Goal: Task Accomplishment & Management: Use online tool/utility

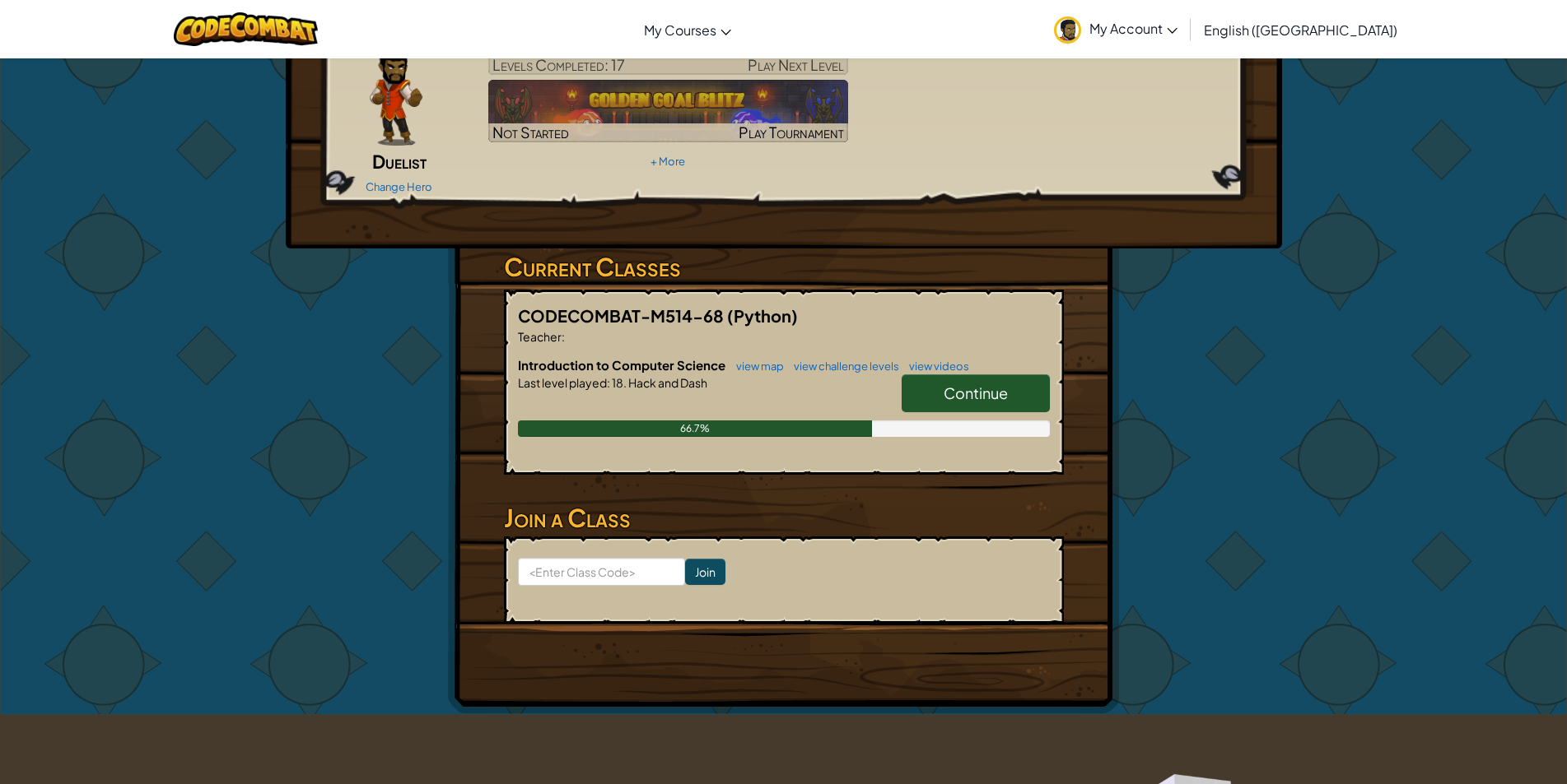
scroll to position [275, 0]
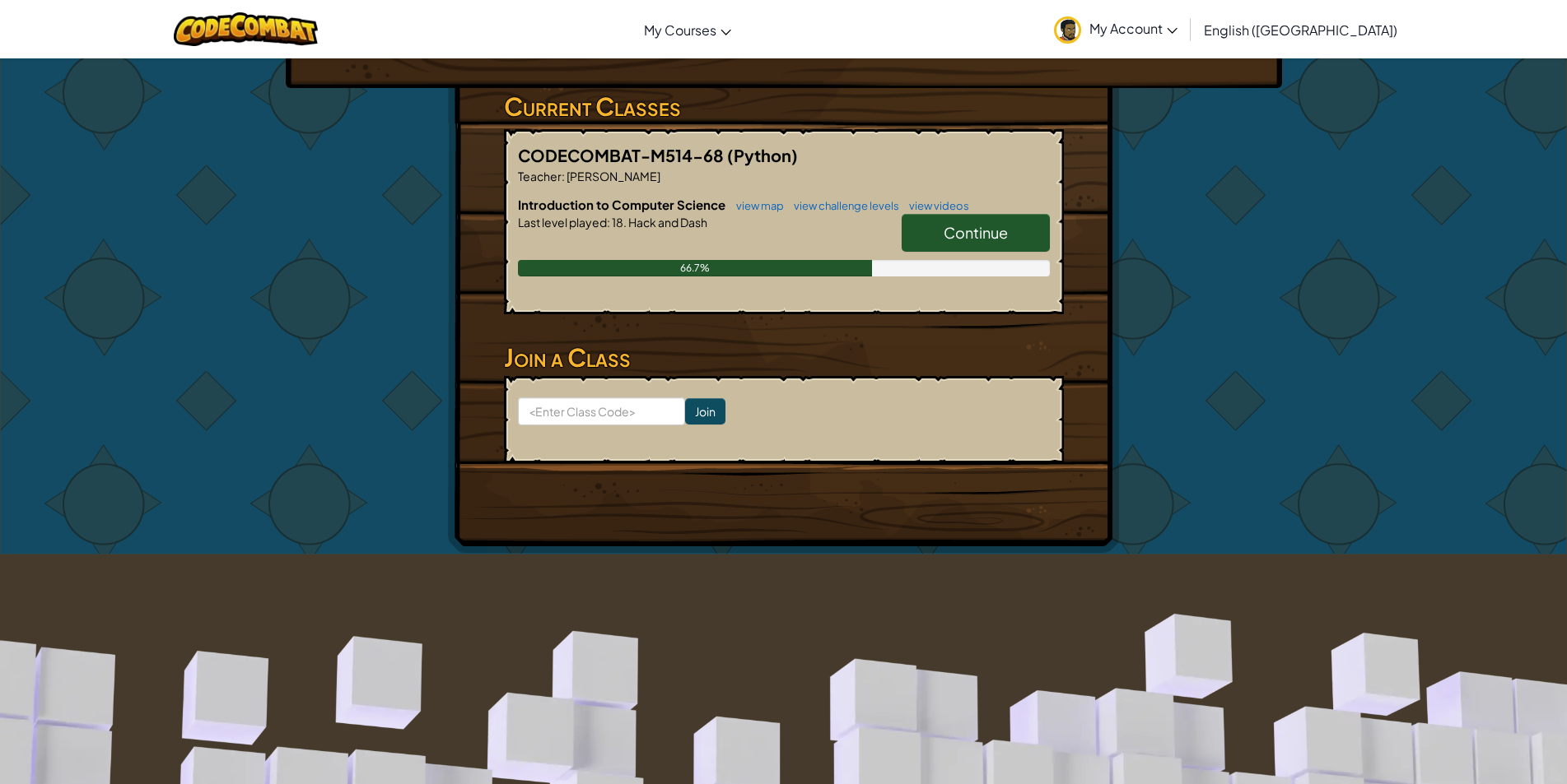
click at [952, 220] on link "Continue" at bounding box center [975, 232] width 148 height 38
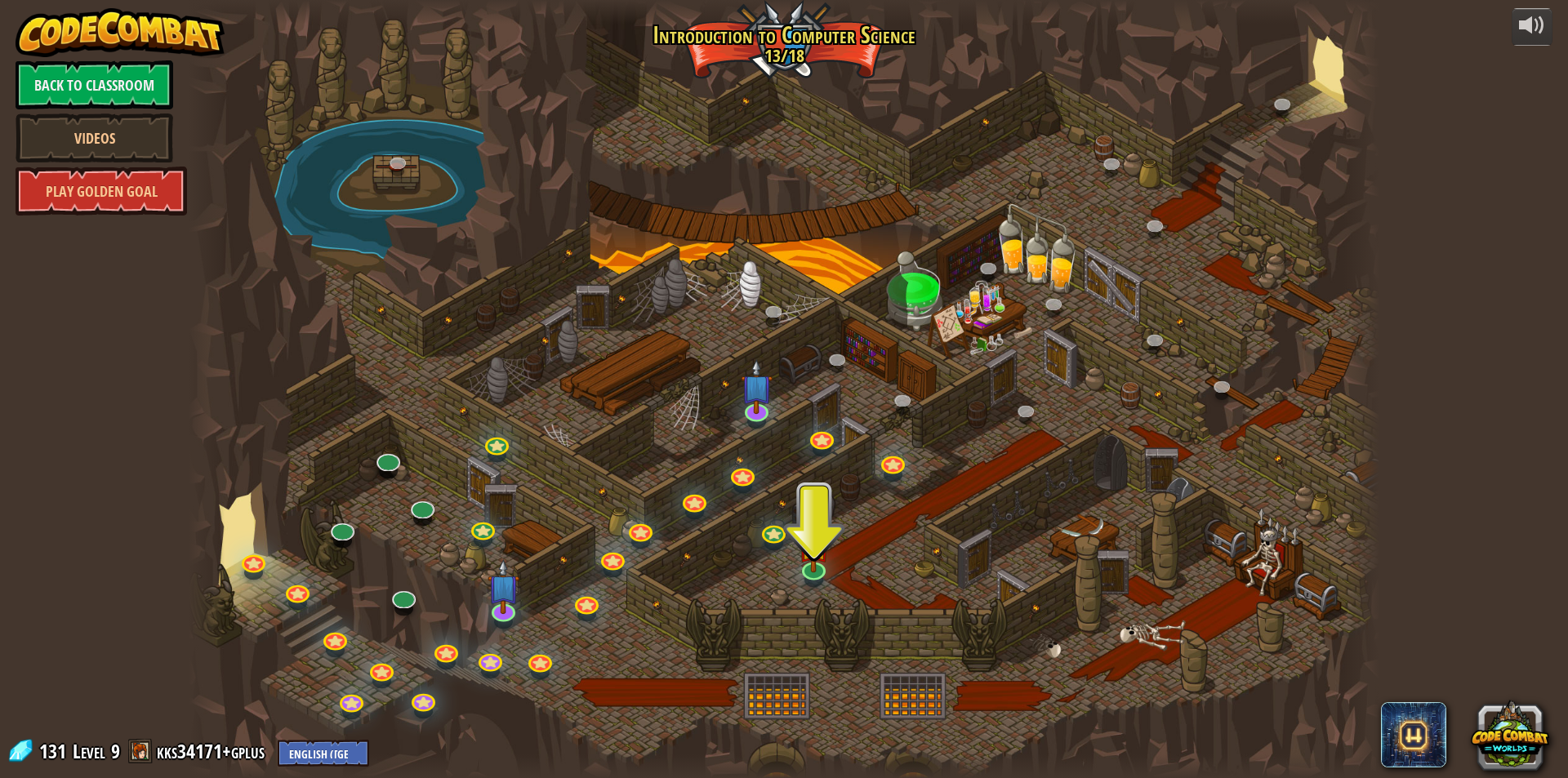
click at [796, 559] on div at bounding box center [784, 389] width 1191 height 778
click at [809, 565] on img at bounding box center [813, 531] width 32 height 74
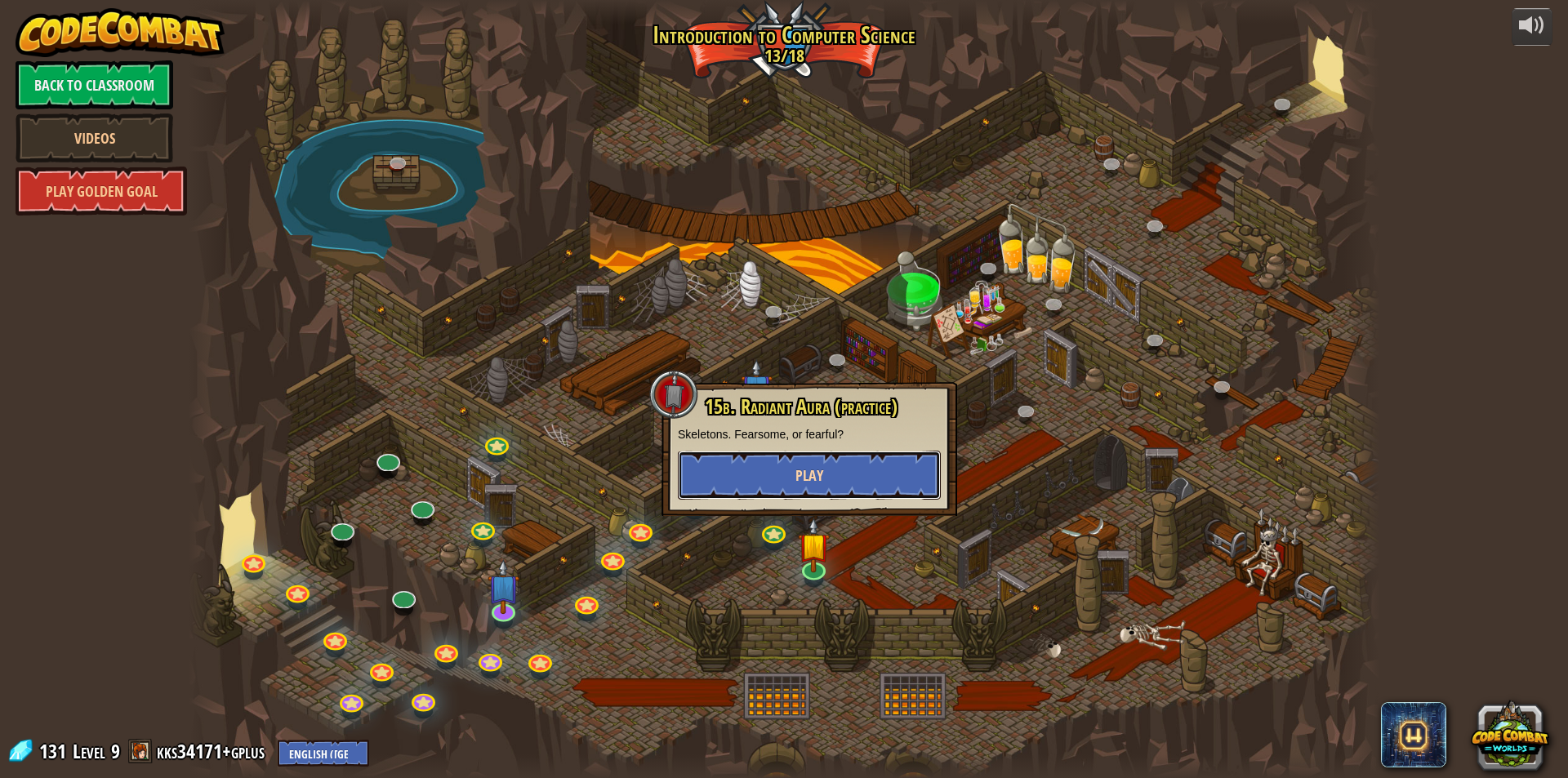
click at [842, 453] on button "Play" at bounding box center [809, 475] width 263 height 49
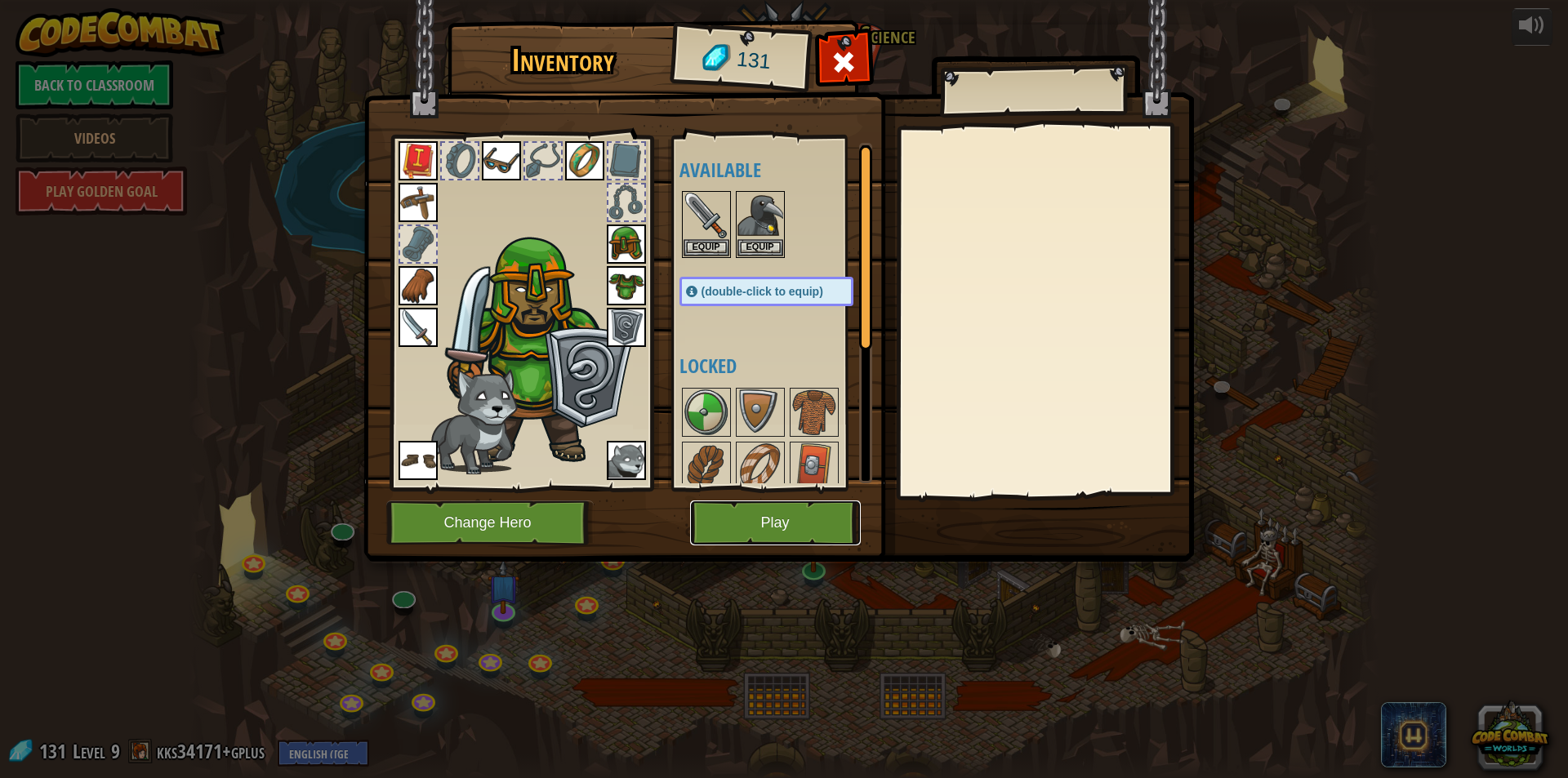
click at [792, 528] on button "Play" at bounding box center [776, 523] width 171 height 45
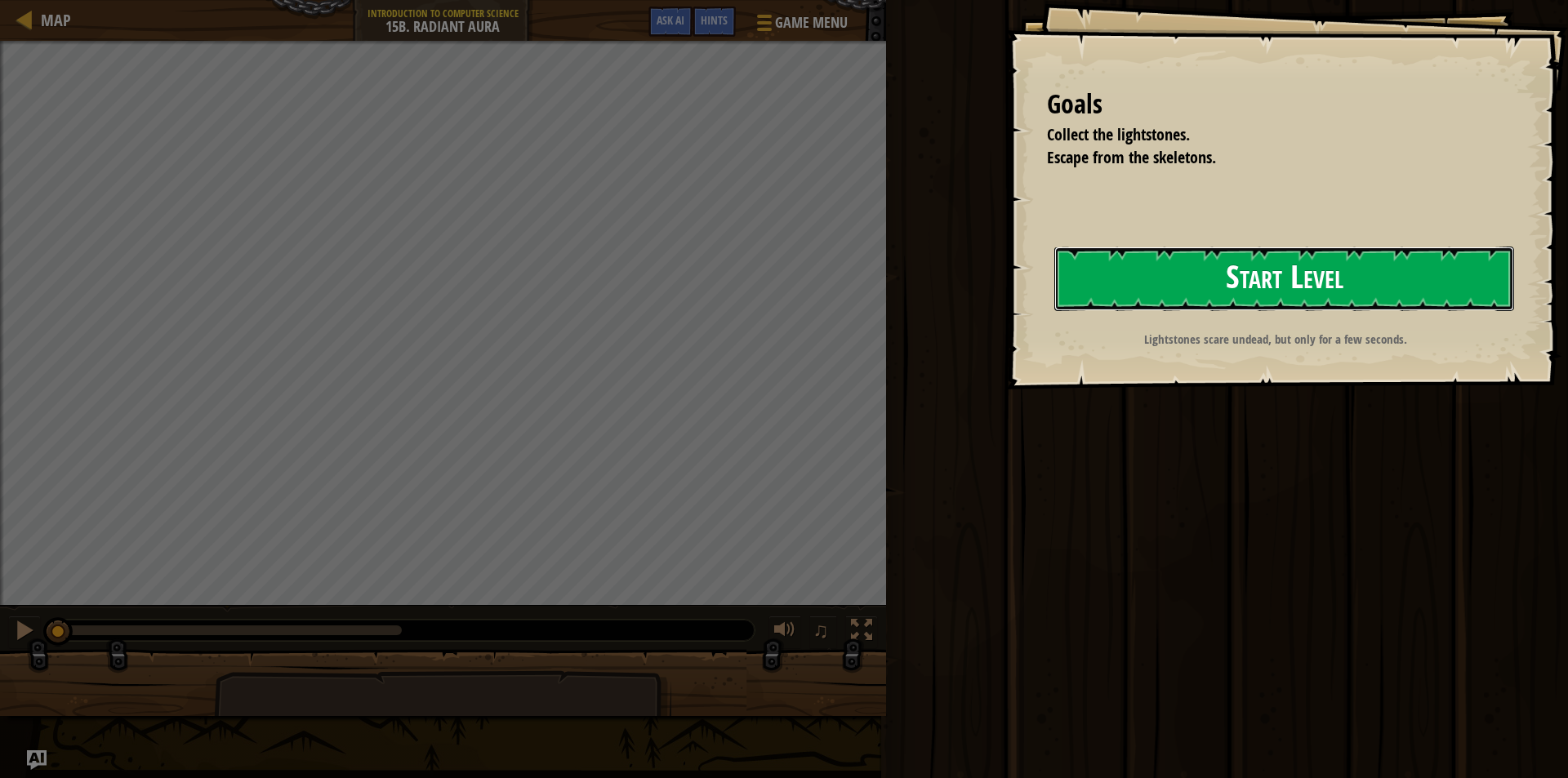
click at [1234, 289] on button "Start Level" at bounding box center [1283, 278] width 459 height 64
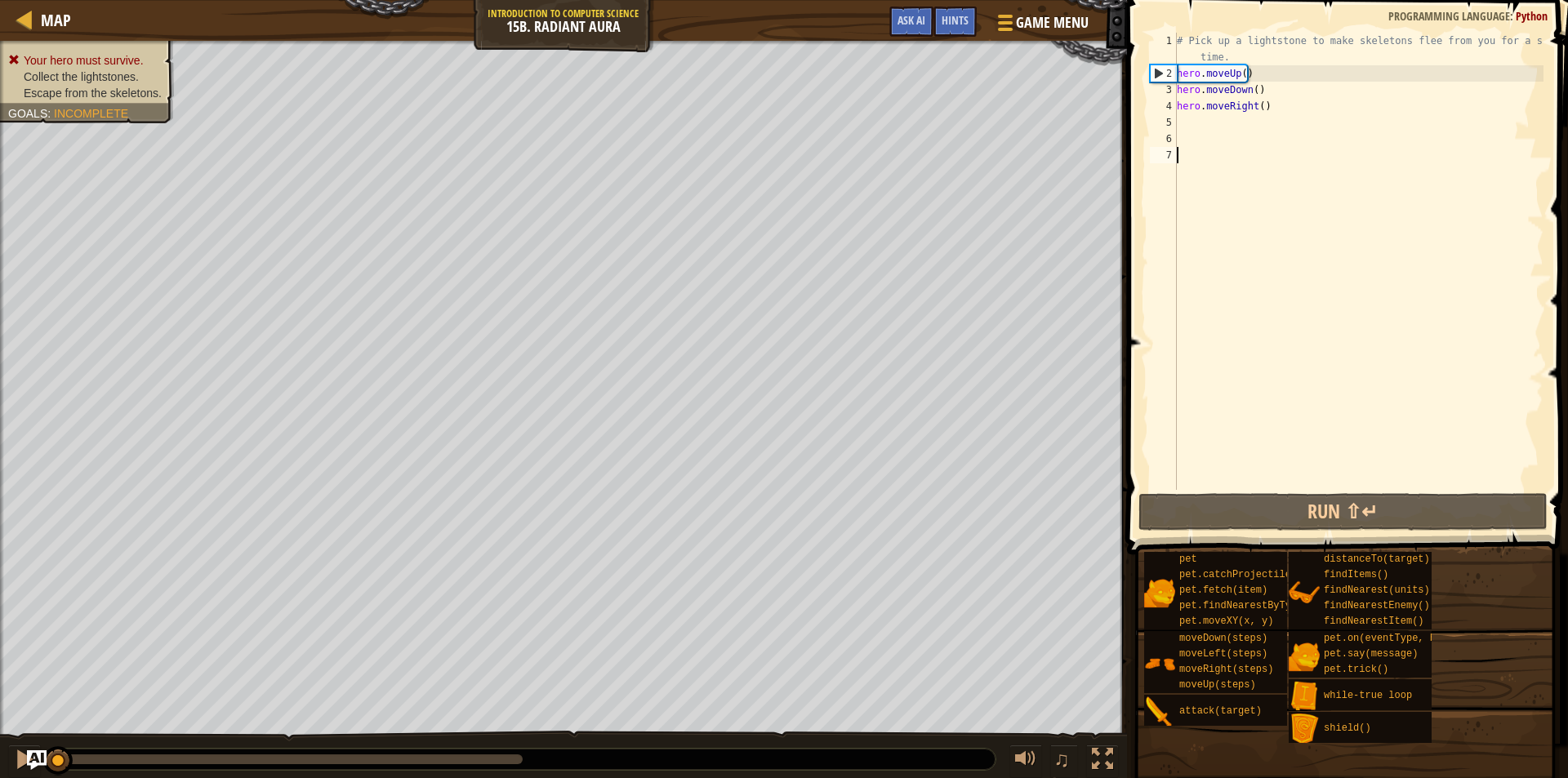
click at [1256, 107] on div "# Pick up a lightstone to make skeletons flee from you for a short time. hero .…" at bounding box center [1359, 286] width 370 height 507
type textarea "hero.moveRight(2)"
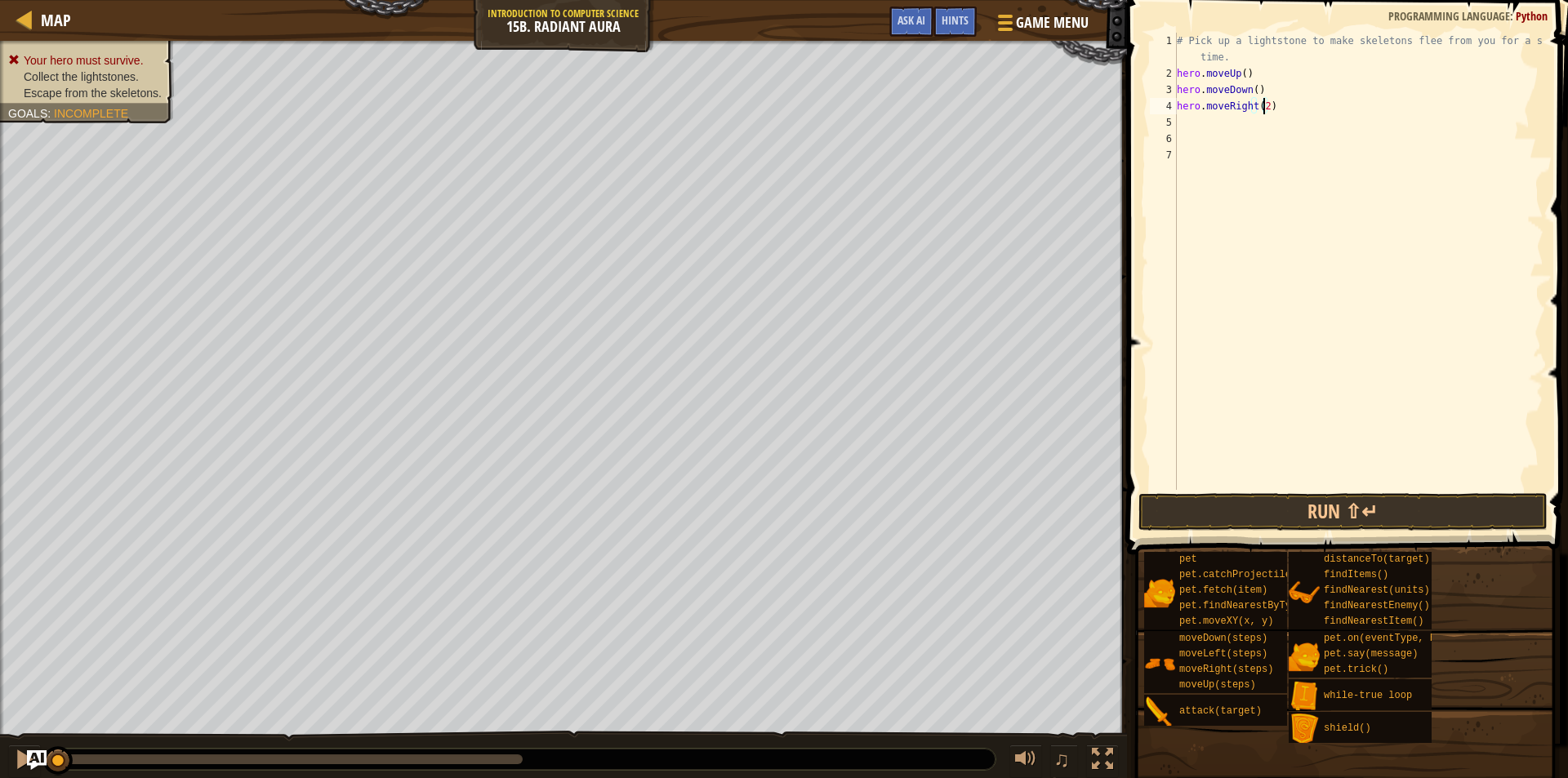
click at [1206, 122] on div "# Pick up a lightstone to make skeletons flee from you for a short time. hero .…" at bounding box center [1359, 286] width 370 height 507
type textarea "h"
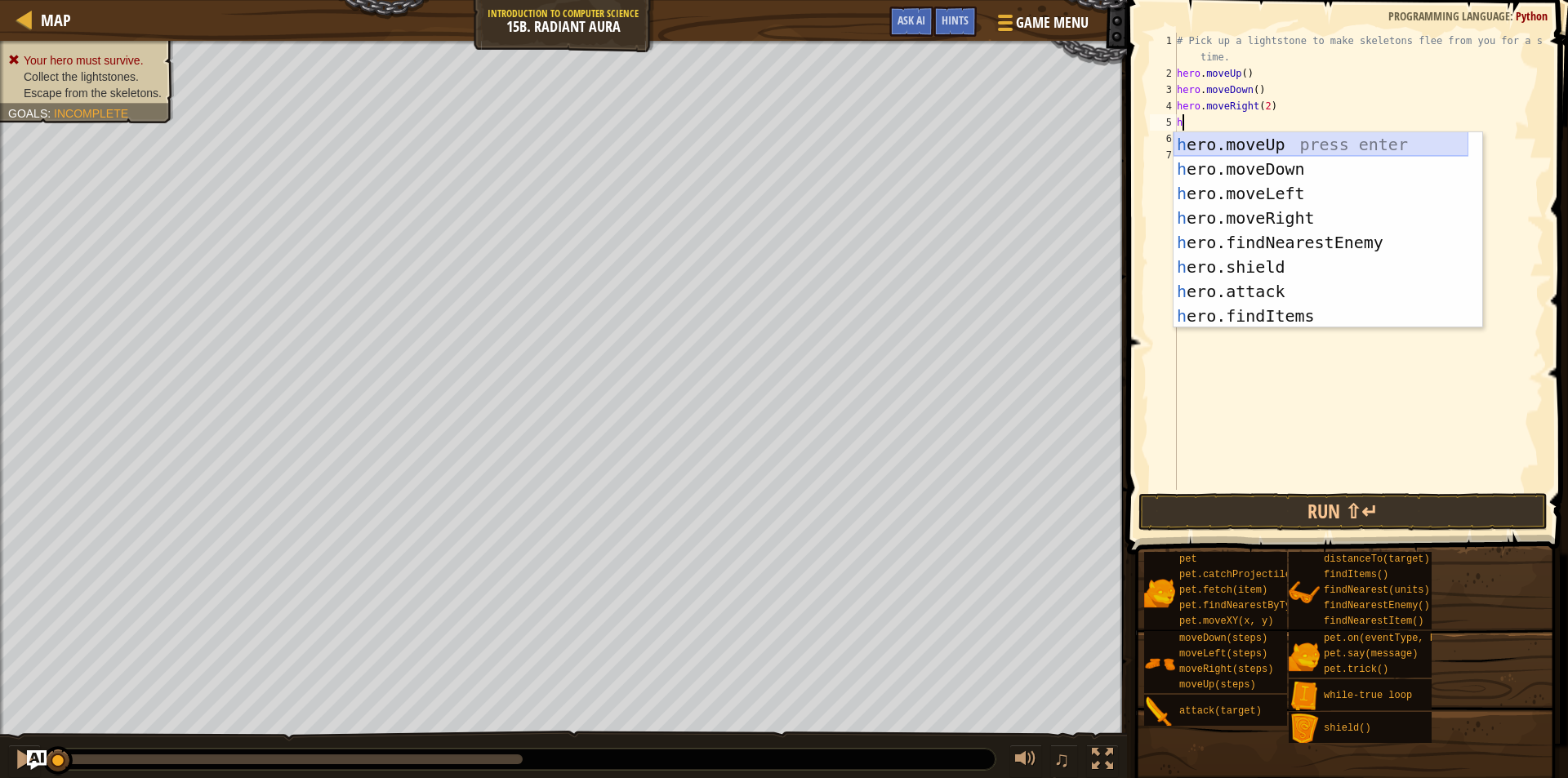
click at [1271, 146] on div "h ero.moveUp press enter h ero.moveDown press enter h ero.moveLeft press enter …" at bounding box center [1321, 254] width 294 height 245
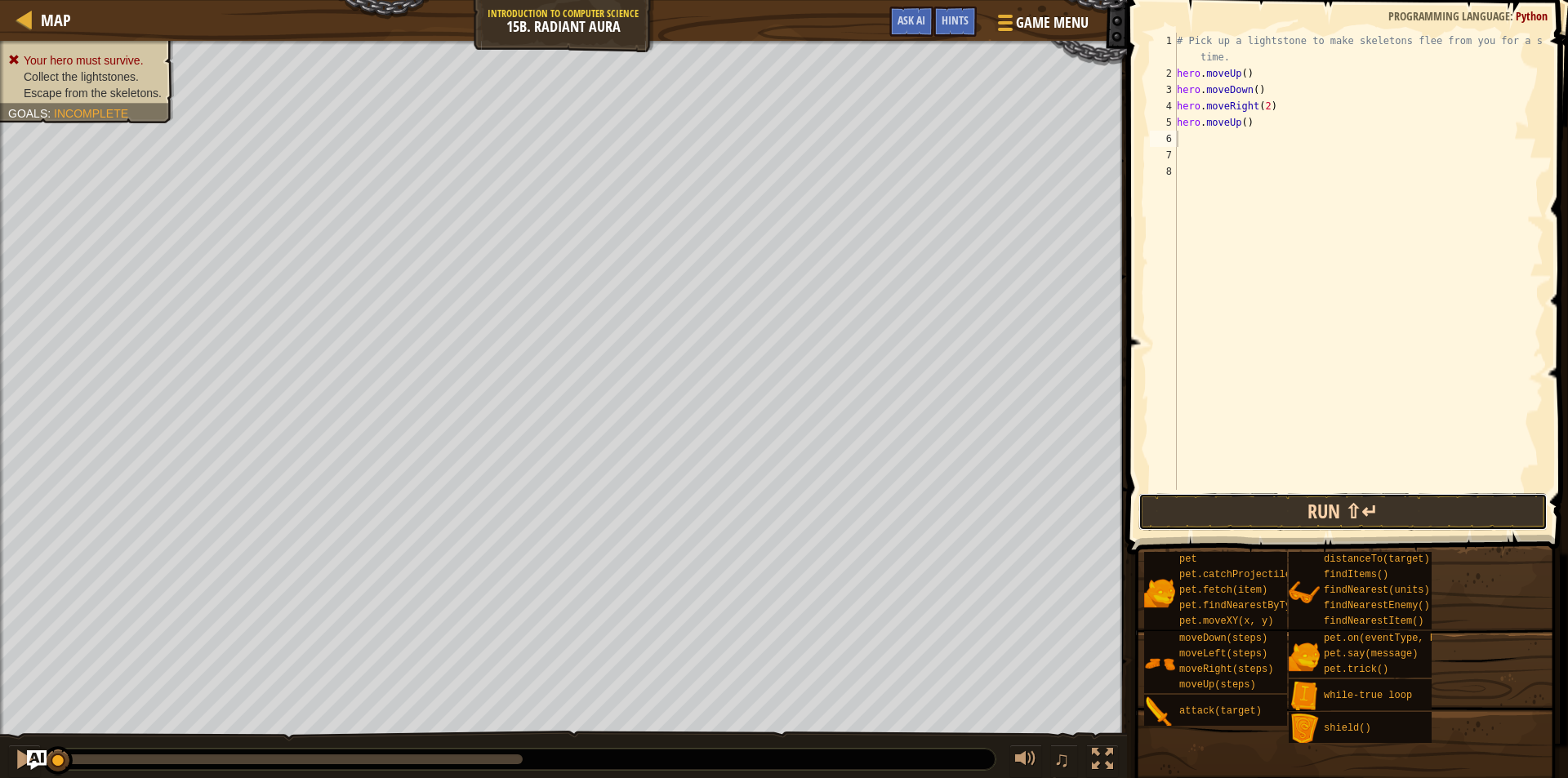
click at [1252, 500] on button "Run ⇧↵" at bounding box center [1343, 511] width 410 height 37
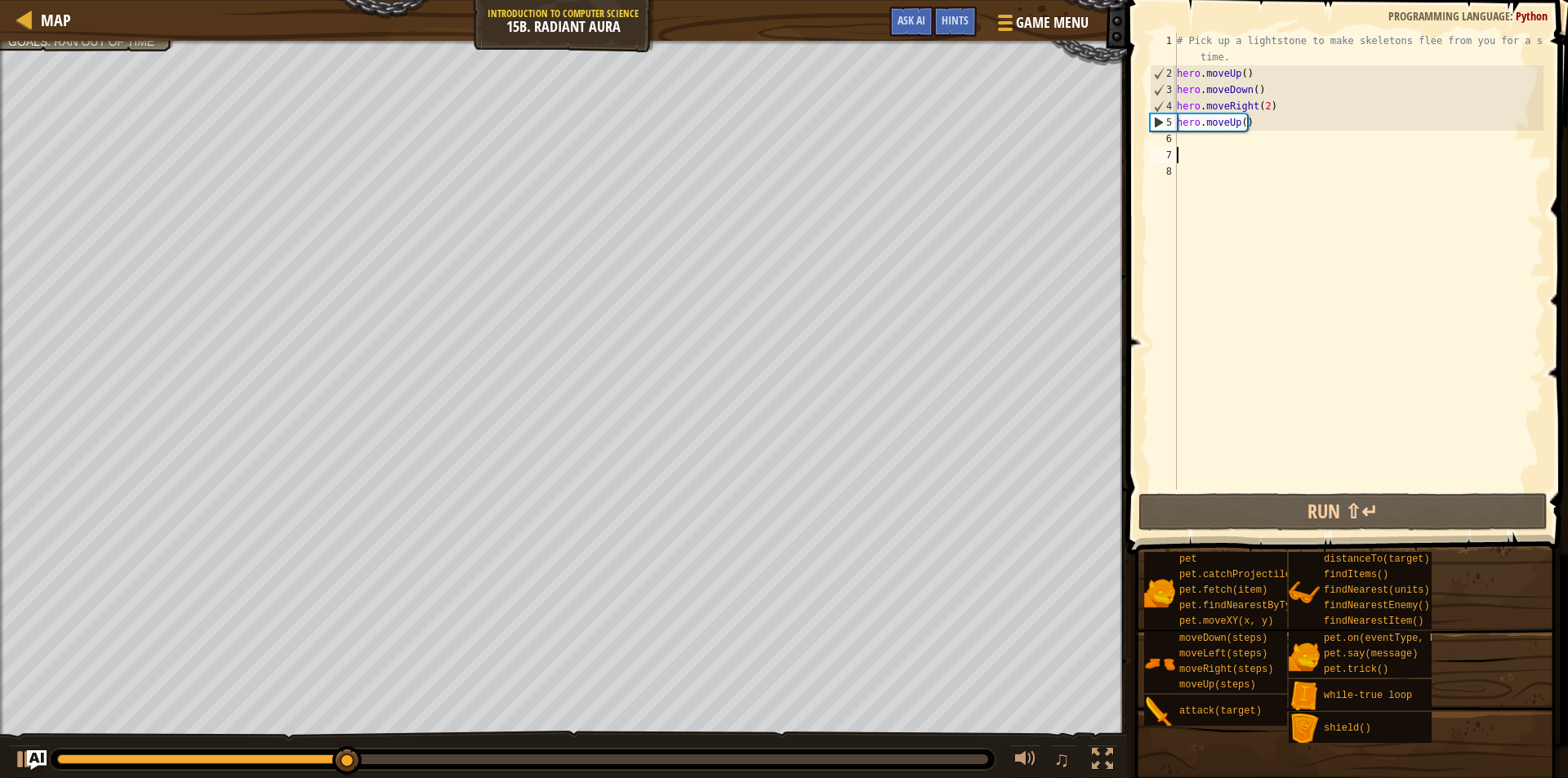
click at [1207, 147] on div "# Pick up a lightstone to make skeletons flee from you for a short time. hero .…" at bounding box center [1359, 286] width 370 height 507
click at [1207, 144] on div "# Pick up a lightstone to make skeletons flee from you for a short time. hero .…" at bounding box center [1359, 286] width 370 height 507
click at [1260, 63] on div "# Pick up a lightstone to make skeletons flee from you for a short time. hero .…" at bounding box center [1359, 286] width 370 height 507
type textarea "# Pick up a lightstone to make skeletons flee from you for a short time."
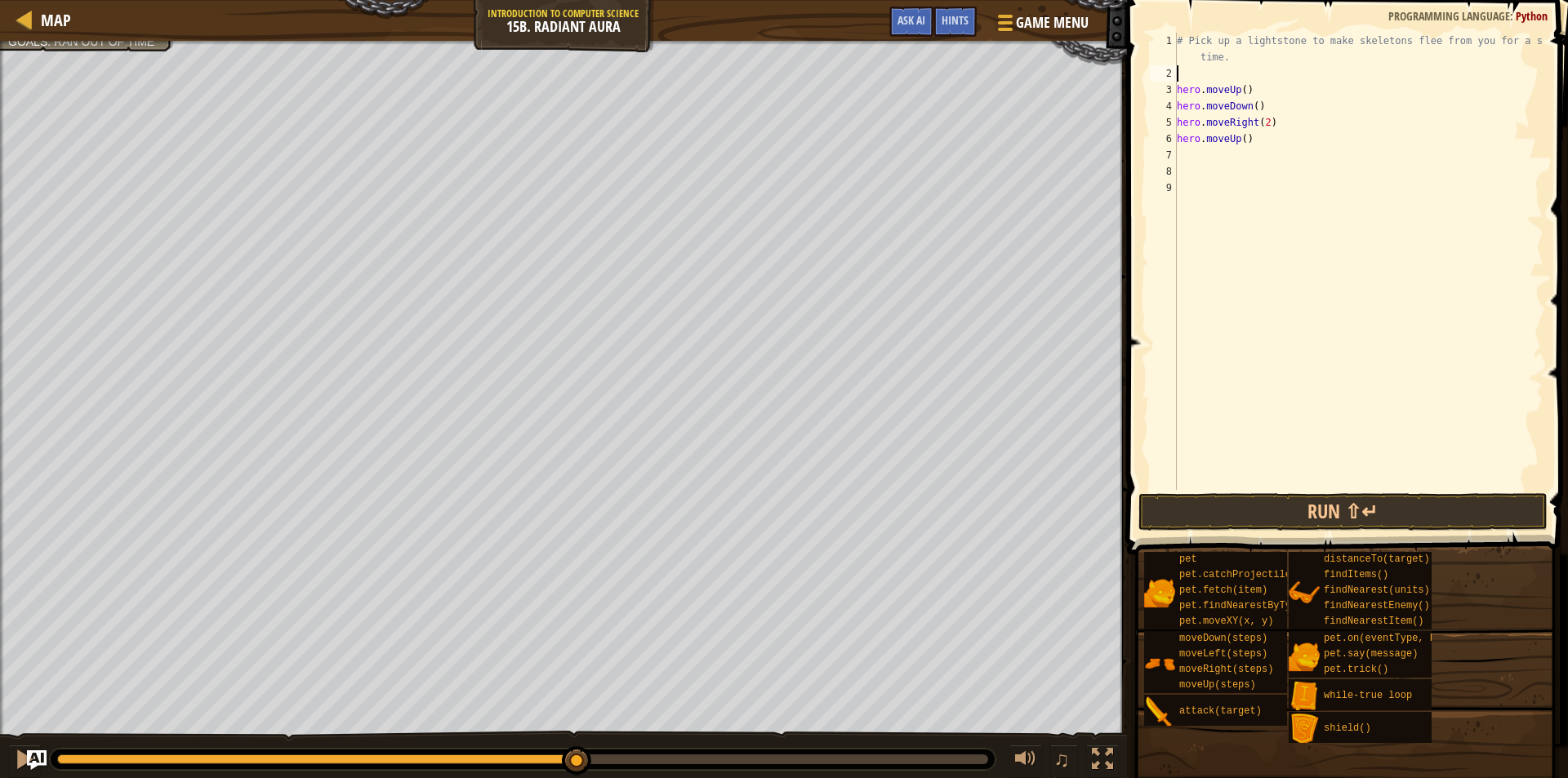
type textarea "w"
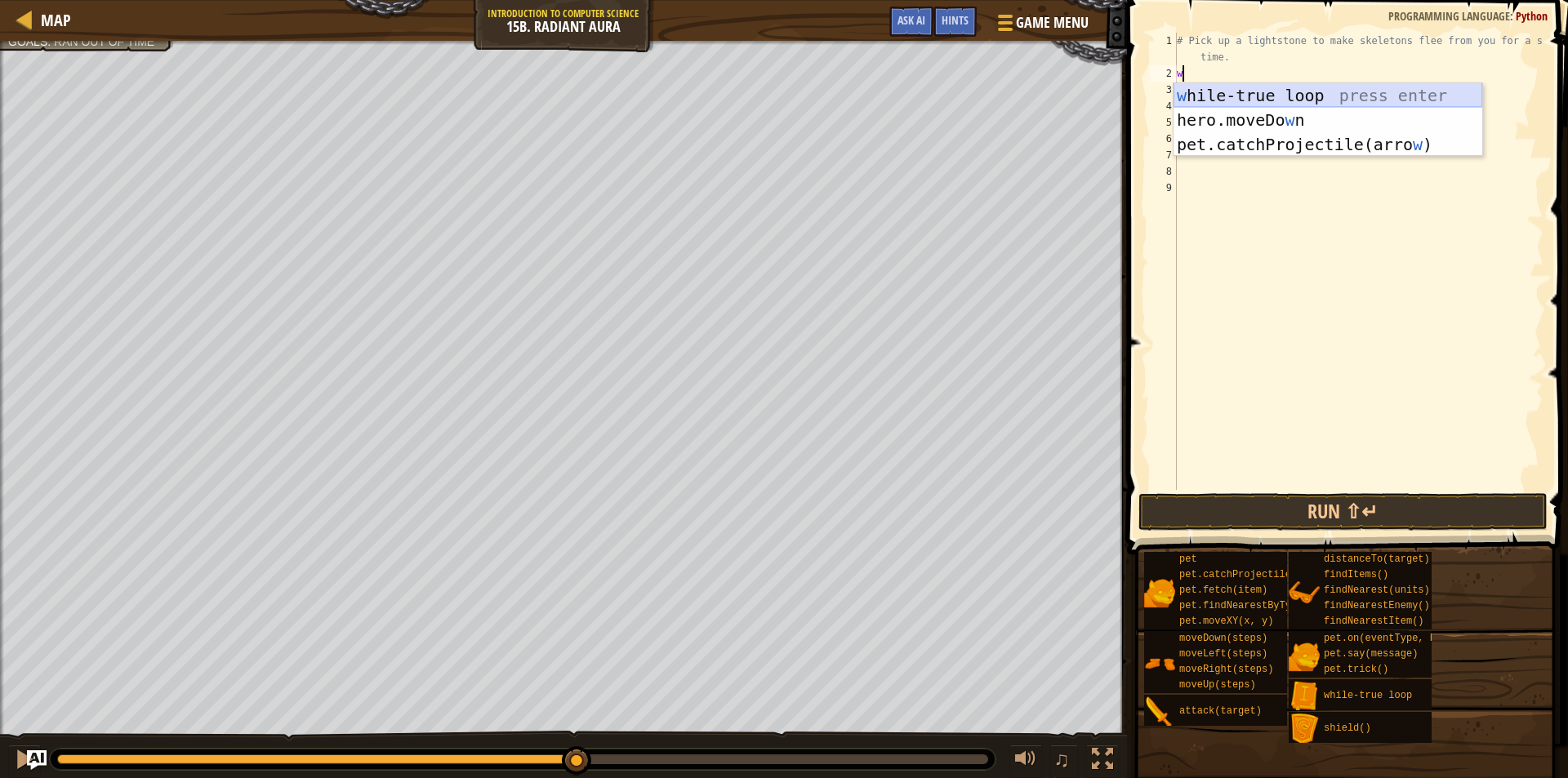
click at [1274, 102] on div "w [PERSON_NAME]-true loop press enter hero.moveDo w n press enter pet.catchProj…" at bounding box center [1328, 145] width 309 height 123
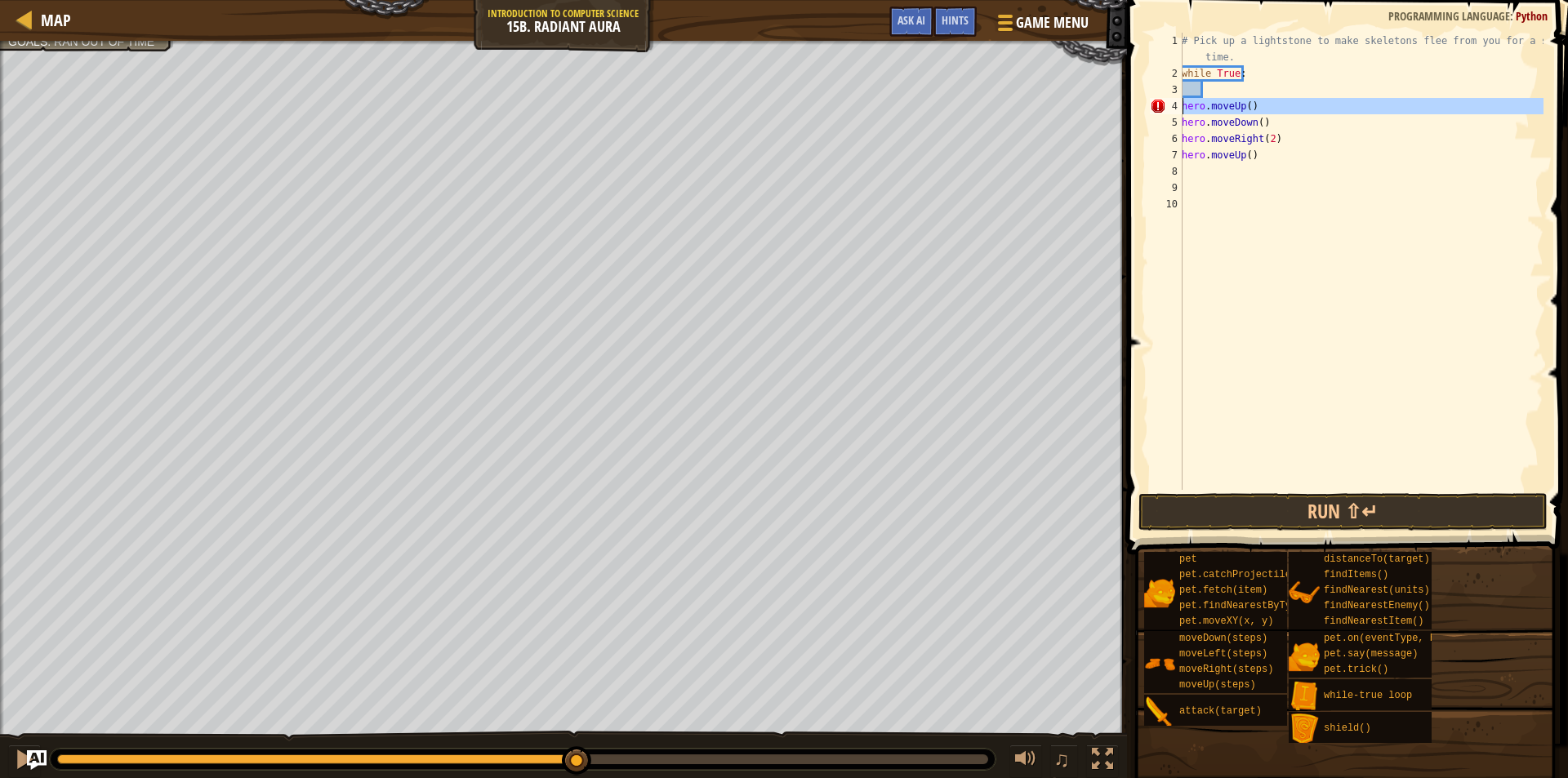
click at [1182, 108] on div "4" at bounding box center [1166, 106] width 33 height 16
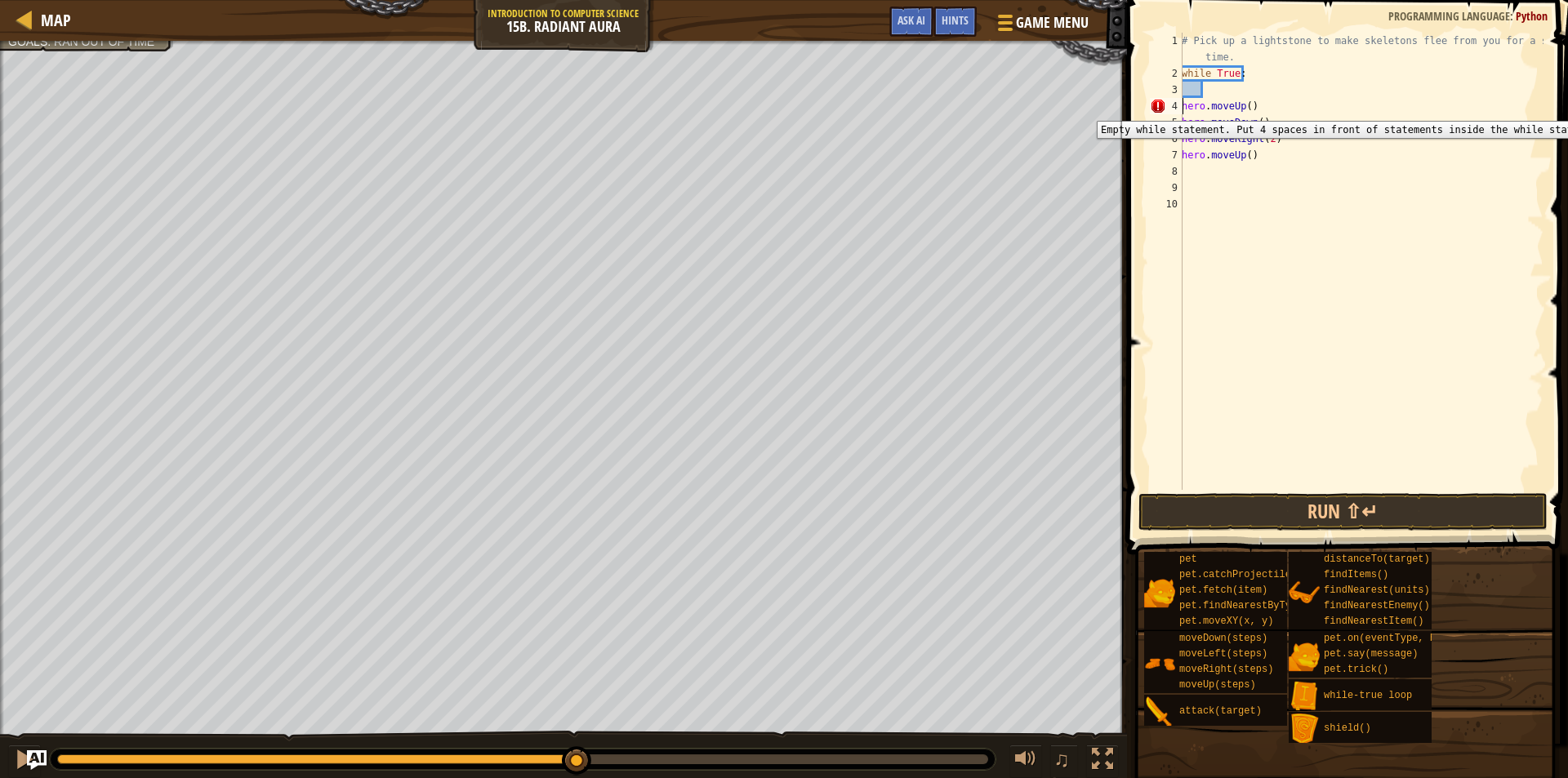
click at [1182, 108] on div "4" at bounding box center [1166, 106] width 33 height 16
click at [1180, 157] on div "7" at bounding box center [1166, 154] width 33 height 16
click at [1178, 107] on div "4" at bounding box center [1166, 106] width 33 height 16
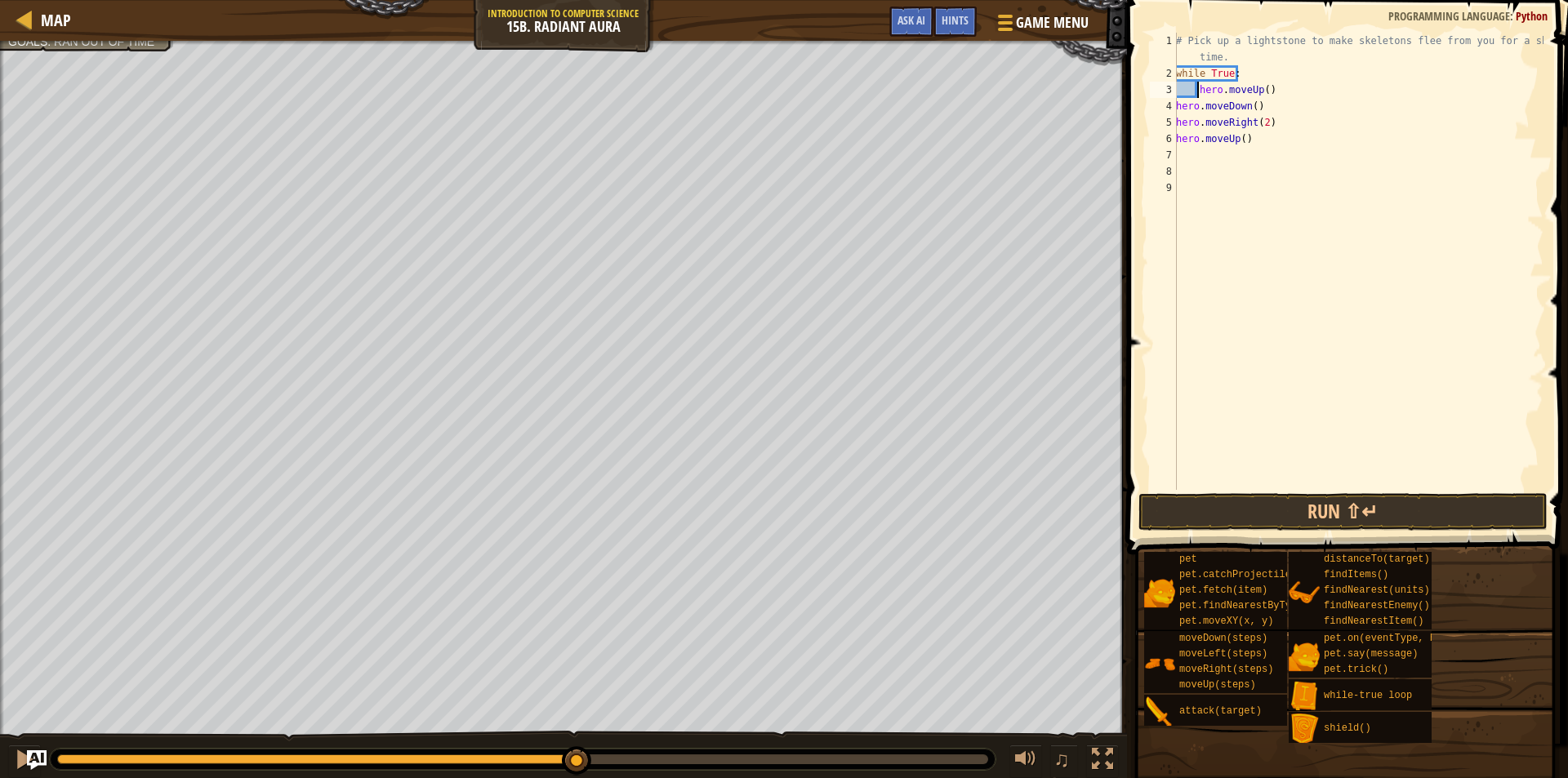
click at [1176, 107] on div "4" at bounding box center [1163, 106] width 27 height 16
click at [1177, 116] on div "# Pick up a lightstone to make skeletons flee from you for a short time. while …" at bounding box center [1358, 286] width 371 height 507
click at [1173, 132] on div "6" at bounding box center [1163, 138] width 27 height 16
click at [1290, 528] on button "Run ⇧↵" at bounding box center [1343, 511] width 410 height 37
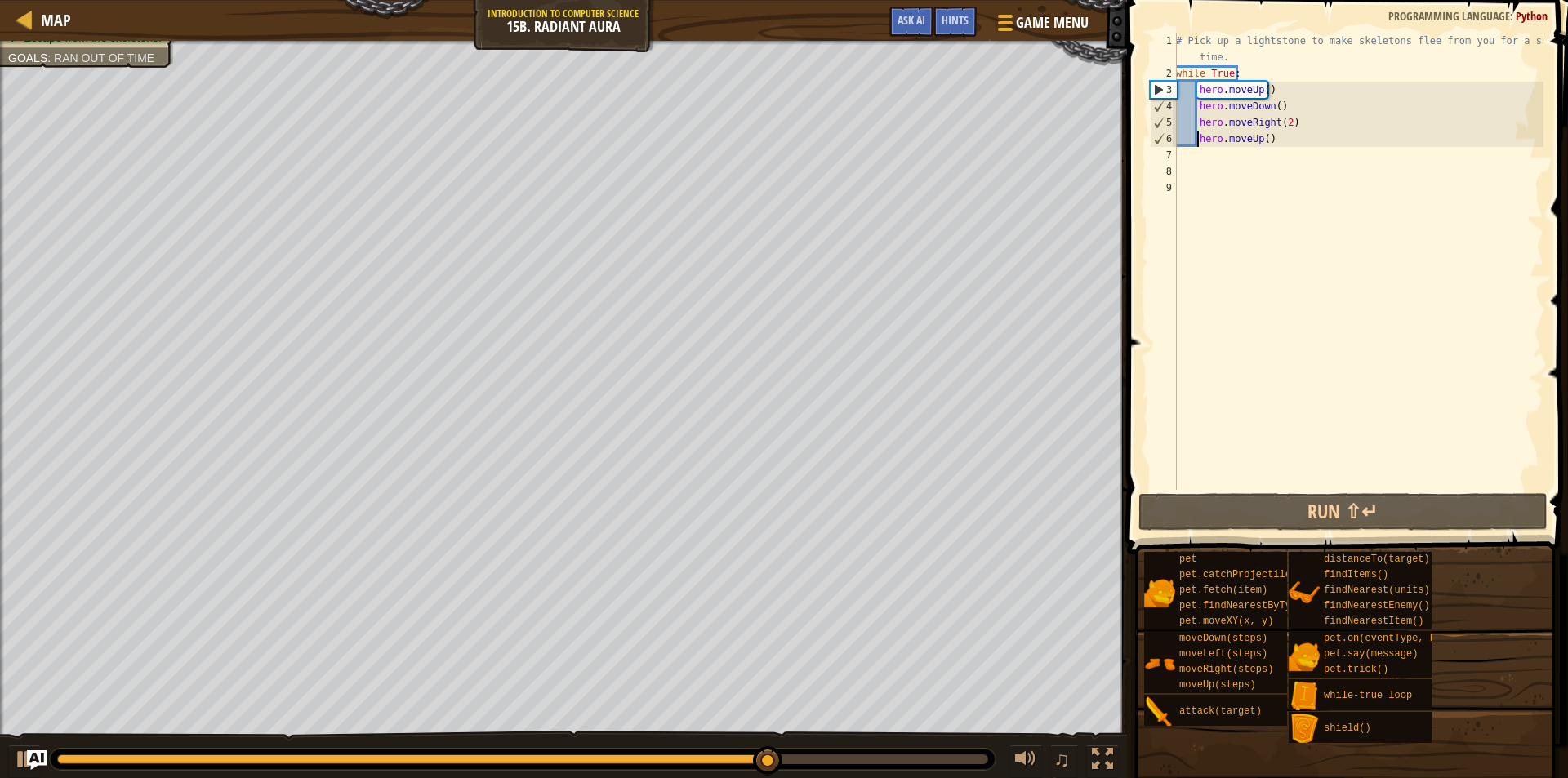
click at [1247, 72] on div "# Pick up a lightstone to make skeletons flee from you for a short time. while …" at bounding box center [1358, 286] width 371 height 507
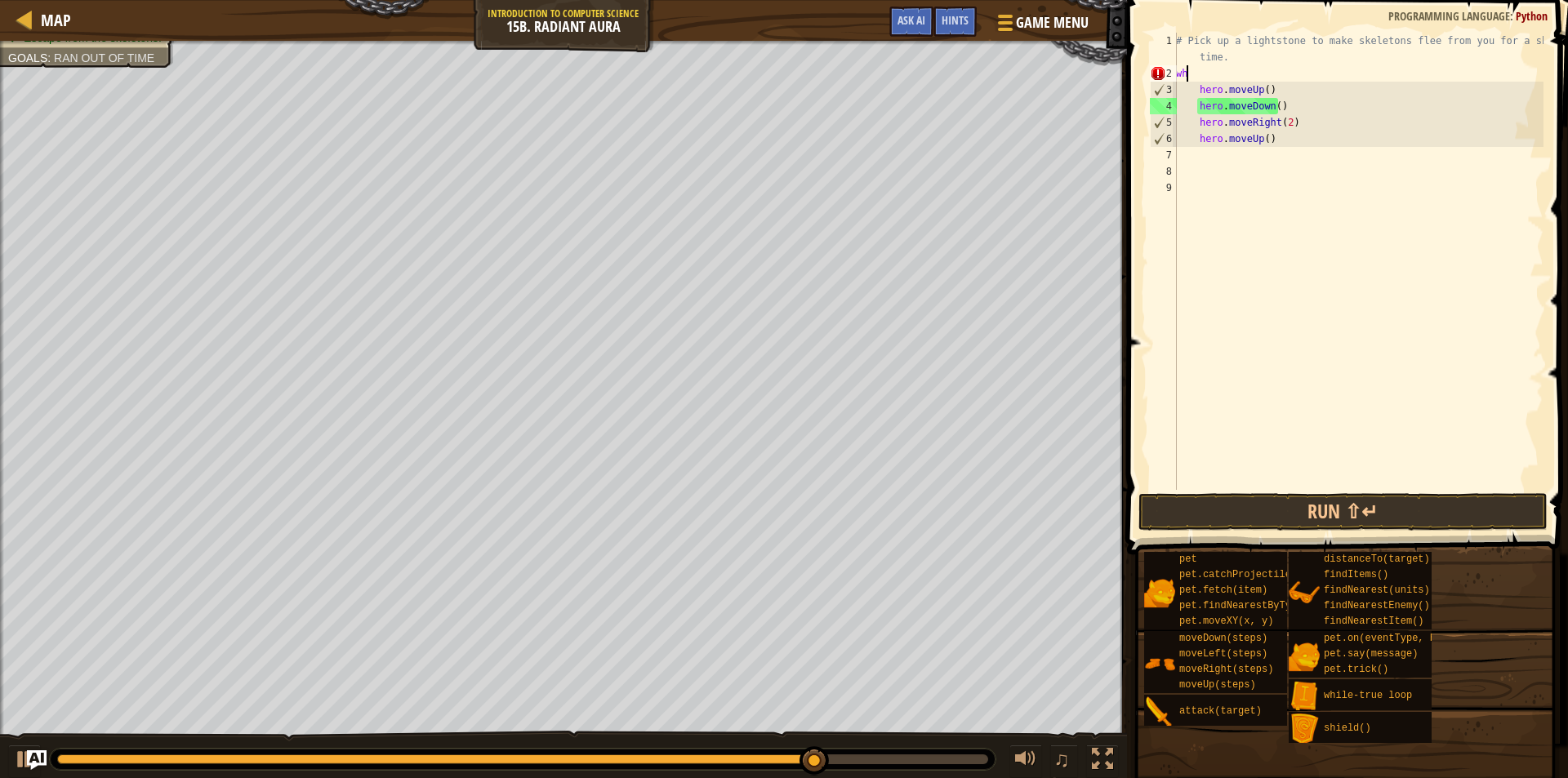
type textarea "w"
click at [1192, 140] on div "# Pick up a lightstone to make skeletons flee from you for a short time. hero .…" at bounding box center [1358, 286] width 371 height 507
click at [1196, 140] on div "# Pick up a lightstone to make skeletons flee from you for a short time. hero .…" at bounding box center [1358, 286] width 371 height 507
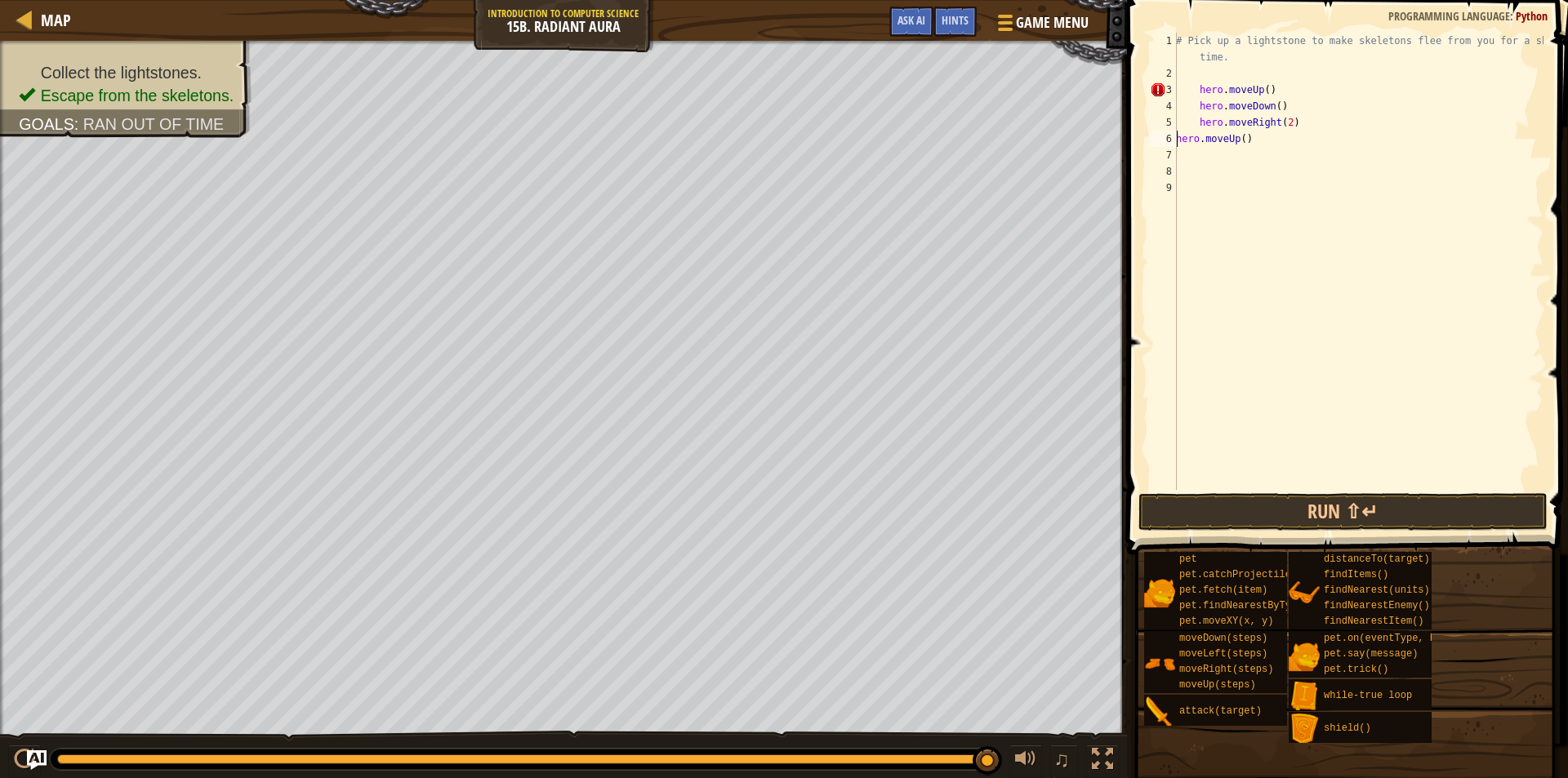
click at [1196, 126] on div "# Pick up a lightstone to make skeletons flee from you for a short time. hero .…" at bounding box center [1358, 286] width 371 height 507
click at [1193, 110] on div "# Pick up a lightstone to make skeletons flee from you for a short time. hero .…" at bounding box center [1358, 286] width 371 height 507
click at [1190, 107] on div "# Pick up a lightstone to make skeletons flee from you for a short time. hero .…" at bounding box center [1358, 286] width 371 height 507
click at [1195, 91] on div "# Pick up a lightstone to make skeletons flee from you for a short time. hero .…" at bounding box center [1358, 286] width 371 height 507
click at [1183, 91] on div "# Pick up a lightstone to make skeletons flee from you for a short time. hero .…" at bounding box center [1358, 286] width 371 height 507
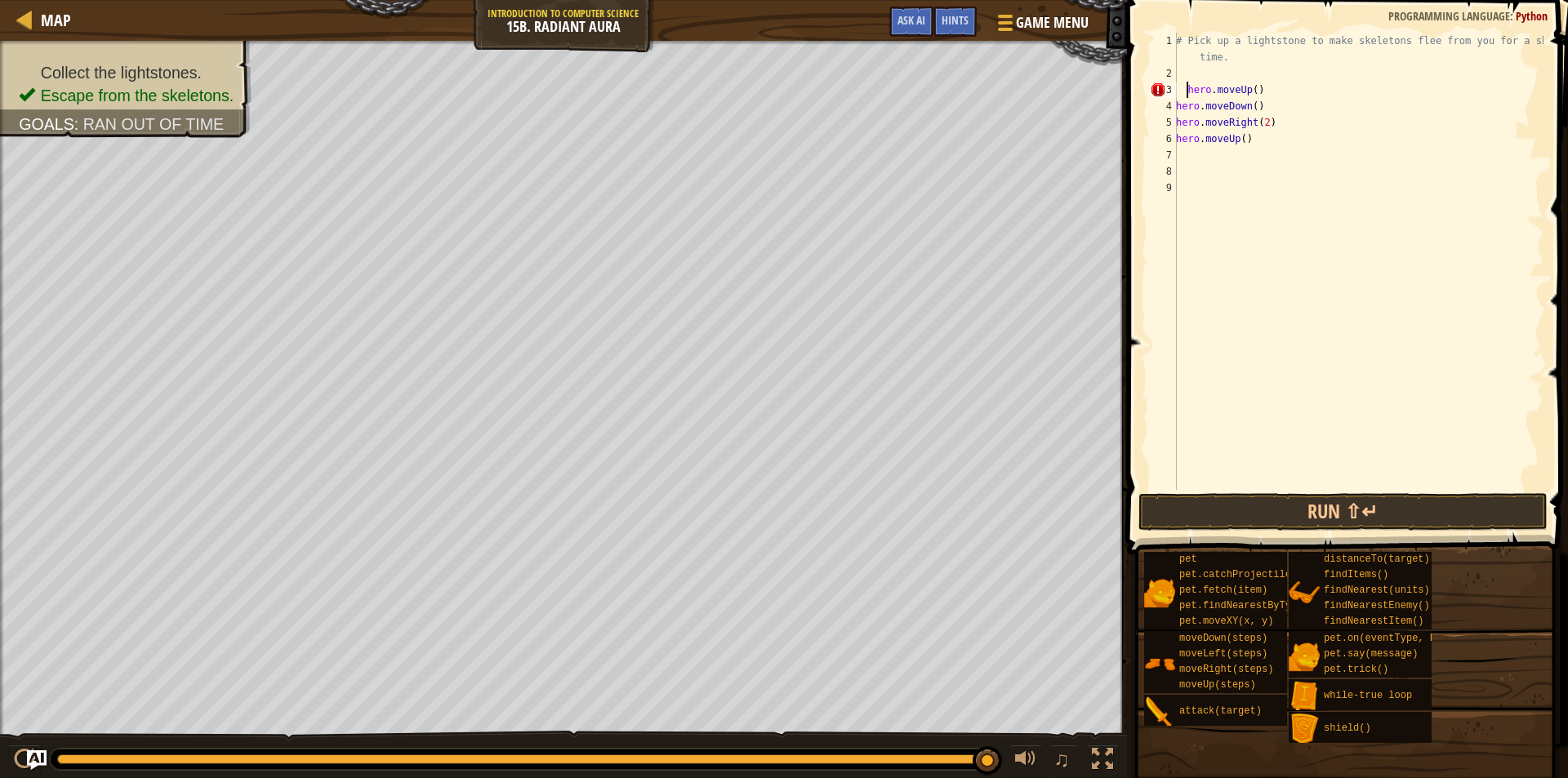
click at [1185, 91] on div "# Pick up a lightstone to make skeletons flee from you for a short time. hero .…" at bounding box center [1358, 286] width 371 height 507
type textarea "hero.moveUp()"
click at [1196, 157] on div "# Pick up a lightstone to make skeletons flee from you for a short time. hero .…" at bounding box center [1358, 286] width 371 height 507
type textarea "h"
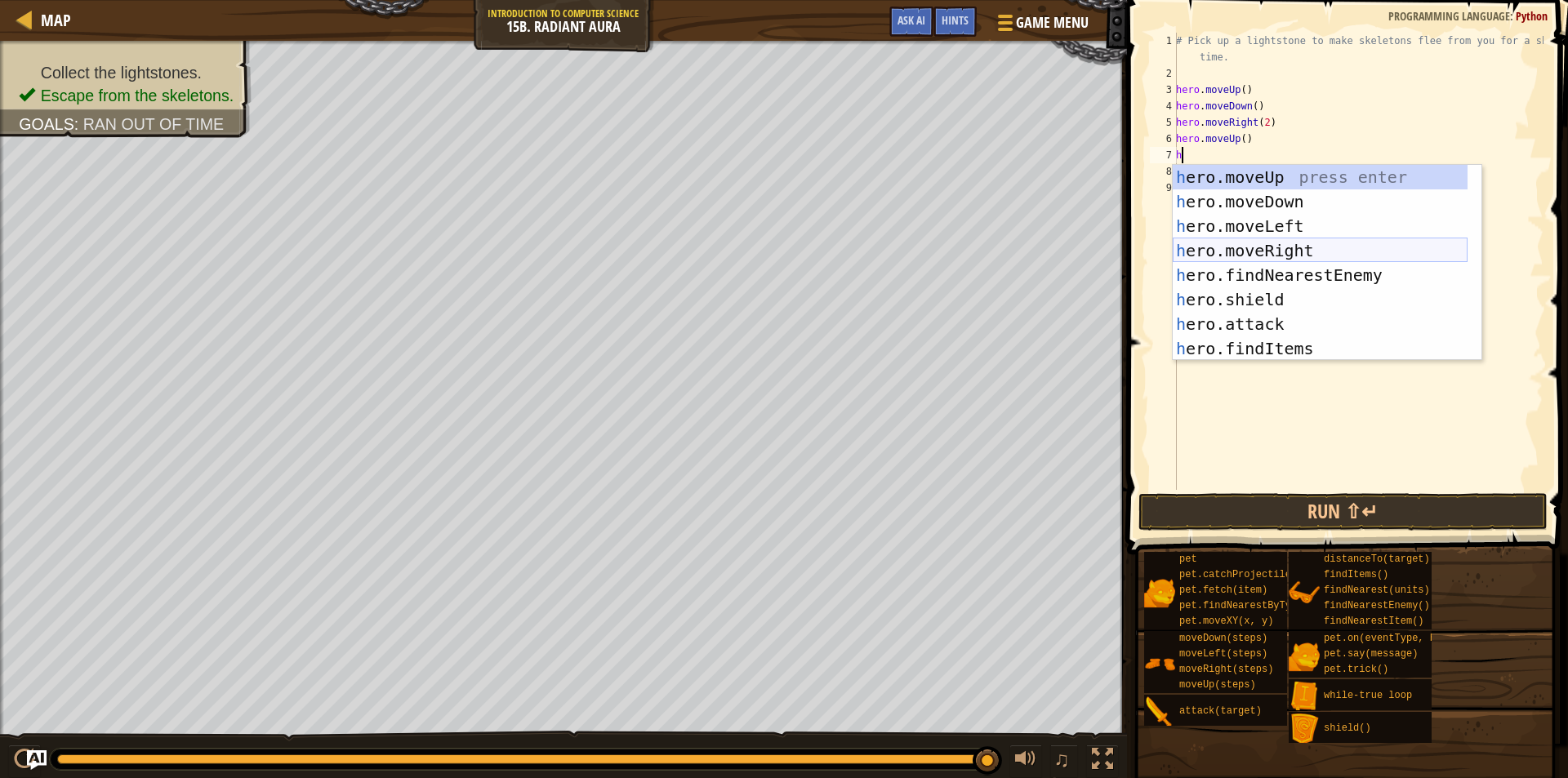
click at [1246, 248] on div "h ero.moveUp press enter h ero.moveDown press enter h ero.moveLeft press enter …" at bounding box center [1320, 287] width 294 height 245
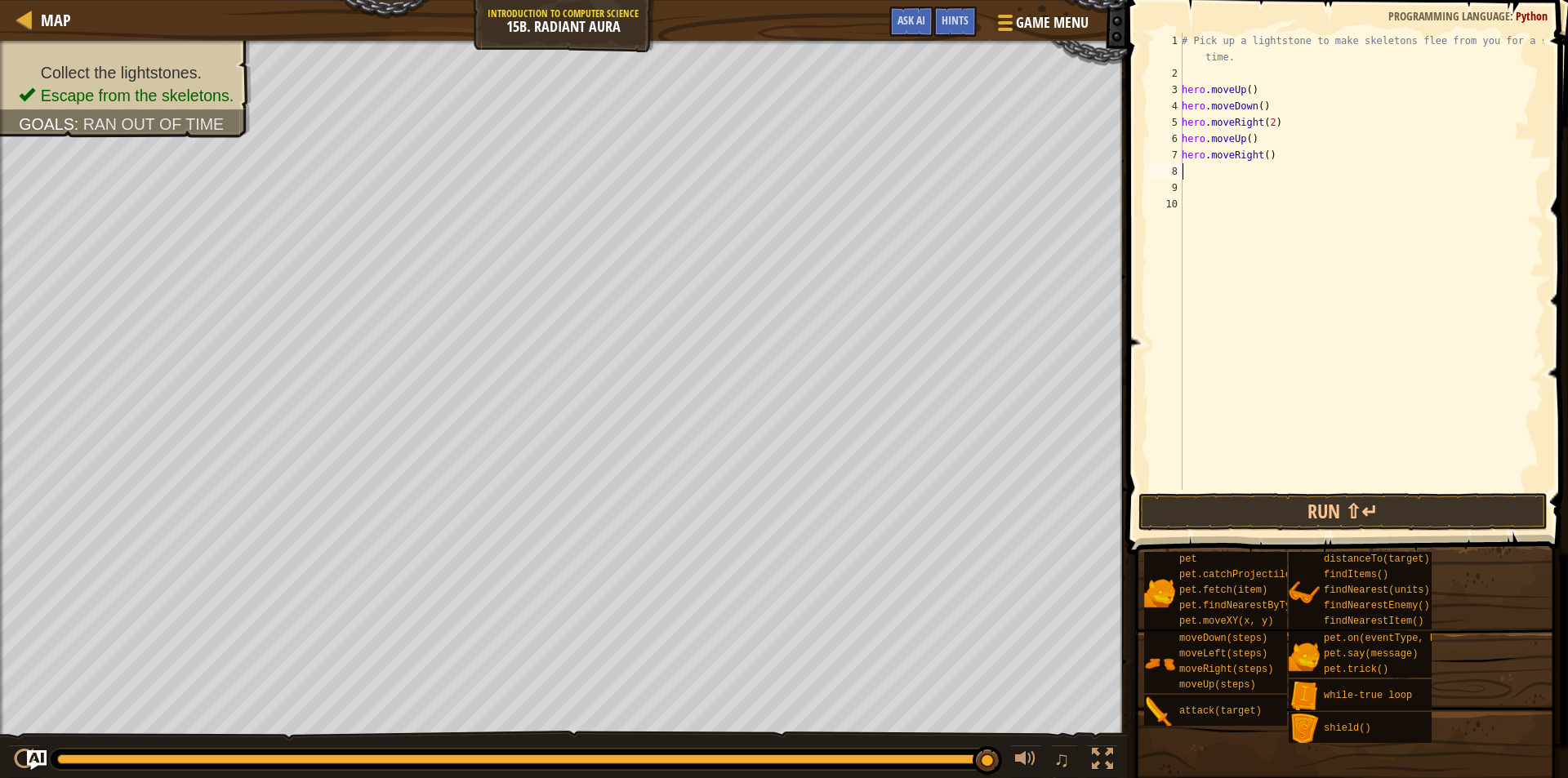
click at [1256, 160] on div "# Pick up a lightstone to make skeletons flee from you for a short time. hero .…" at bounding box center [1361, 286] width 365 height 507
click at [1261, 159] on div "# Pick up a lightstone to make skeletons flee from you for a short time. hero .…" at bounding box center [1361, 286] width 365 height 507
type textarea "hero.moveRight(2)"
click at [1196, 168] on div "# Pick up a lightstone to make skeletons flee from you for a short time. hero .…" at bounding box center [1361, 286] width 365 height 507
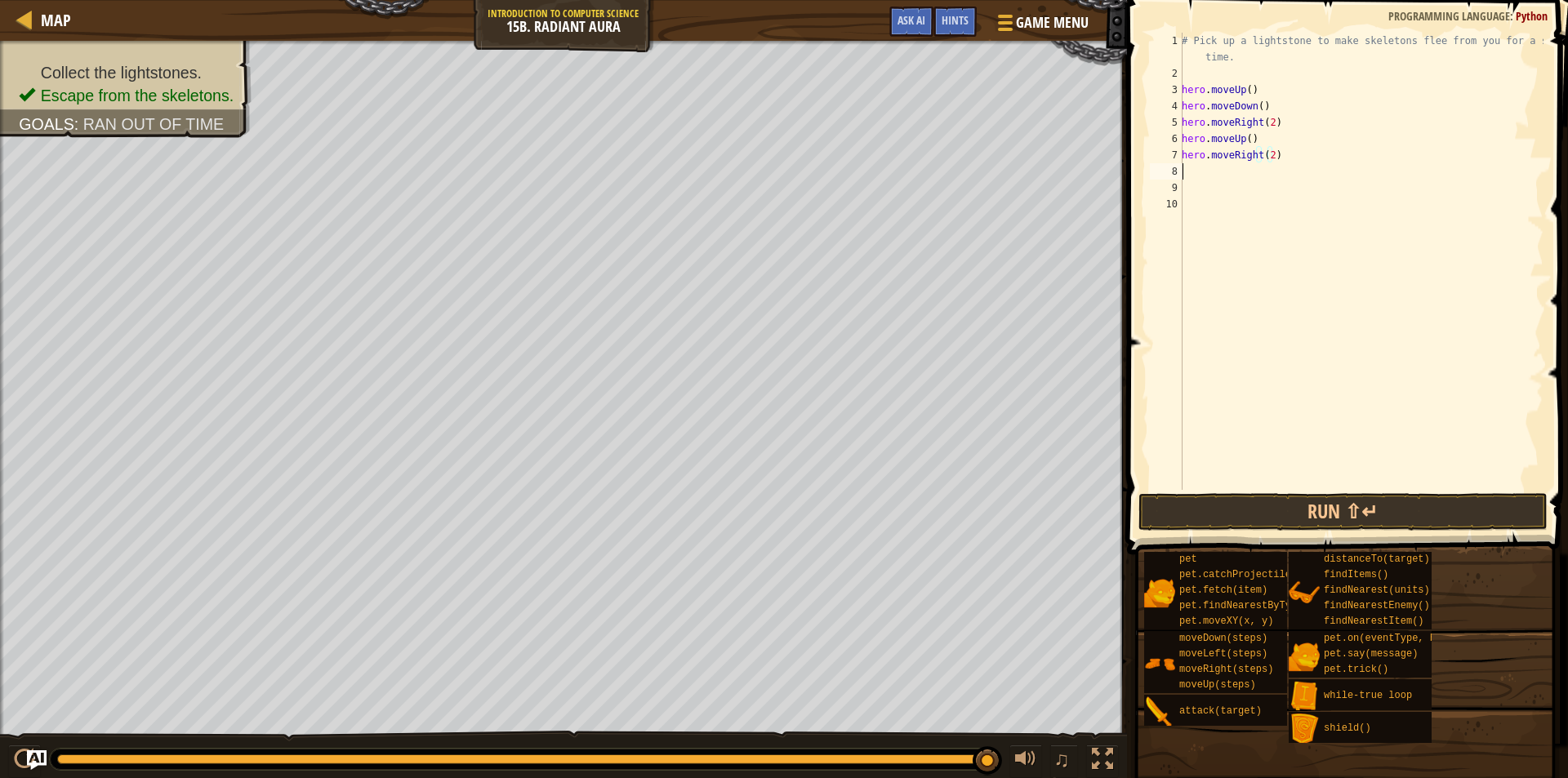
scroll to position [8, 0]
type textarea "k"
type textarea "h"
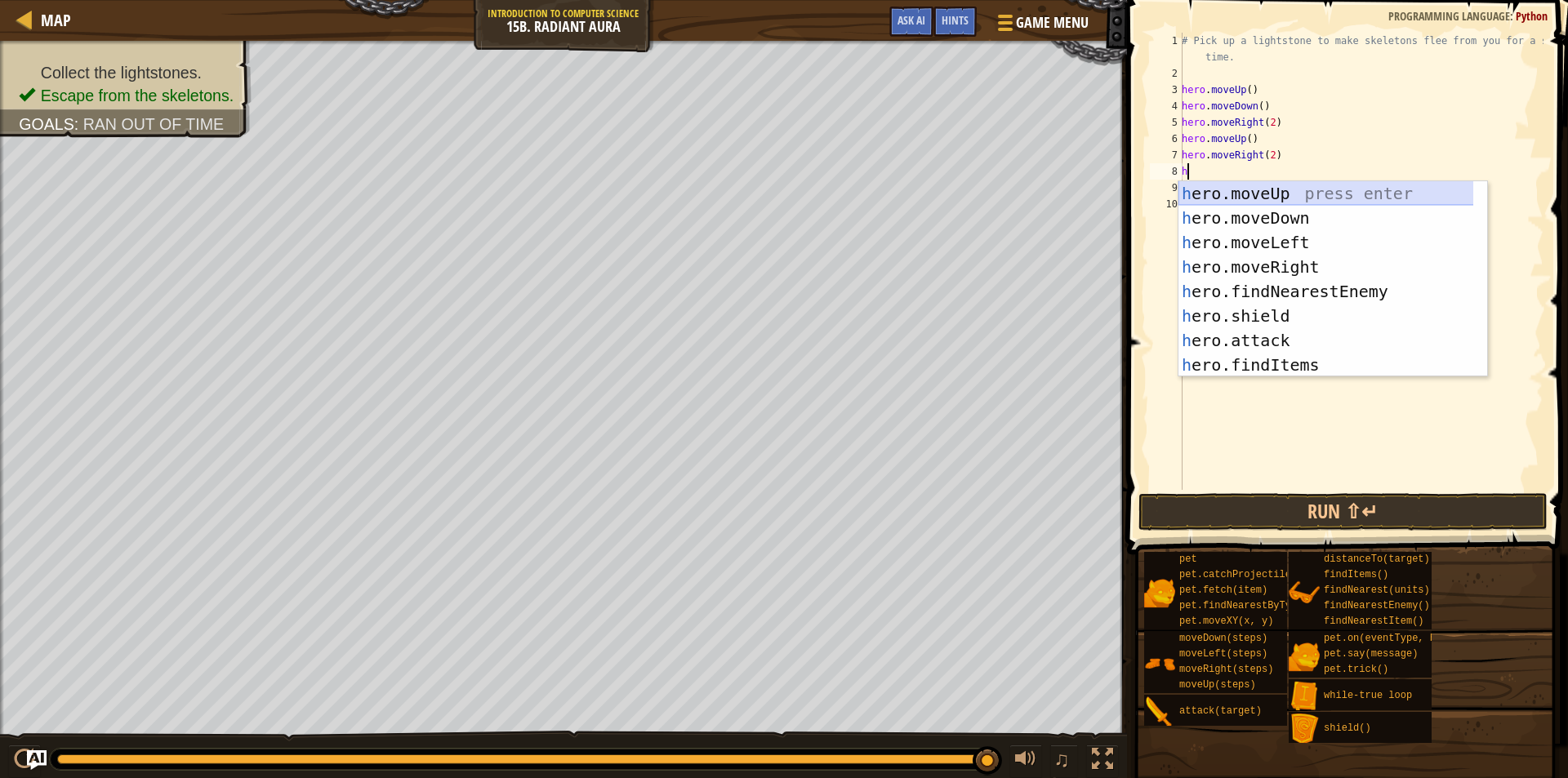
click at [1290, 196] on div "h ero.moveUp press enter h ero.moveDown press enter h ero.moveLeft press enter …" at bounding box center [1333, 303] width 309 height 245
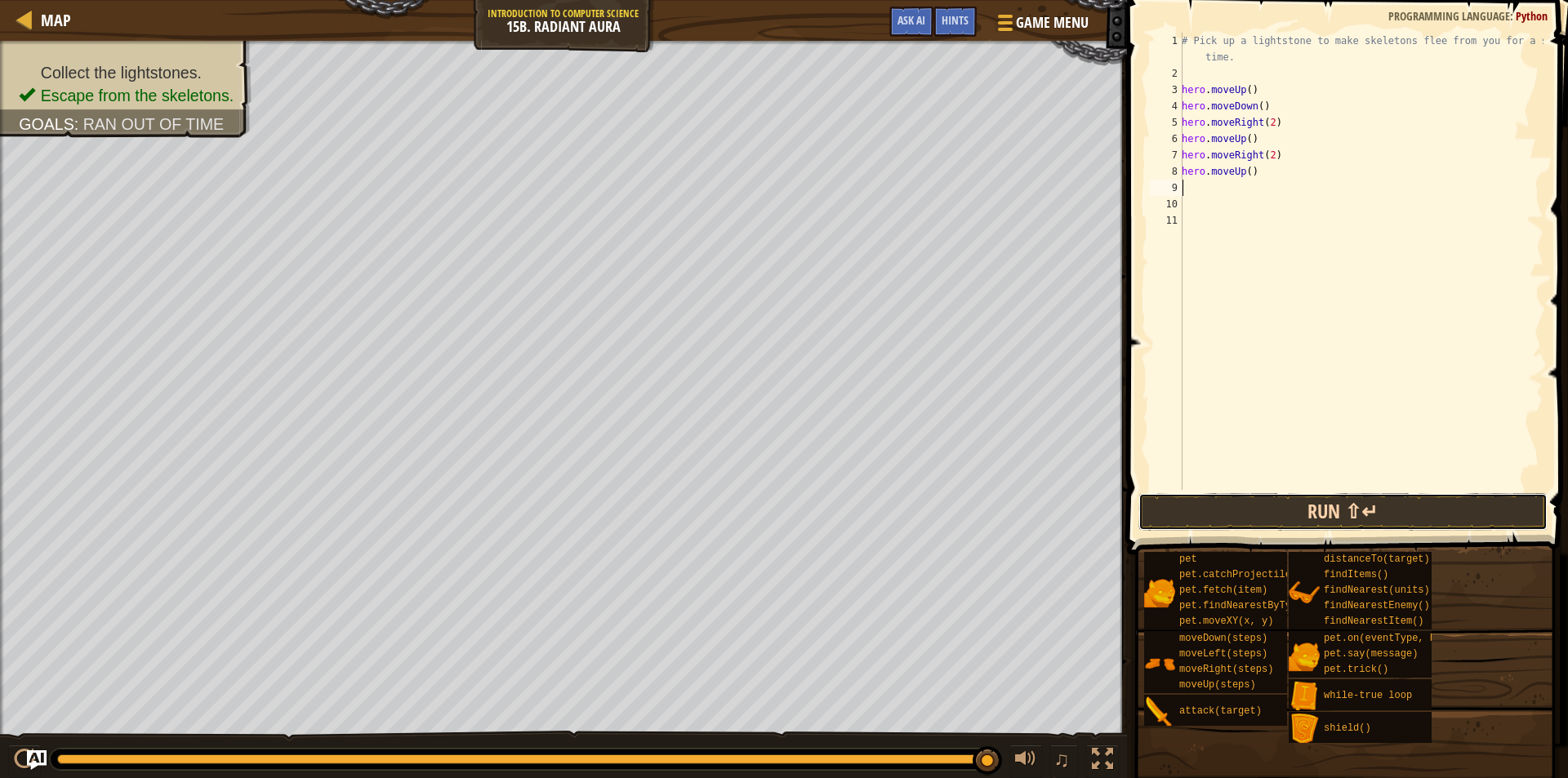
click at [1306, 501] on button "Run ⇧↵" at bounding box center [1343, 511] width 410 height 37
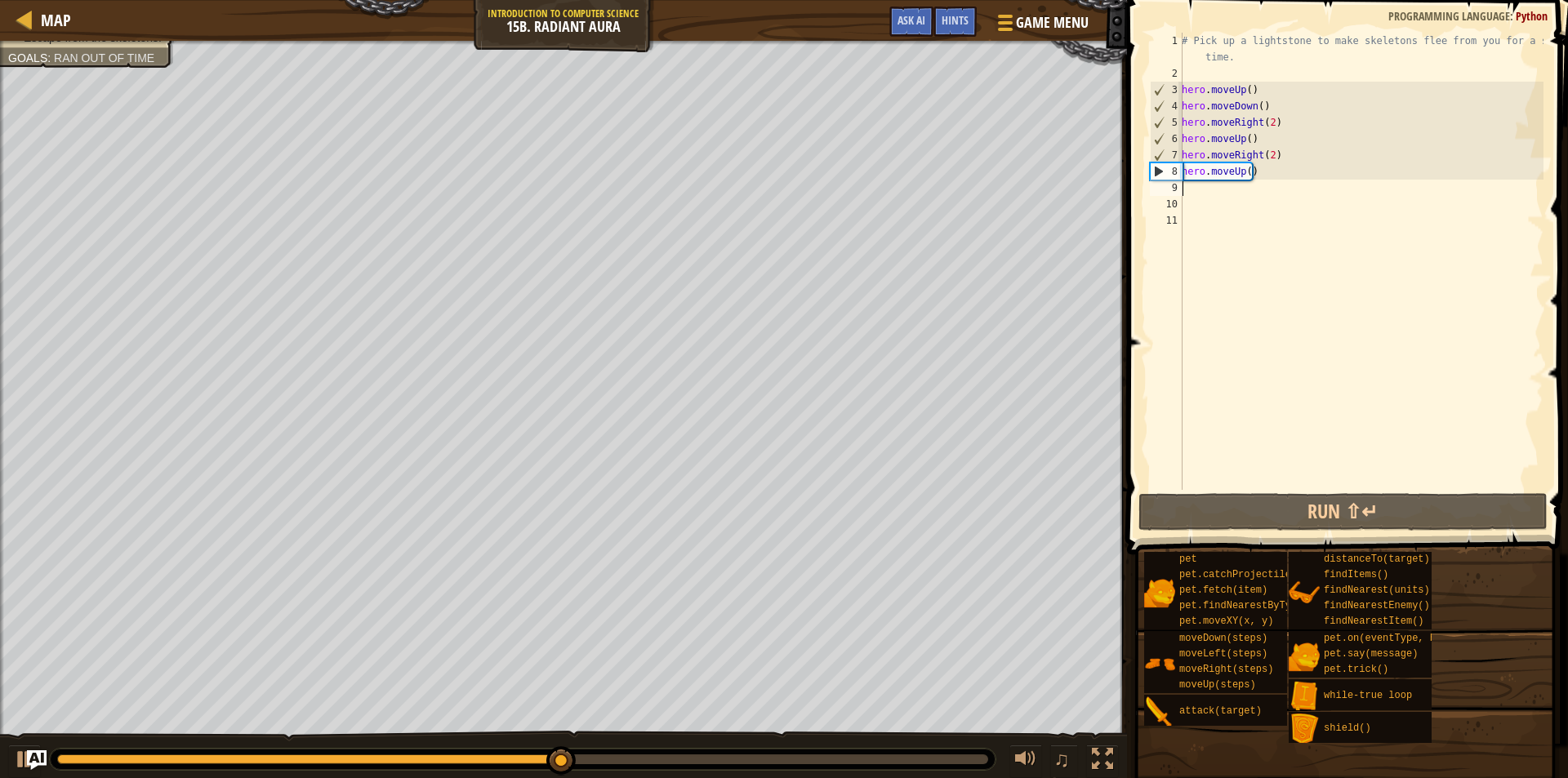
click at [1214, 190] on div "# Pick up a lightstone to make skeletons flee from you for a short time. hero .…" at bounding box center [1361, 286] width 365 height 507
type textarea "h"
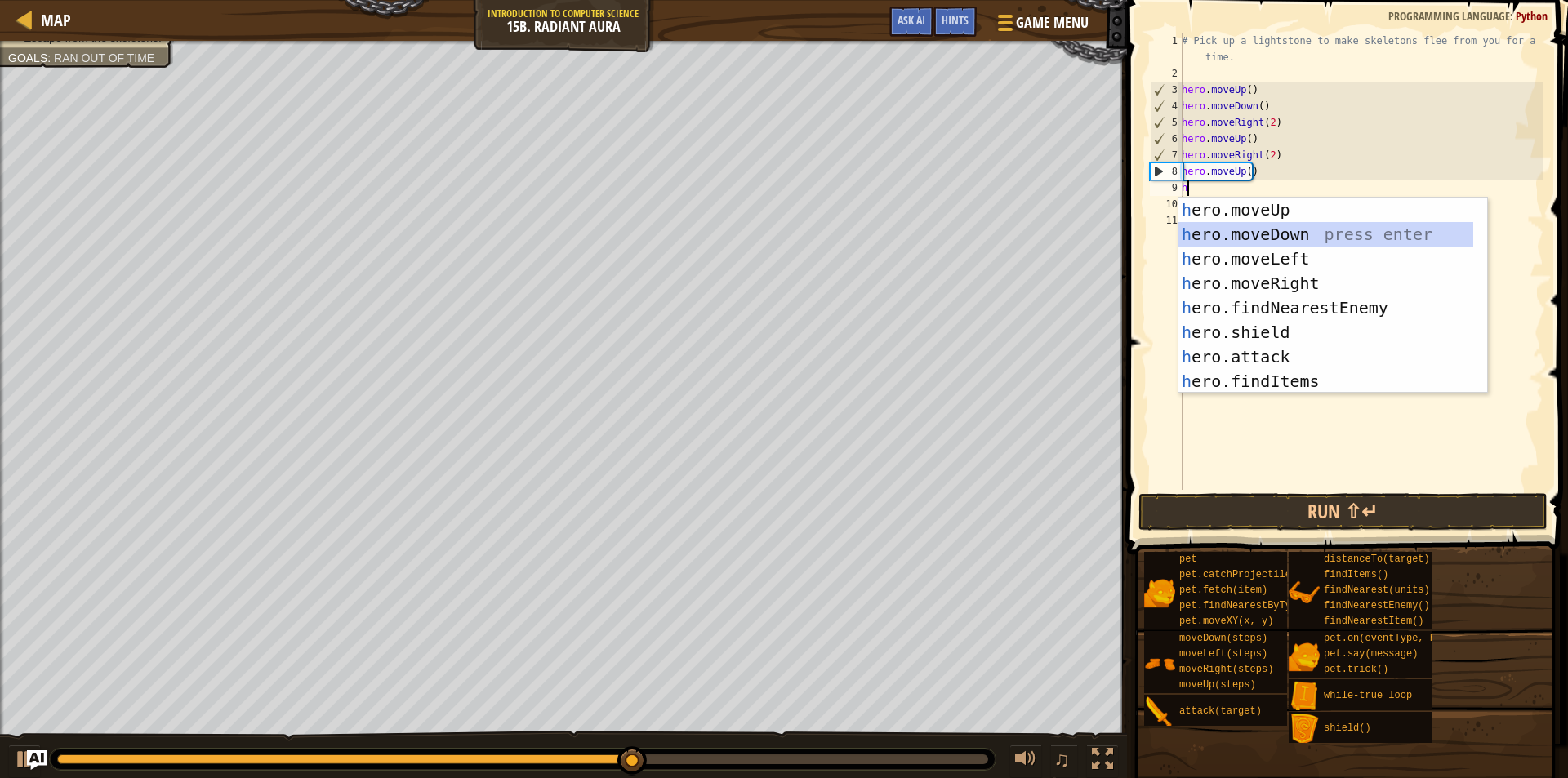
click at [1256, 239] on div "h ero.moveUp press enter h ero.moveDown press enter h ero.moveLeft press enter …" at bounding box center [1325, 319] width 294 height 245
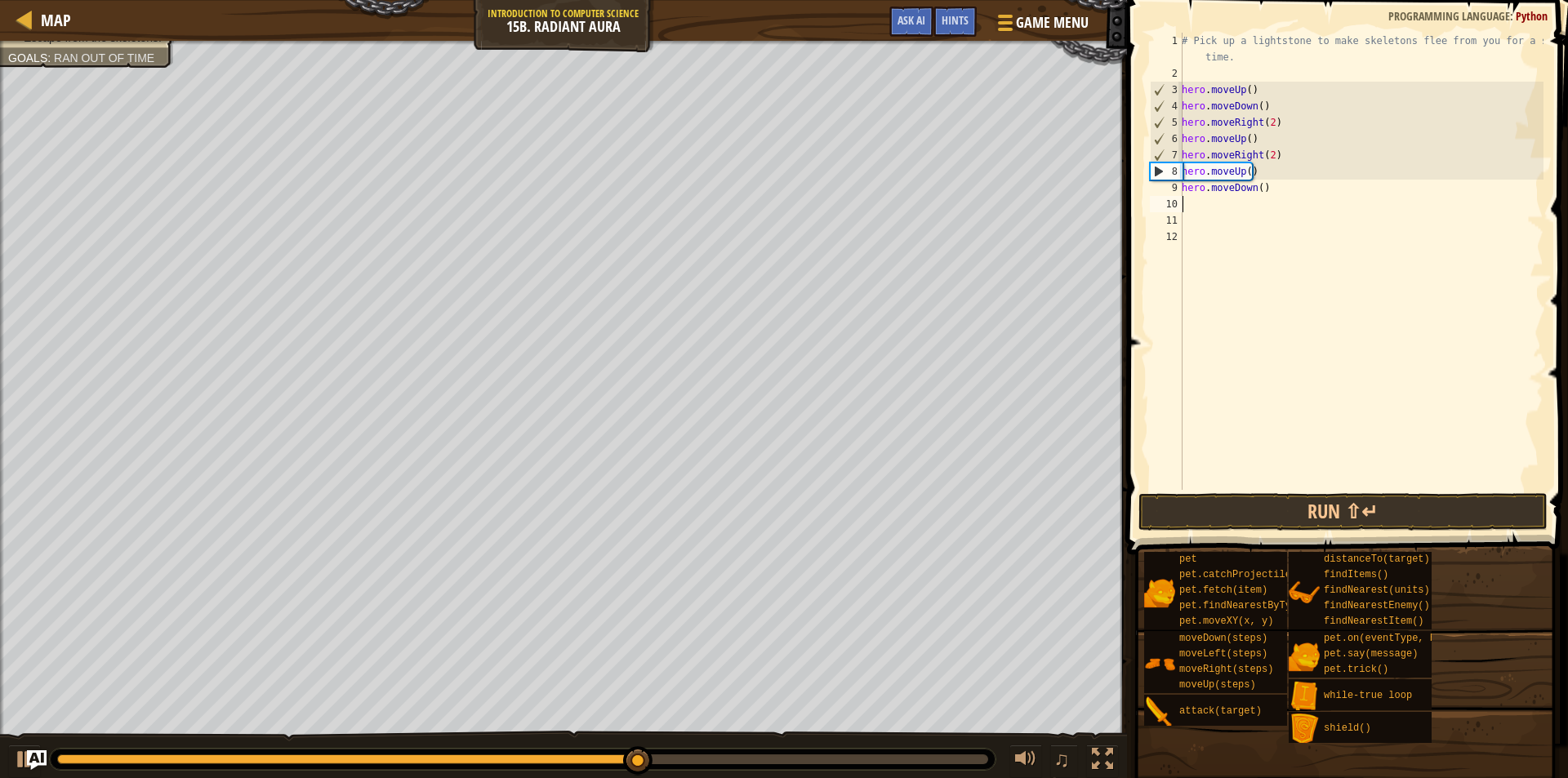
type textarea "h"
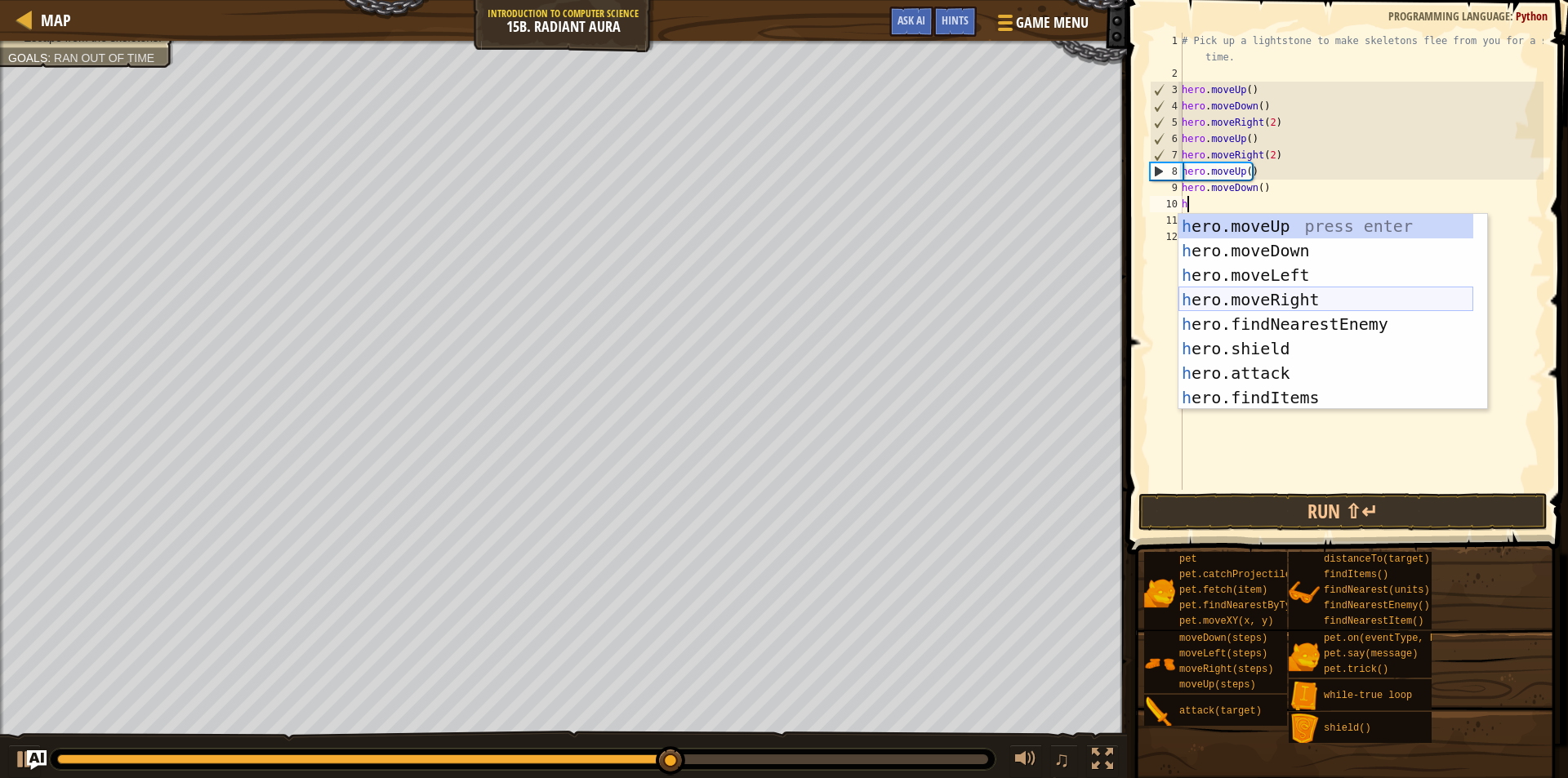
click at [1267, 302] on div "h ero.moveUp press enter h ero.moveDown press enter h ero.moveLeft press enter …" at bounding box center [1325, 336] width 294 height 245
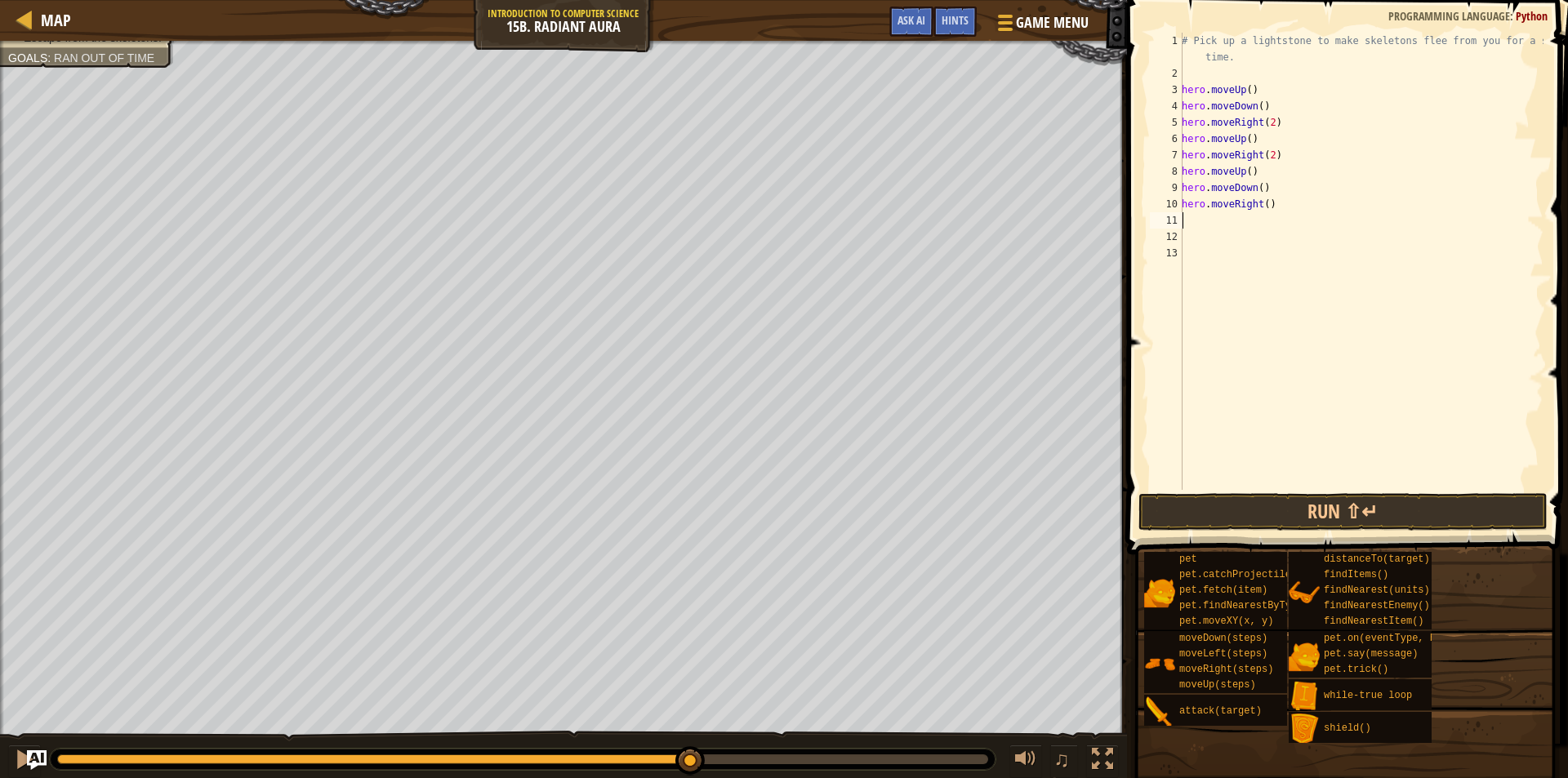
click at [1262, 209] on div "# Pick up a lightstone to make skeletons flee from you for a short time. hero .…" at bounding box center [1361, 286] width 365 height 507
click at [1261, 502] on button "Run ⇧↵" at bounding box center [1343, 511] width 410 height 37
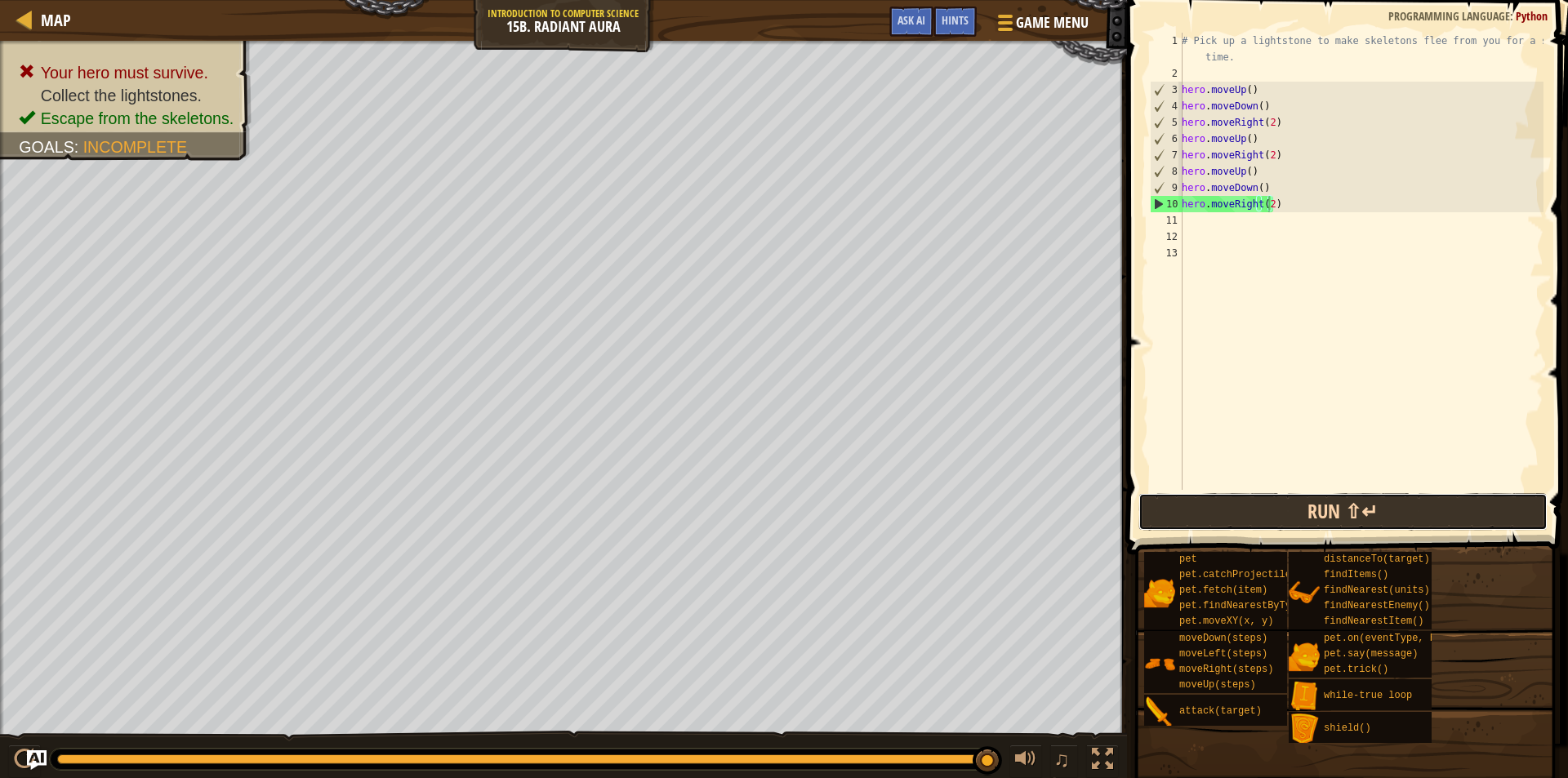
click at [1252, 504] on button "Run ⇧↵" at bounding box center [1343, 511] width 410 height 37
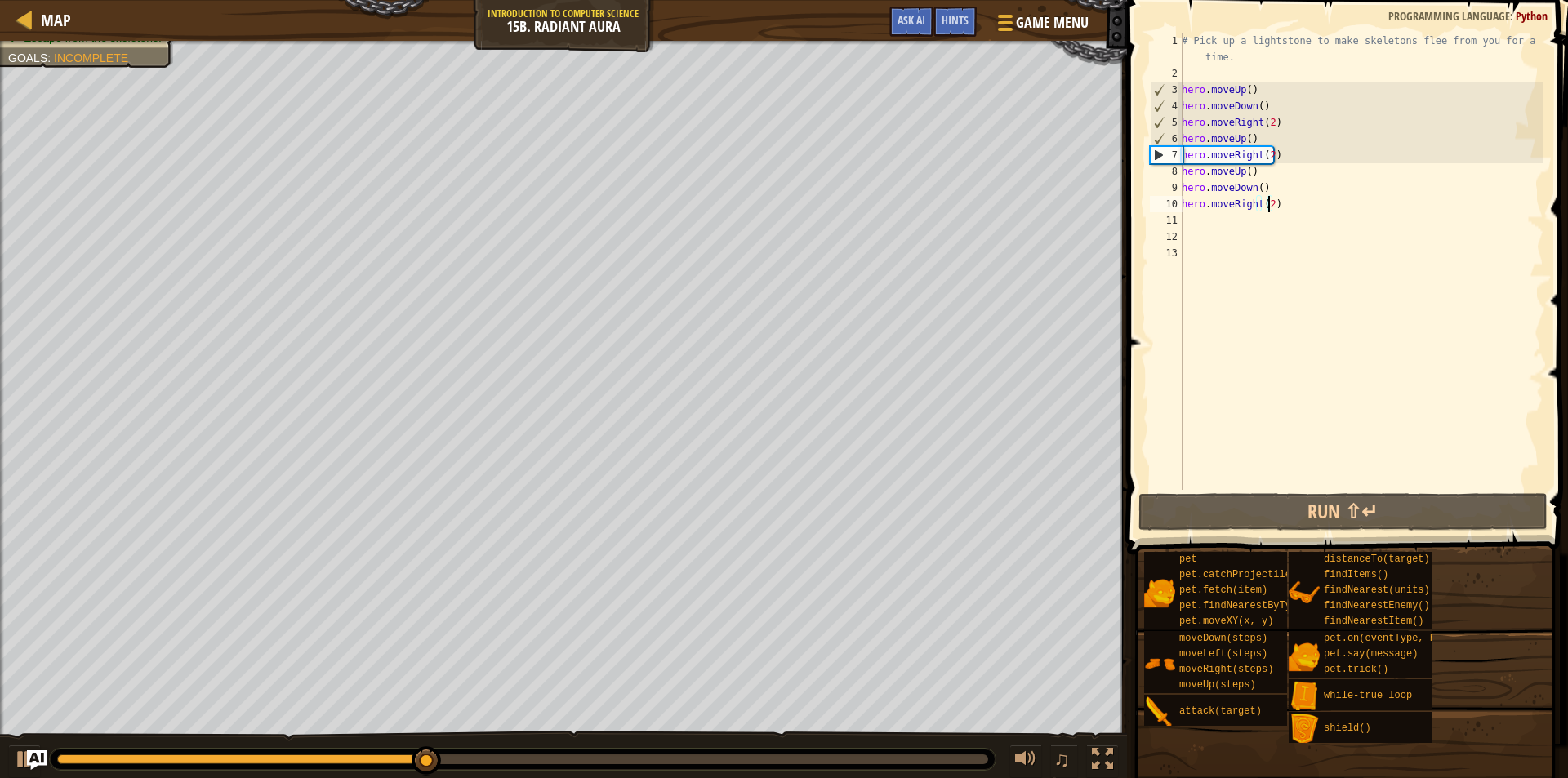
click at [1255, 140] on div "# Pick up a lightstone to make skeletons flee from you for a short time. hero .…" at bounding box center [1361, 286] width 365 height 507
type textarea "hero.moveUp()"
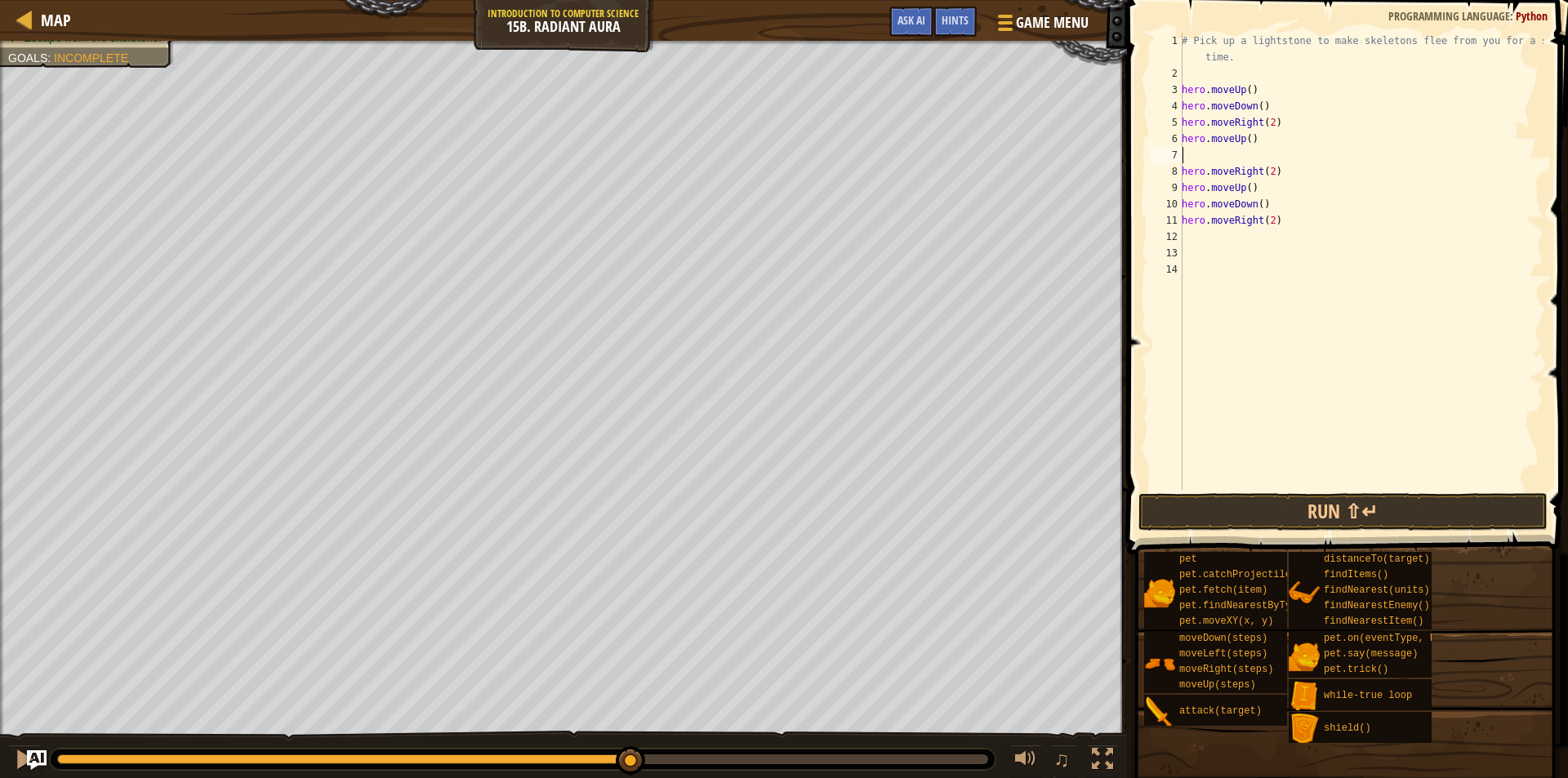
type textarea "h"
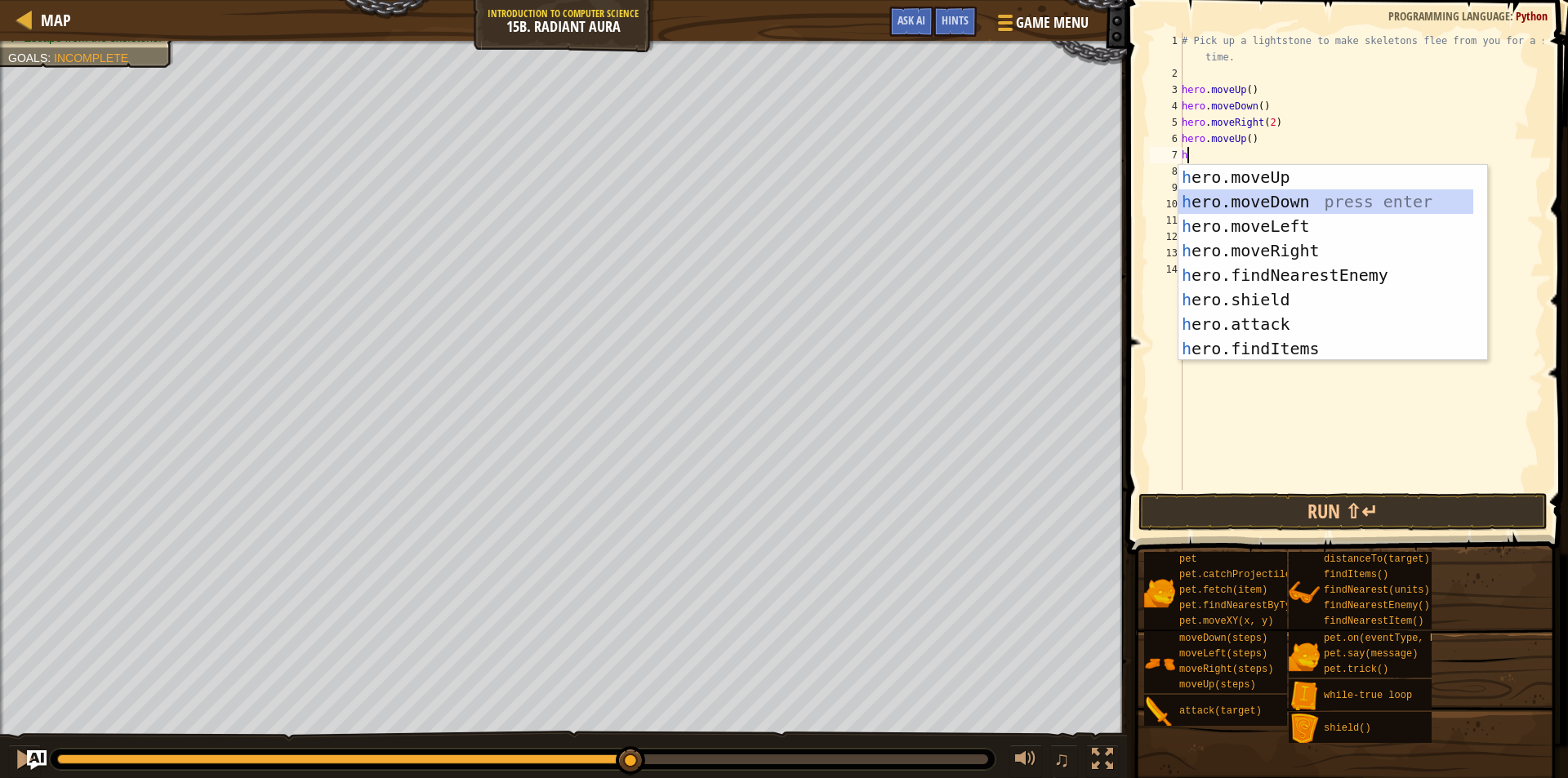
click at [1287, 206] on div "h ero.moveUp press enter h ero.moveDown press enter h ero.moveLeft press enter …" at bounding box center [1325, 287] width 294 height 245
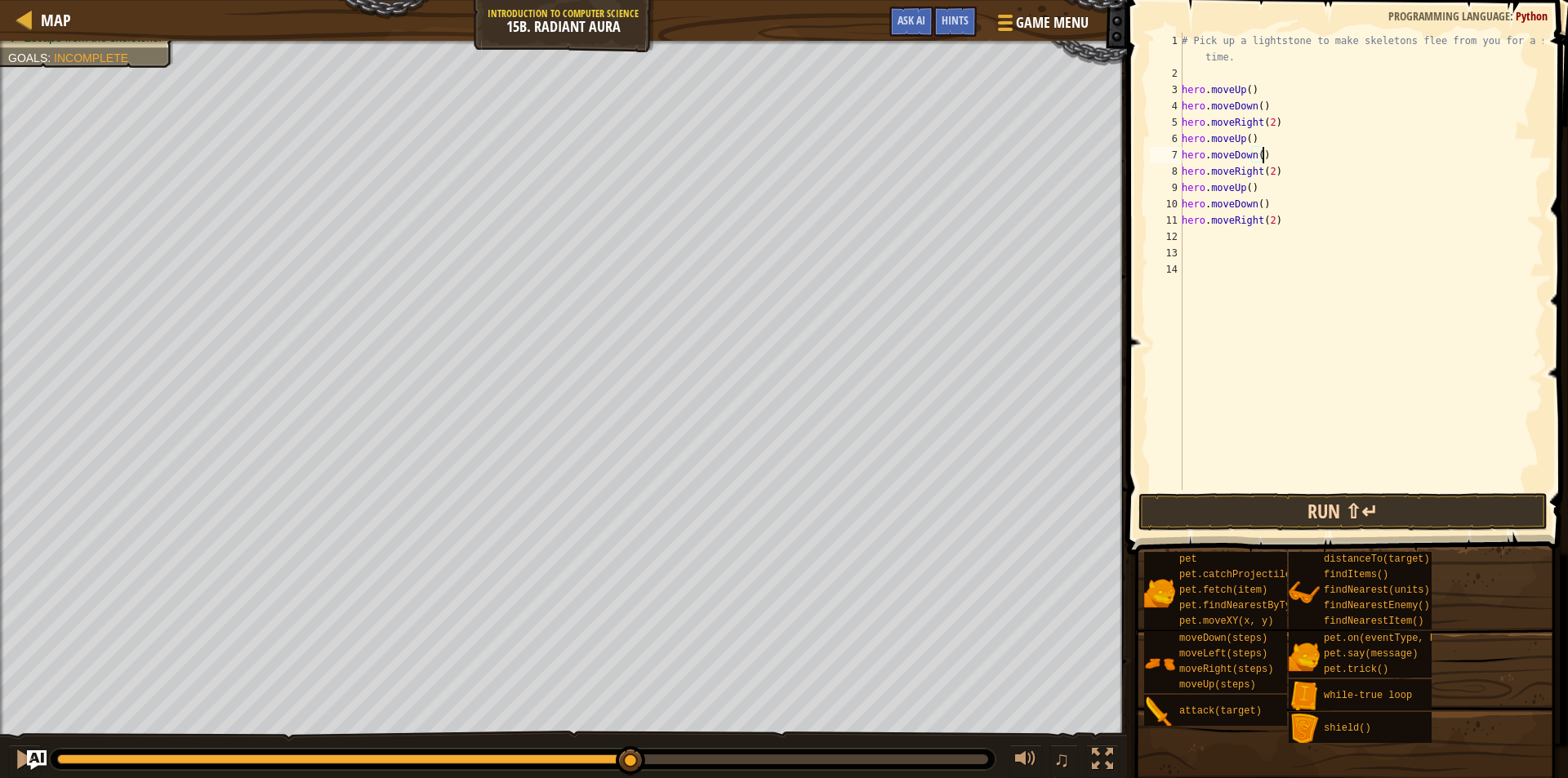
type textarea "hero.moveDown()"
click at [1290, 502] on button "Run ⇧↵" at bounding box center [1343, 511] width 410 height 37
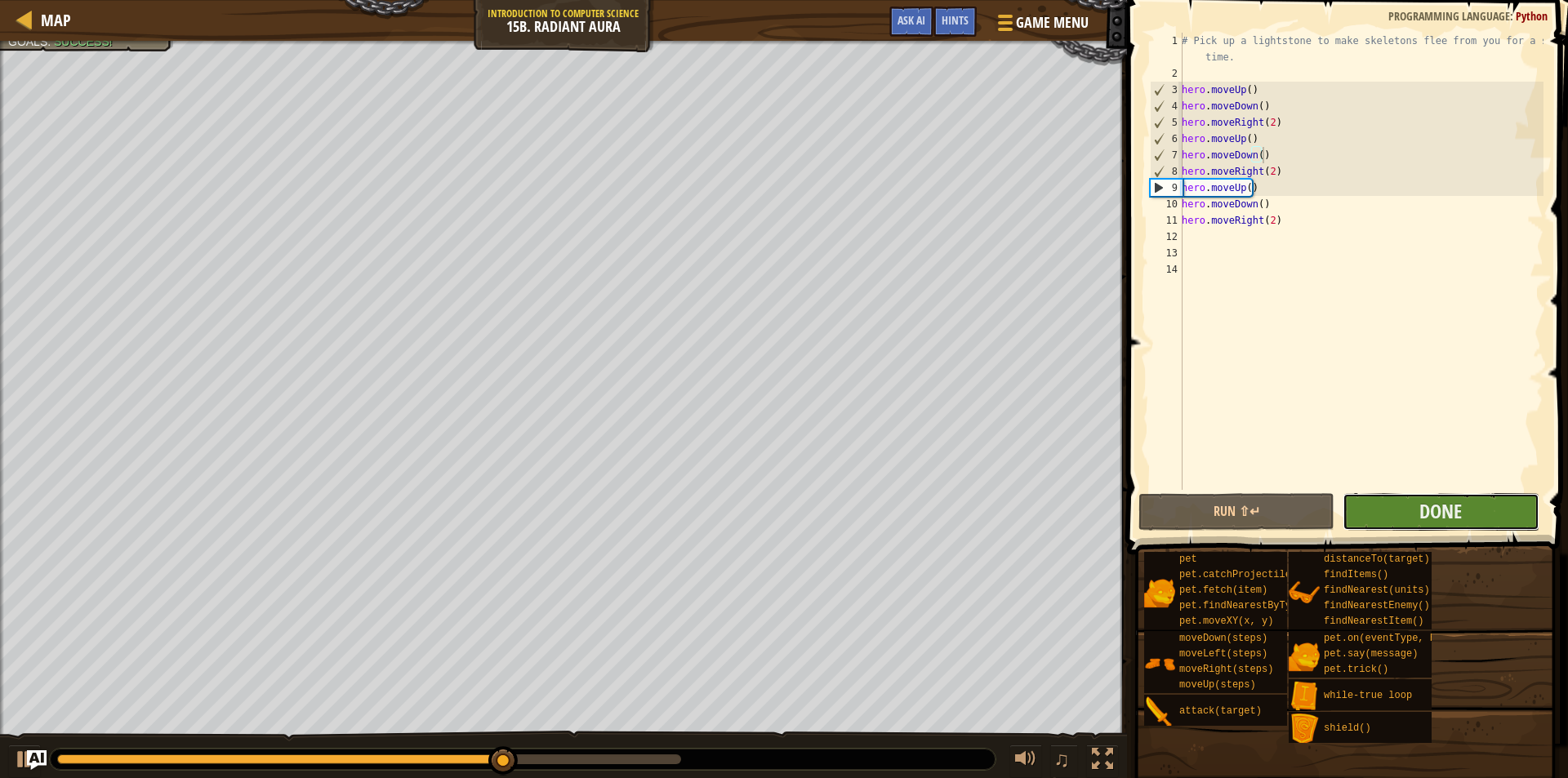
click at [1387, 520] on button "Done" at bounding box center [1440, 511] width 196 height 37
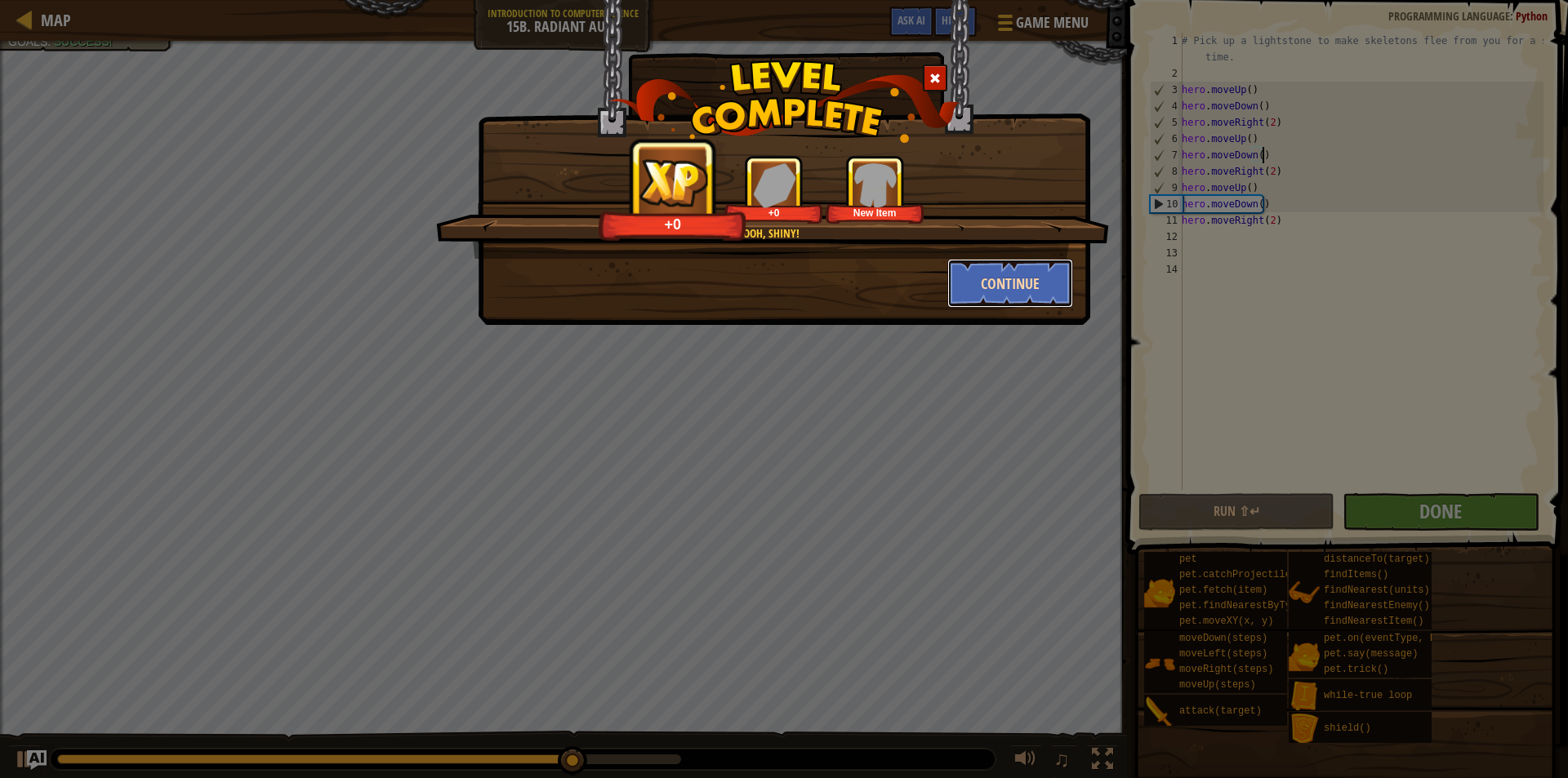
click at [1002, 283] on button "Continue" at bounding box center [1011, 283] width 127 height 49
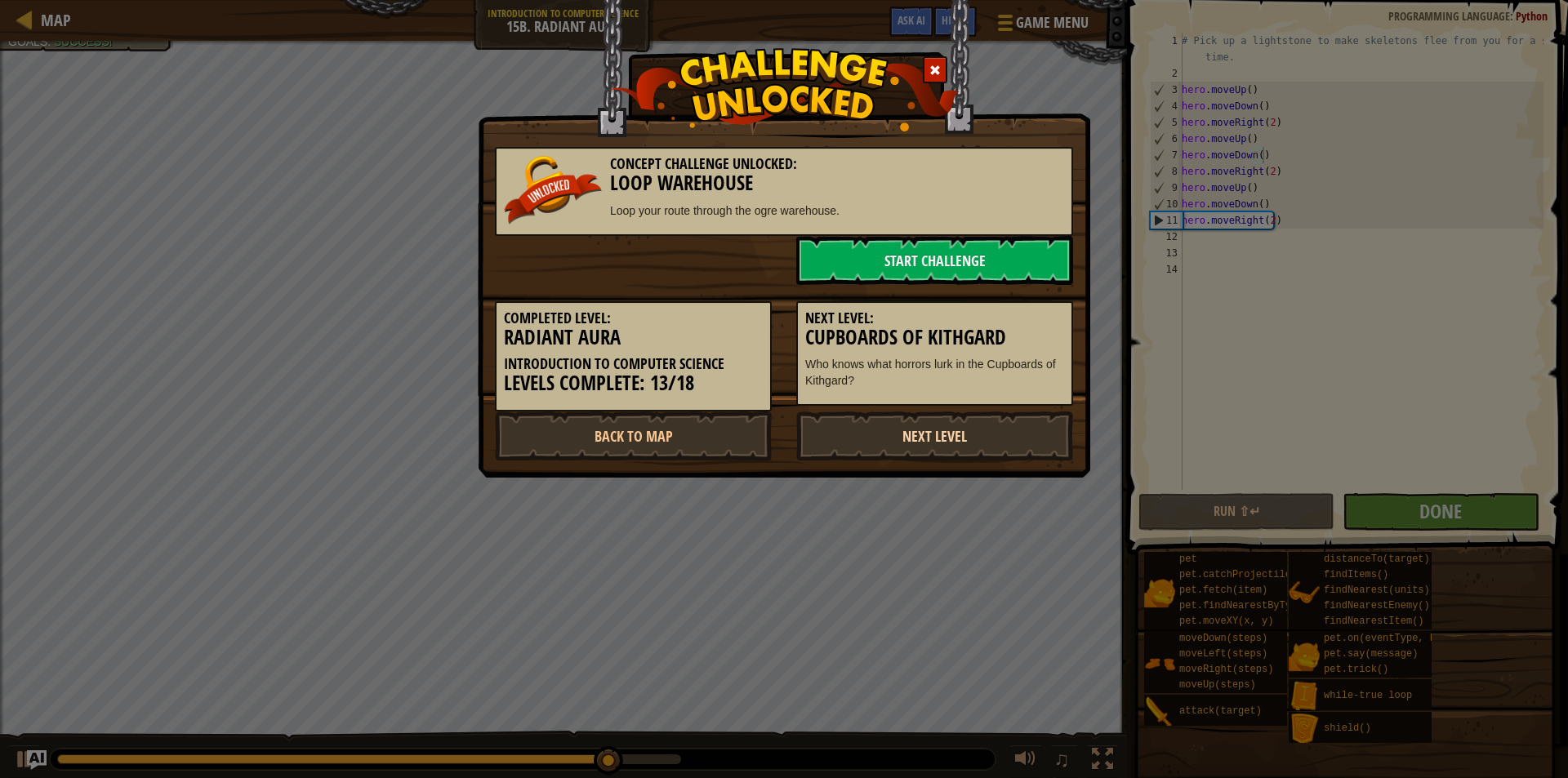
click at [923, 433] on link "Next Level" at bounding box center [934, 436] width 277 height 49
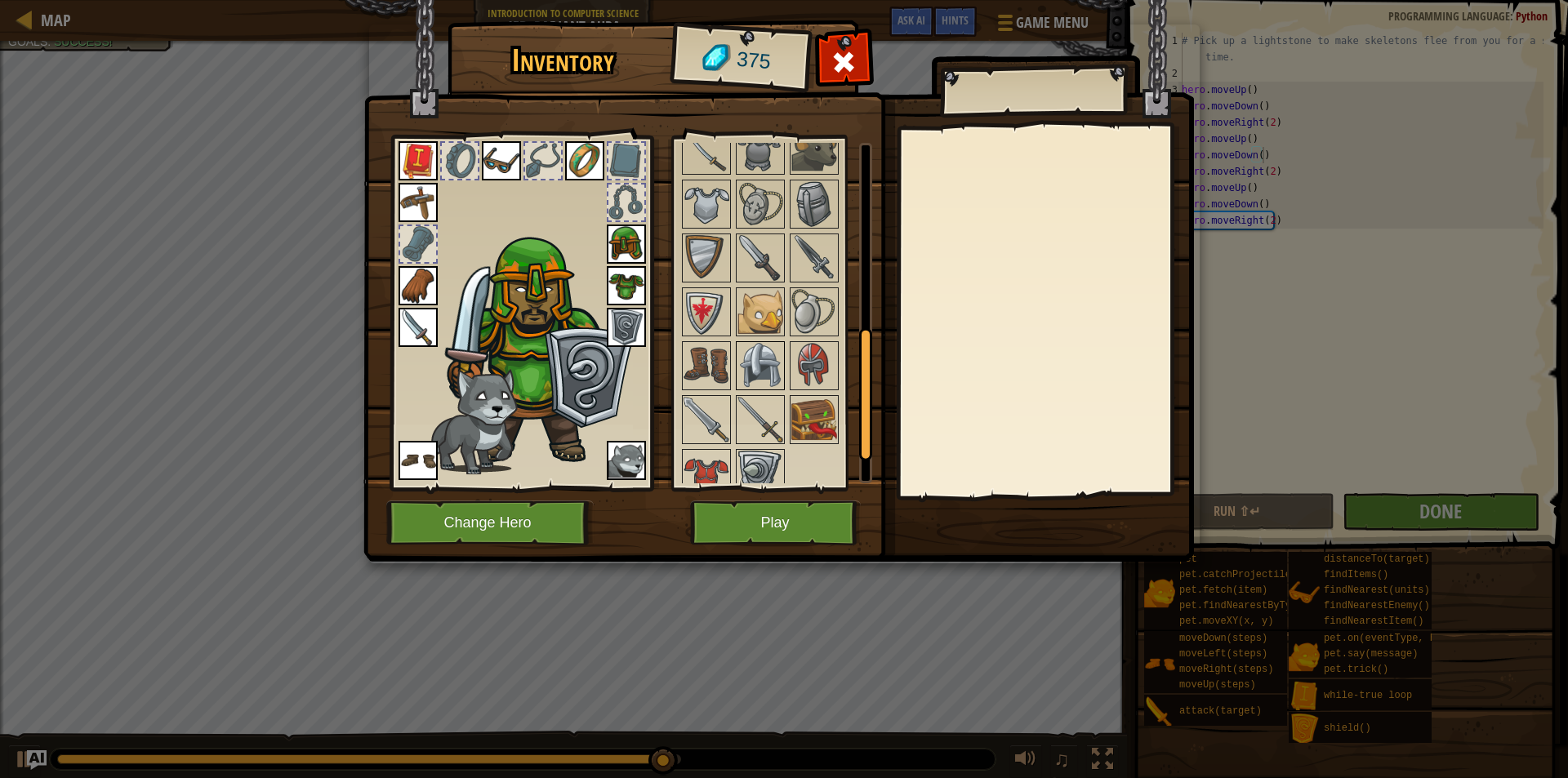
scroll to position [549, 0]
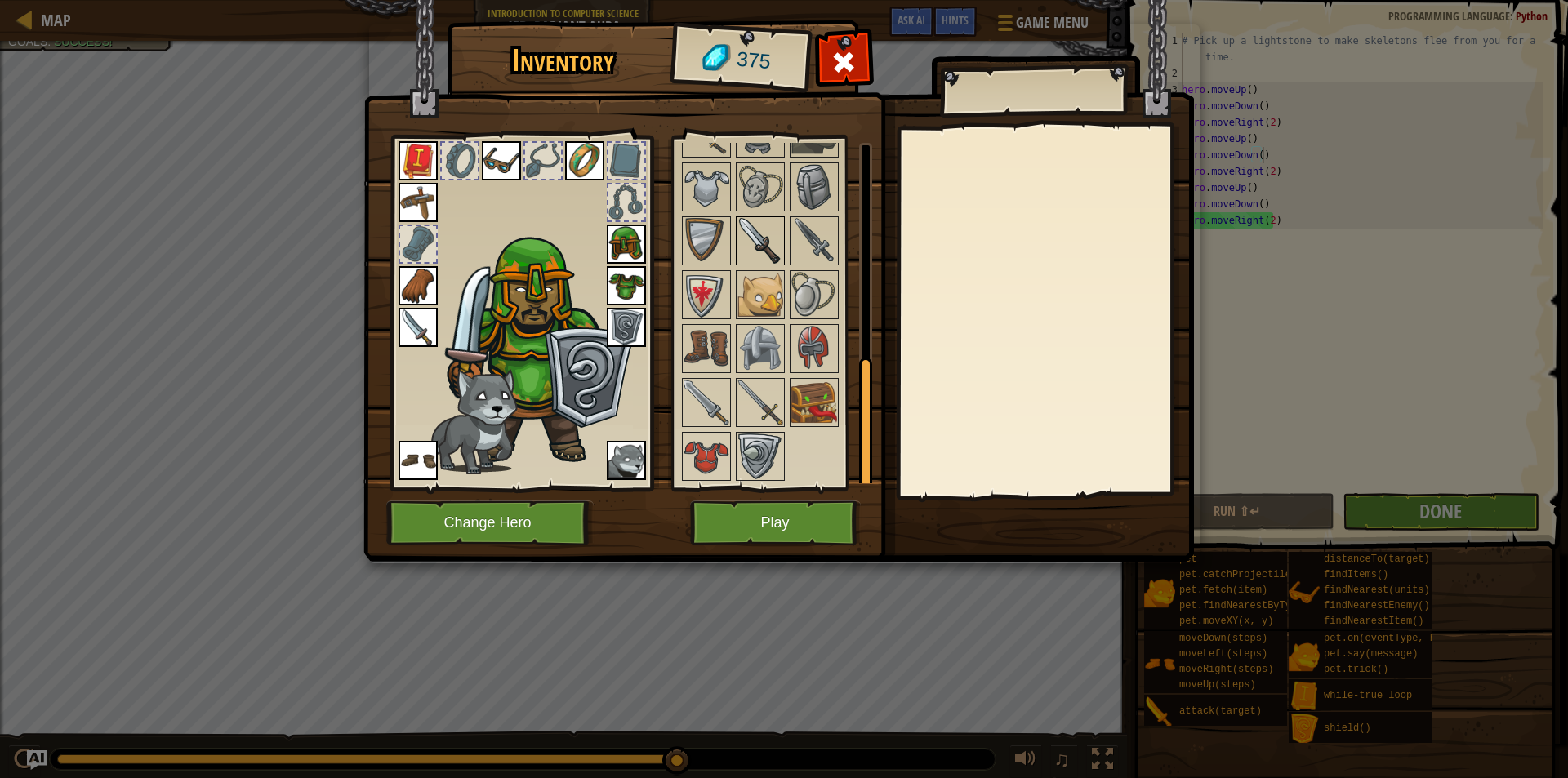
click at [767, 234] on img at bounding box center [761, 241] width 46 height 46
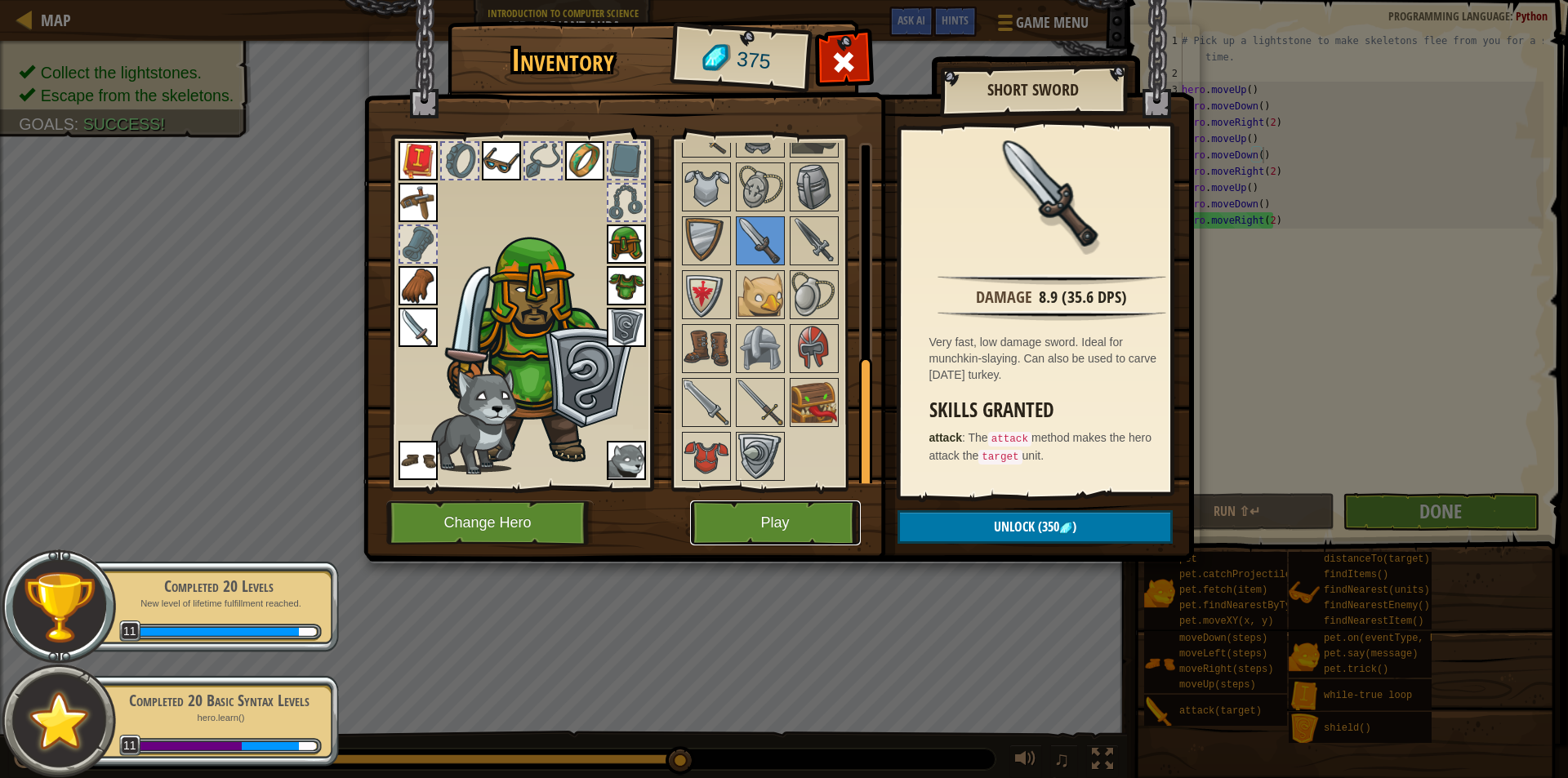
click at [778, 514] on button "Play" at bounding box center [776, 523] width 171 height 45
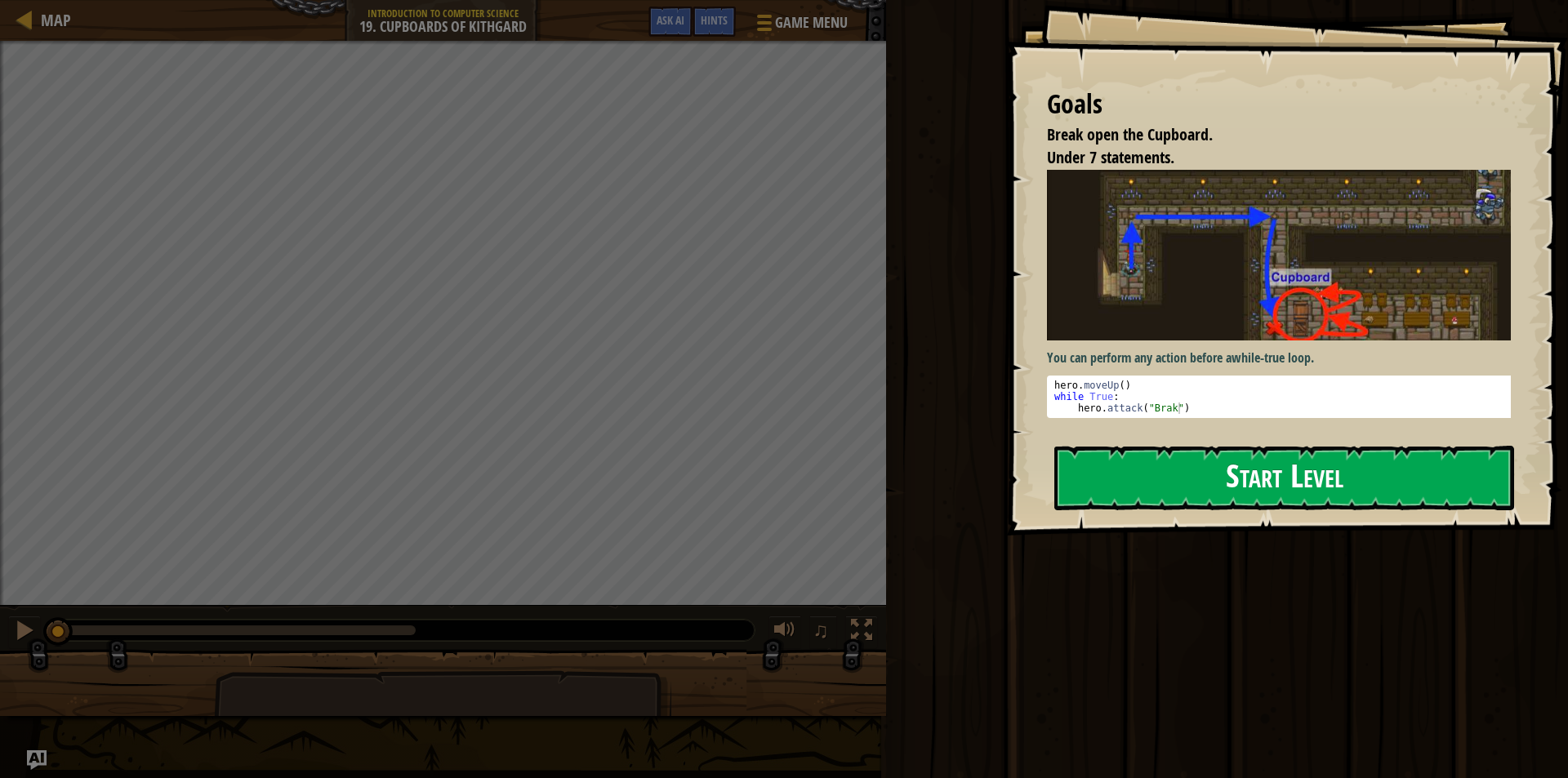
click at [1240, 478] on button "Start Level" at bounding box center [1283, 478] width 459 height 64
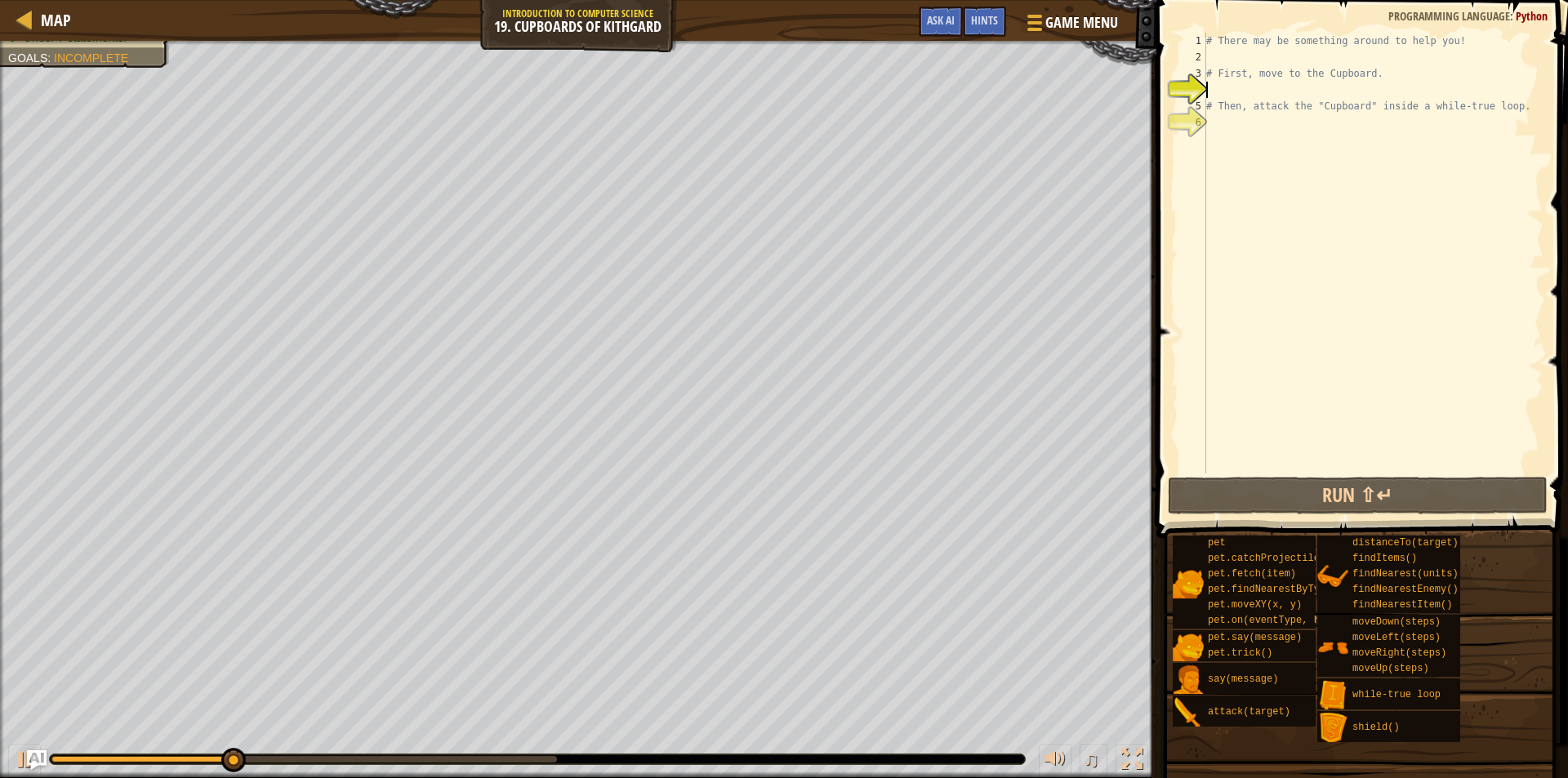
click at [1237, 83] on div "# There may be something around to help you! # First, move to the Cupboard. # T…" at bounding box center [1372, 270] width 340 height 474
type textarea "h"
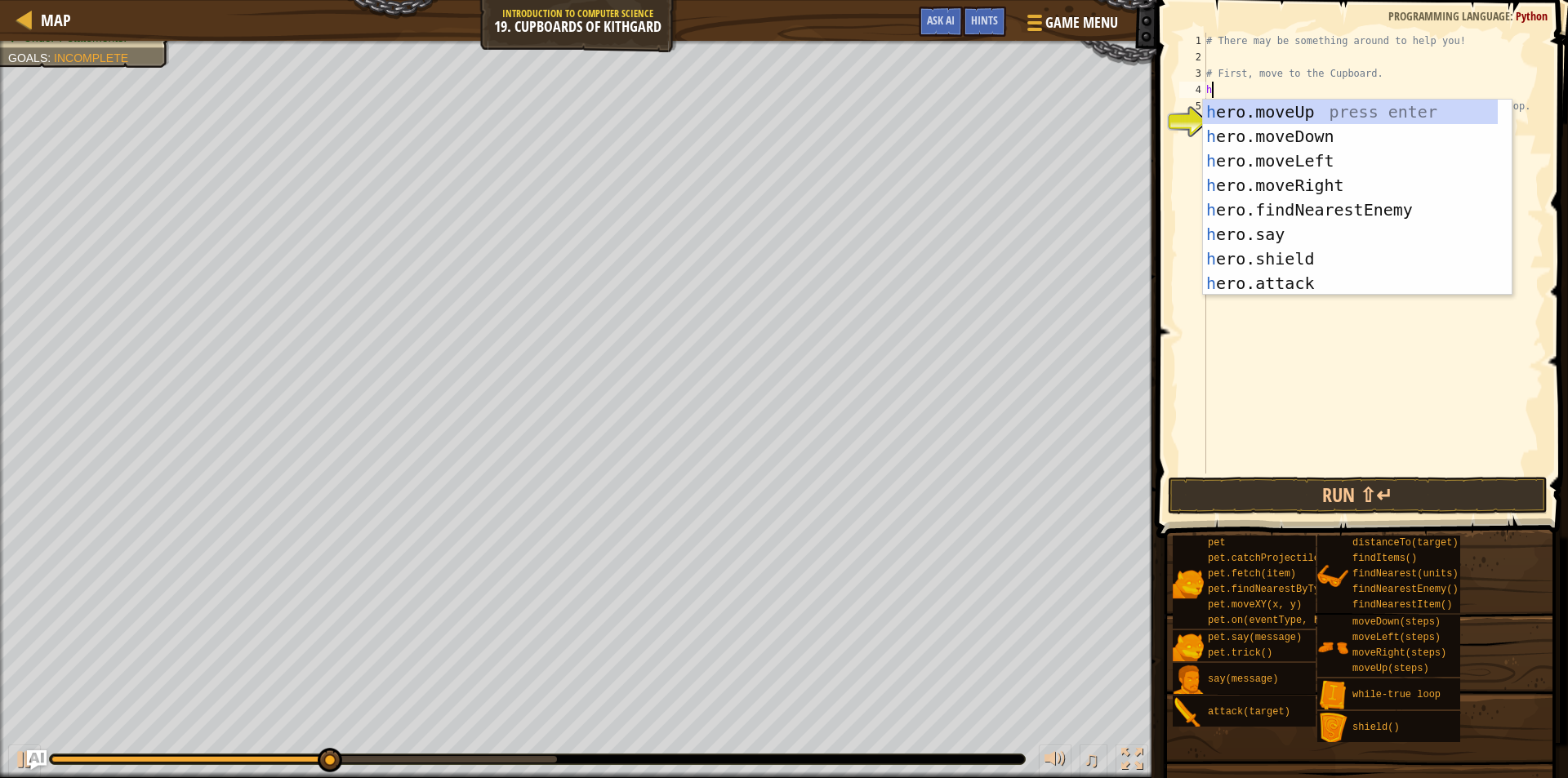
scroll to position [8, 0]
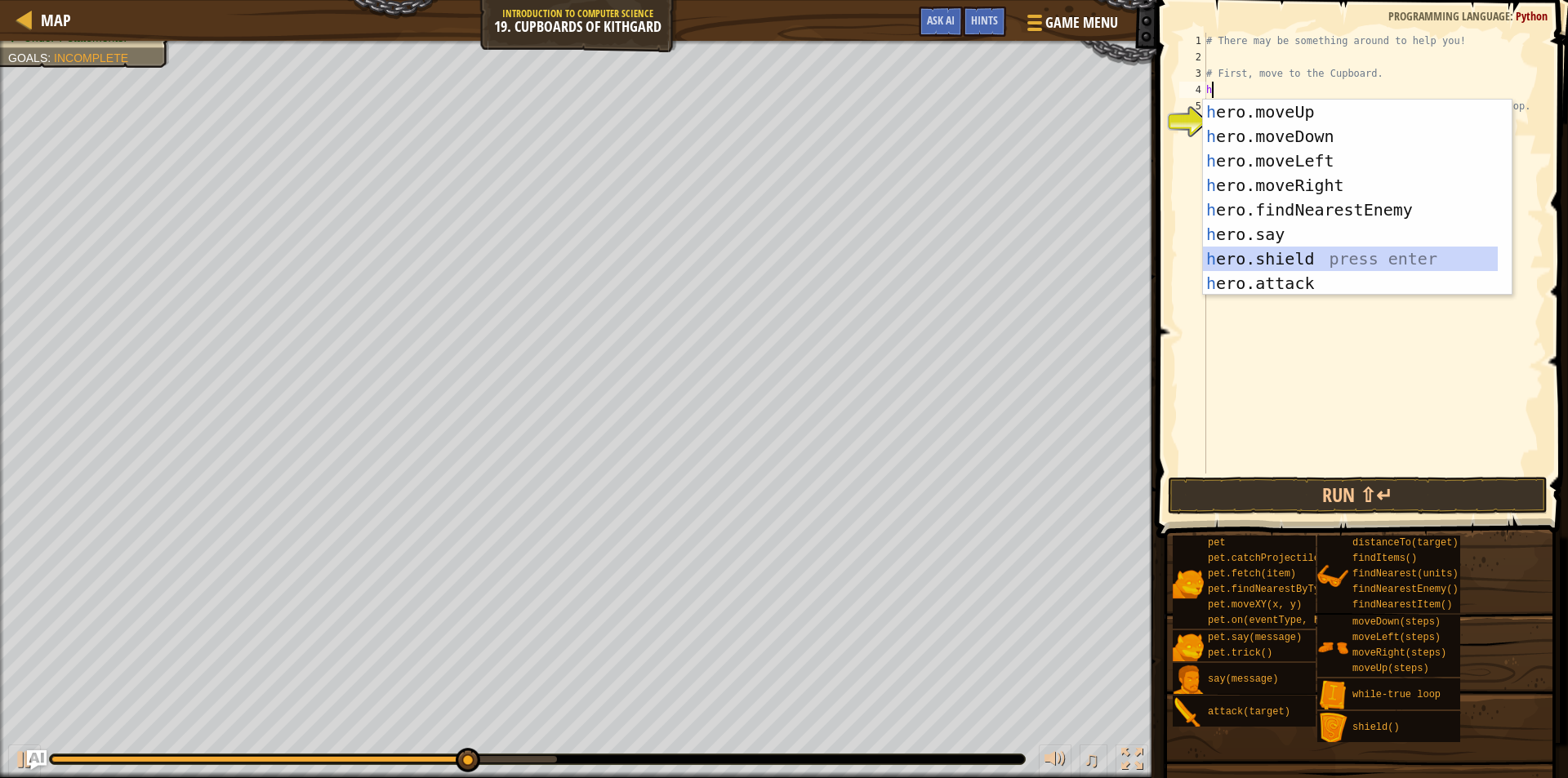
click at [1299, 271] on div "h ero.moveUp press enter h ero.moveDown press enter h ero.moveLeft press enter …" at bounding box center [1349, 222] width 294 height 245
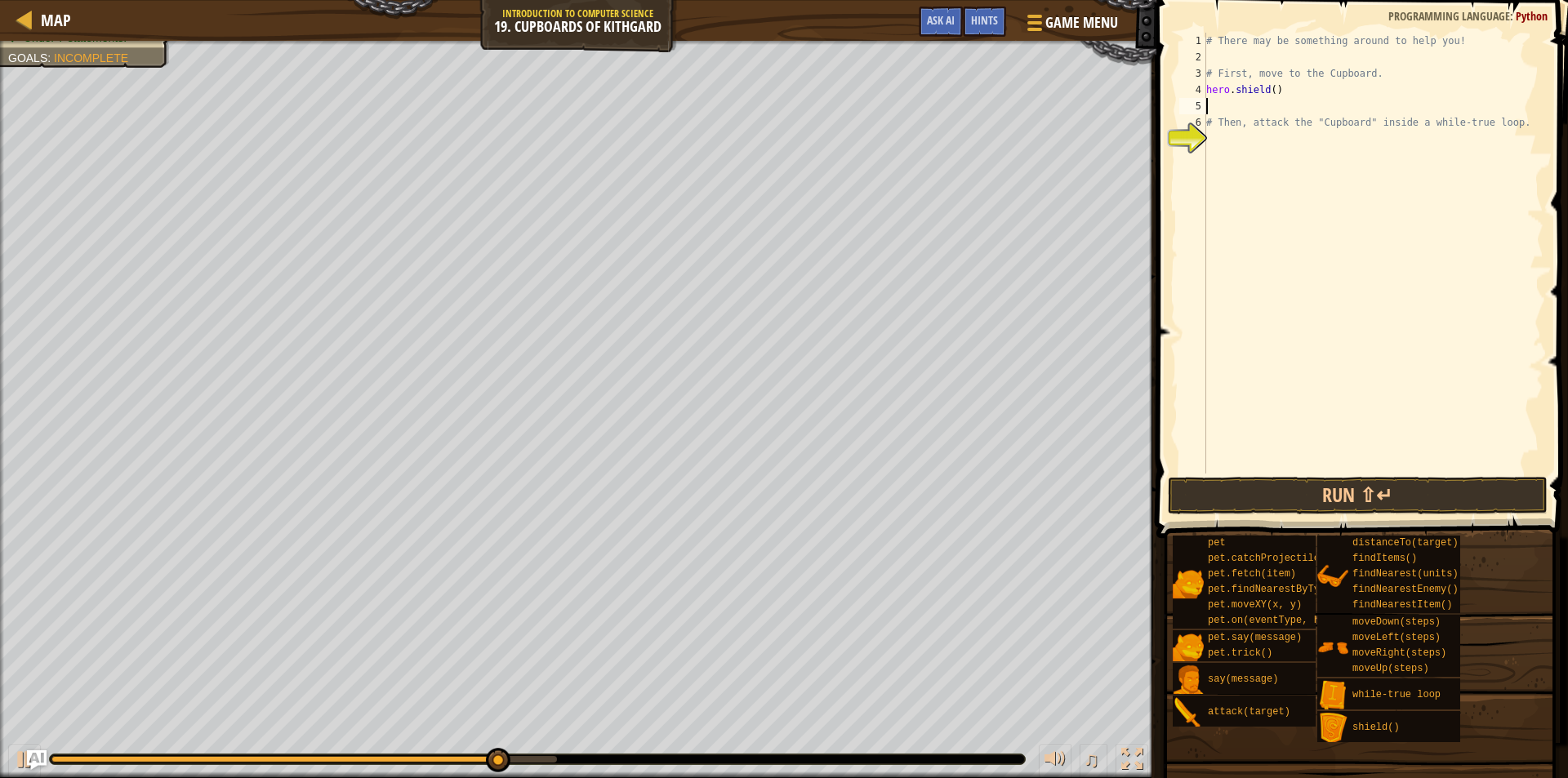
click at [1320, 100] on div "# There may be something around to help you! # First, move to the Cupboard. her…" at bounding box center [1372, 270] width 340 height 474
click at [1322, 83] on div "# There may be something around to help you! # First, move to the Cupboard. her…" at bounding box center [1372, 270] width 340 height 474
type textarea "h"
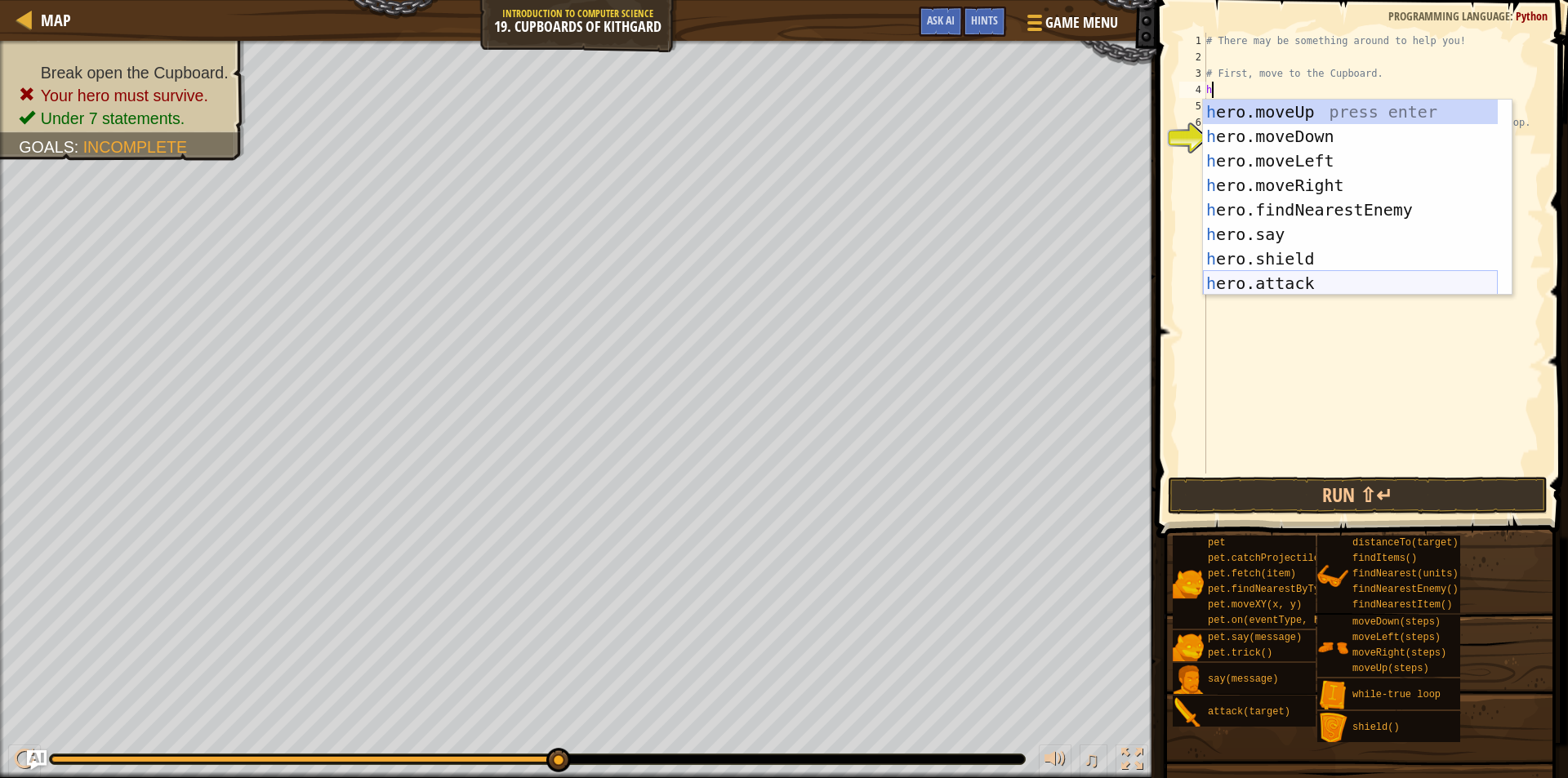
click at [1285, 274] on div "h ero.moveUp press enter h ero.moveDown press enter h ero.moveLeft press enter …" at bounding box center [1349, 222] width 294 height 245
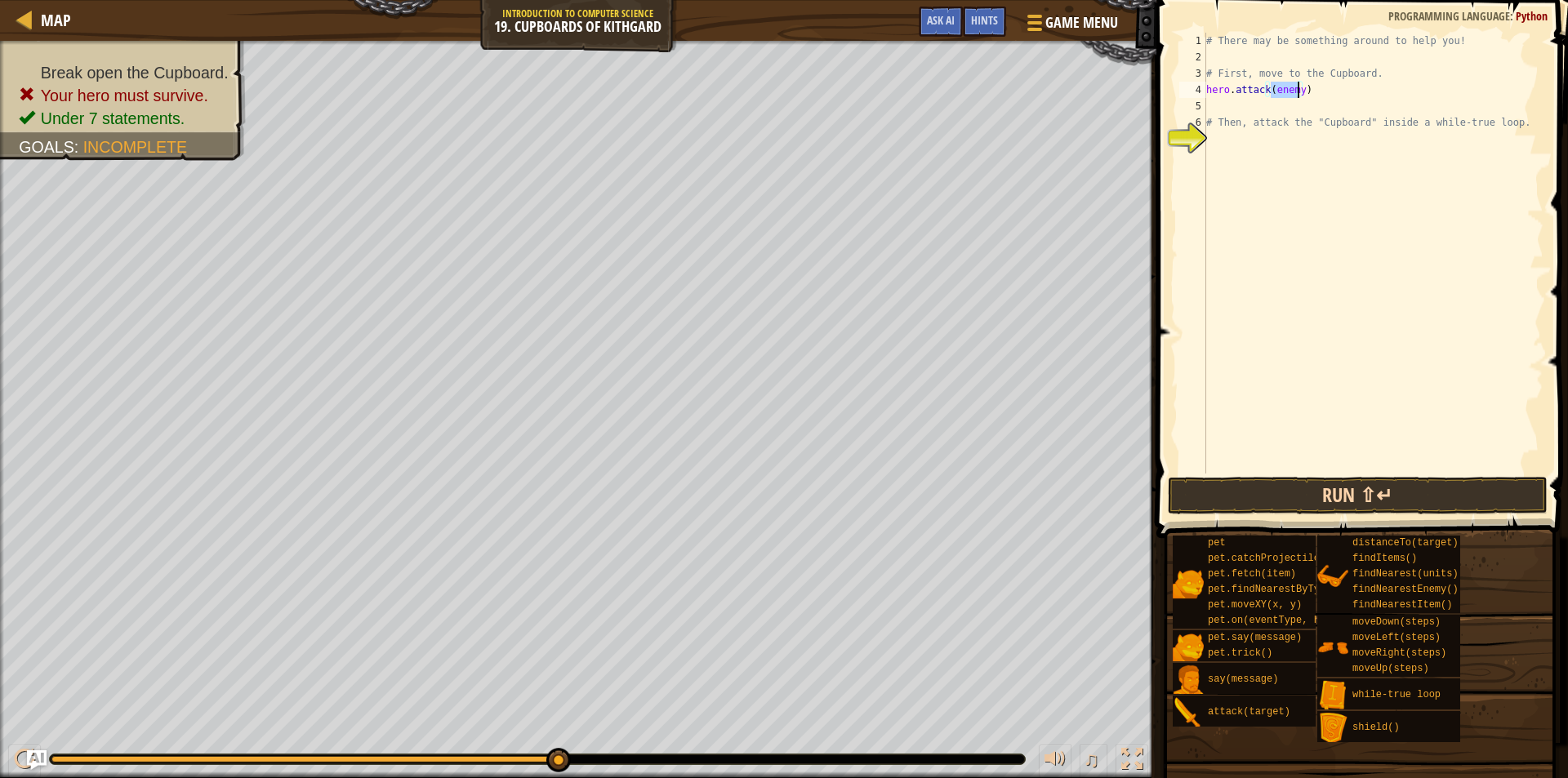
type textarea "hero.attack(enemy)"
click at [1328, 507] on button "Run ⇧↵" at bounding box center [1358, 495] width 381 height 37
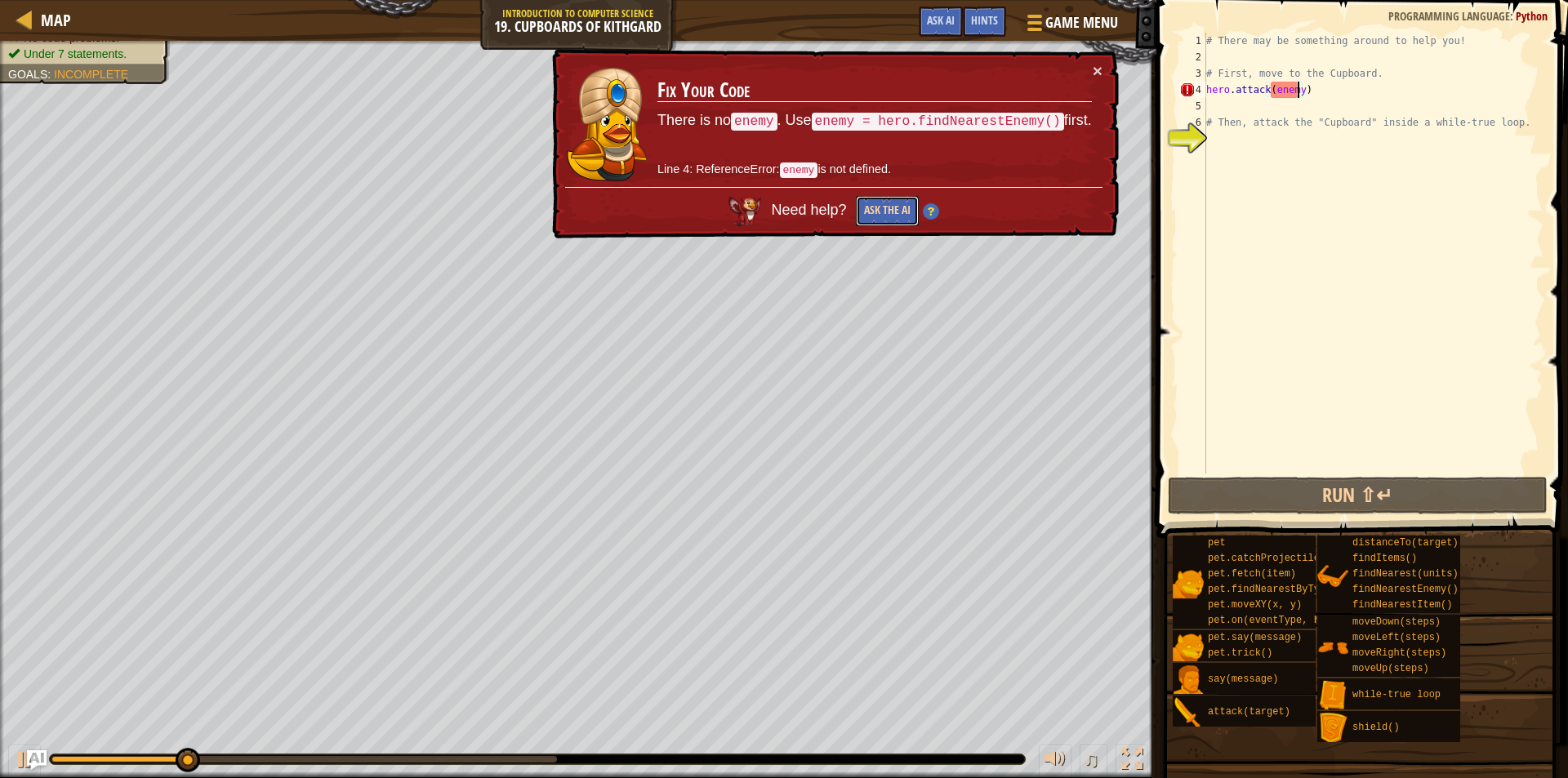
click at [908, 204] on button "Ask the AI" at bounding box center [887, 211] width 63 height 31
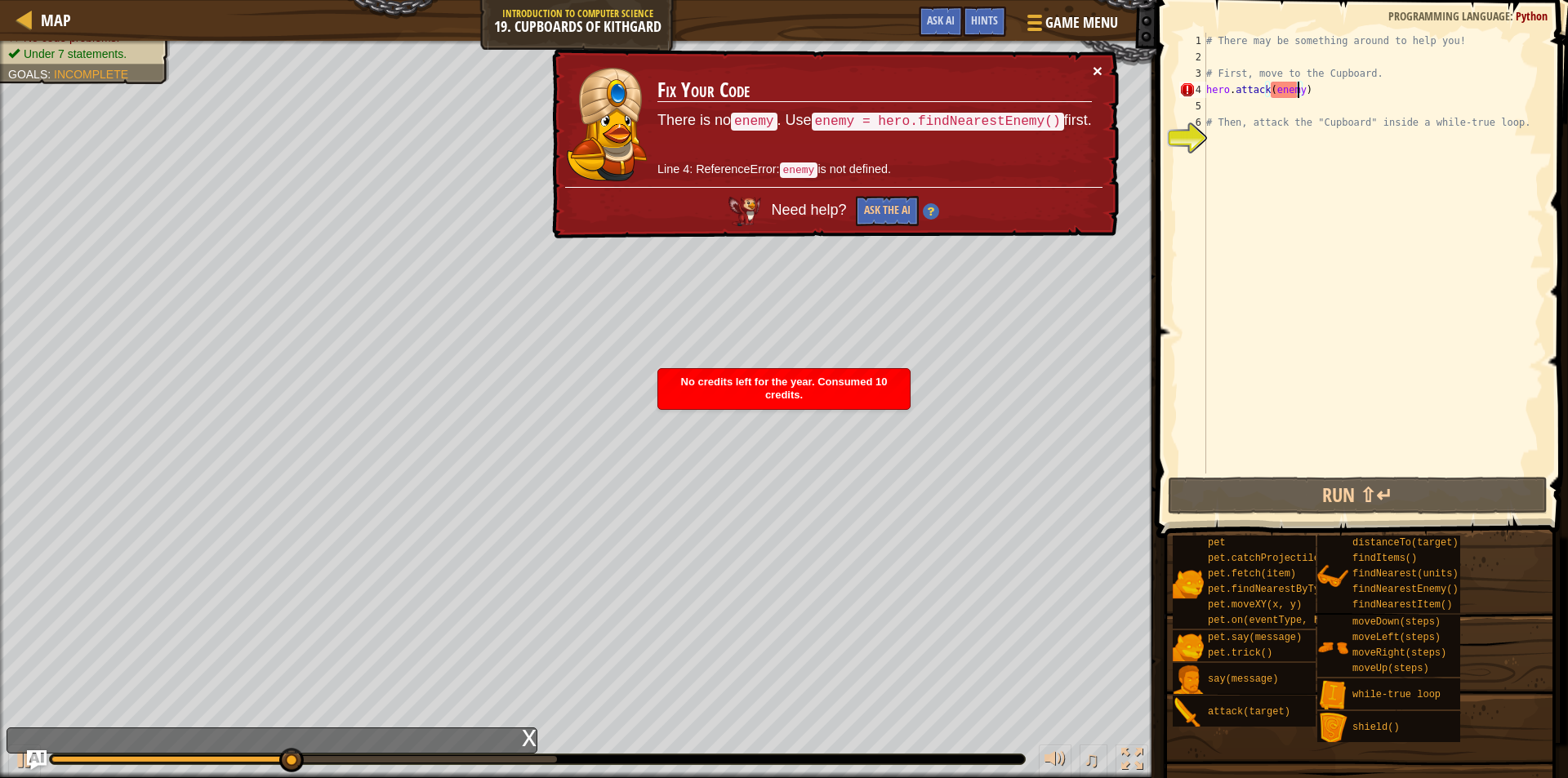
click at [1092, 69] on button "×" at bounding box center [1097, 71] width 10 height 17
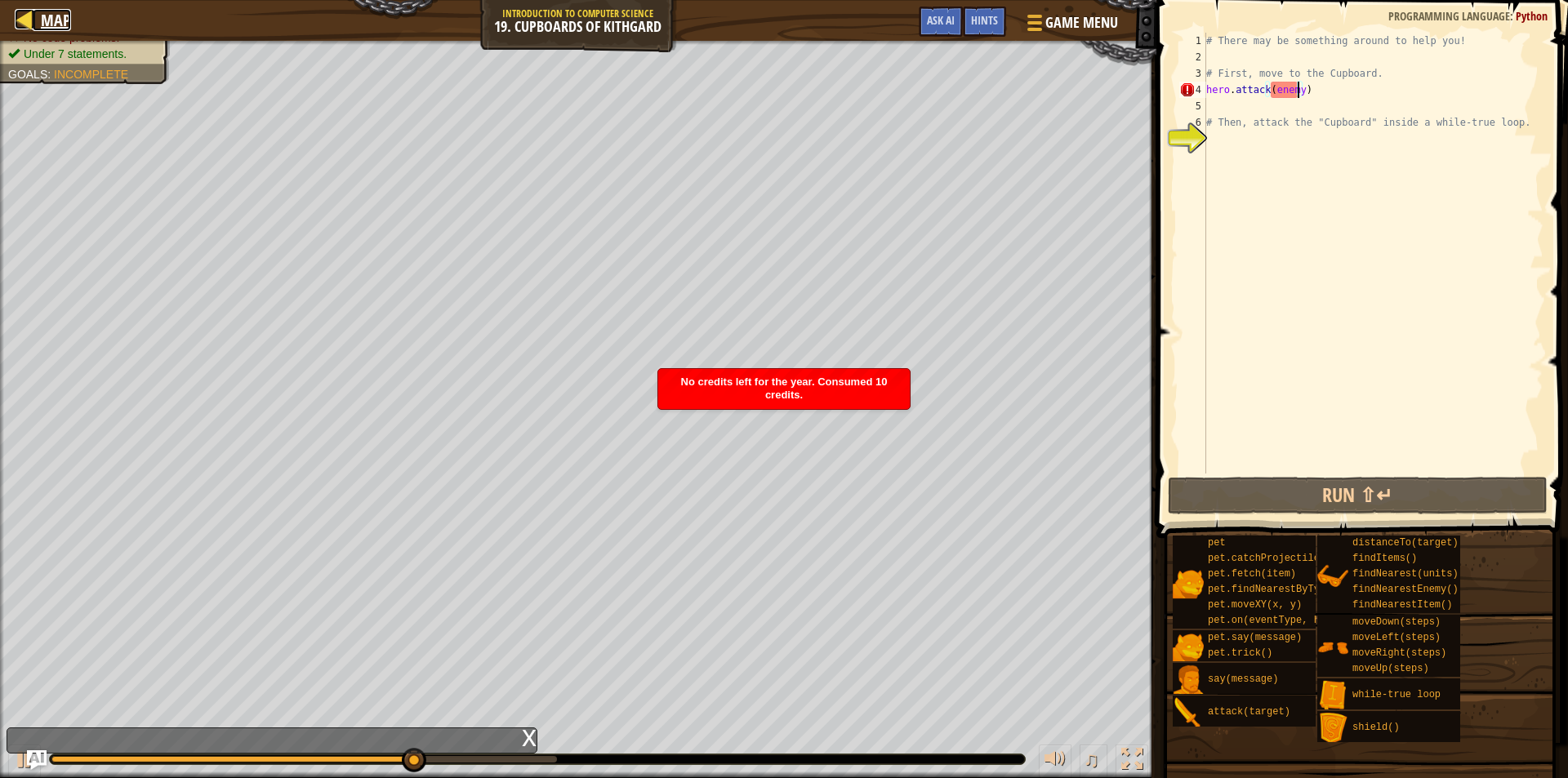
click at [24, 13] on div at bounding box center [24, 18] width 20 height 20
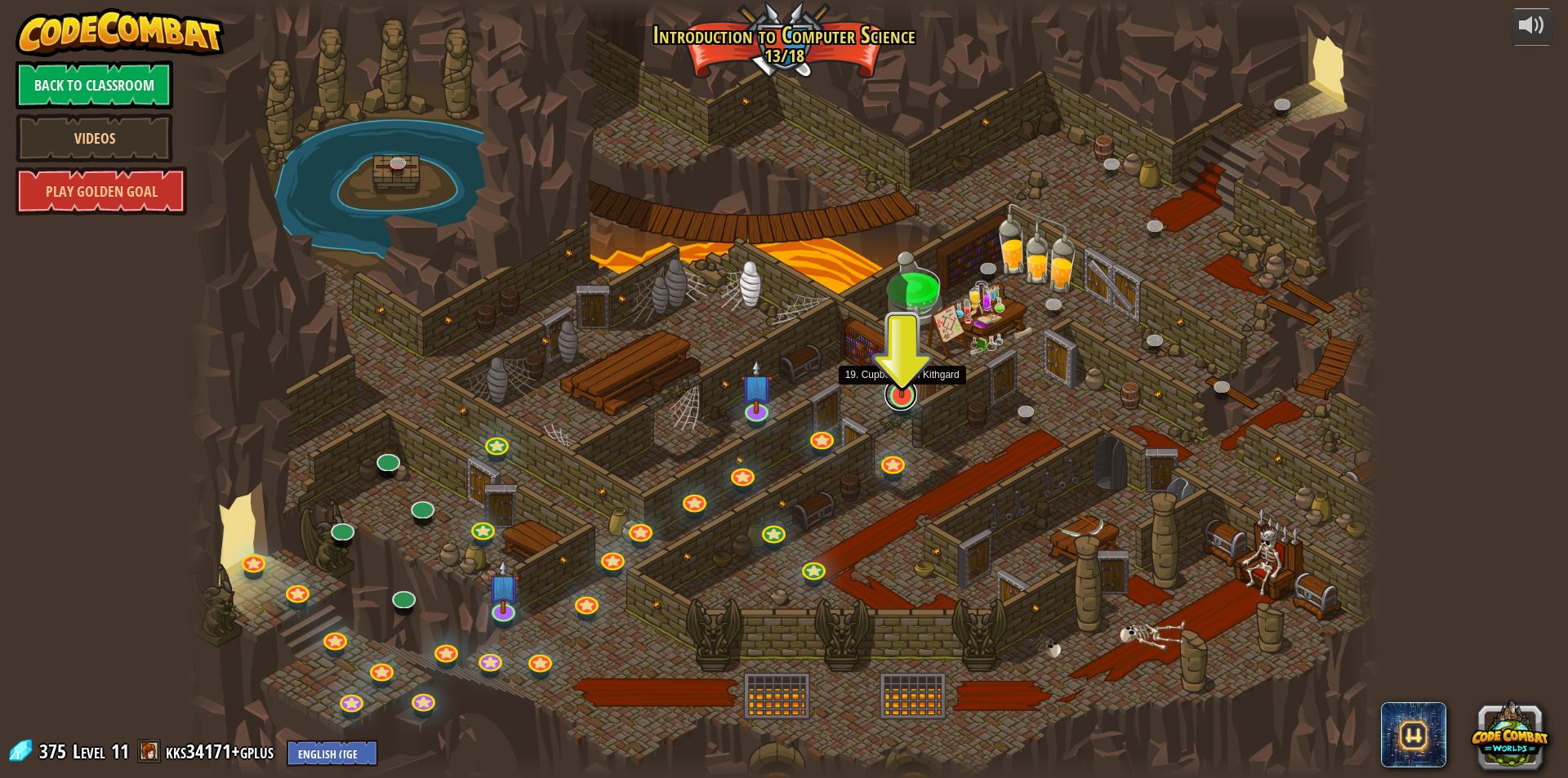
click at [894, 398] on link at bounding box center [901, 394] width 33 height 33
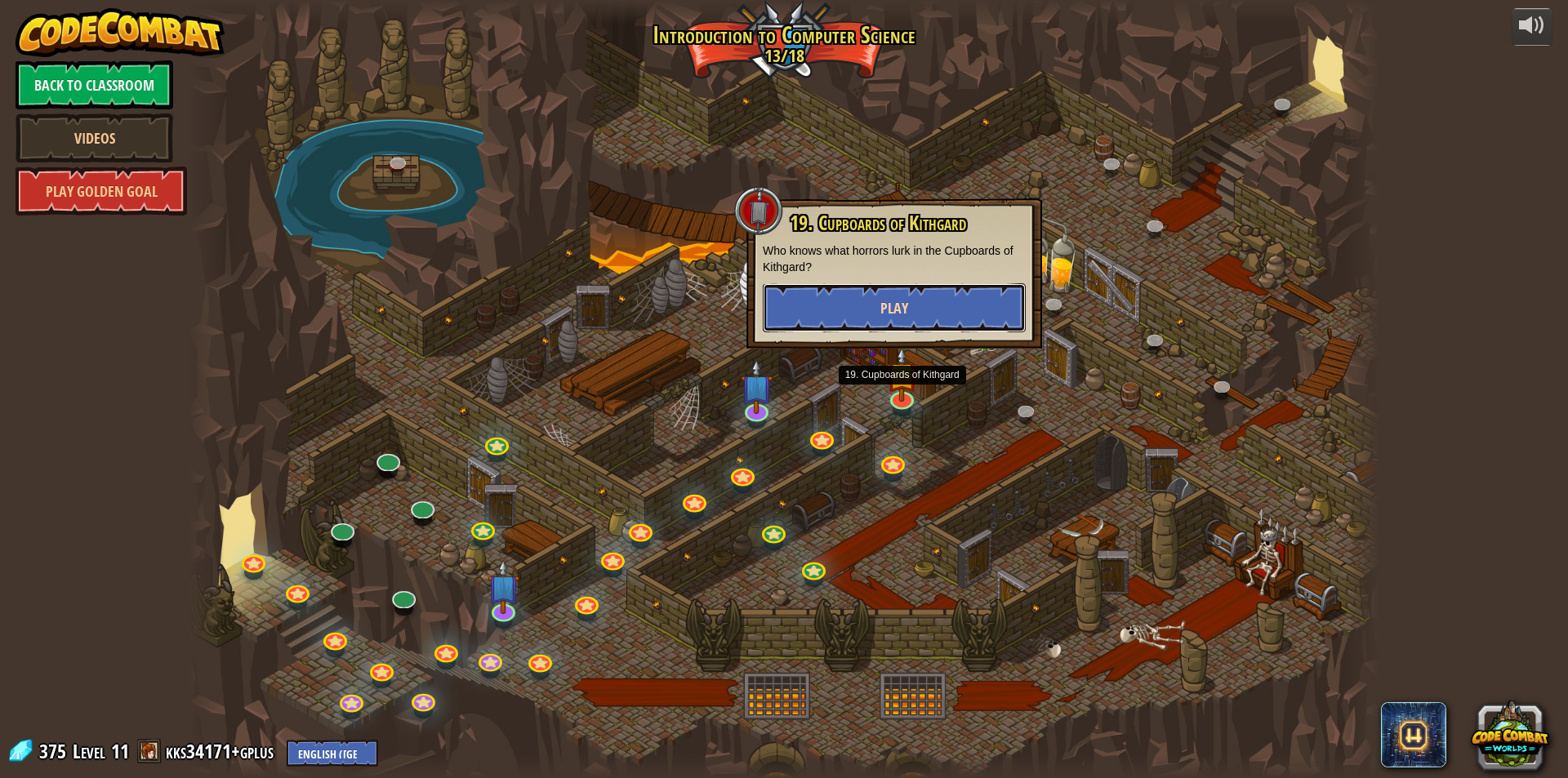
click at [910, 311] on button "Play" at bounding box center [894, 307] width 263 height 49
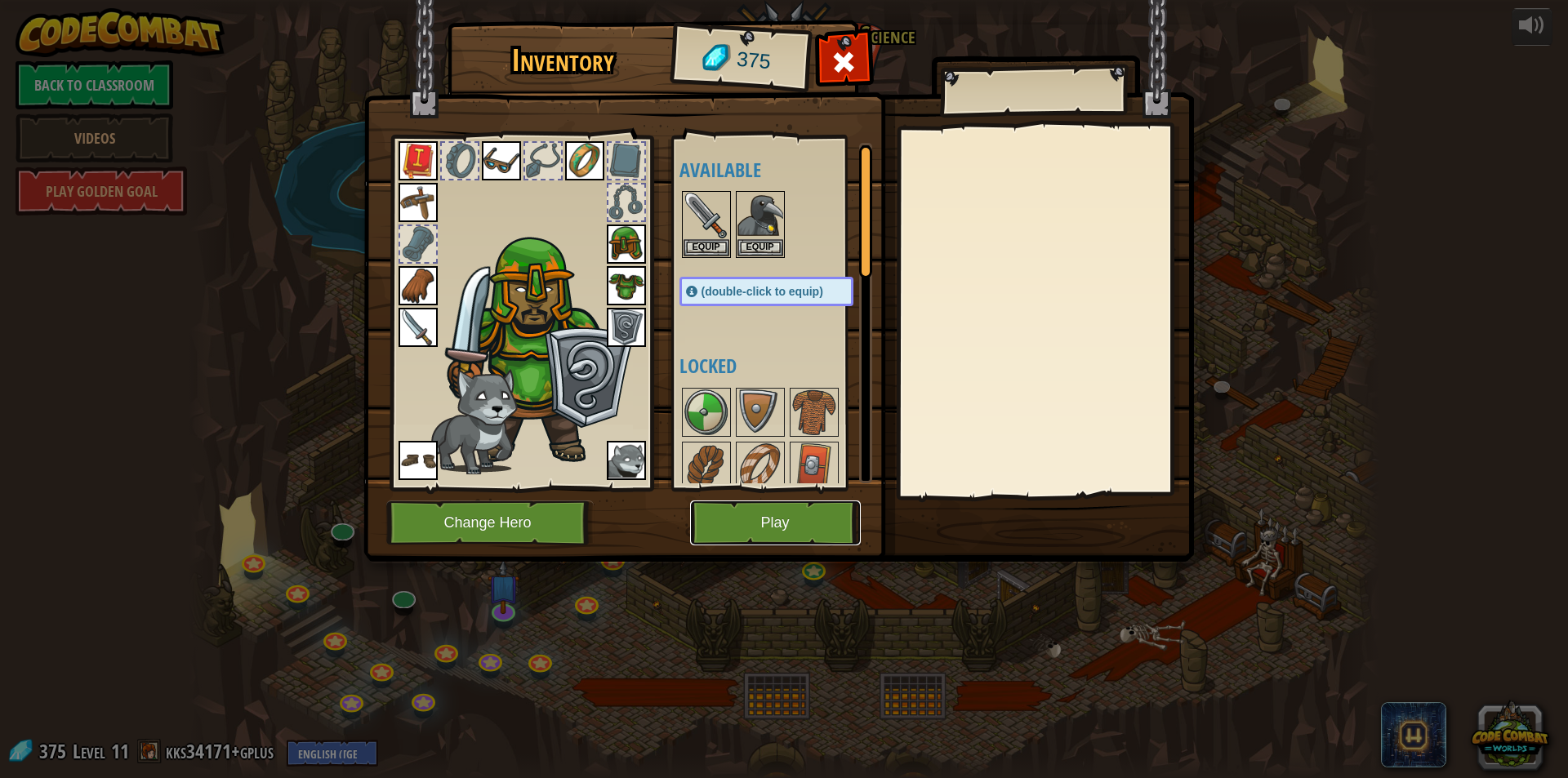
click at [775, 534] on button "Play" at bounding box center [776, 523] width 171 height 45
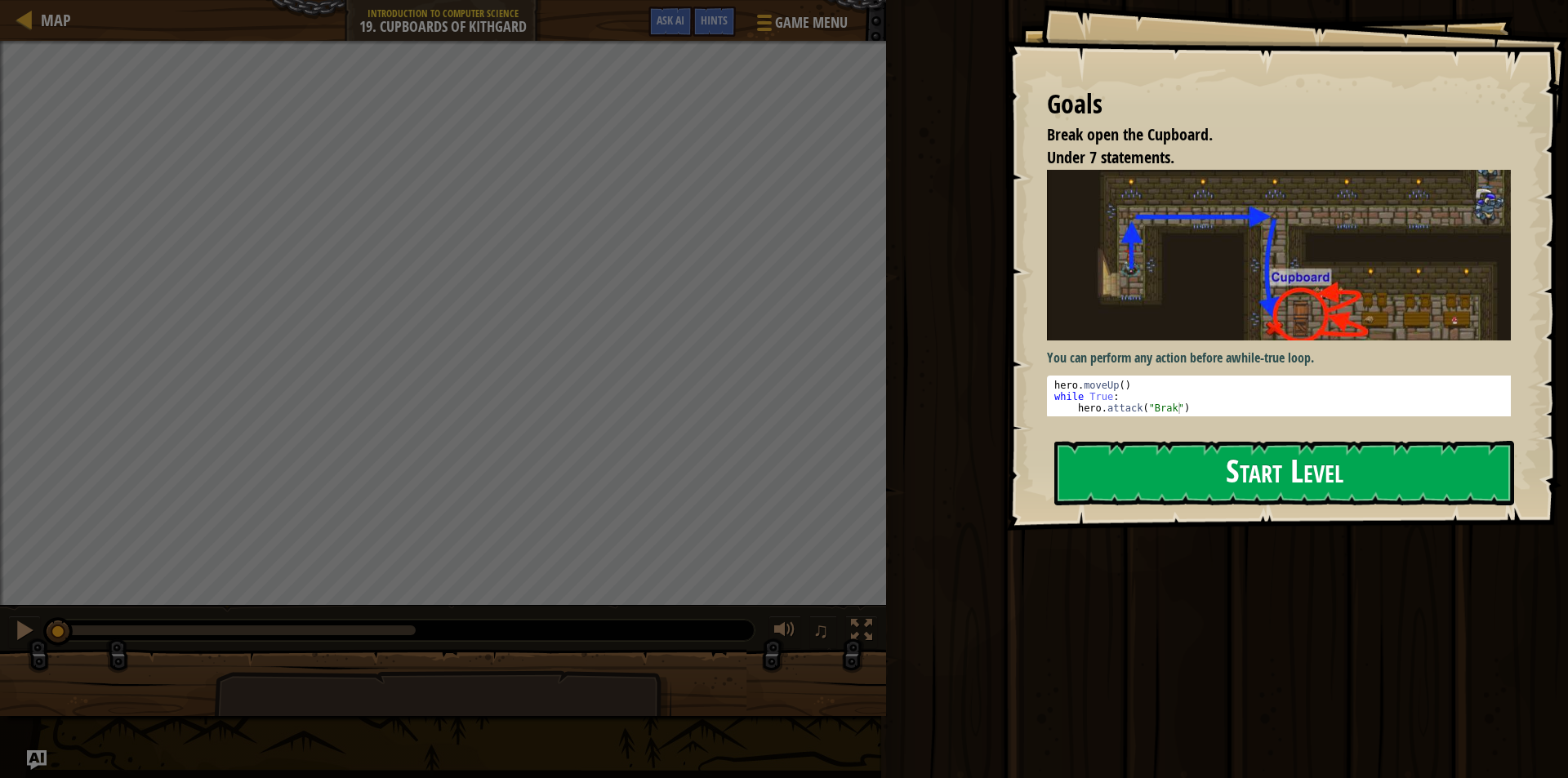
click at [1273, 504] on button "Start Level" at bounding box center [1283, 473] width 459 height 64
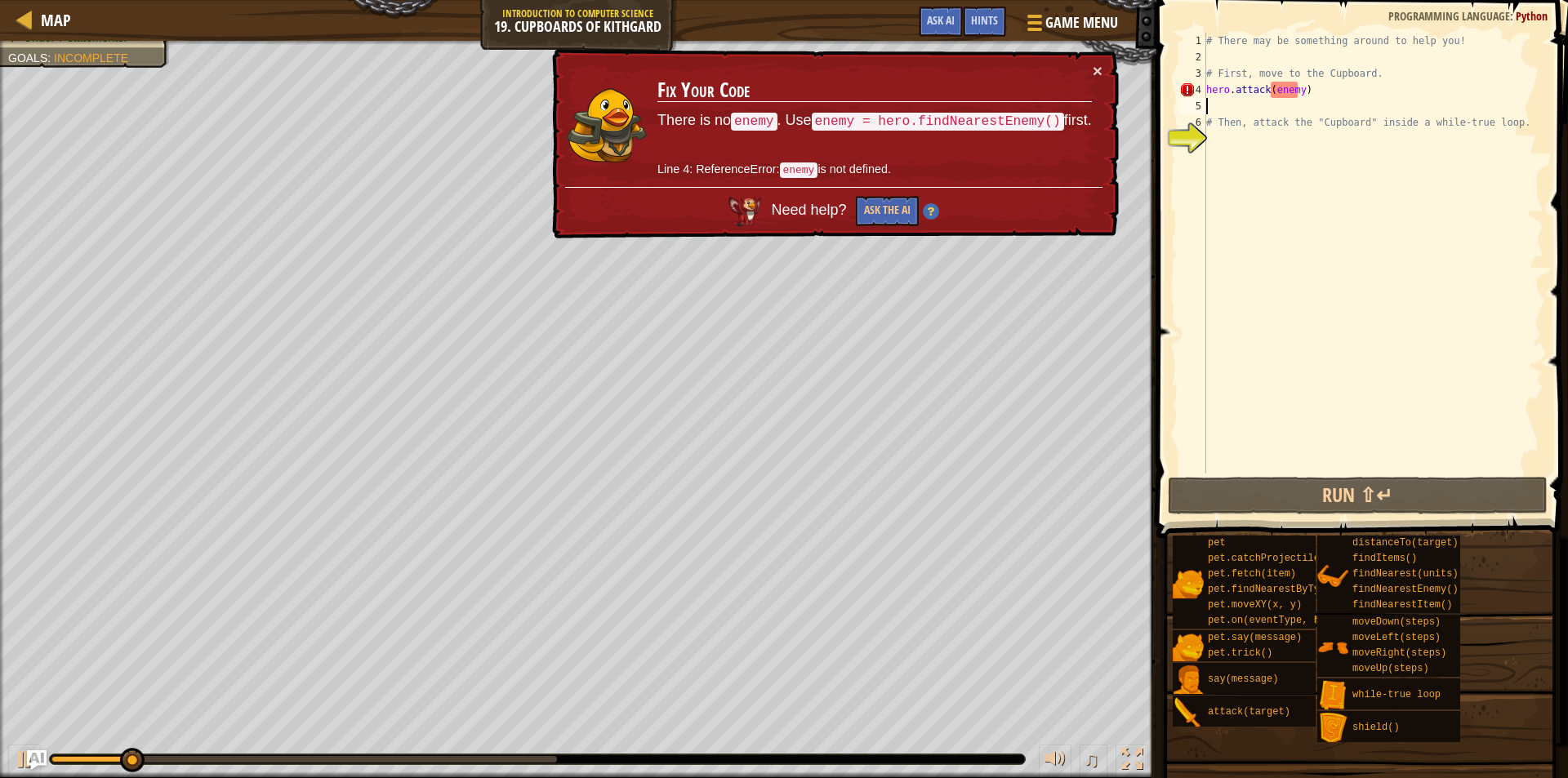
click at [1251, 103] on div "# There may be something around to help you! # First, move to the Cupboard. her…" at bounding box center [1372, 270] width 340 height 474
click at [1305, 92] on div "# There may be something around to help you! # First, move to the Cupboard. her…" at bounding box center [1372, 270] width 340 height 474
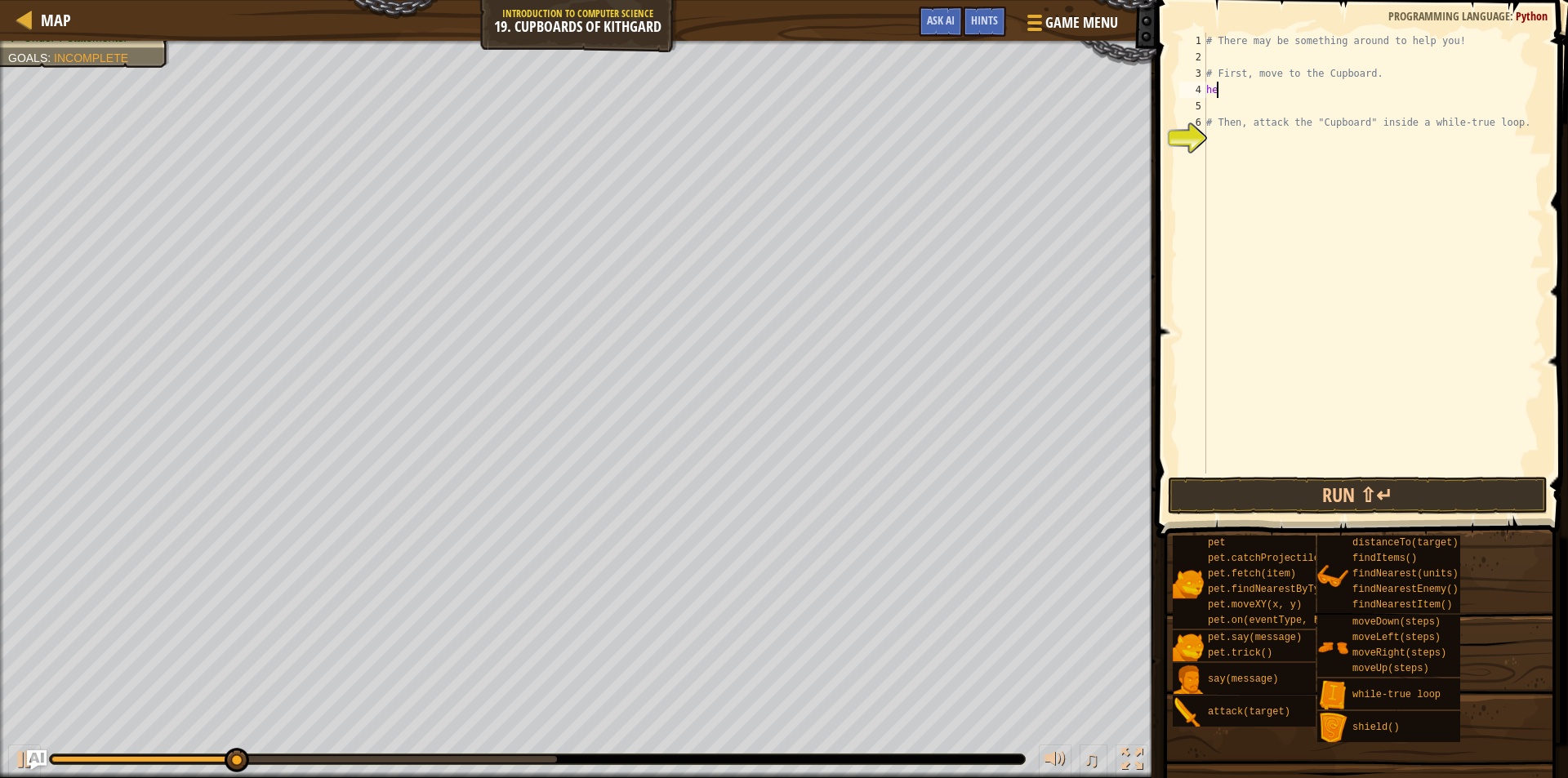
type textarea "h"
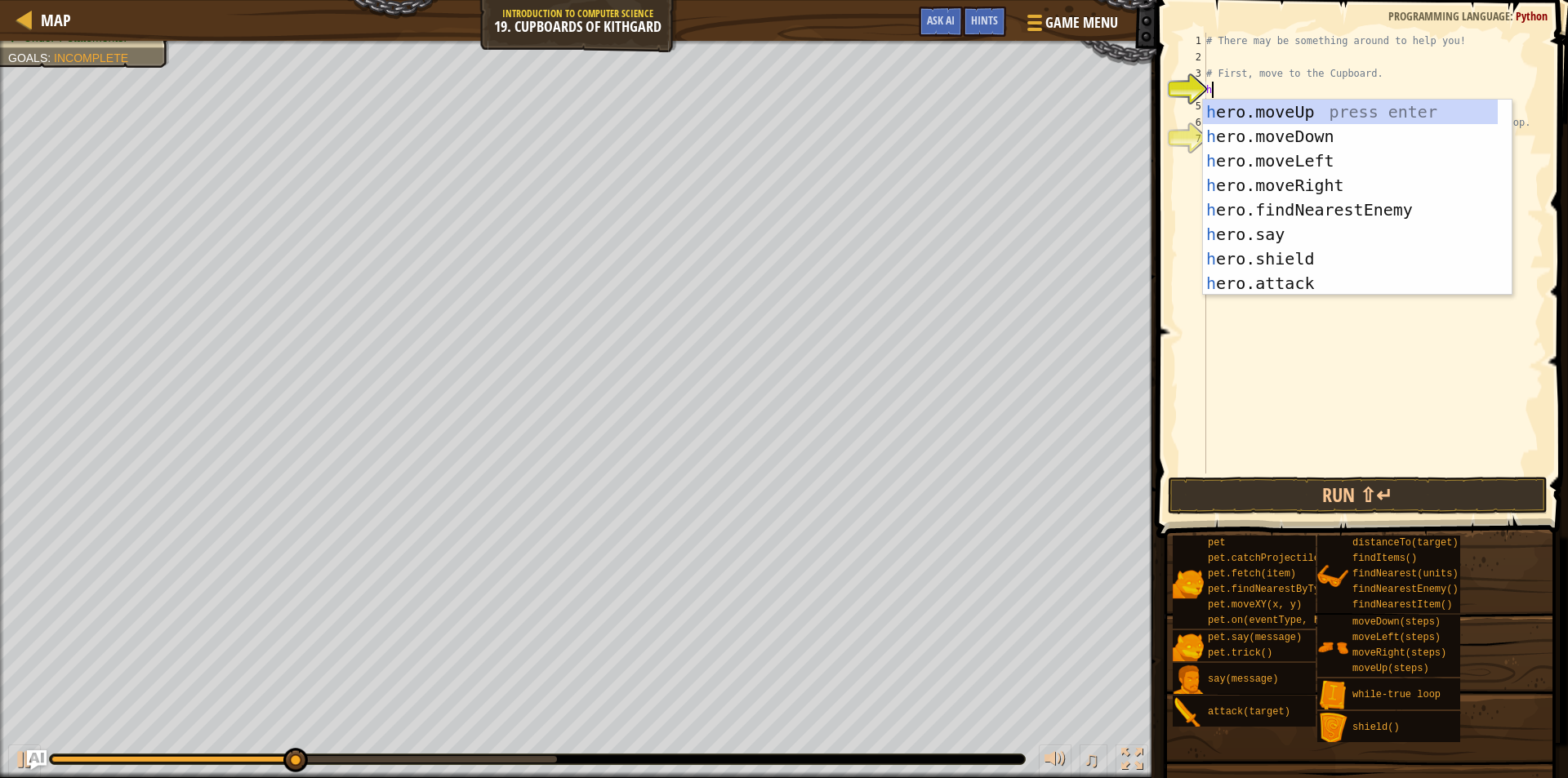
scroll to position [8, 0]
click at [1323, 113] on div "h ero.moveUp press enter h ero.moveDown press enter h ero.moveLeft press enter …" at bounding box center [1349, 222] width 294 height 245
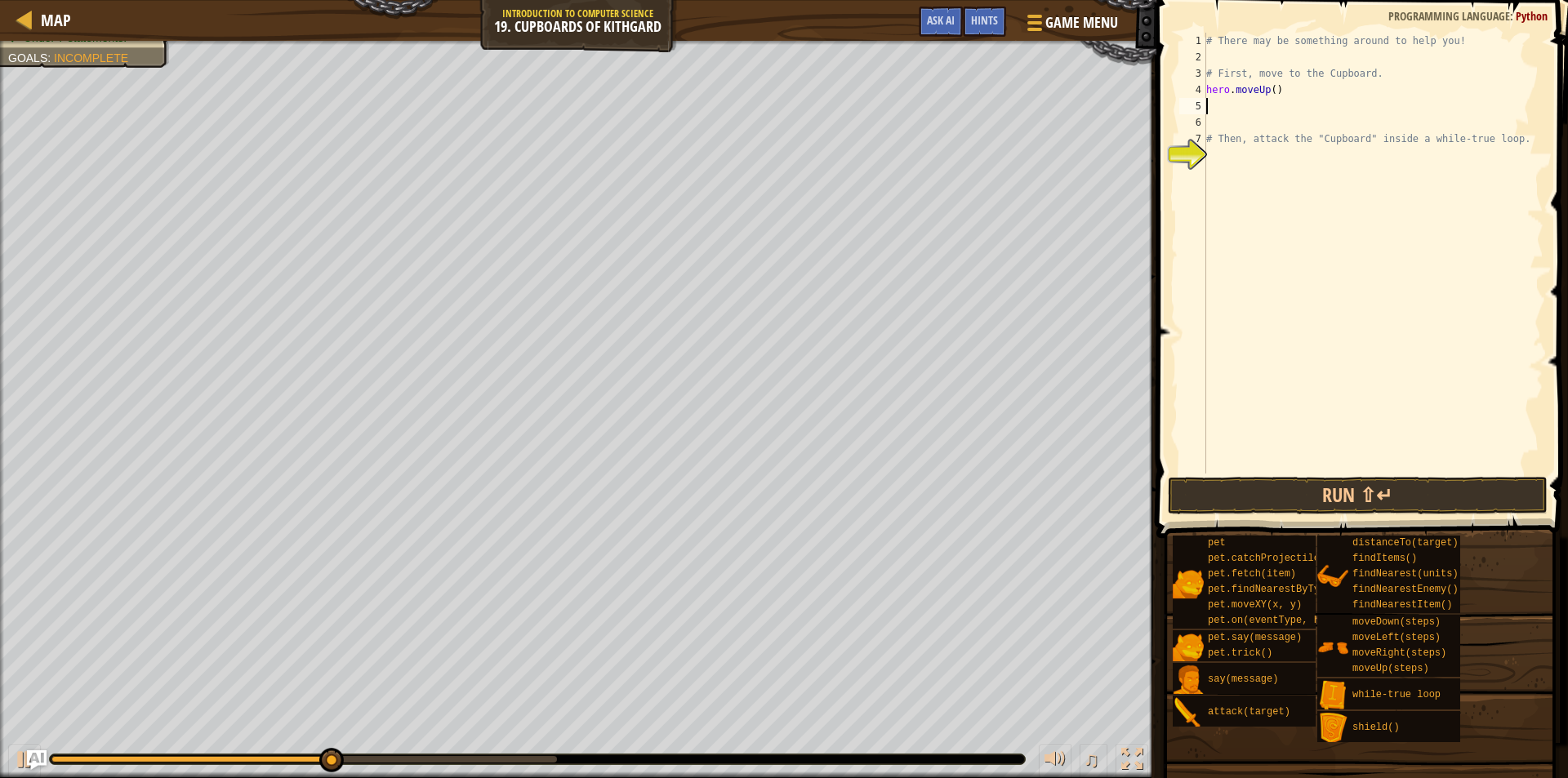
type textarea "h"
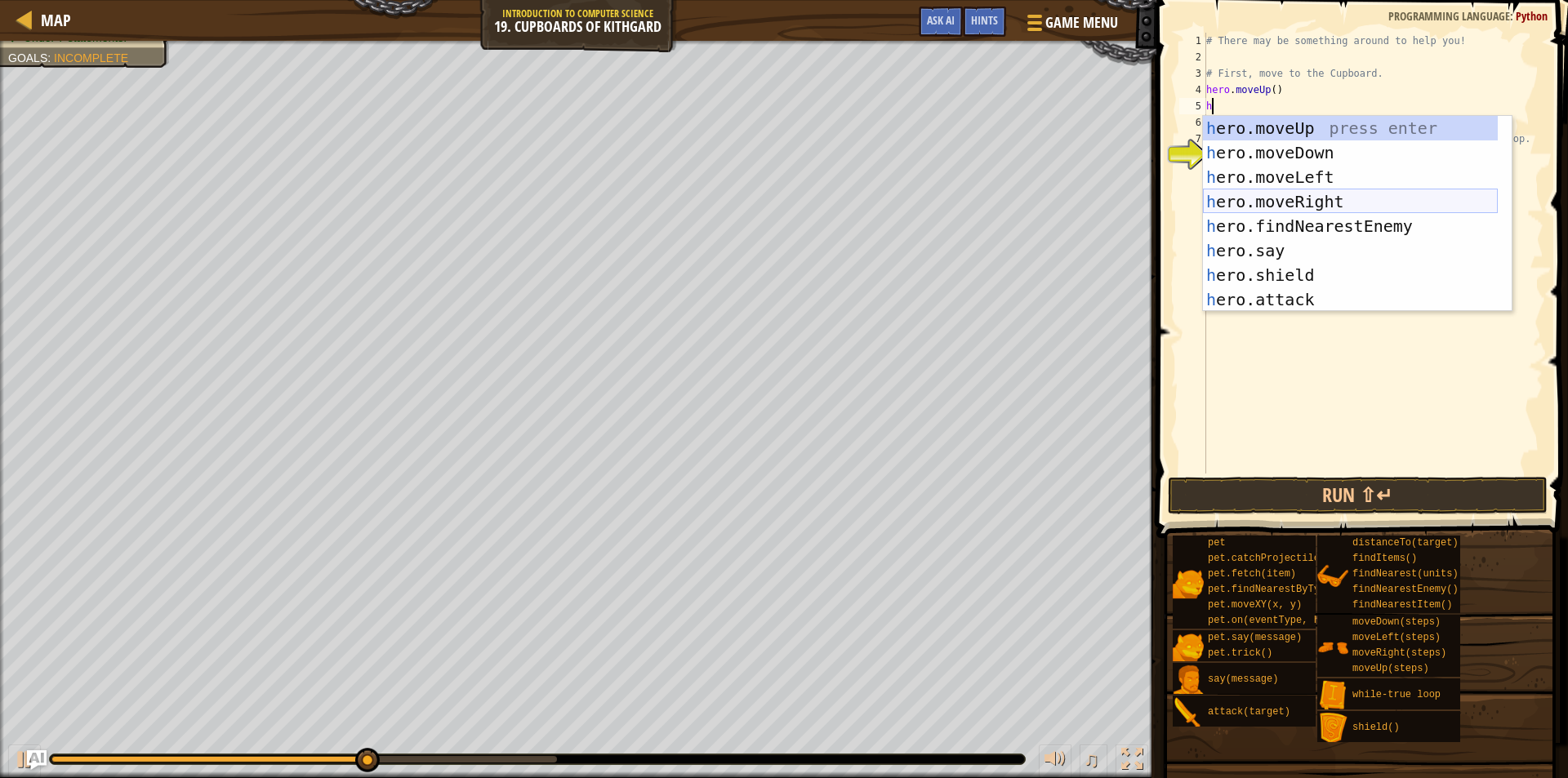
click at [1317, 199] on div "h ero.moveUp press enter h ero.moveDown press enter h ero.moveLeft press enter …" at bounding box center [1349, 238] width 294 height 245
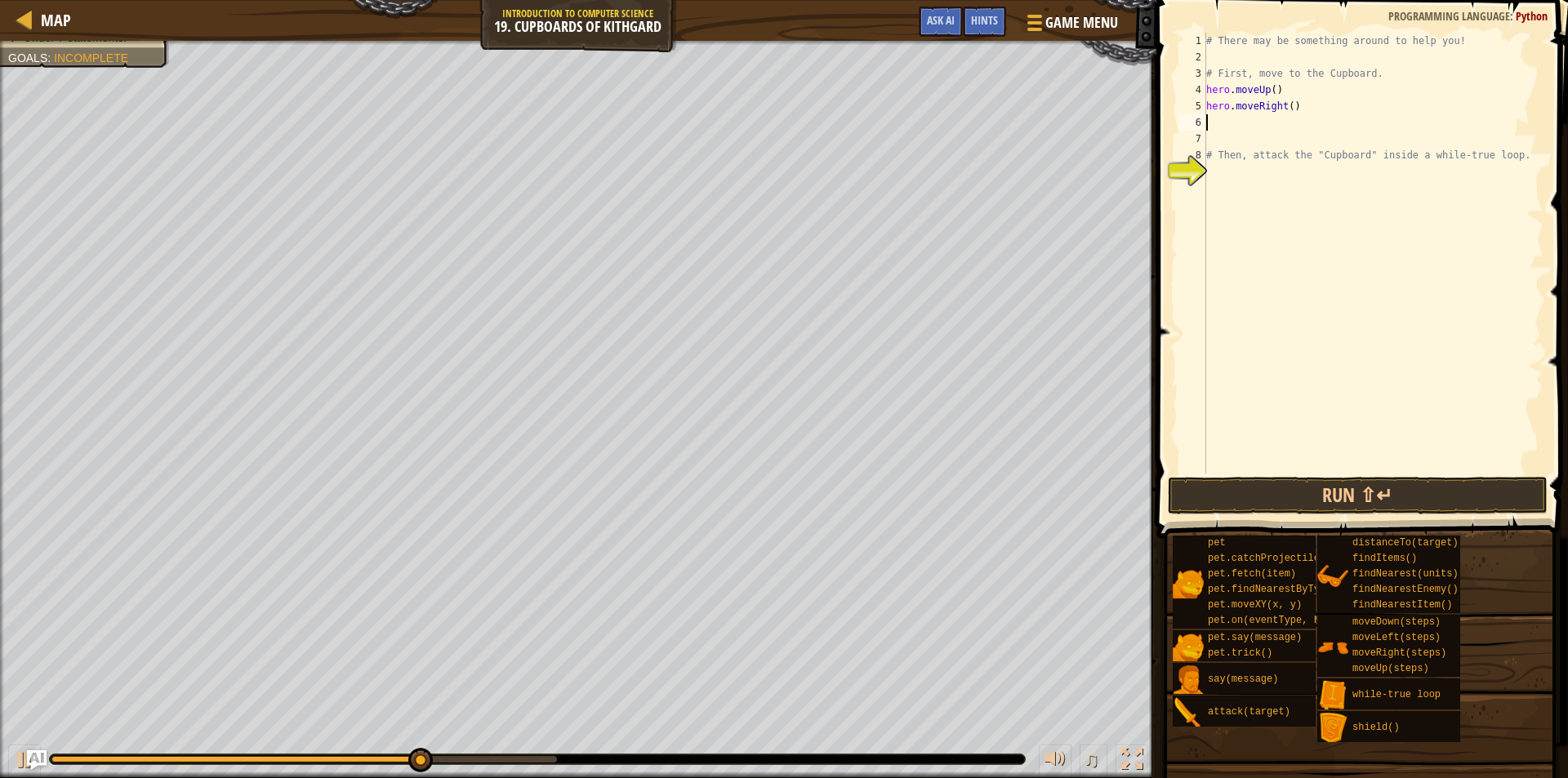
click at [1283, 106] on div "# There may be something around to help you! # First, move to the Cupboard. her…" at bounding box center [1372, 270] width 340 height 474
click at [1287, 106] on div "# There may be something around to help you! # First, move to the Cupboard. her…" at bounding box center [1372, 270] width 340 height 474
type textarea "hero.moveRight(2)"
click at [1270, 131] on div "# There may be something around to help you! # First, move to the Cupboard. her…" at bounding box center [1372, 270] width 340 height 474
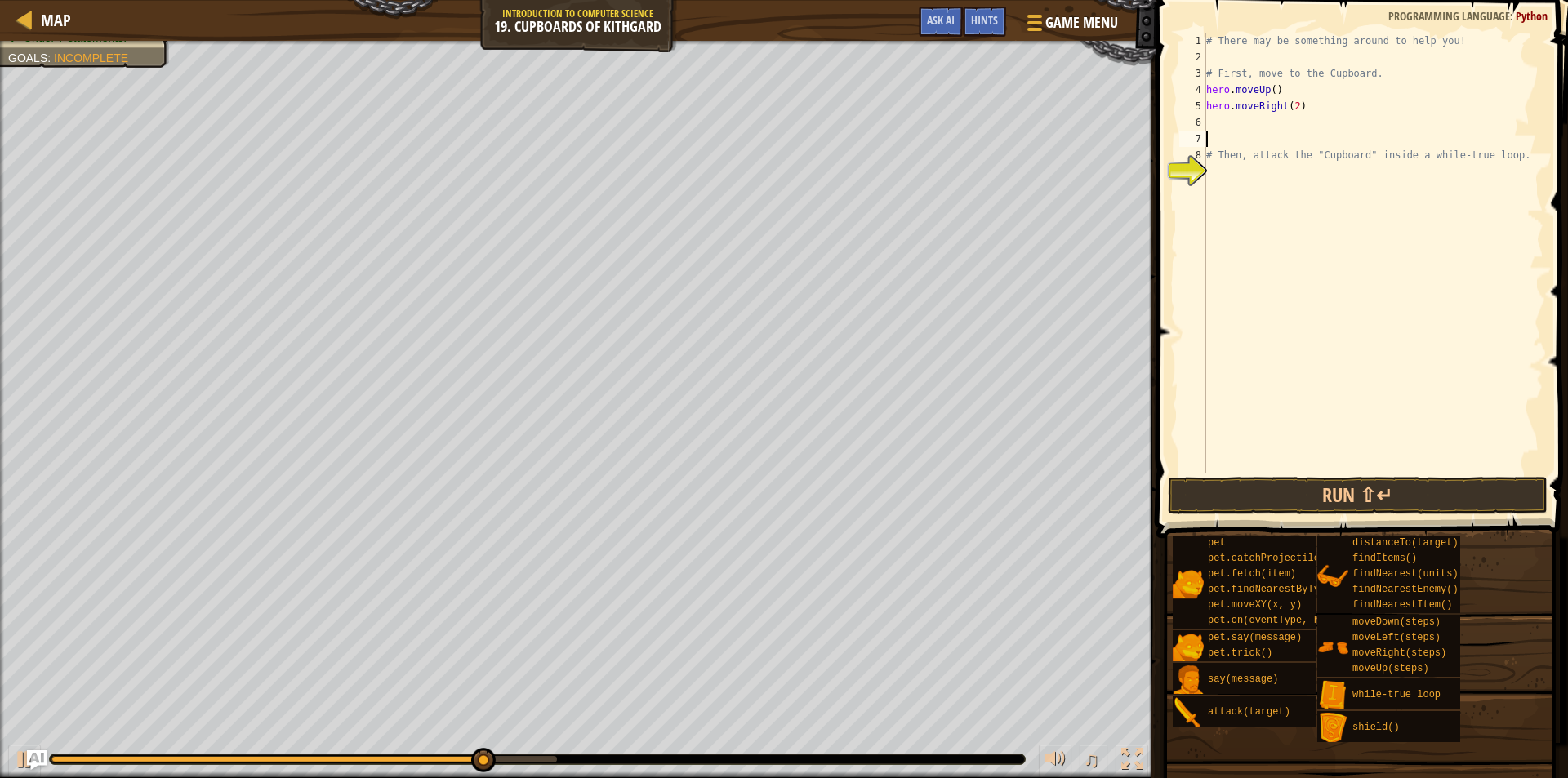
scroll to position [8, 0]
click at [1265, 118] on div "# There may be something around to help you! # First, move to the Cupboard. her…" at bounding box center [1372, 270] width 340 height 474
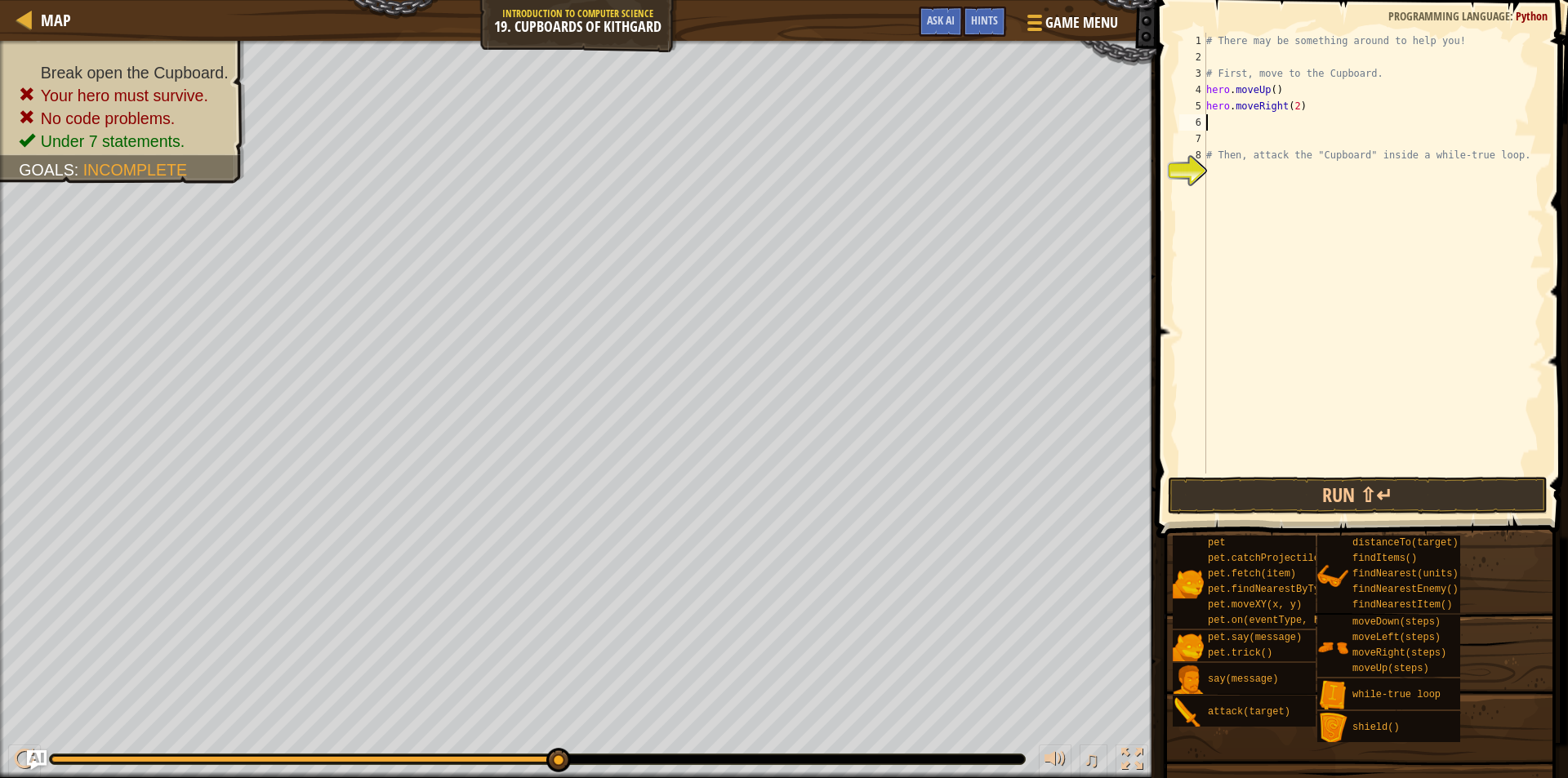
type textarea "h"
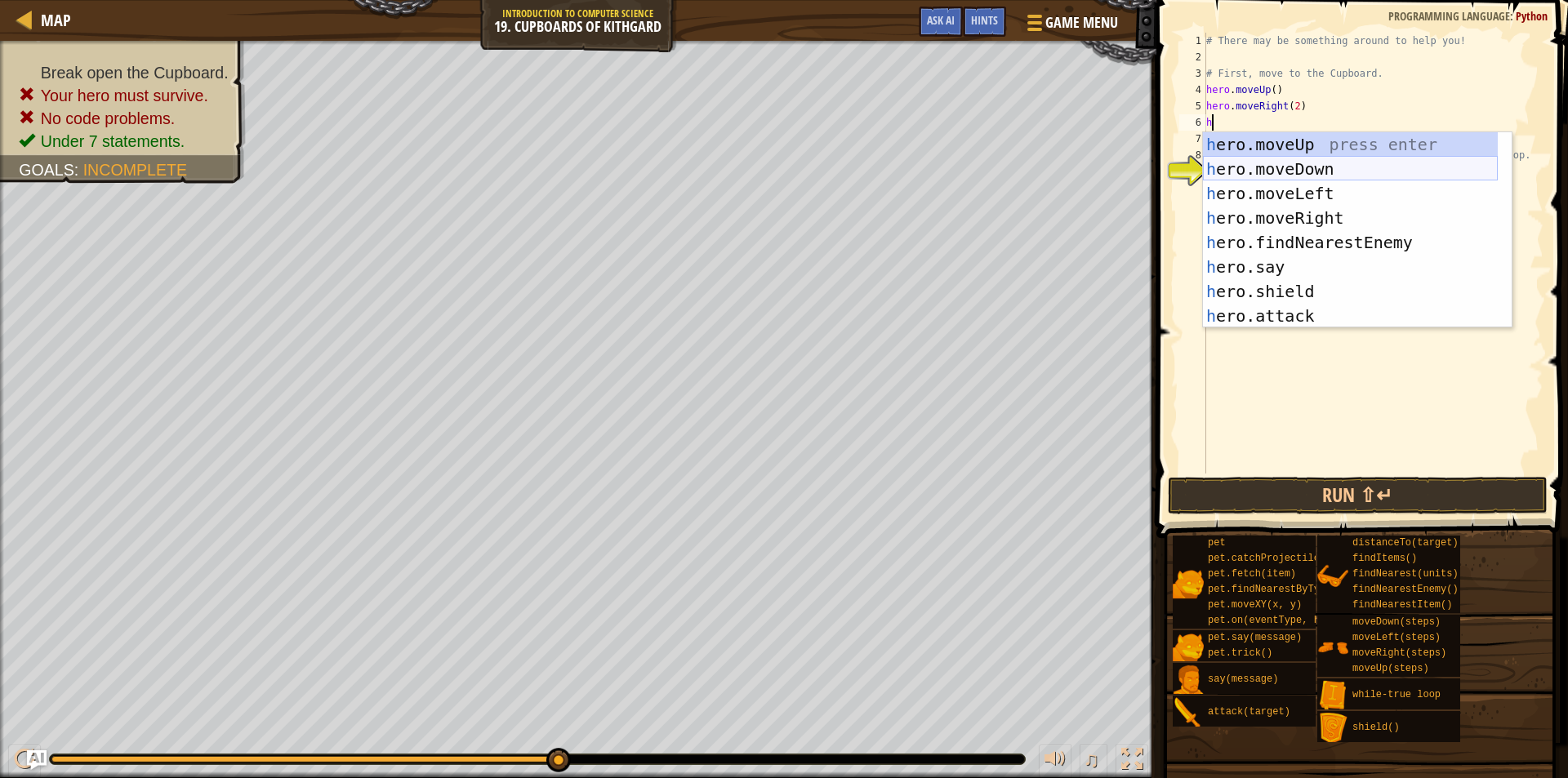
click at [1322, 171] on div "h ero.moveUp press enter h ero.moveDown press enter h ero.moveLeft press enter …" at bounding box center [1349, 254] width 294 height 245
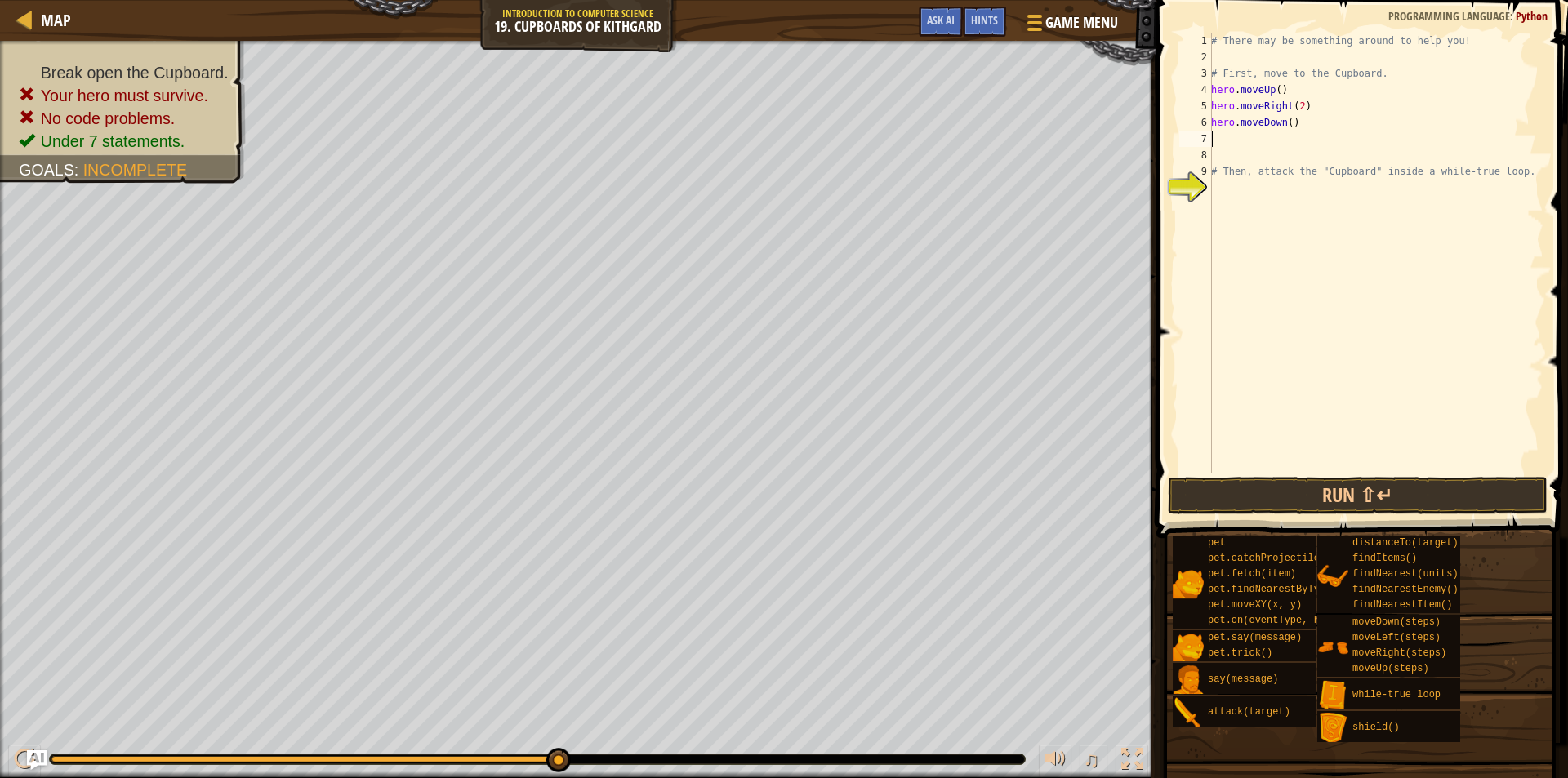
click at [1287, 128] on div "# There may be something around to help you! # First, move to the Cupboard. her…" at bounding box center [1375, 270] width 336 height 474
type textarea "hero.moveDown(2)"
click at [1325, 502] on button "Run ⇧↵" at bounding box center [1358, 495] width 381 height 37
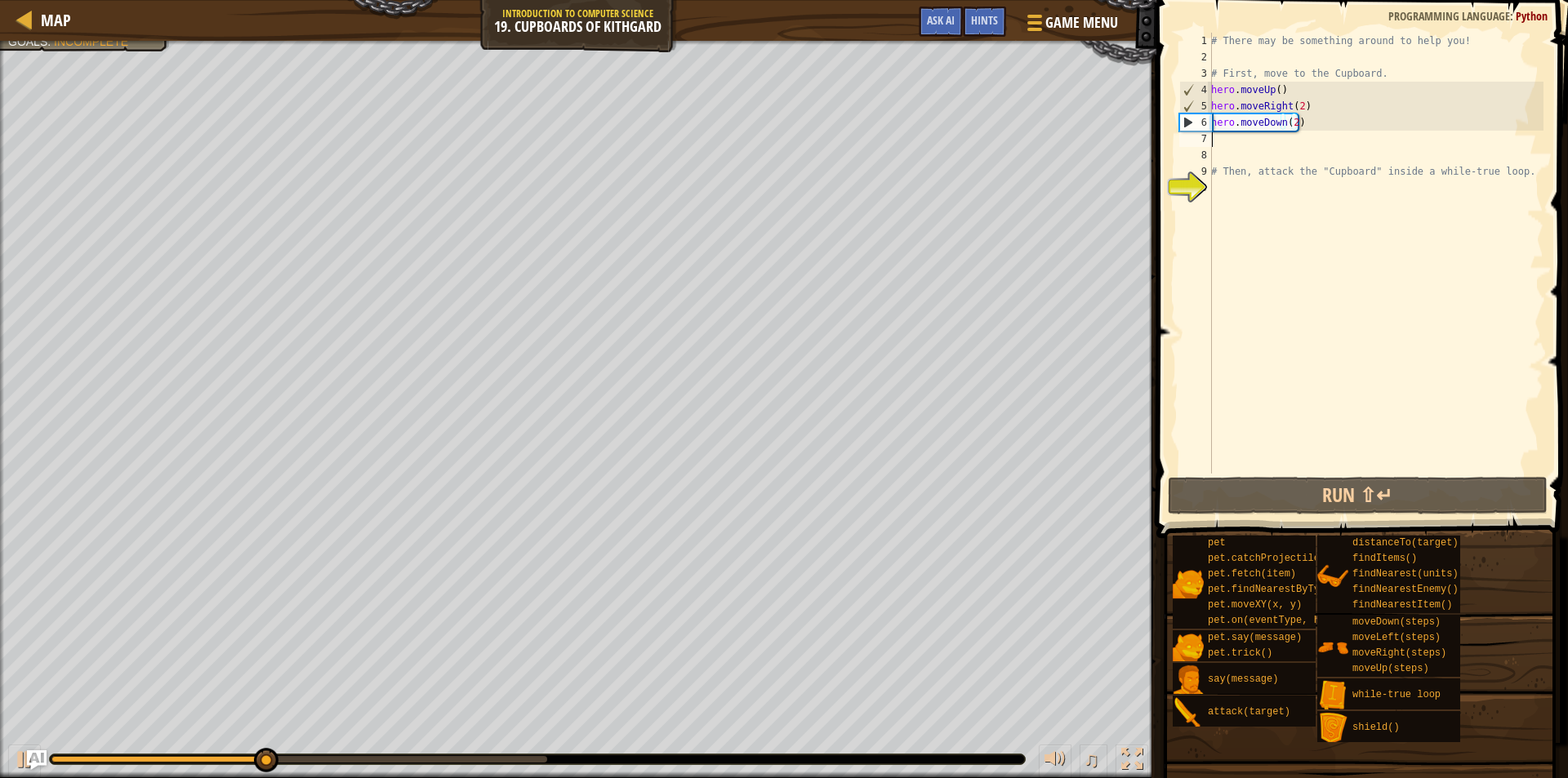
click at [1218, 141] on div "# There may be something around to help you! # First, move to the Cupboard. her…" at bounding box center [1375, 270] width 336 height 474
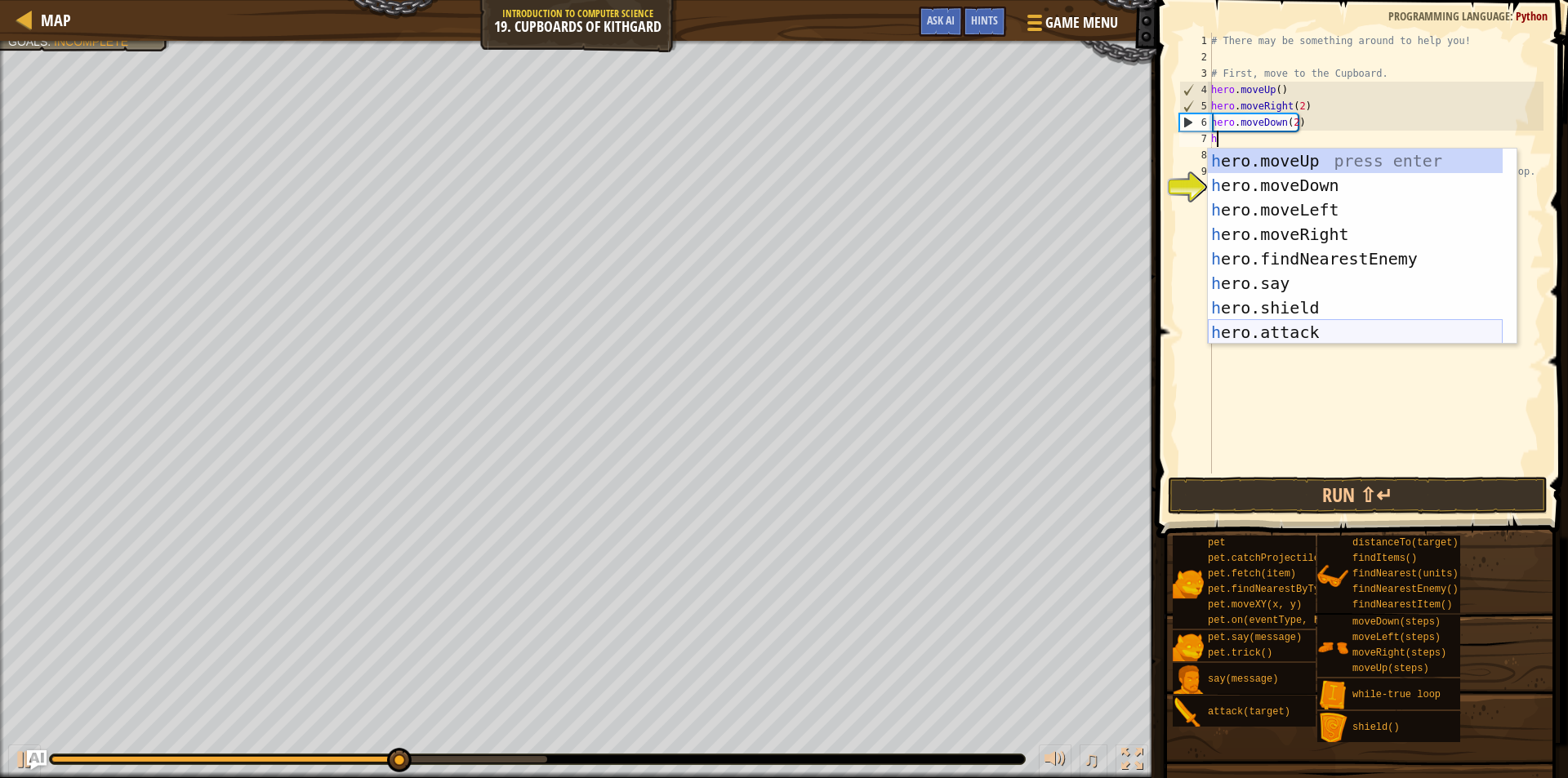
click at [1276, 334] on div "h ero.moveUp press enter h ero.moveDown press enter h ero.moveLeft press enter …" at bounding box center [1354, 271] width 294 height 245
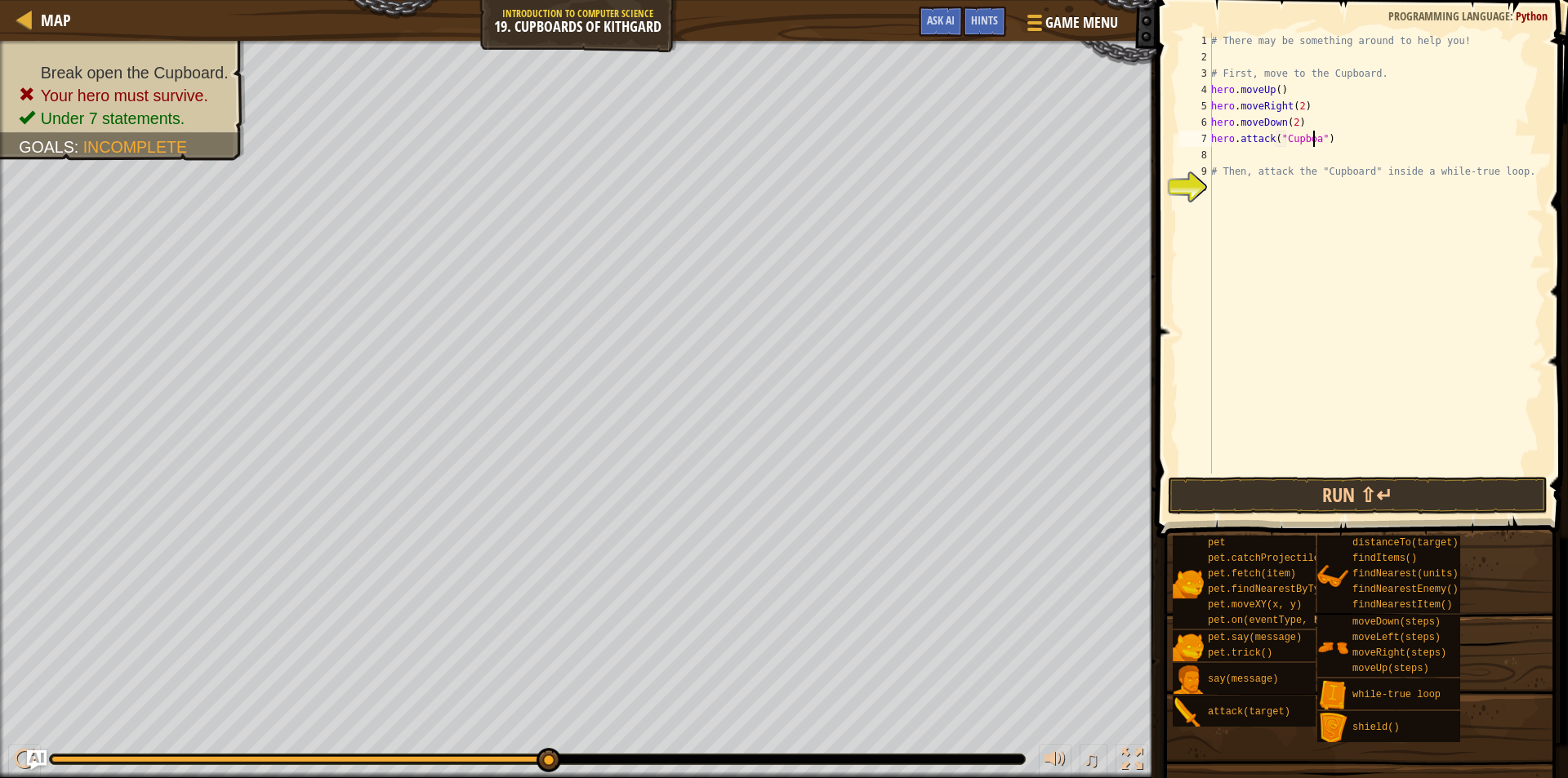
scroll to position [8, 9]
type textarea "hero.attack("Cupboard")"
click at [1350, 492] on button "Run ⇧↵" at bounding box center [1358, 495] width 381 height 37
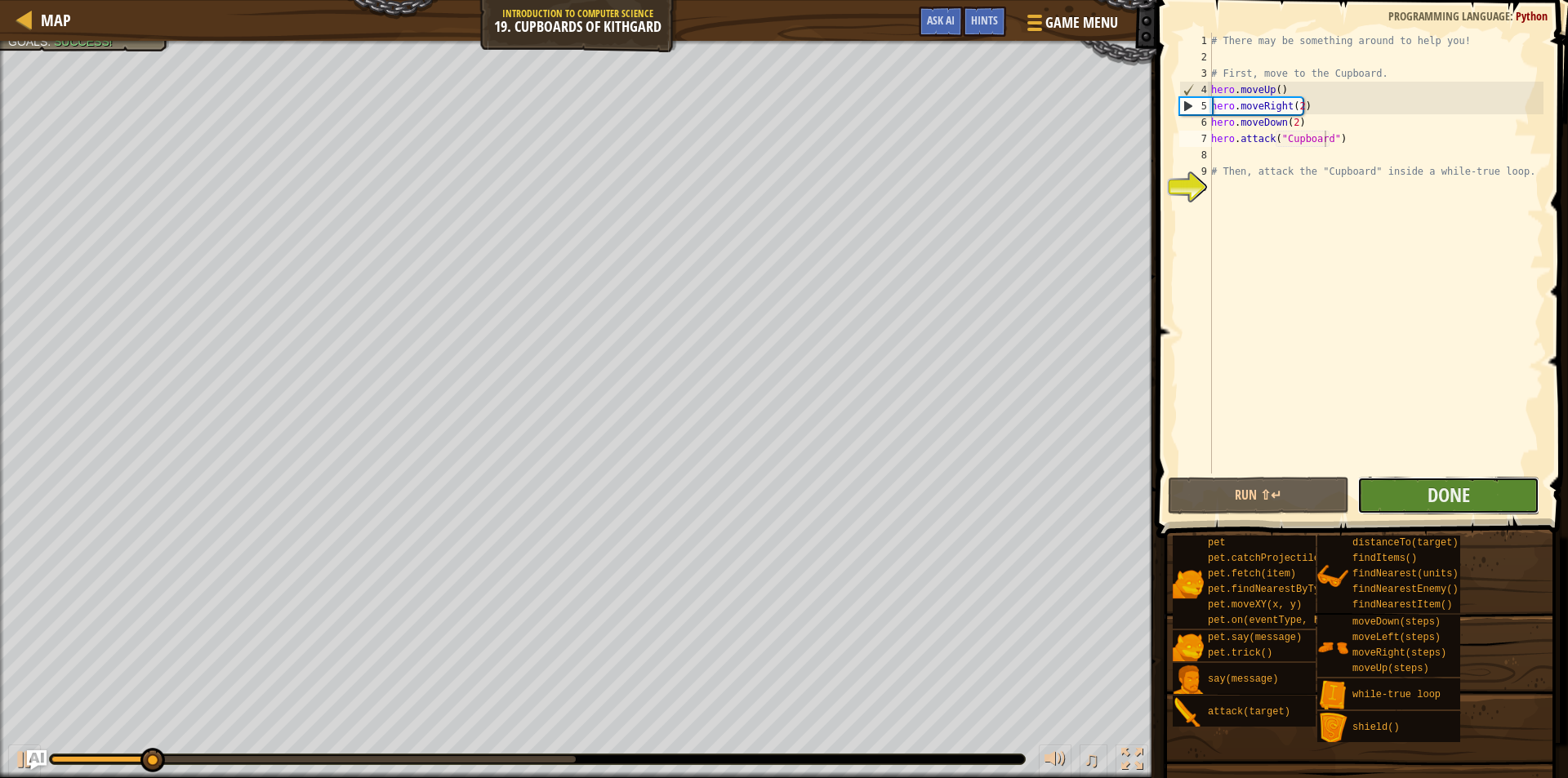
click at [1507, 501] on button "Done" at bounding box center [1448, 495] width 182 height 37
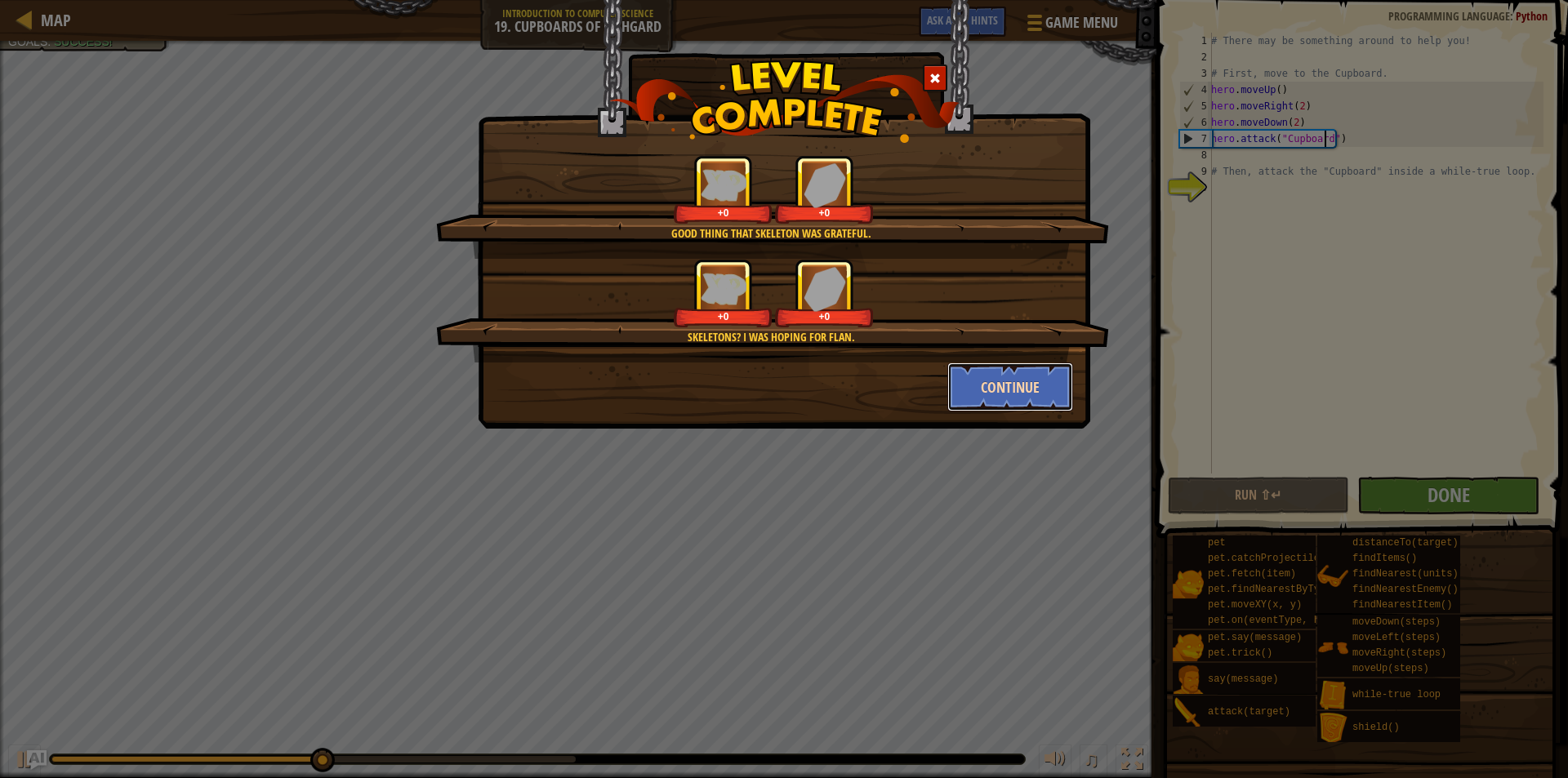
click at [984, 387] on button "Continue" at bounding box center [1011, 387] width 127 height 49
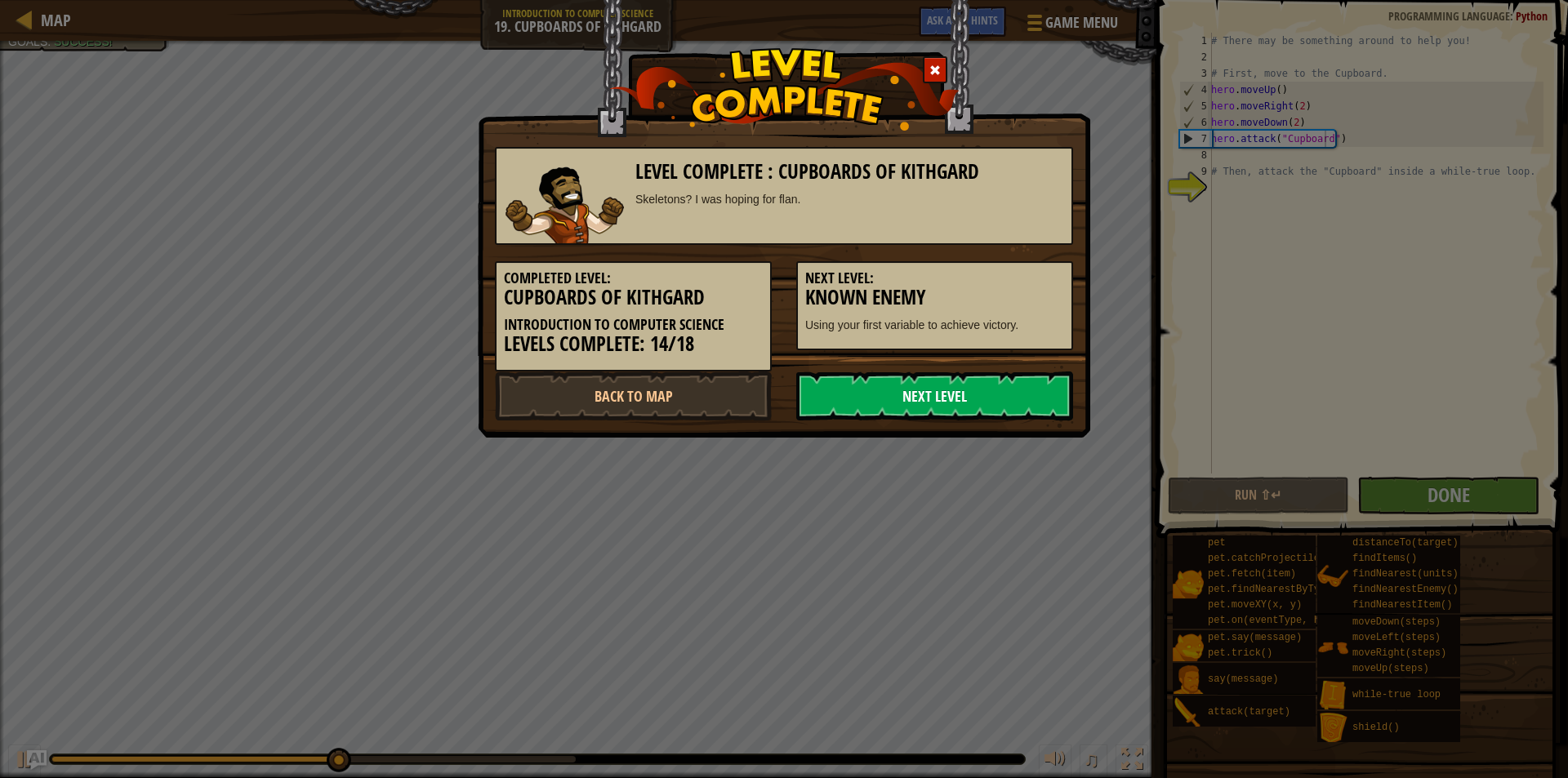
click at [964, 389] on link "Next Level" at bounding box center [934, 395] width 277 height 49
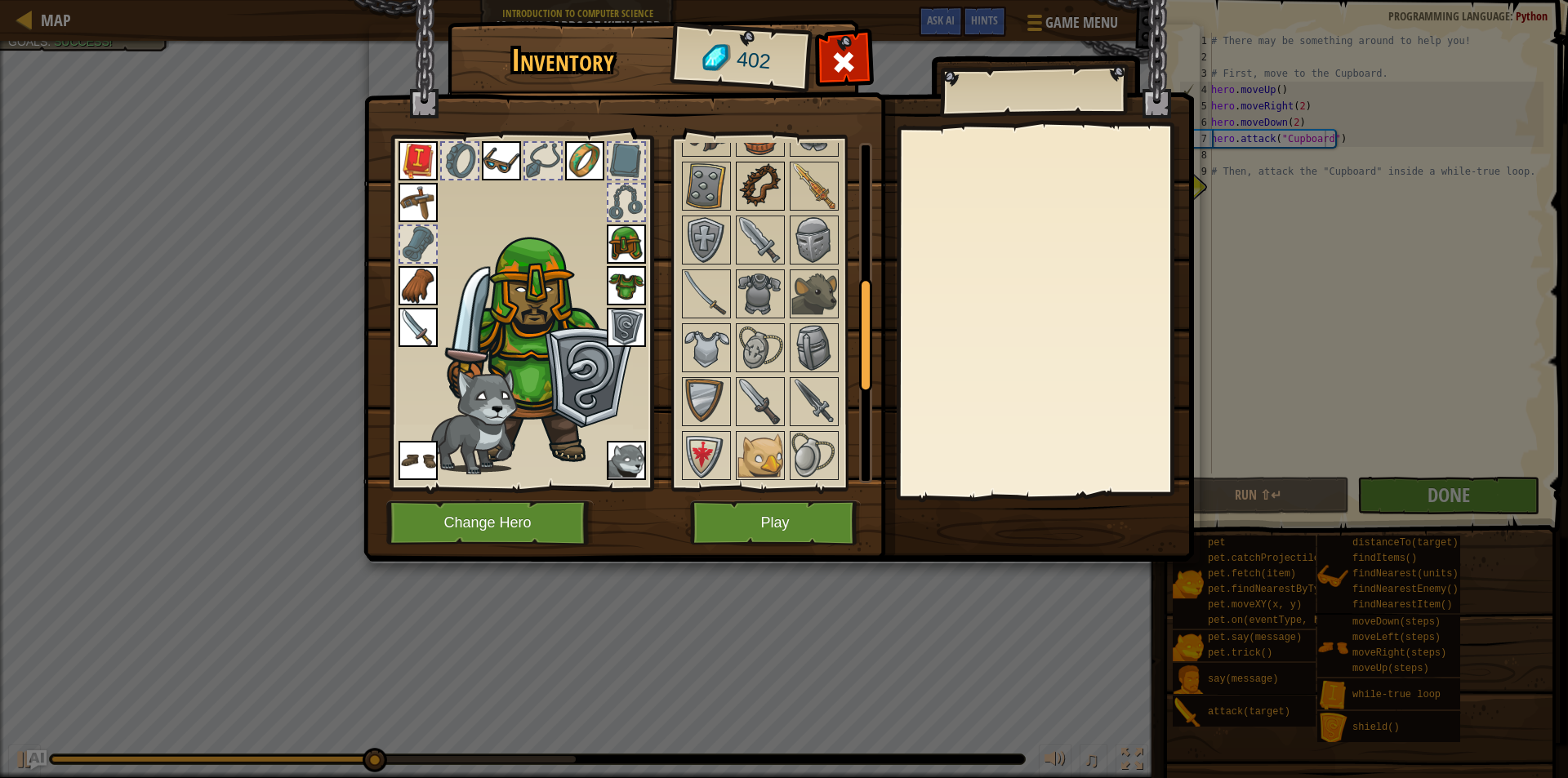
scroll to position [409, 0]
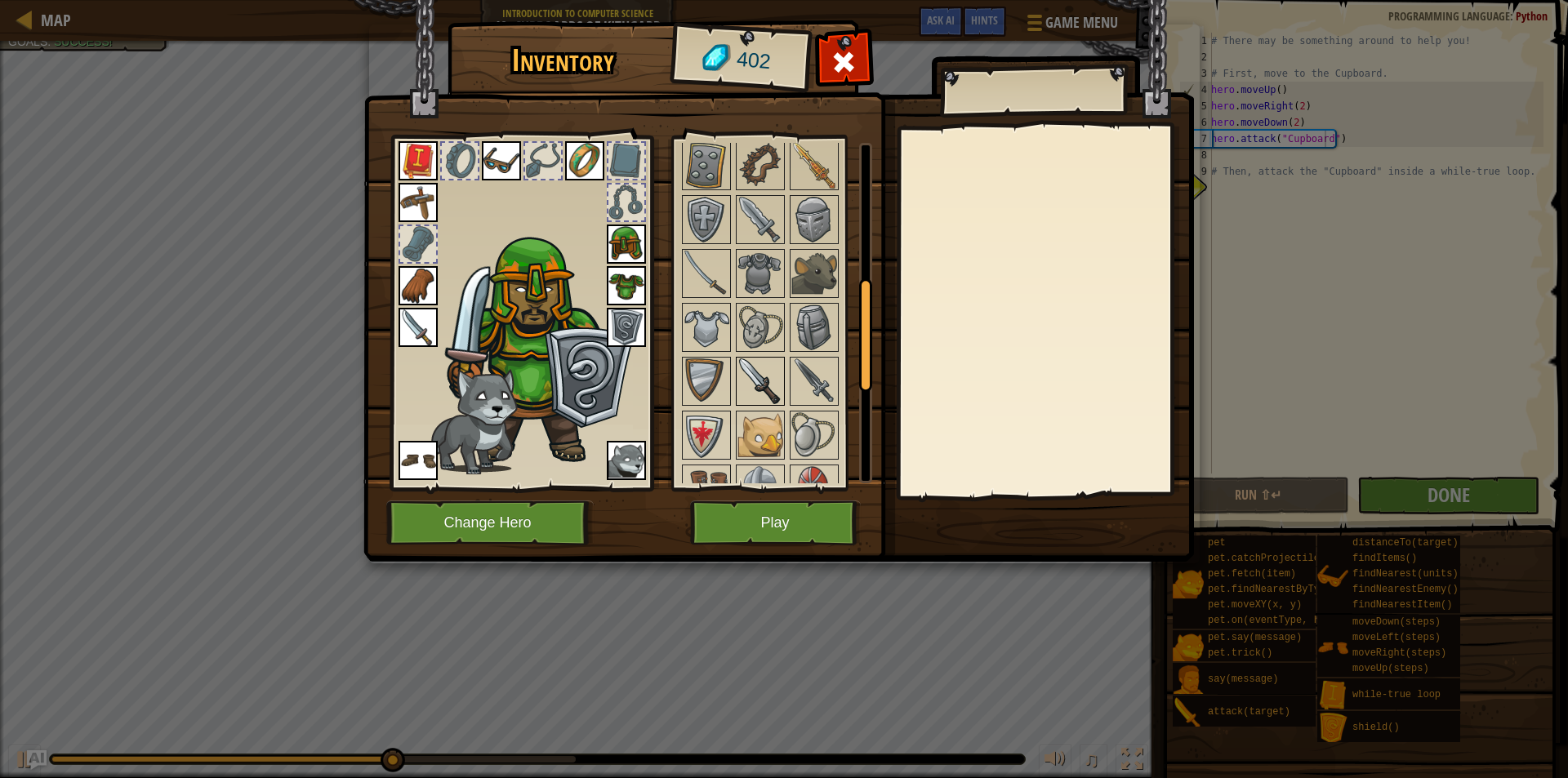
click at [761, 385] on img at bounding box center [761, 382] width 46 height 46
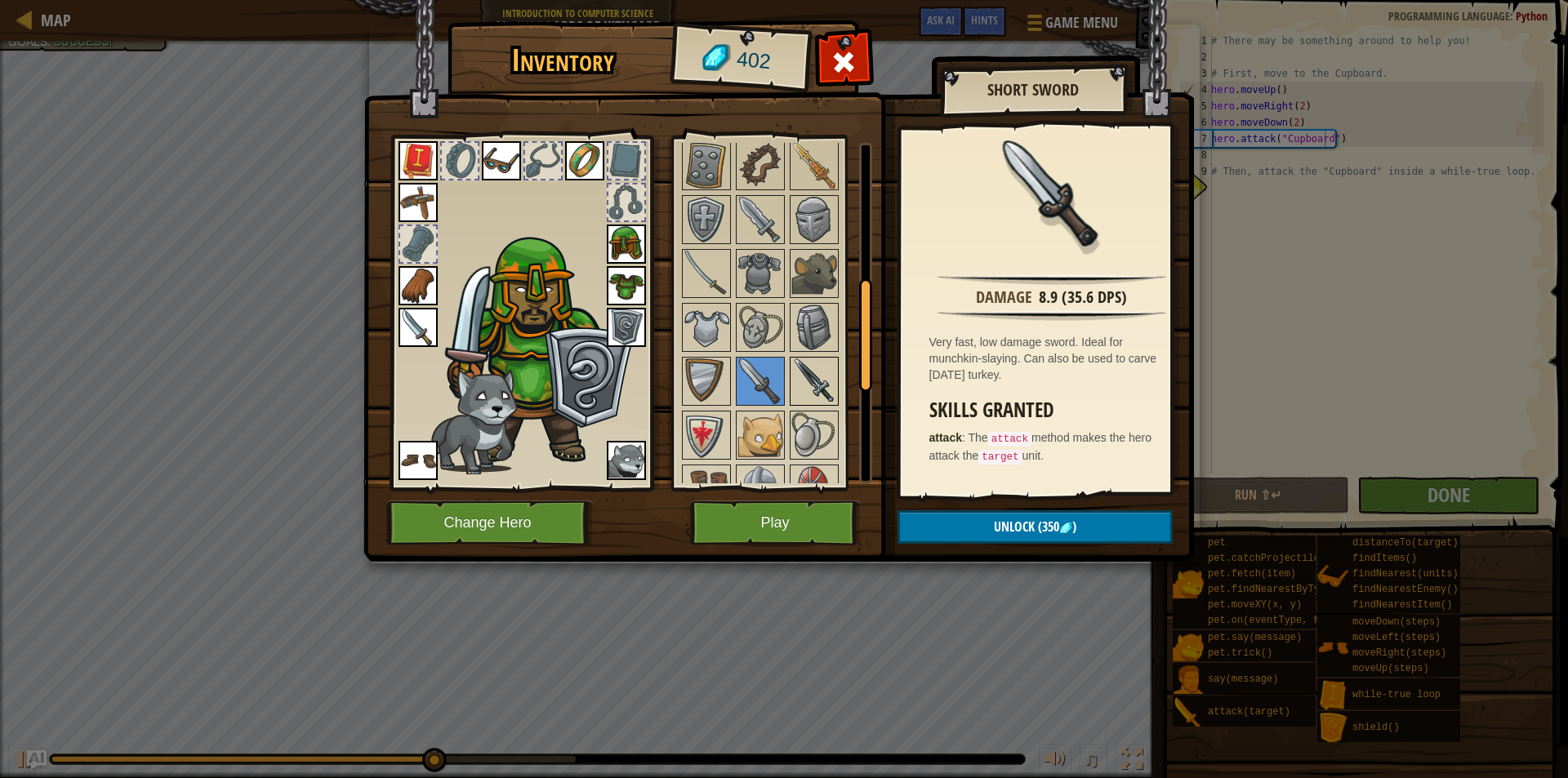
click at [807, 395] on img at bounding box center [814, 382] width 46 height 46
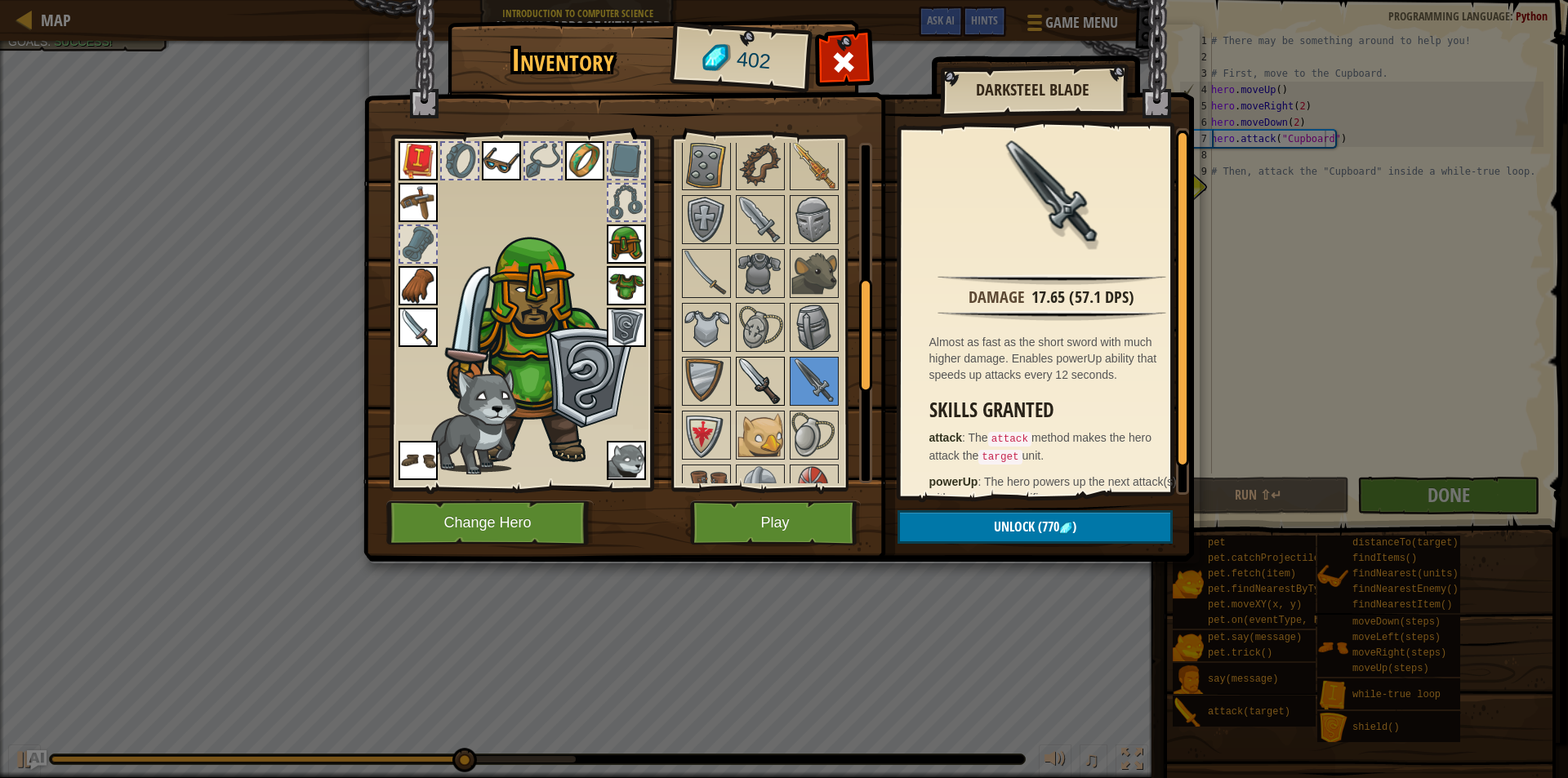
click at [773, 377] on img at bounding box center [761, 382] width 46 height 46
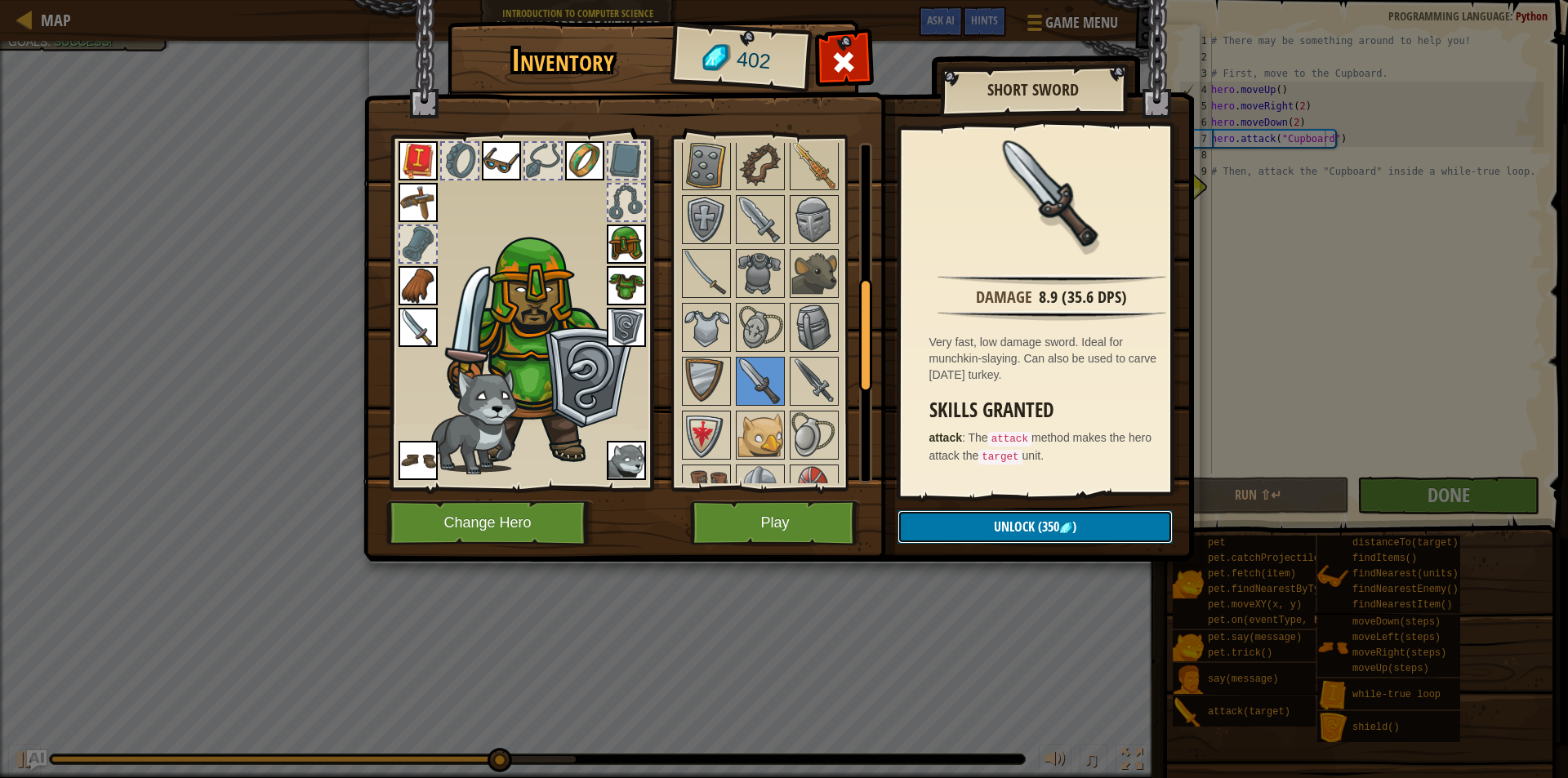
click at [967, 522] on button "Unlock (350 )" at bounding box center [1035, 527] width 275 height 34
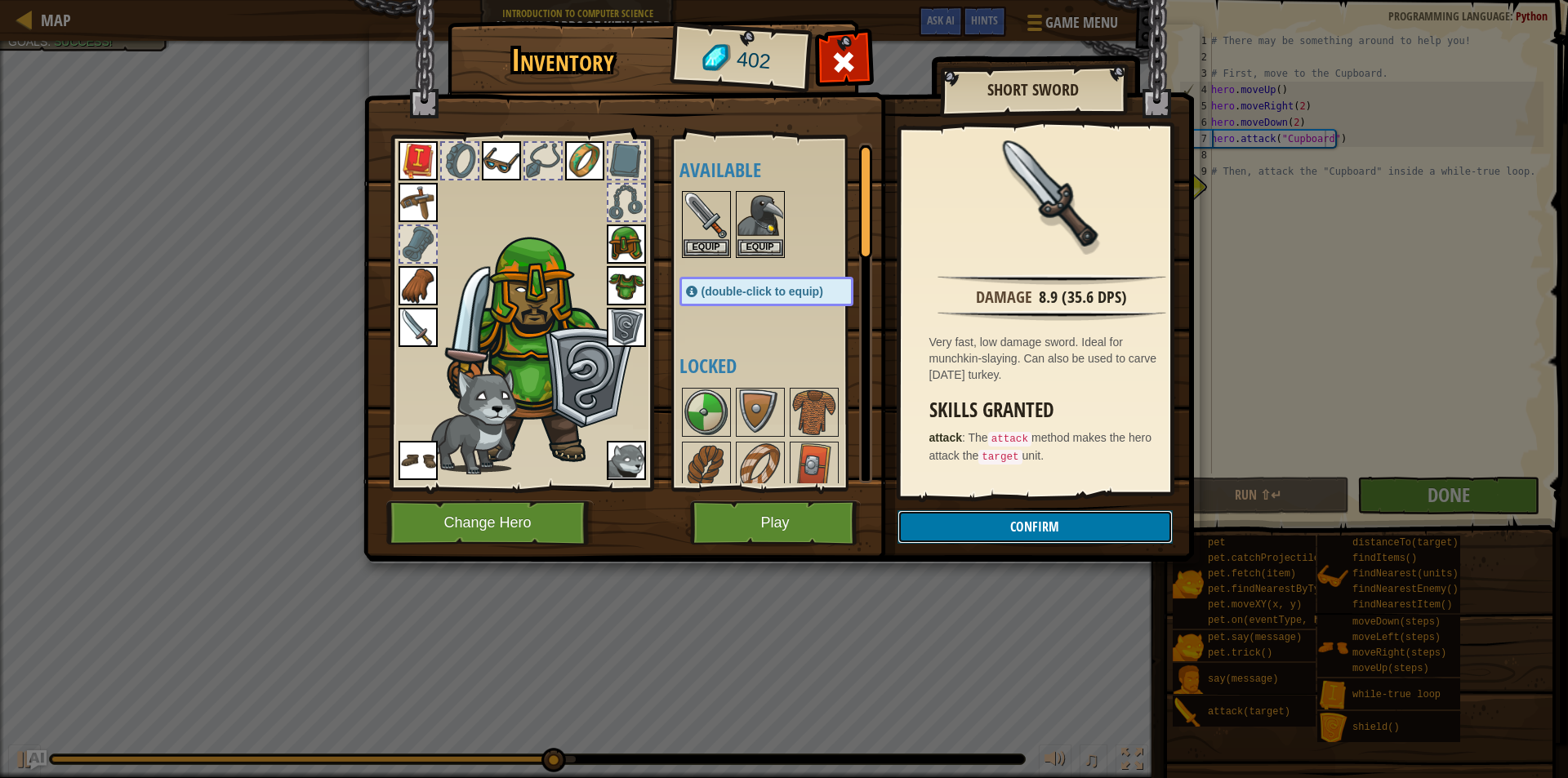
click at [987, 527] on button "Confirm" at bounding box center [1035, 527] width 275 height 34
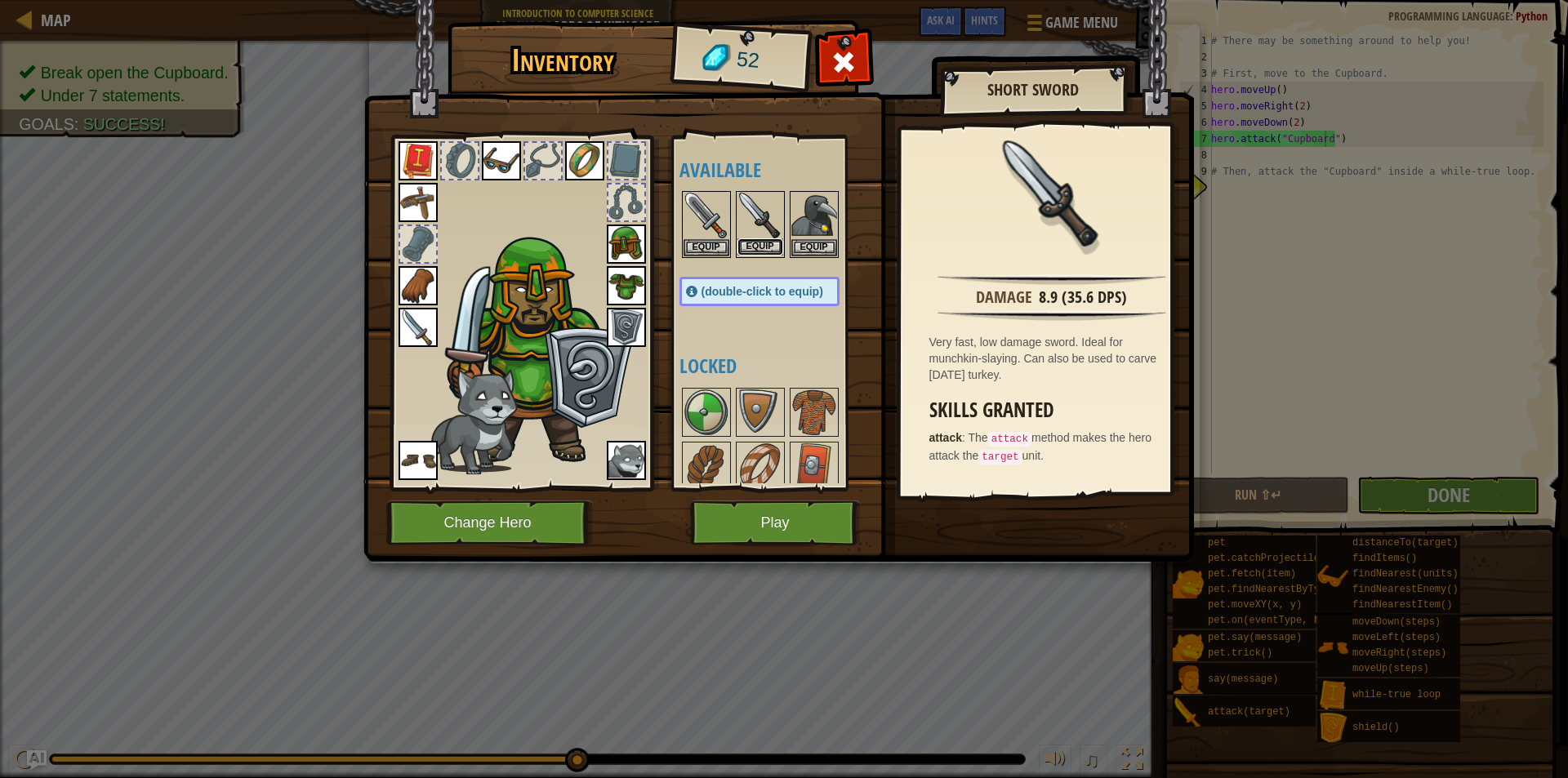
click at [760, 245] on button "Equip" at bounding box center [761, 248] width 46 height 17
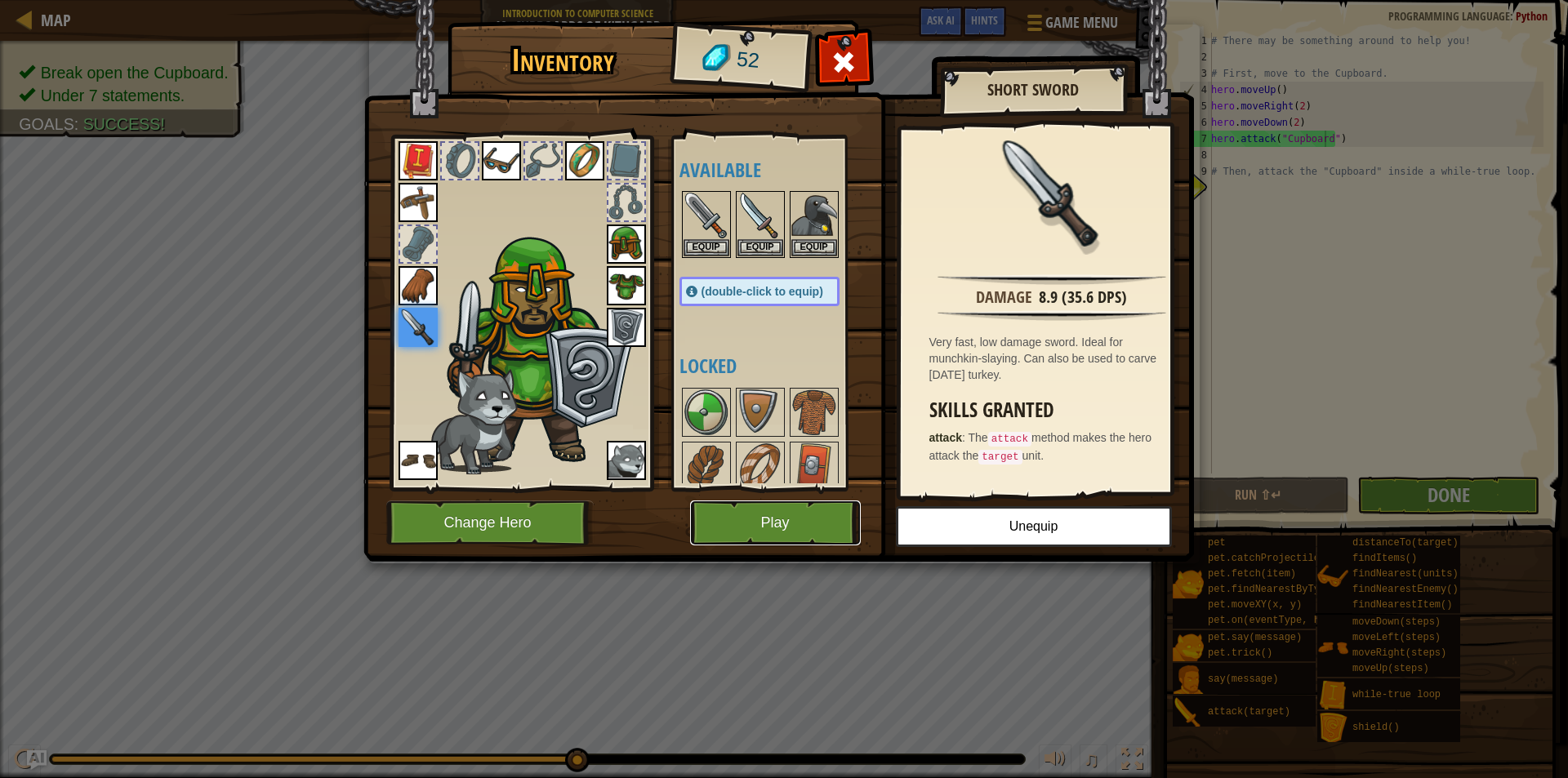
click at [769, 526] on button "Play" at bounding box center [776, 523] width 171 height 45
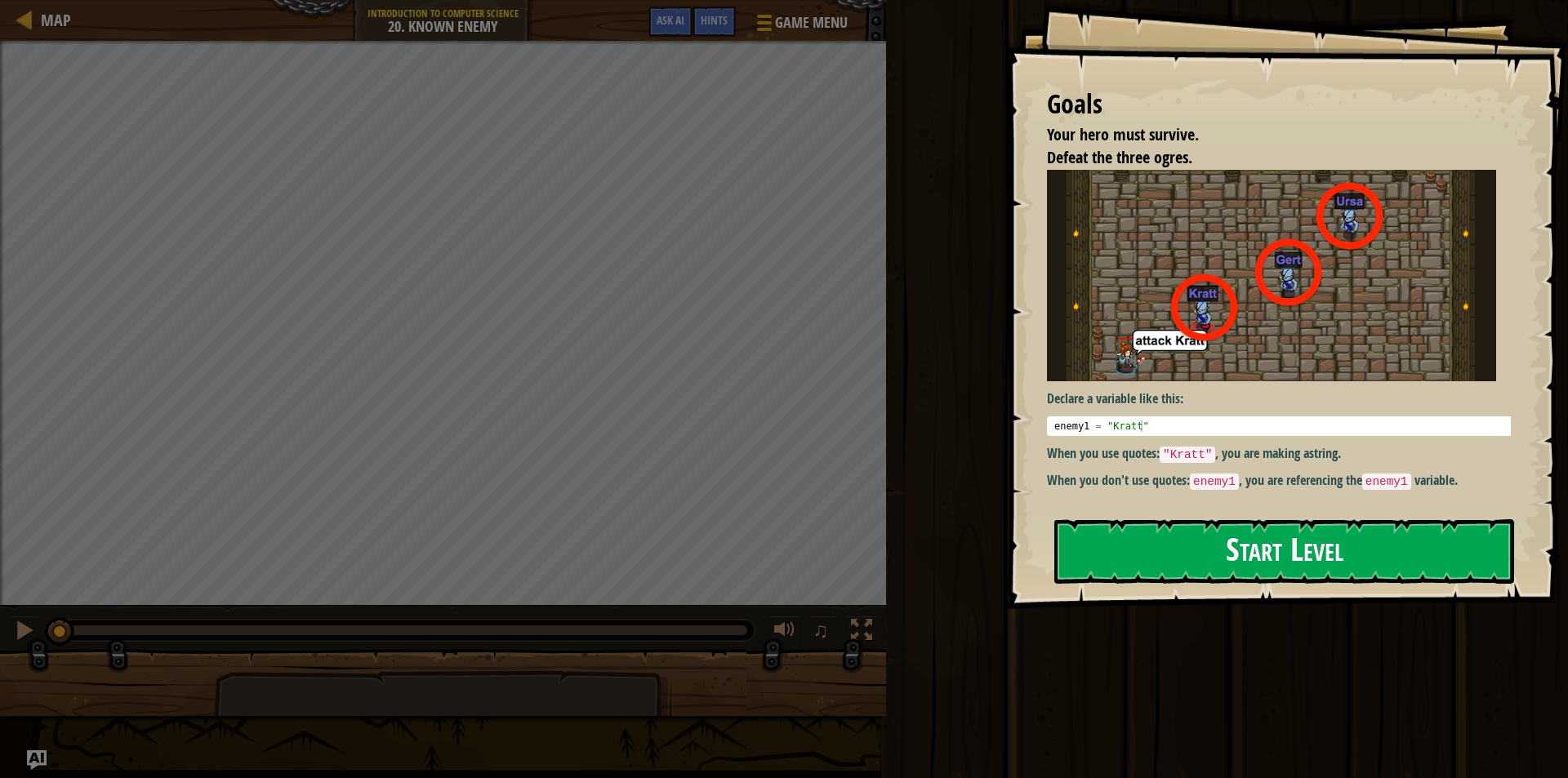
click at [1300, 539] on button "Start Level" at bounding box center [1283, 552] width 459 height 64
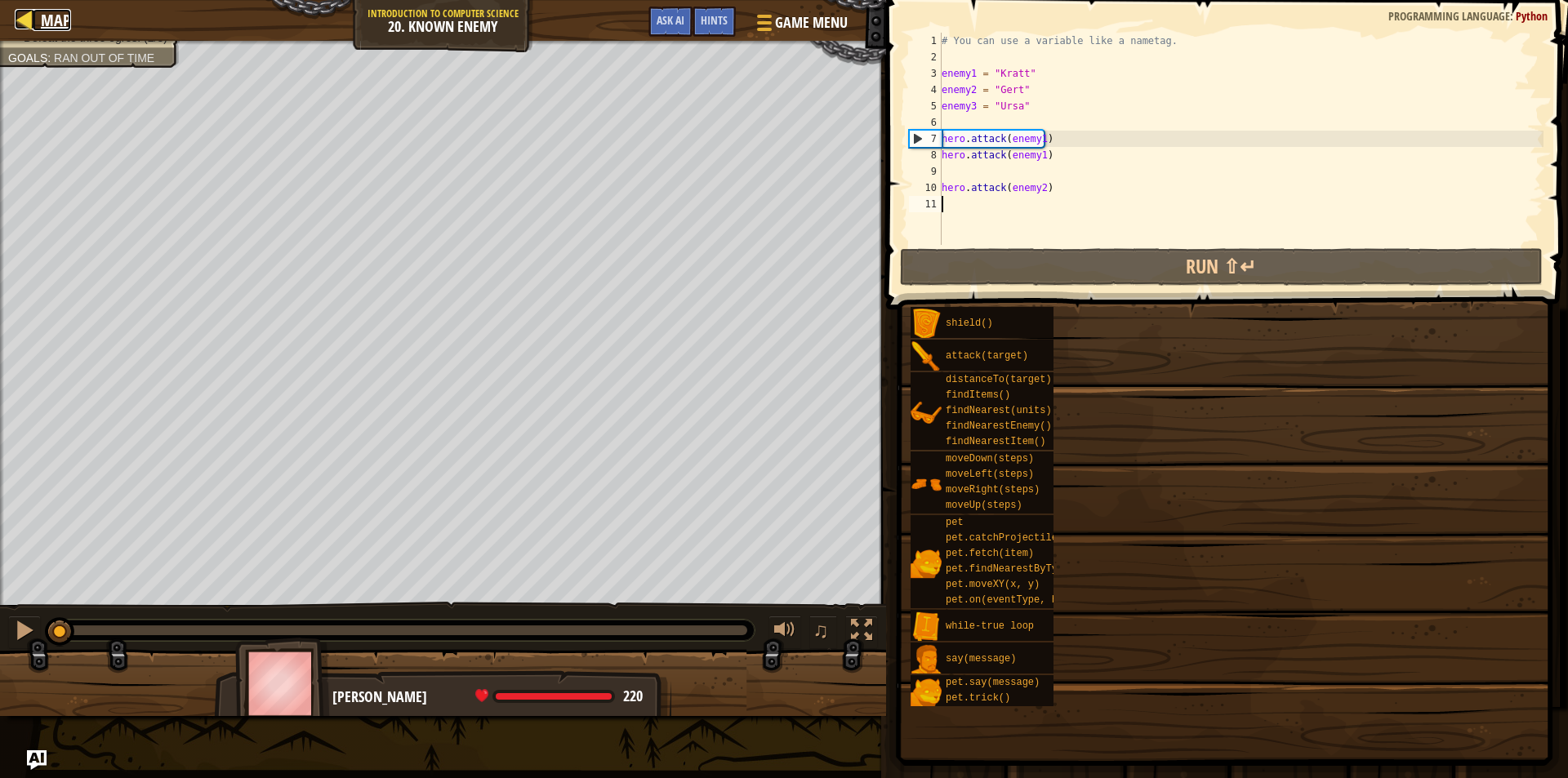
click at [51, 15] on span "Map" at bounding box center [57, 19] width 31 height 22
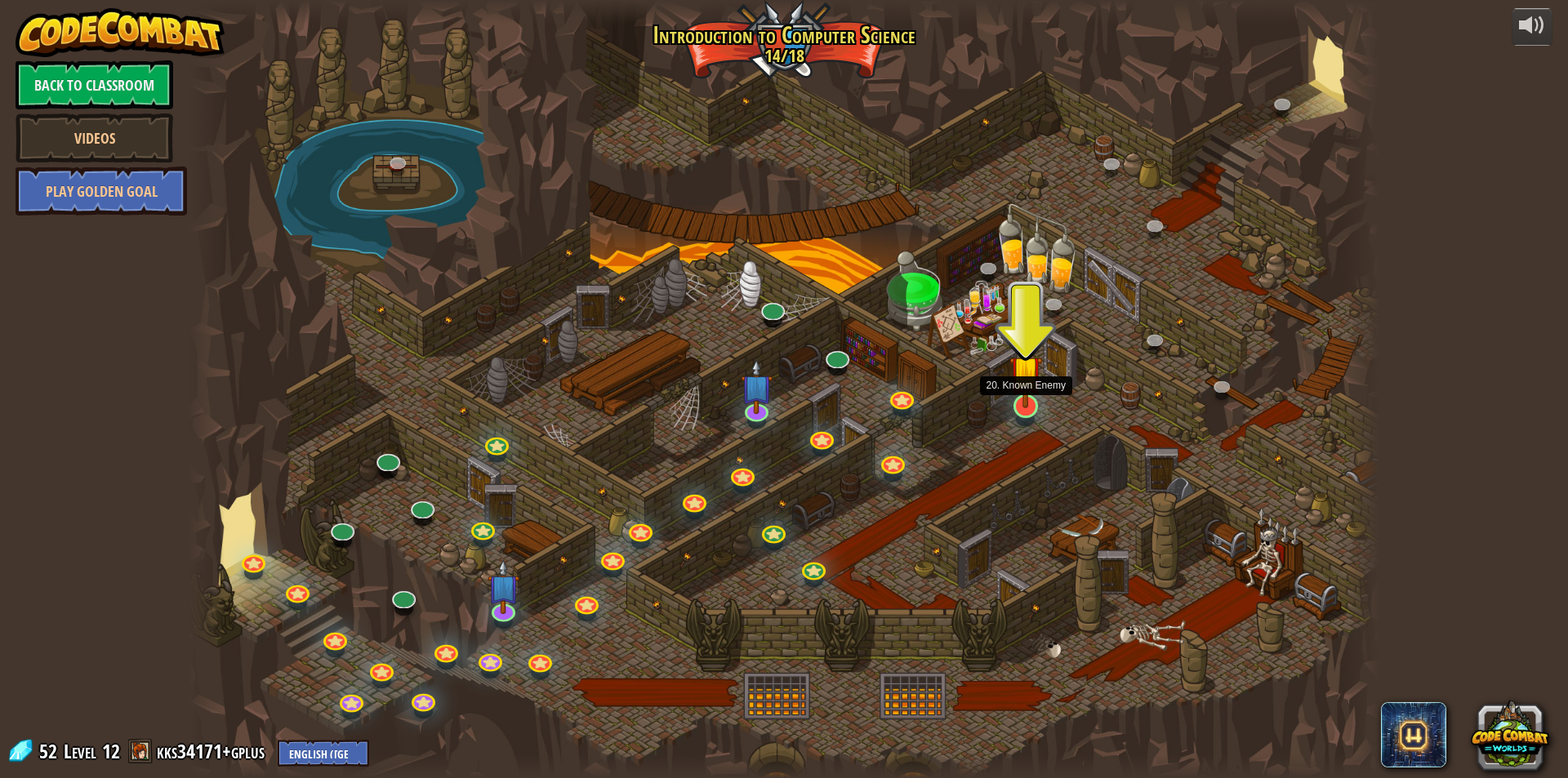
click at [1033, 404] on img at bounding box center [1024, 371] width 32 height 74
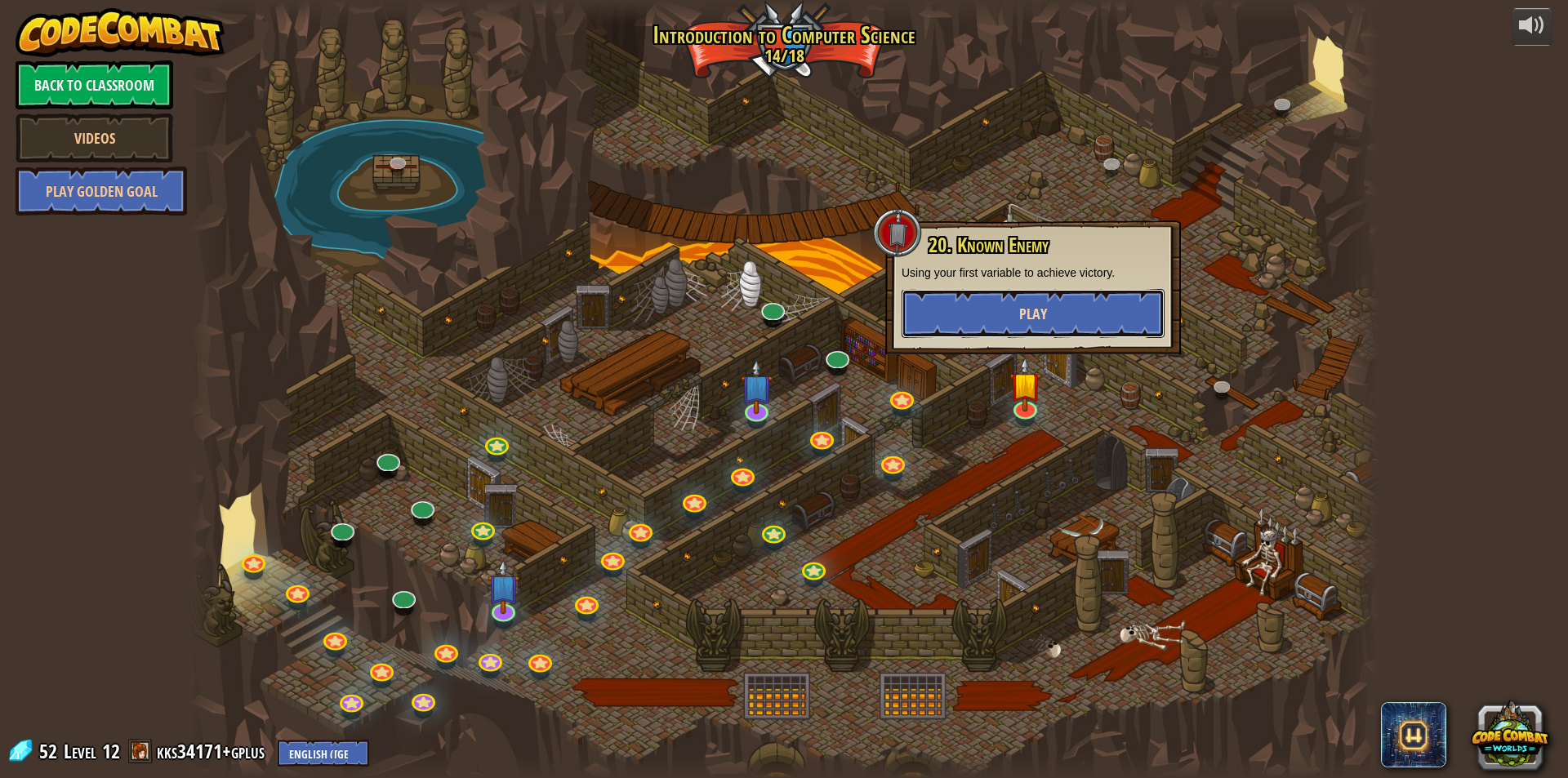
click at [1042, 331] on button "Play" at bounding box center [1033, 313] width 263 height 49
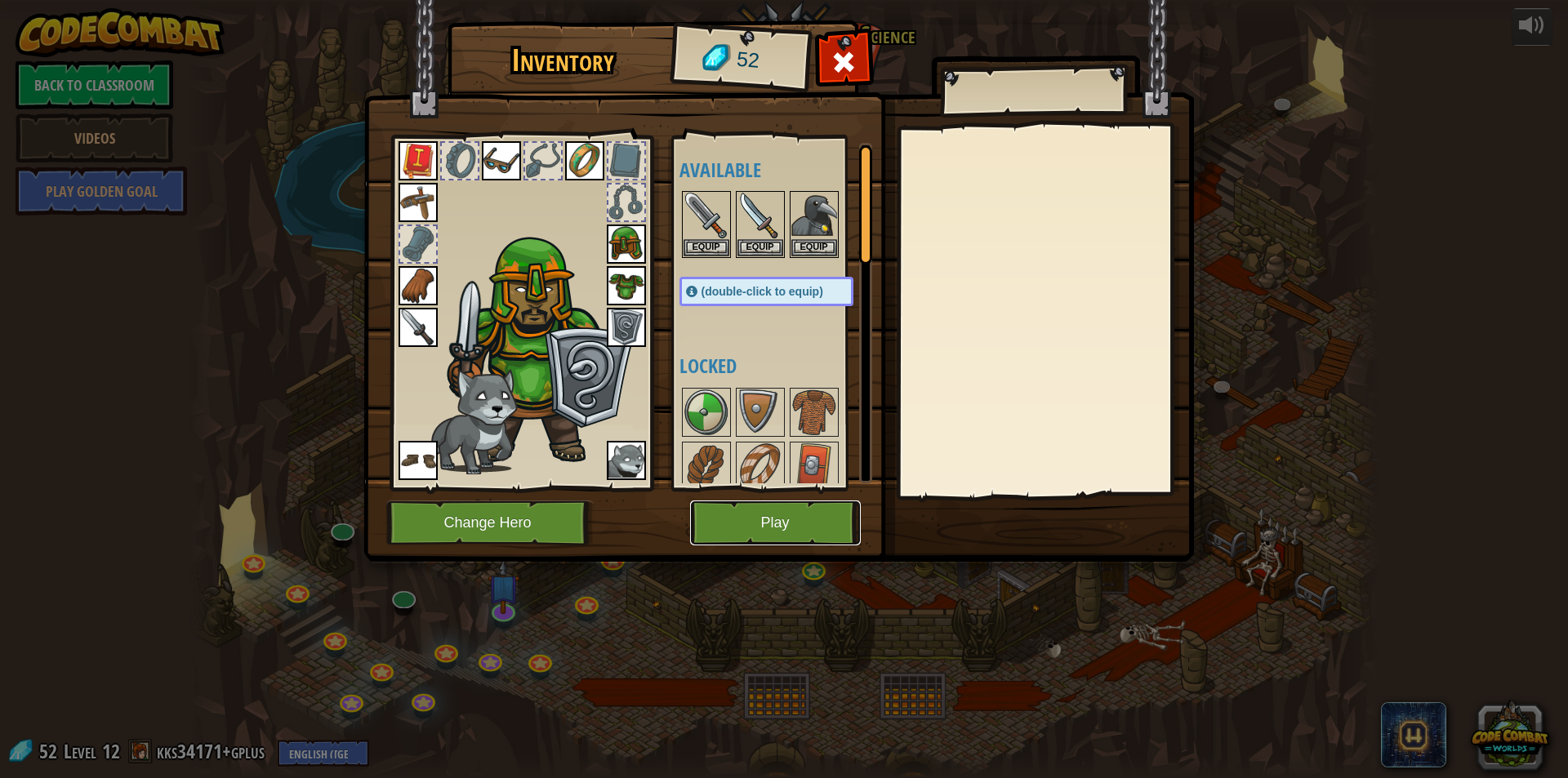
click at [795, 515] on button "Play" at bounding box center [776, 523] width 171 height 45
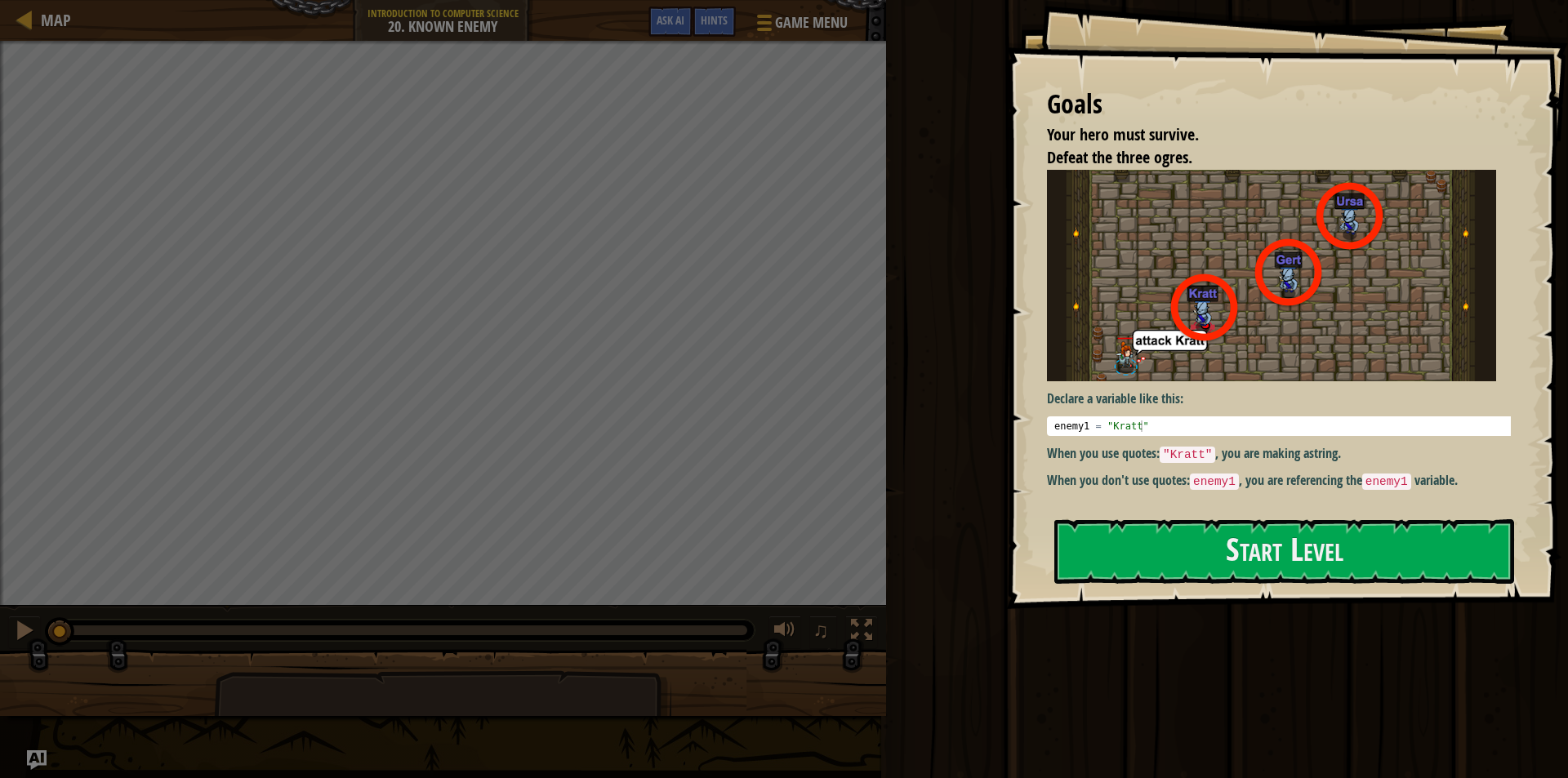
click at [1310, 333] on img at bounding box center [1272, 275] width 449 height 212
click at [1292, 541] on button "Start Level" at bounding box center [1283, 552] width 459 height 64
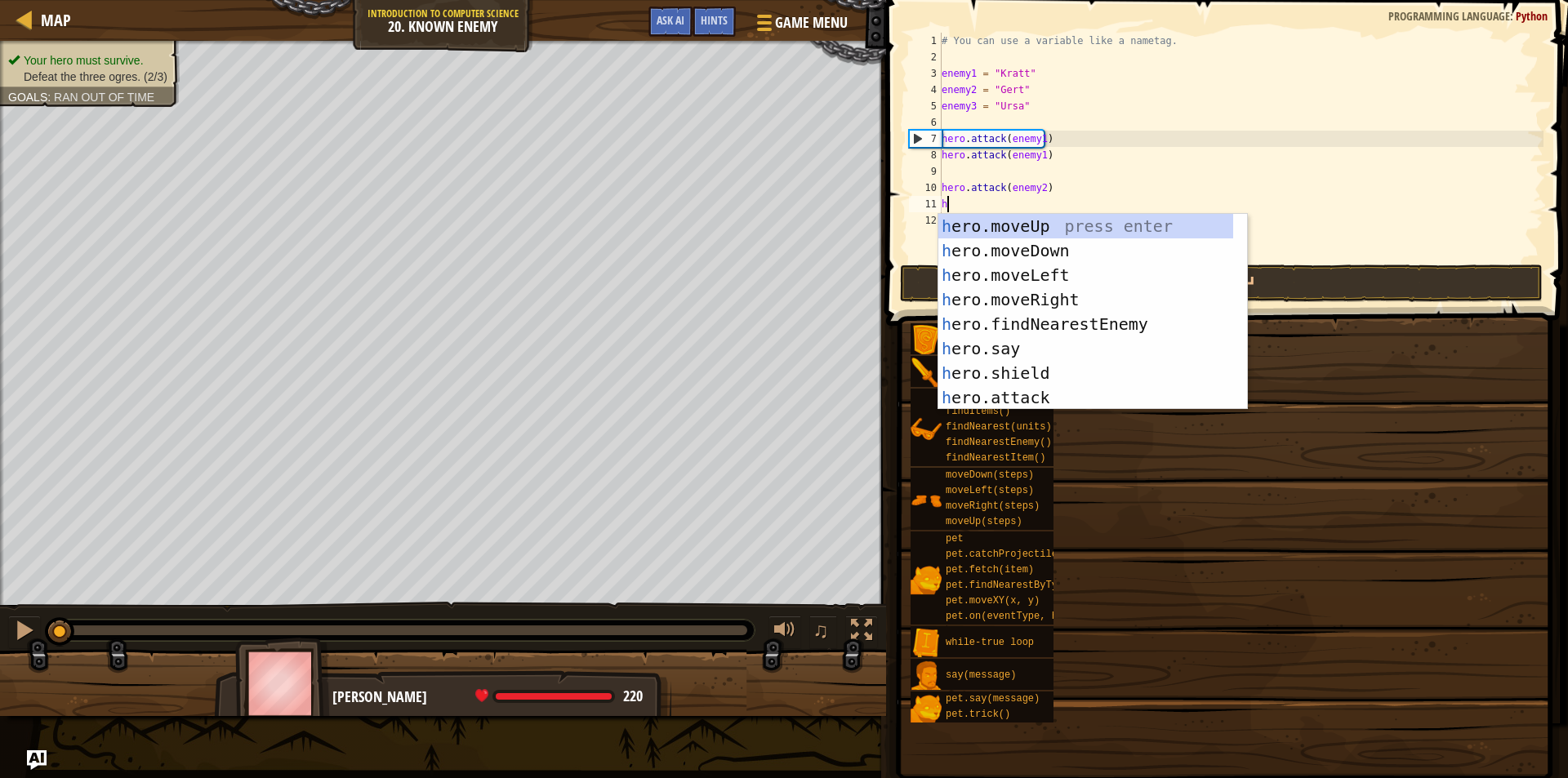
scroll to position [8, 0]
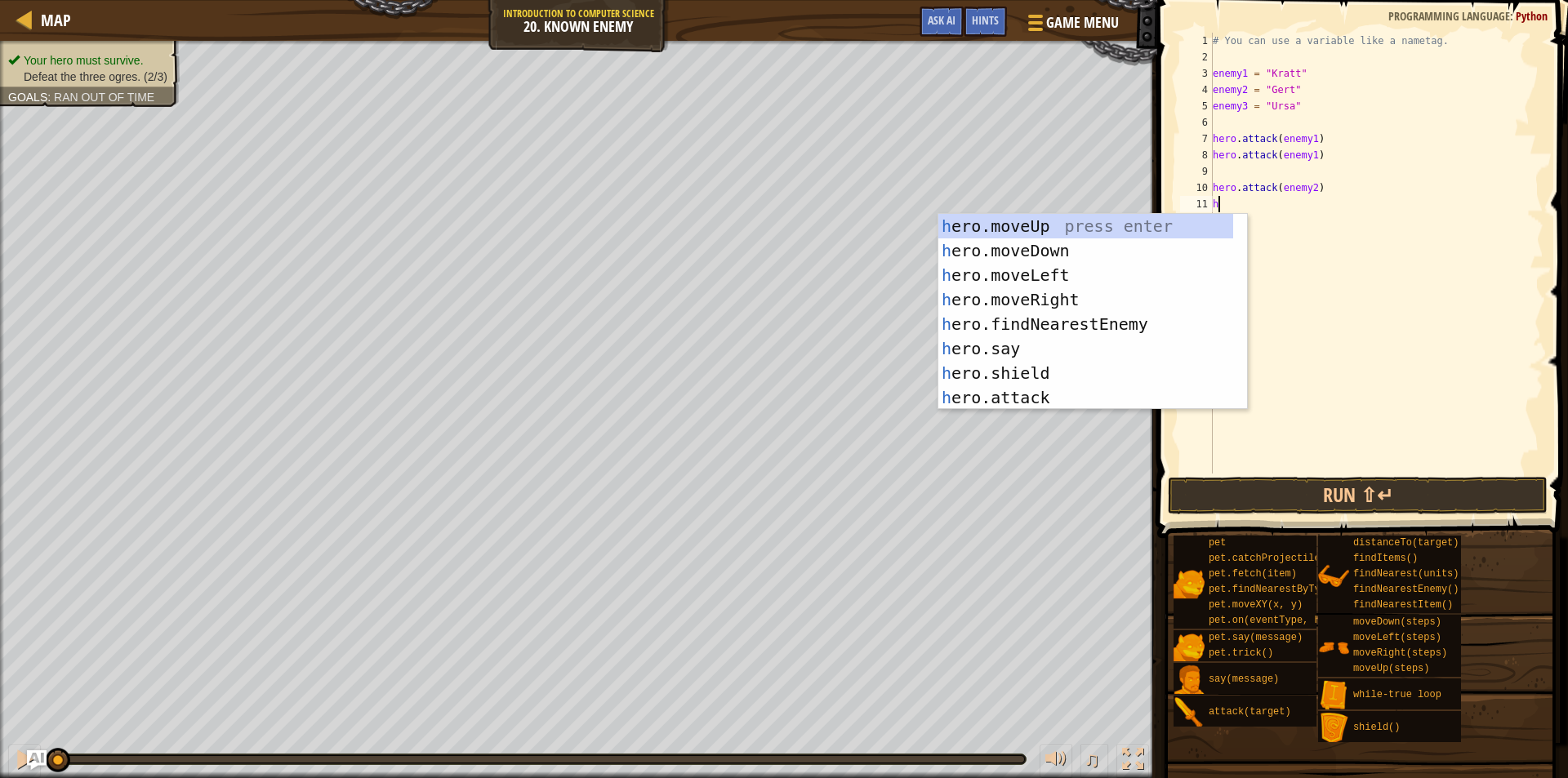
click at [1307, 143] on div "# You can use a variable like a nametag. enemy1 = "[PERSON_NAME]" enemy2 = "[PE…" at bounding box center [1376, 270] width 334 height 474
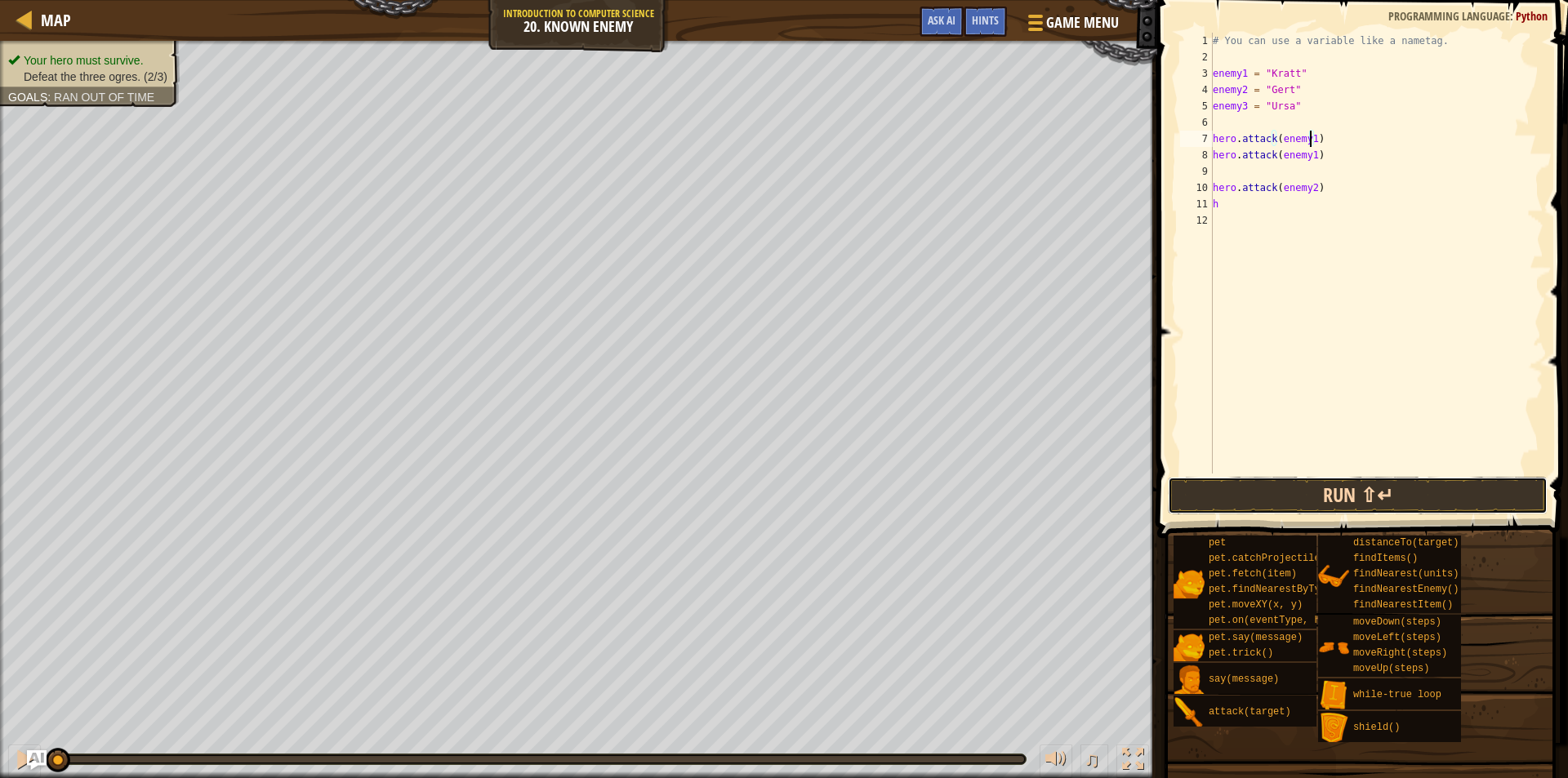
click at [1261, 497] on button "Run ⇧↵" at bounding box center [1358, 495] width 380 height 37
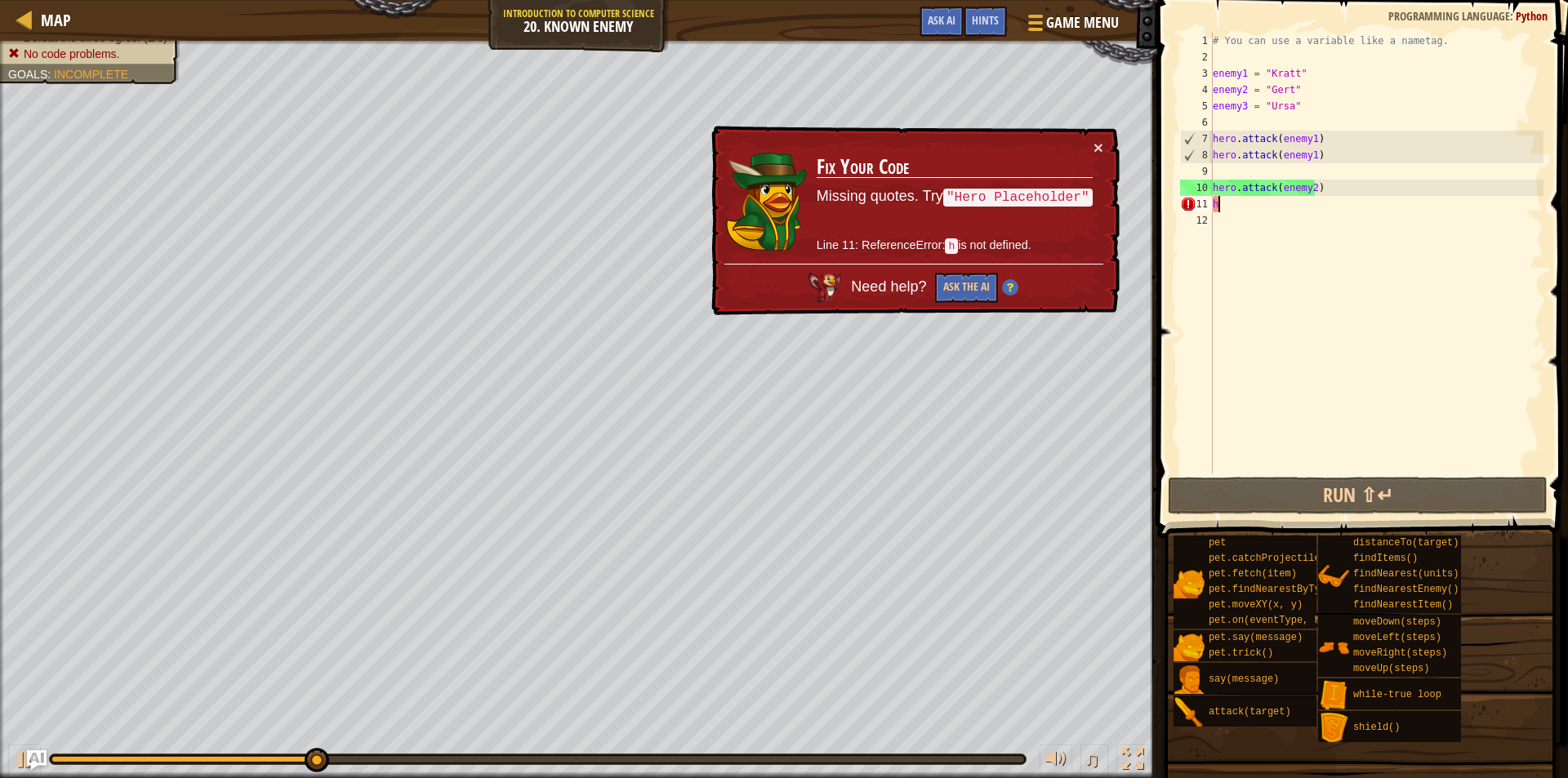
click at [1312, 202] on div "# You can use a variable like a nametag. enemy1 = "[PERSON_NAME]" enemy2 = "[PE…" at bounding box center [1376, 270] width 334 height 474
type textarea "h"
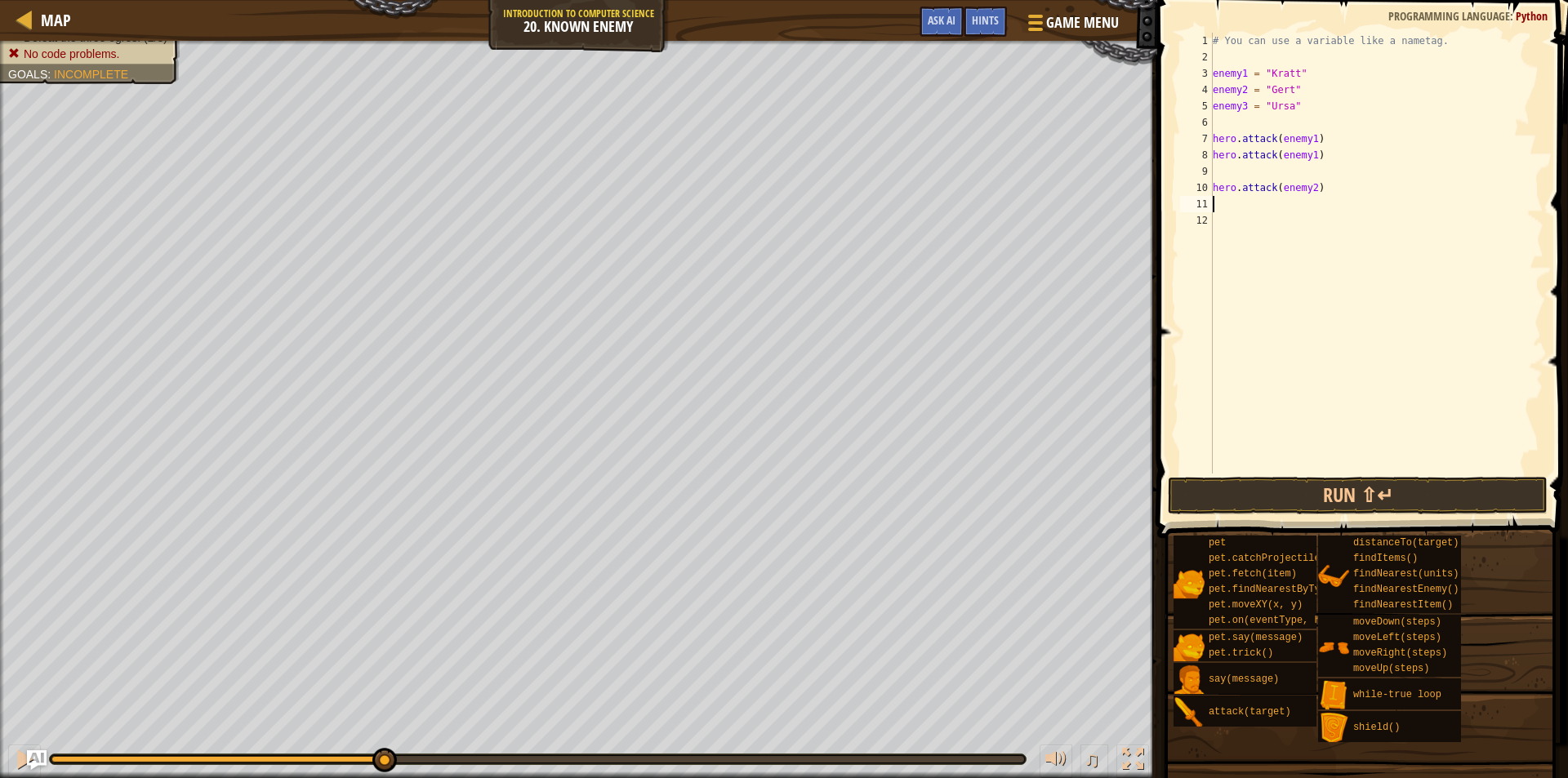
click at [1224, 177] on div "# You can use a variable like a nametag. enemy1 = "[PERSON_NAME]" enemy2 = "[PE…" at bounding box center [1376, 270] width 334 height 474
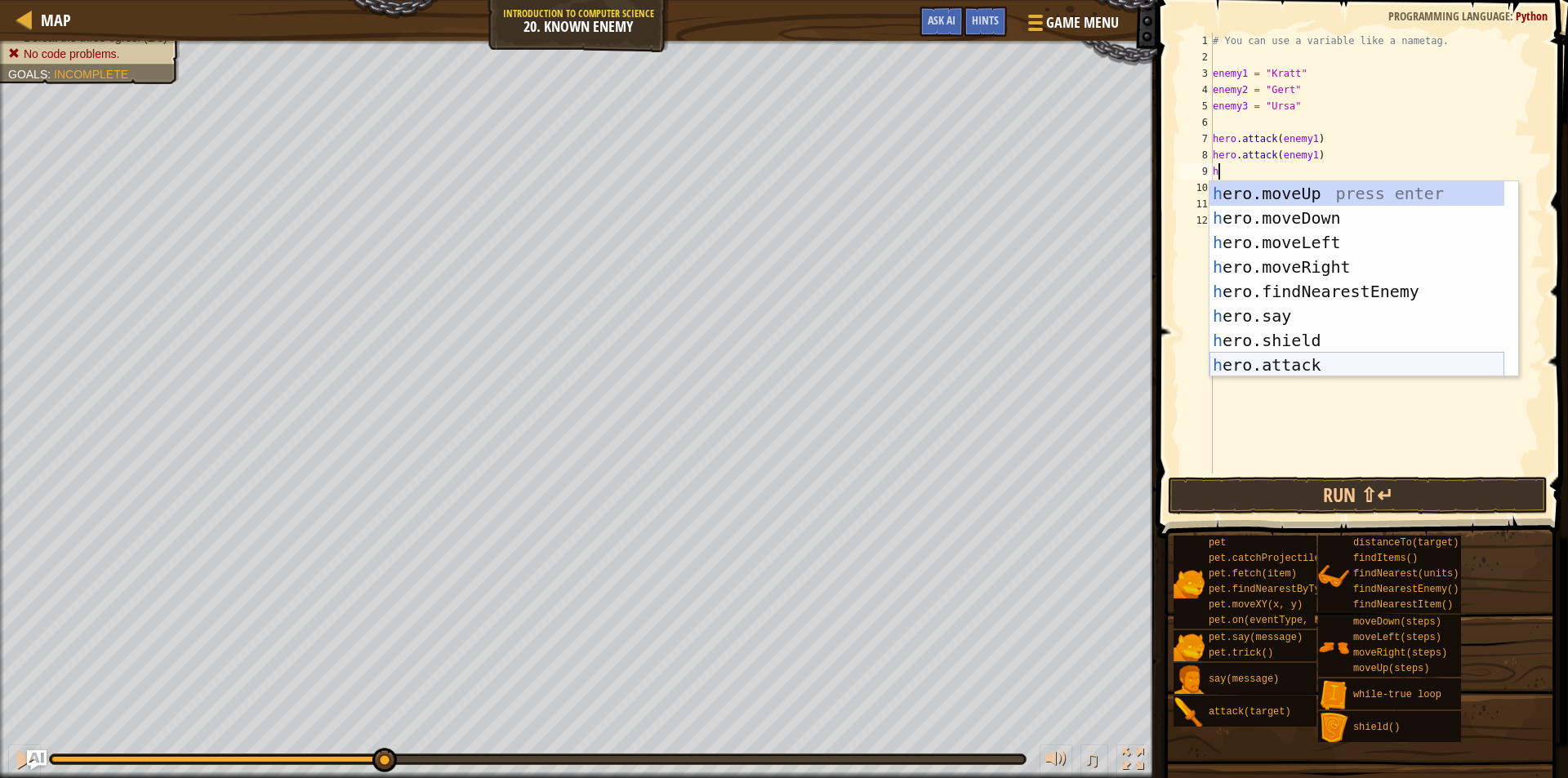
click at [1307, 358] on div "h ero.moveUp press enter h ero.moveDown press enter h ero.moveLeft press enter …" at bounding box center [1356, 303] width 294 height 245
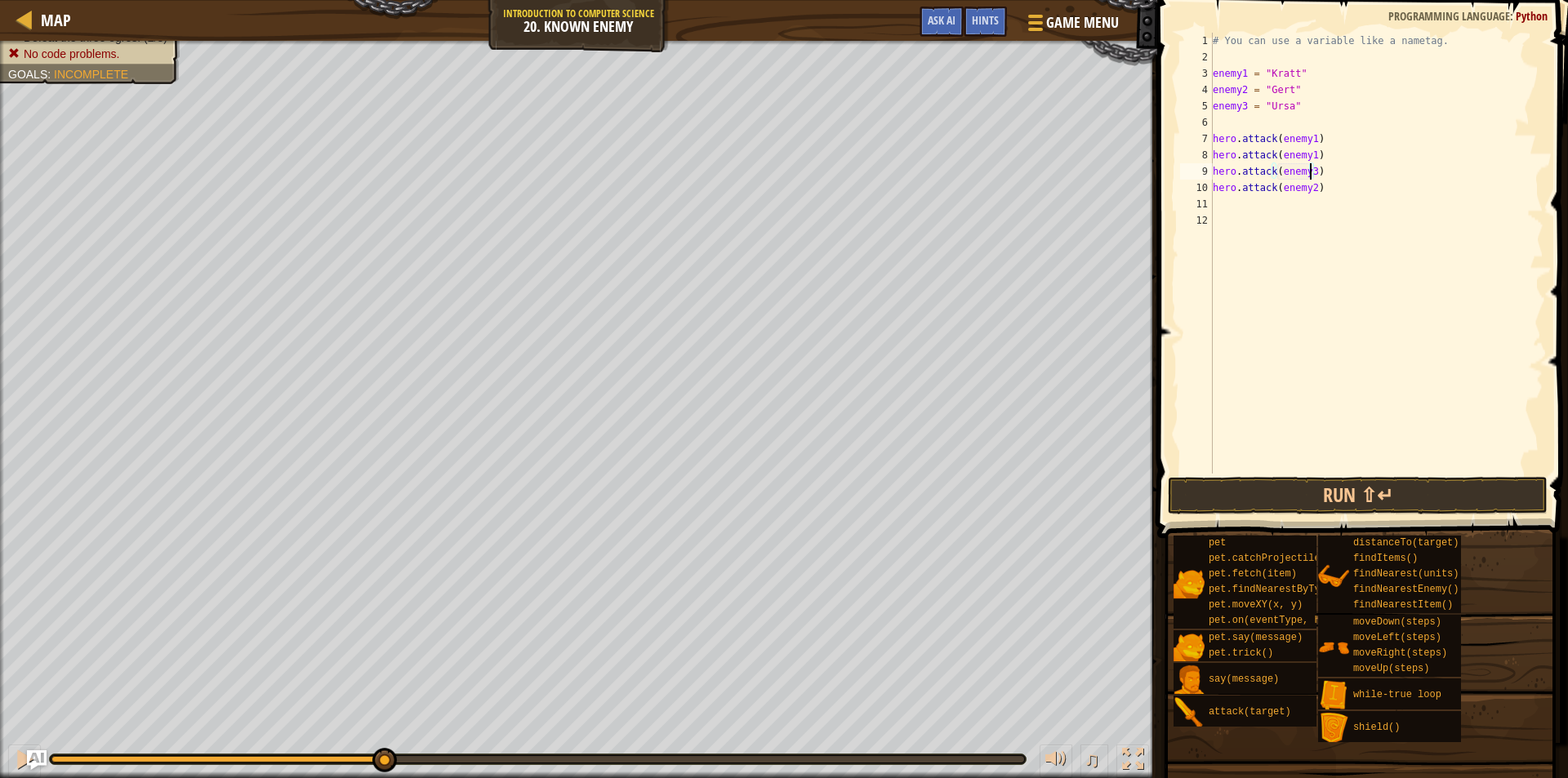
scroll to position [8, 8]
type textarea "hero.attack(enemy3)"
click at [1334, 504] on button "Run ⇧↵" at bounding box center [1358, 495] width 380 height 37
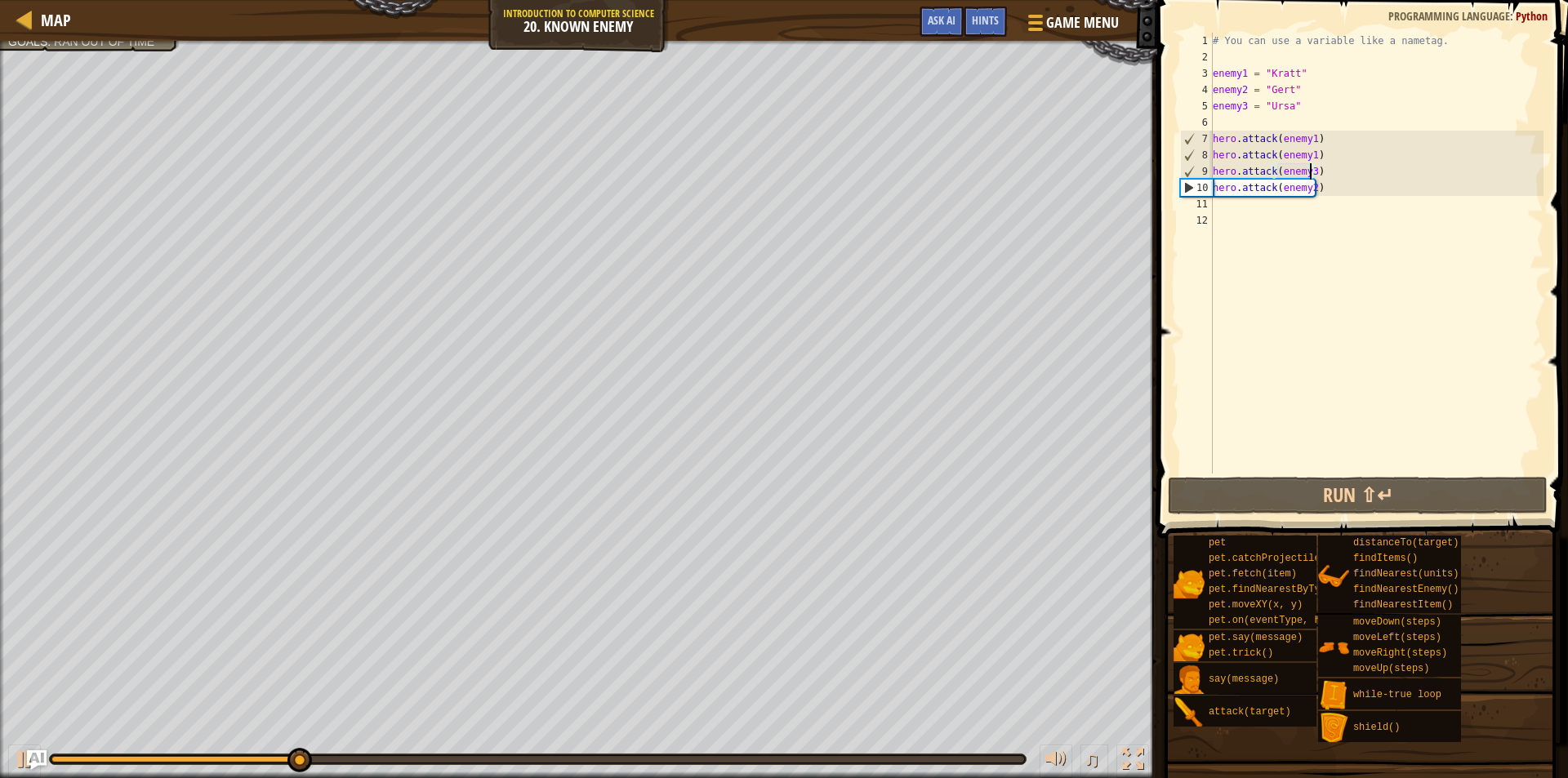
click at [1339, 168] on div "# You can use a variable like a nametag. enemy1 = "[PERSON_NAME]" enemy2 = "[PE…" at bounding box center [1376, 270] width 334 height 474
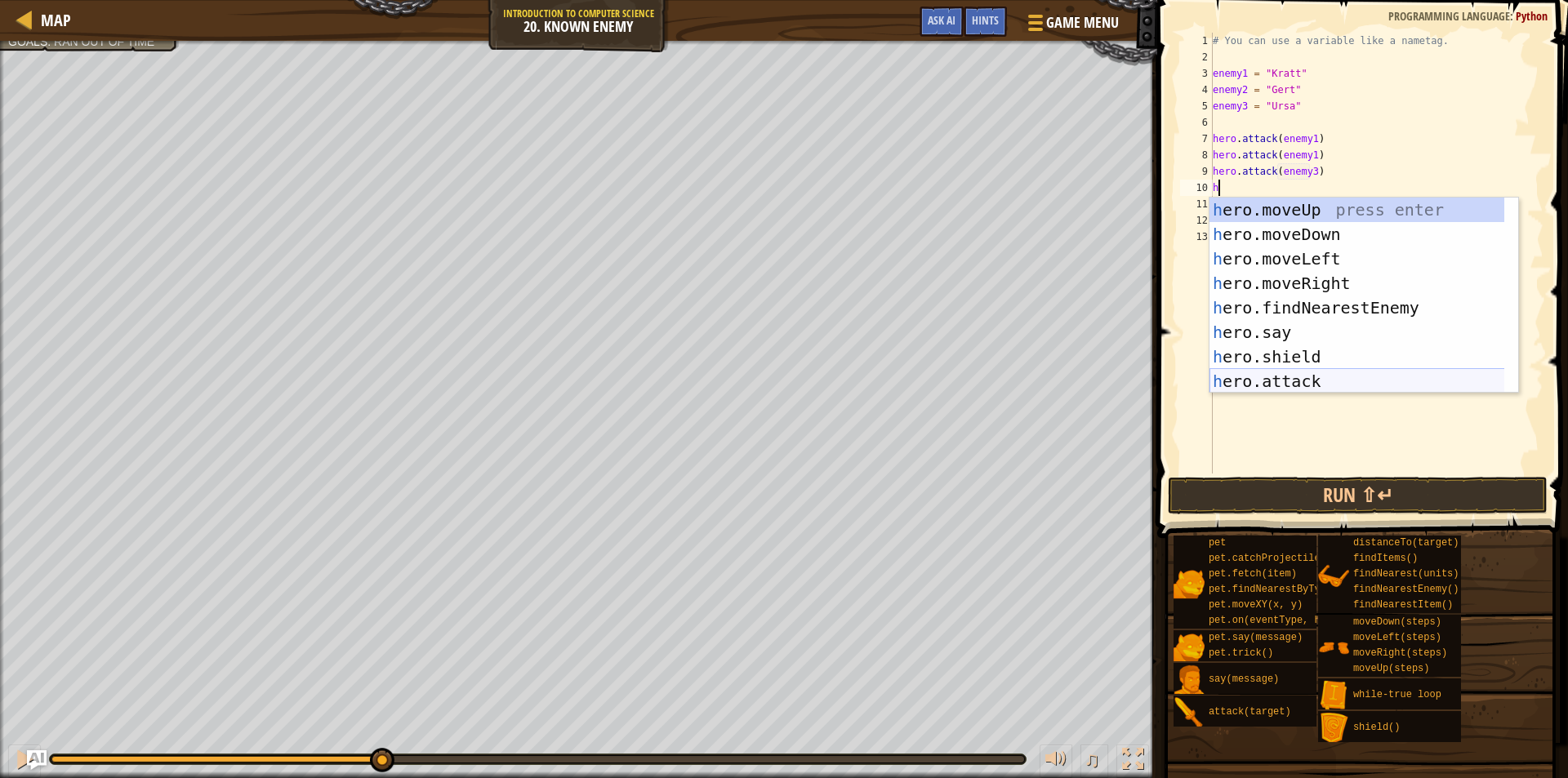
click at [1299, 376] on div "h ero.moveUp press enter h ero.moveDown press enter h ero.moveLeft press enter …" at bounding box center [1364, 319] width 309 height 245
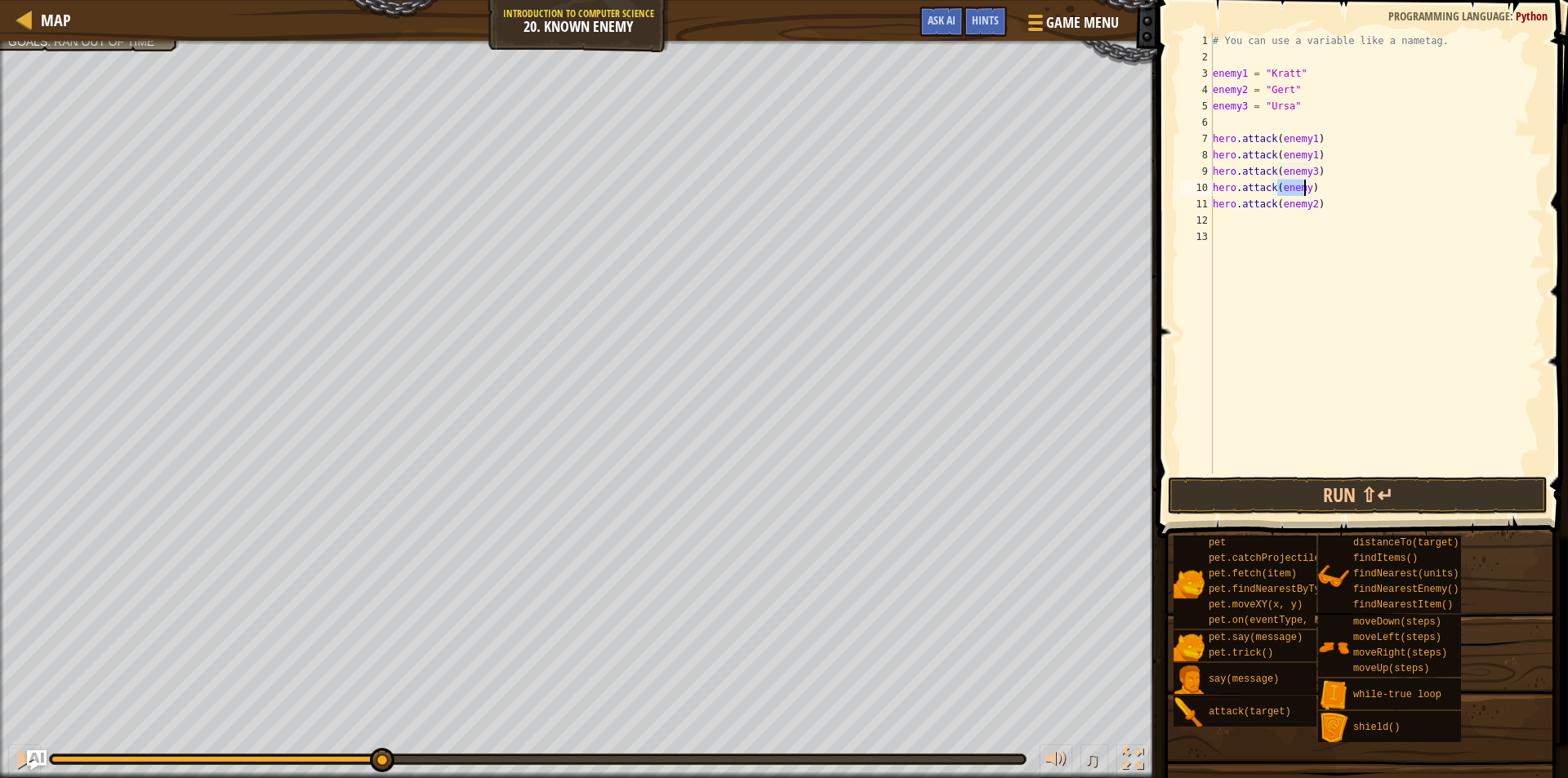
click at [1303, 185] on div "# You can use a variable like a nametag. enemy1 = "[PERSON_NAME]" enemy2 = "[PE…" at bounding box center [1376, 253] width 334 height 441
type textarea "hero.attack(enemy3)"
click at [1322, 216] on div "# You can use a variable like a nametag. enemy1 = "[PERSON_NAME]" enemy2 = "[PE…" at bounding box center [1376, 270] width 334 height 474
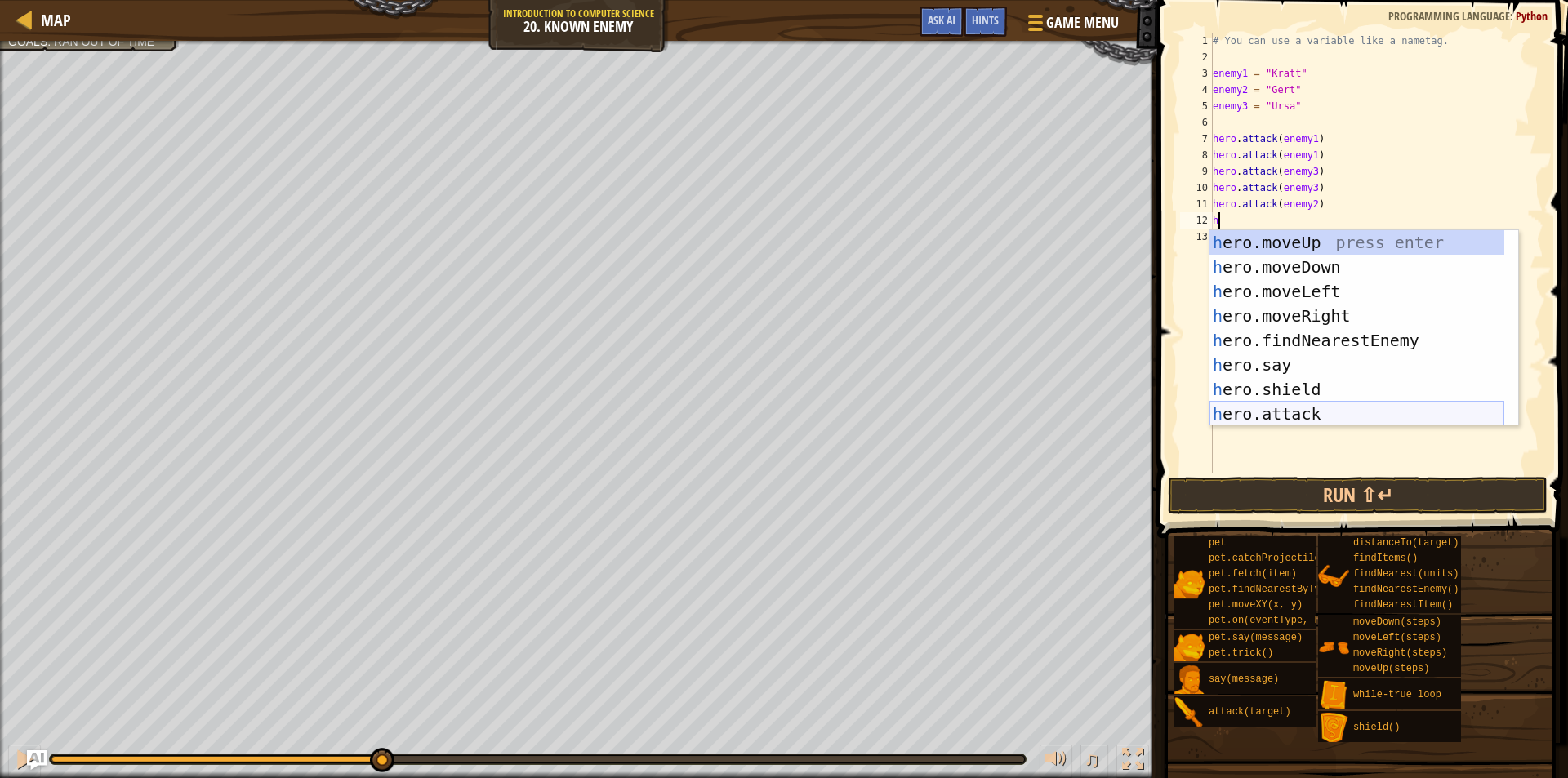
click at [1307, 410] on div "h ero.moveUp press enter h ero.moveDown press enter h ero.moveLeft press enter …" at bounding box center [1356, 352] width 294 height 245
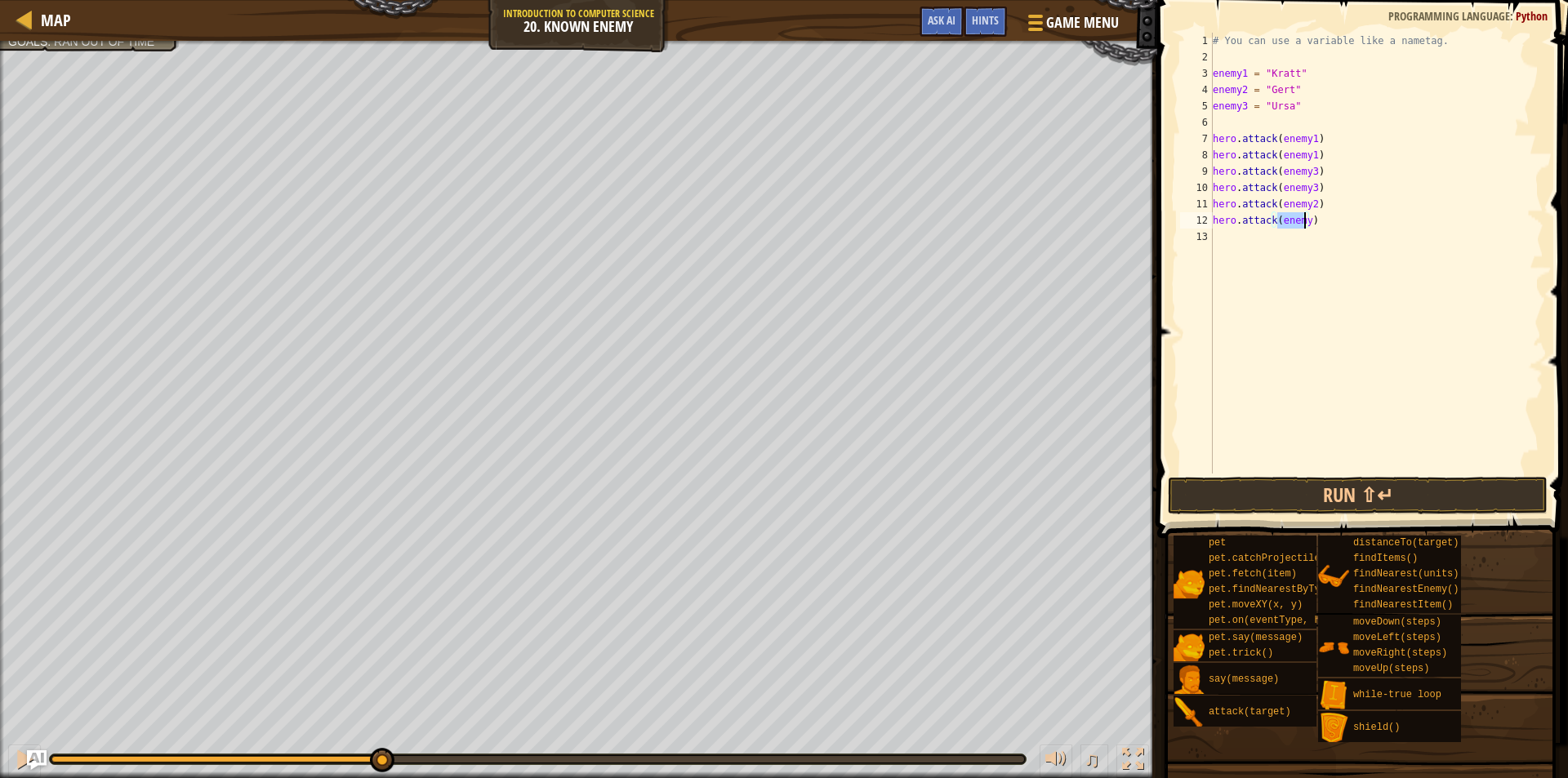
click at [1306, 224] on div "# You can use a variable like a nametag. enemy1 = "[PERSON_NAME]" enemy2 = "[PE…" at bounding box center [1376, 253] width 334 height 441
type textarea "hero.attack(enemy2)"
click at [1374, 482] on button "Run ⇧↵" at bounding box center [1358, 495] width 380 height 37
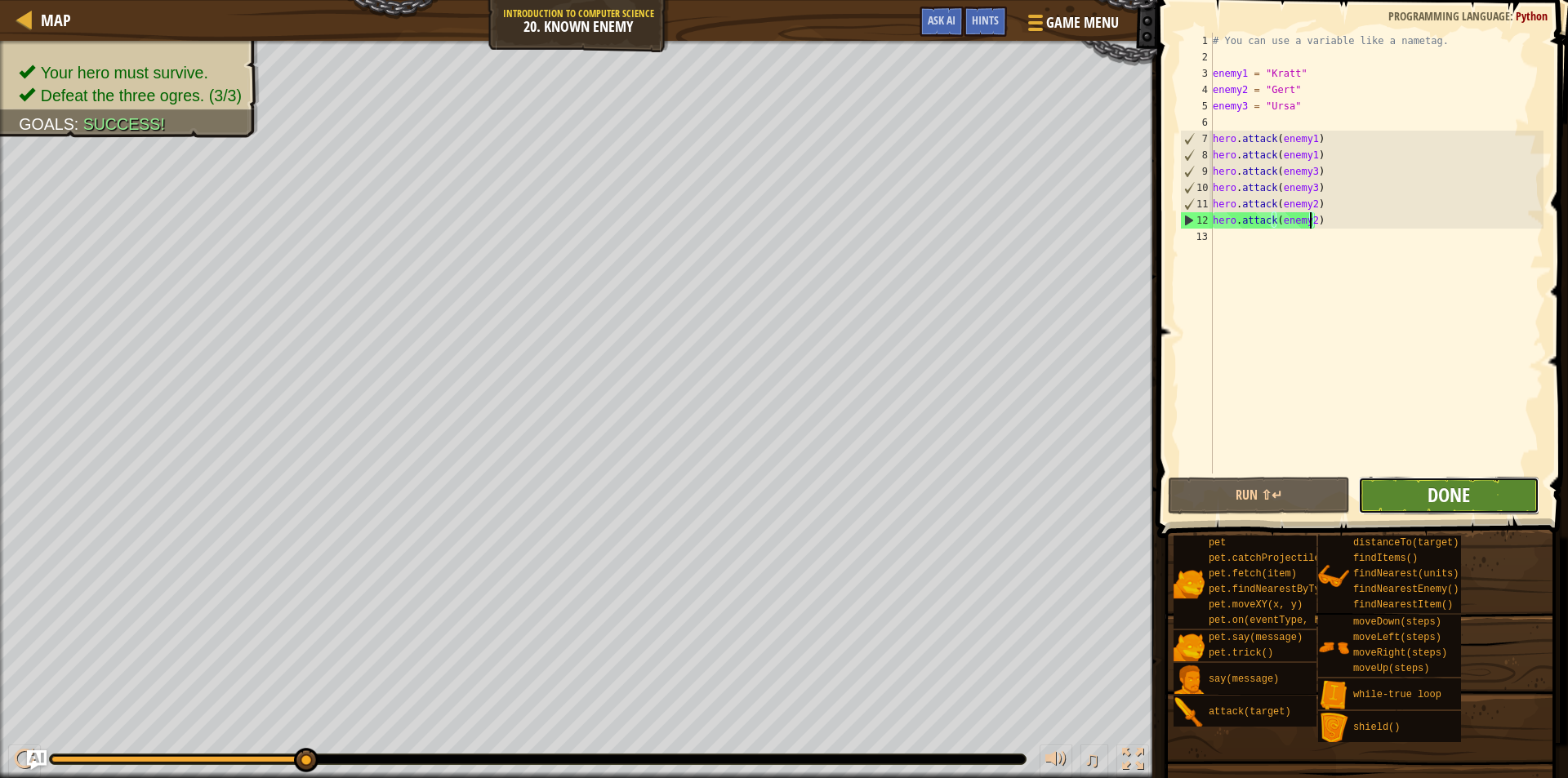
click at [1465, 495] on span "Done" at bounding box center [1448, 494] width 42 height 26
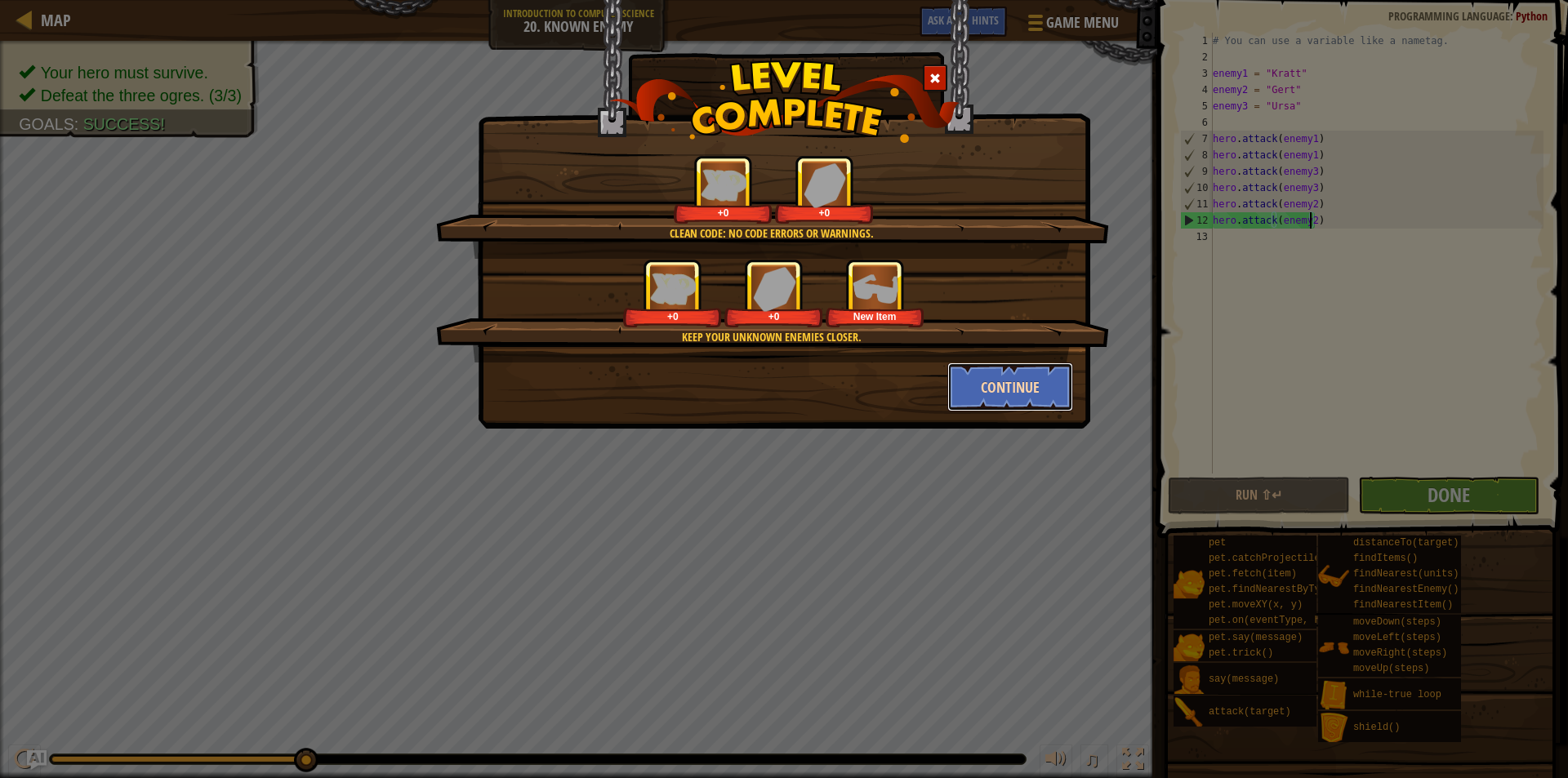
click at [970, 391] on button "Continue" at bounding box center [1011, 387] width 127 height 49
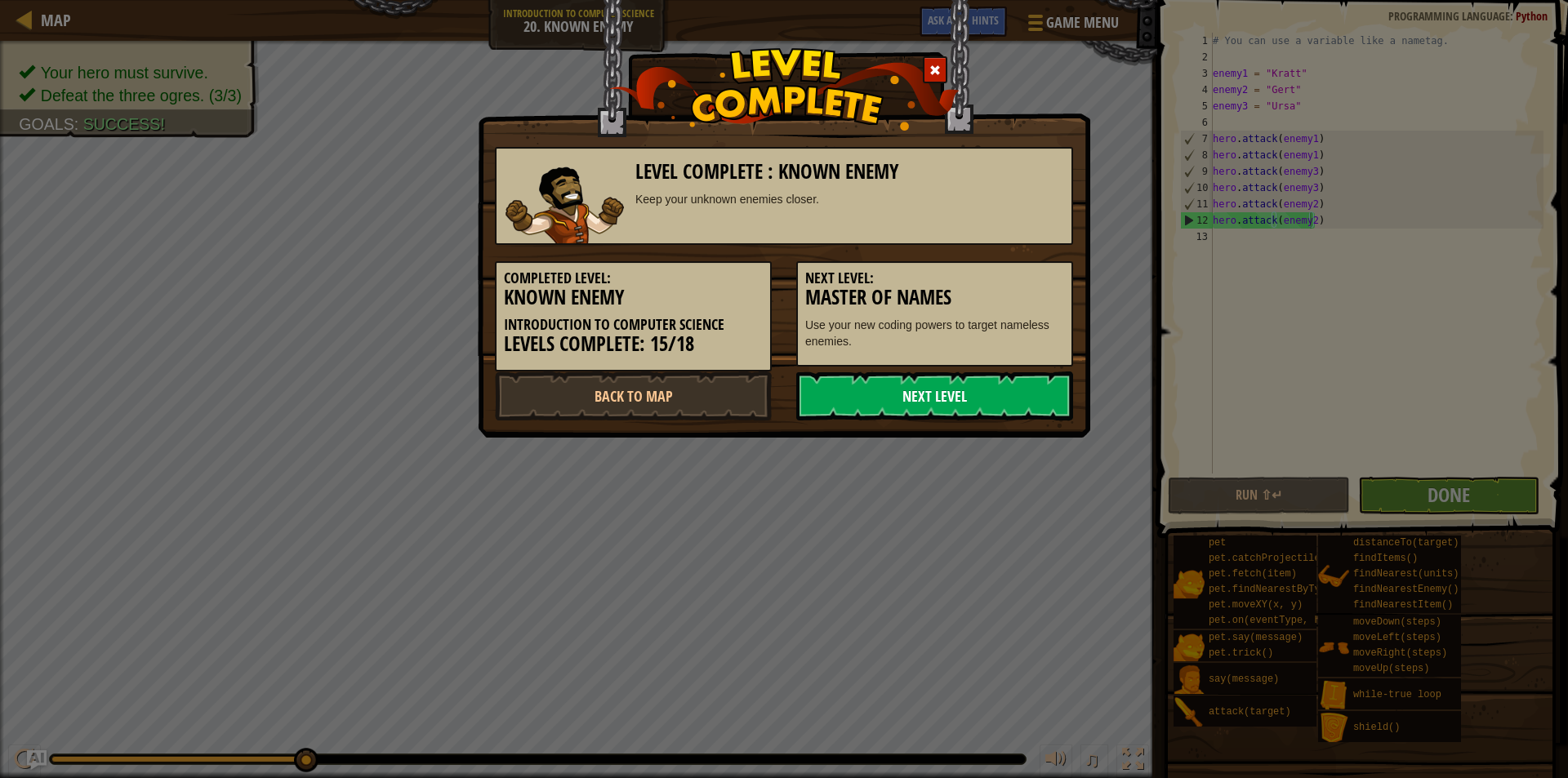
click at [967, 390] on link "Next Level" at bounding box center [934, 395] width 277 height 49
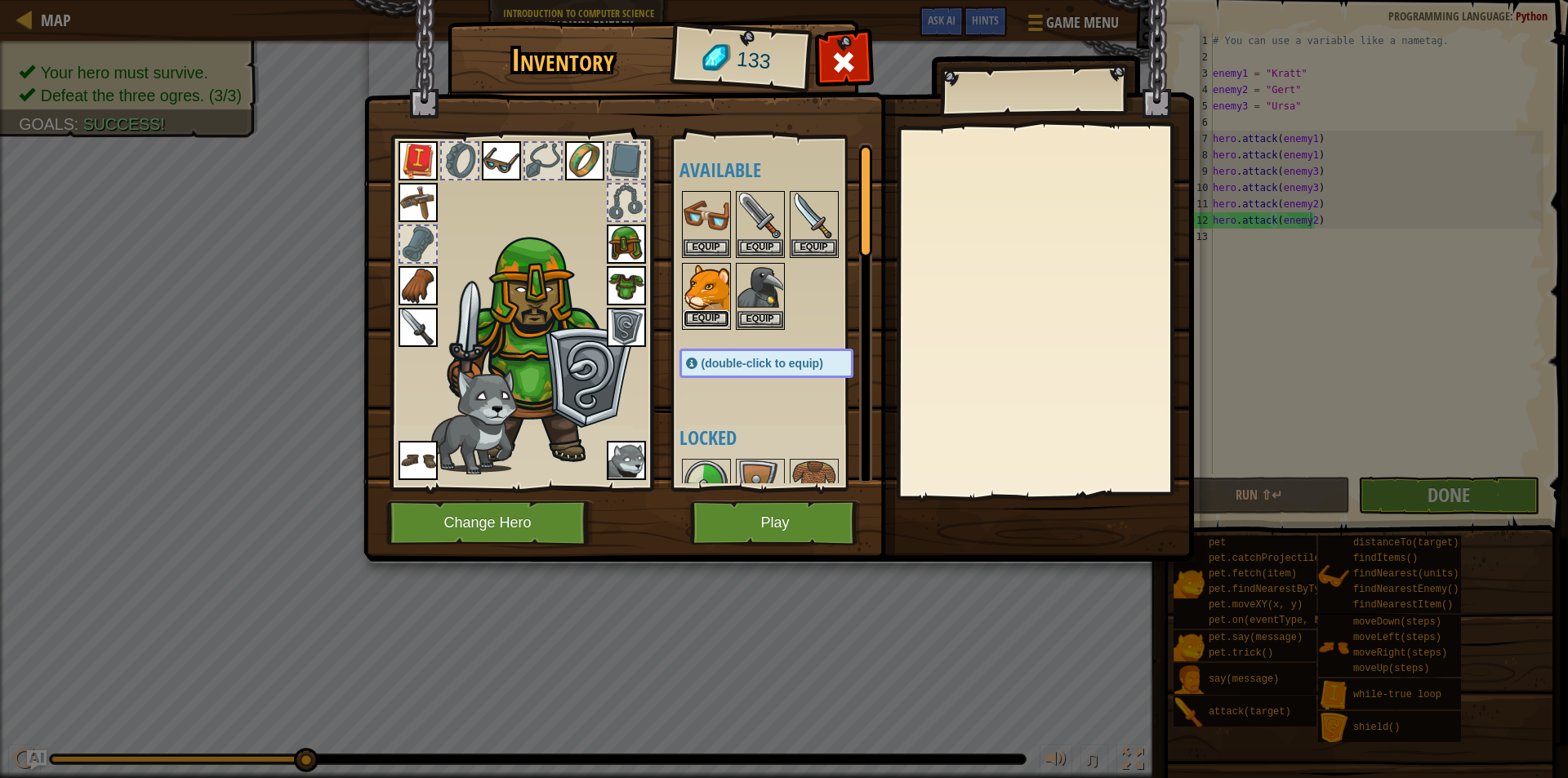
click at [697, 318] on button "Equip" at bounding box center [707, 319] width 46 height 17
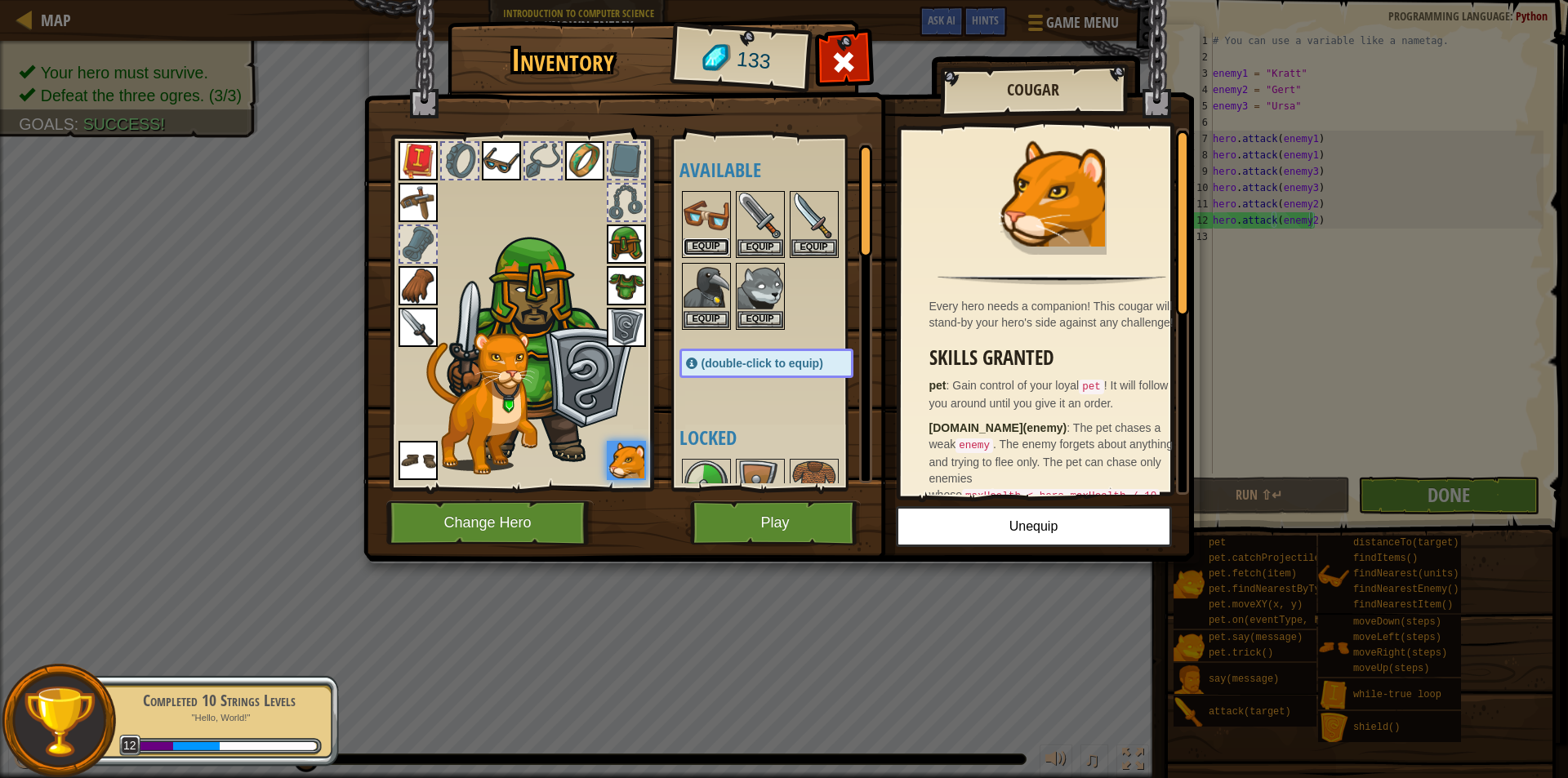
click at [709, 254] on button "Equip" at bounding box center [707, 248] width 46 height 17
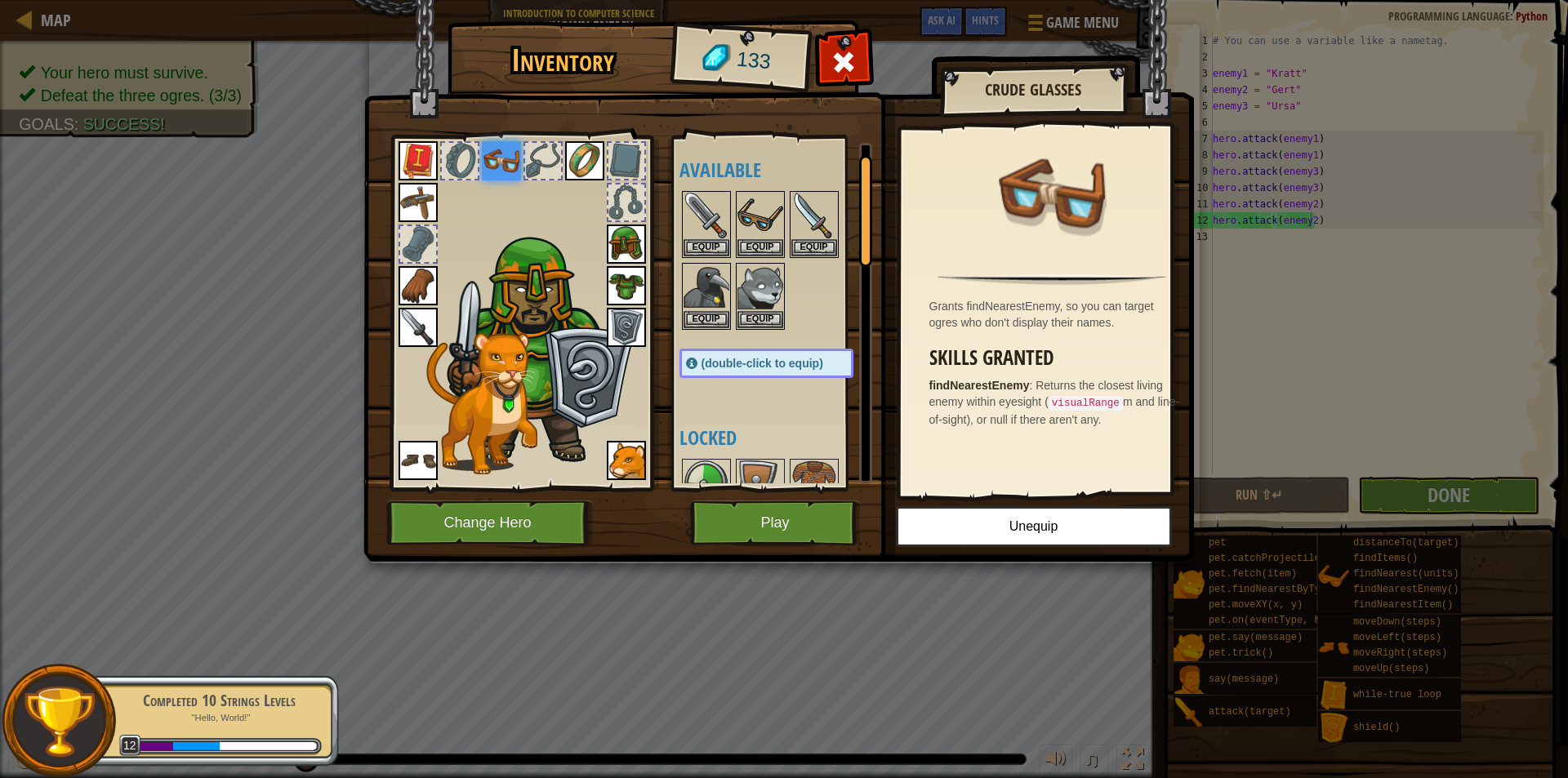
scroll to position [82, 0]
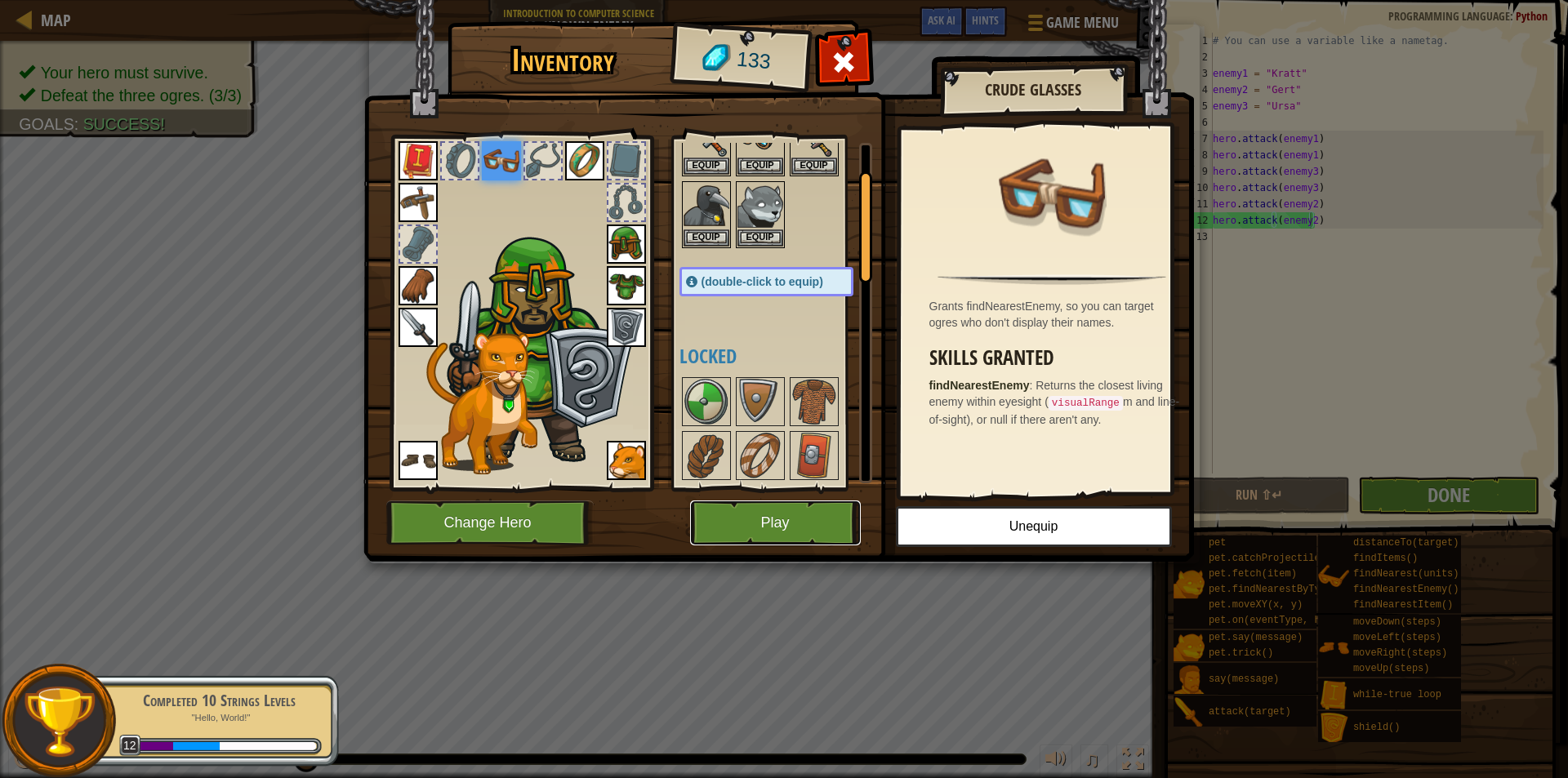
click at [797, 520] on button "Play" at bounding box center [776, 523] width 171 height 45
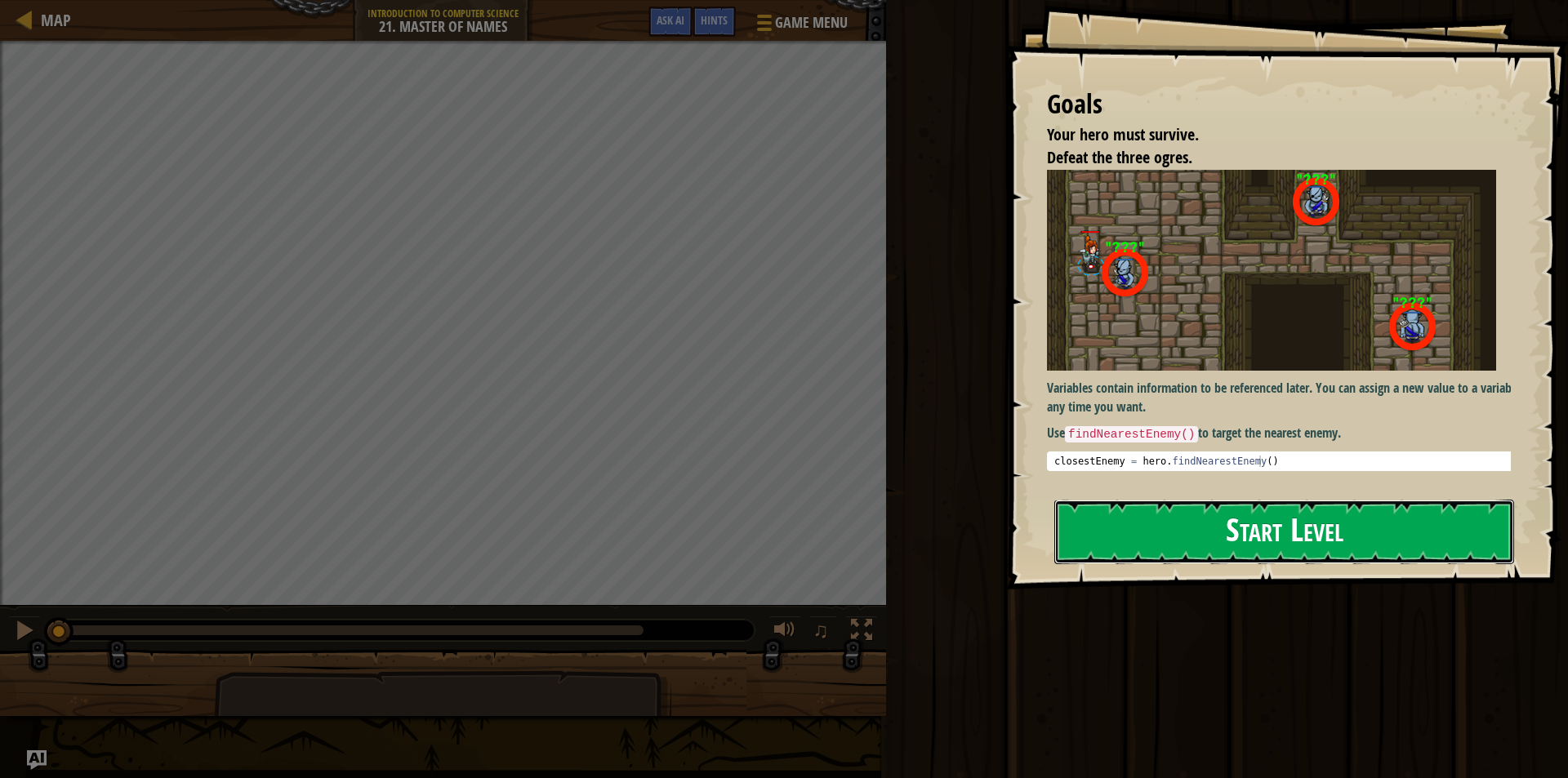
click at [1229, 534] on button "Start Level" at bounding box center [1283, 531] width 459 height 64
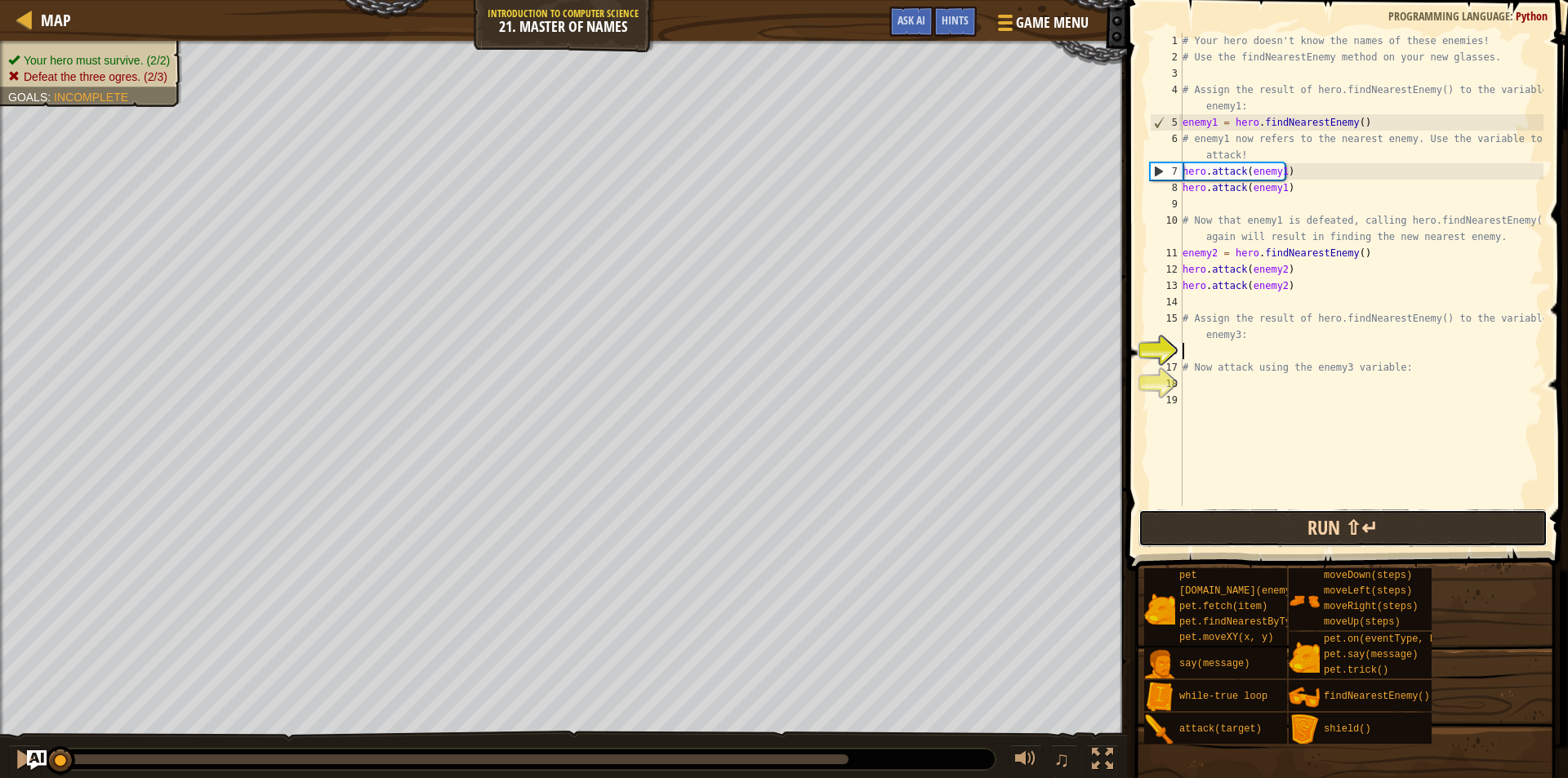
click at [1278, 520] on button "Run ⇧↵" at bounding box center [1343, 528] width 410 height 37
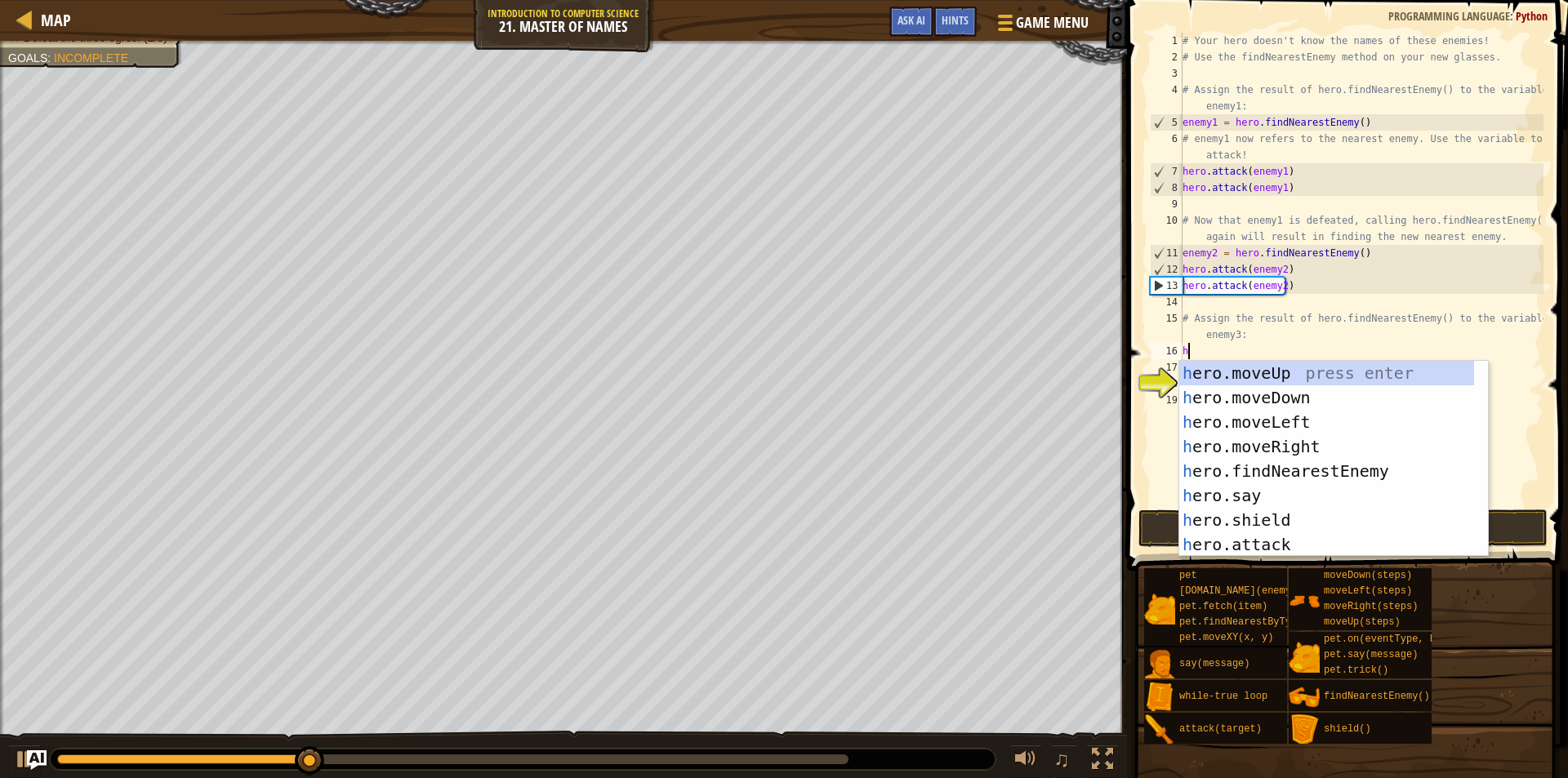
scroll to position [8, 0]
click at [1269, 541] on div "h ero.moveUp press enter h ero.moveDown press enter h ero.moveLeft press enter …" at bounding box center [1326, 483] width 294 height 245
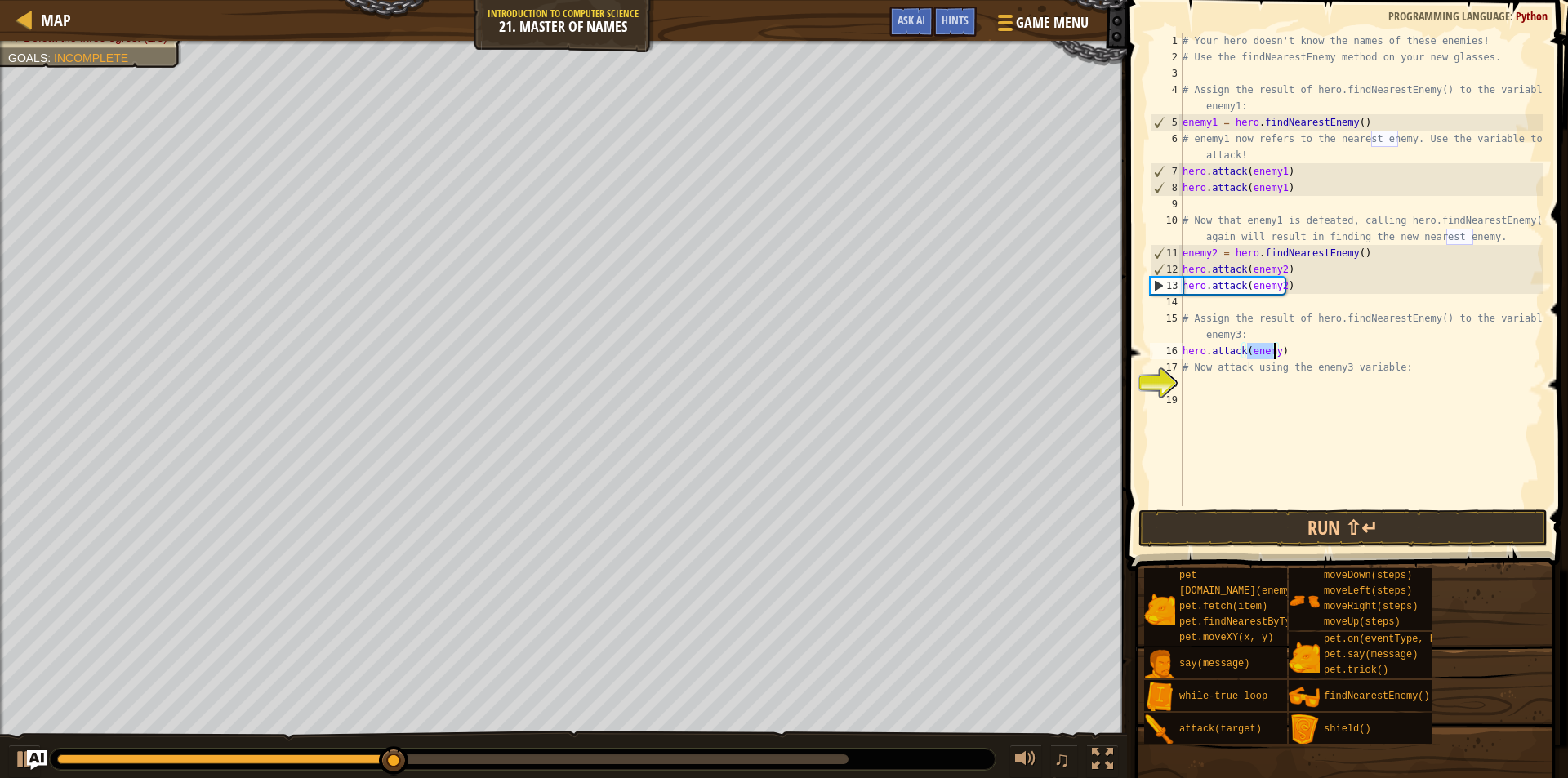
click at [1272, 359] on div "# Your hero doesn't know the names of these enemies! # Use the findNearestEnemy…" at bounding box center [1362, 270] width 364 height 474
type textarea "hero.attack(enemy3)"
click at [1300, 353] on div "# Your hero doesn't know the names of these enemies! # Use the findNearestEnemy…" at bounding box center [1362, 286] width 364 height 507
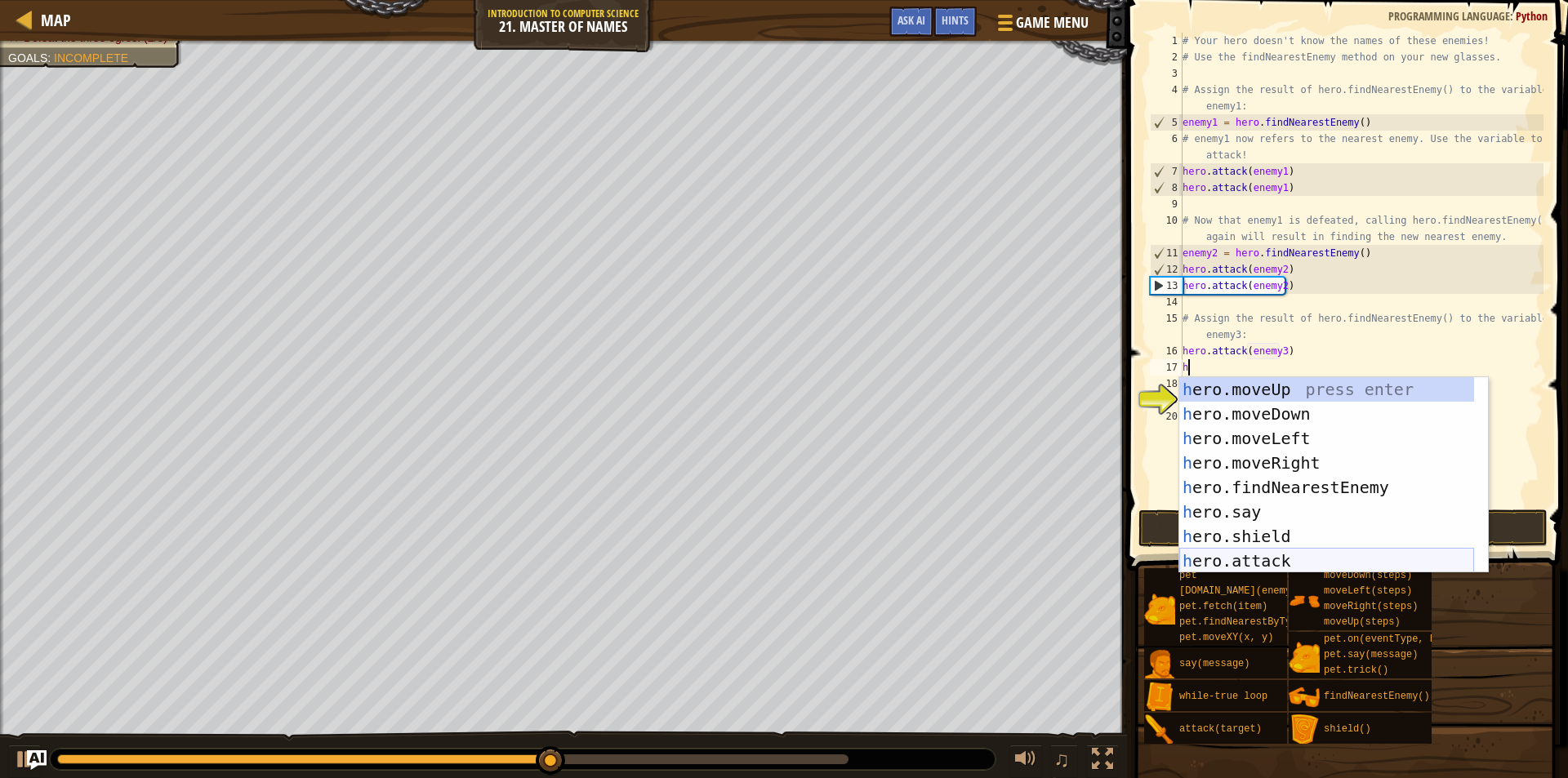
click at [1280, 556] on div "h ero.moveUp press enter h ero.moveDown press enter h ero.moveLeft press enter …" at bounding box center [1326, 499] width 294 height 245
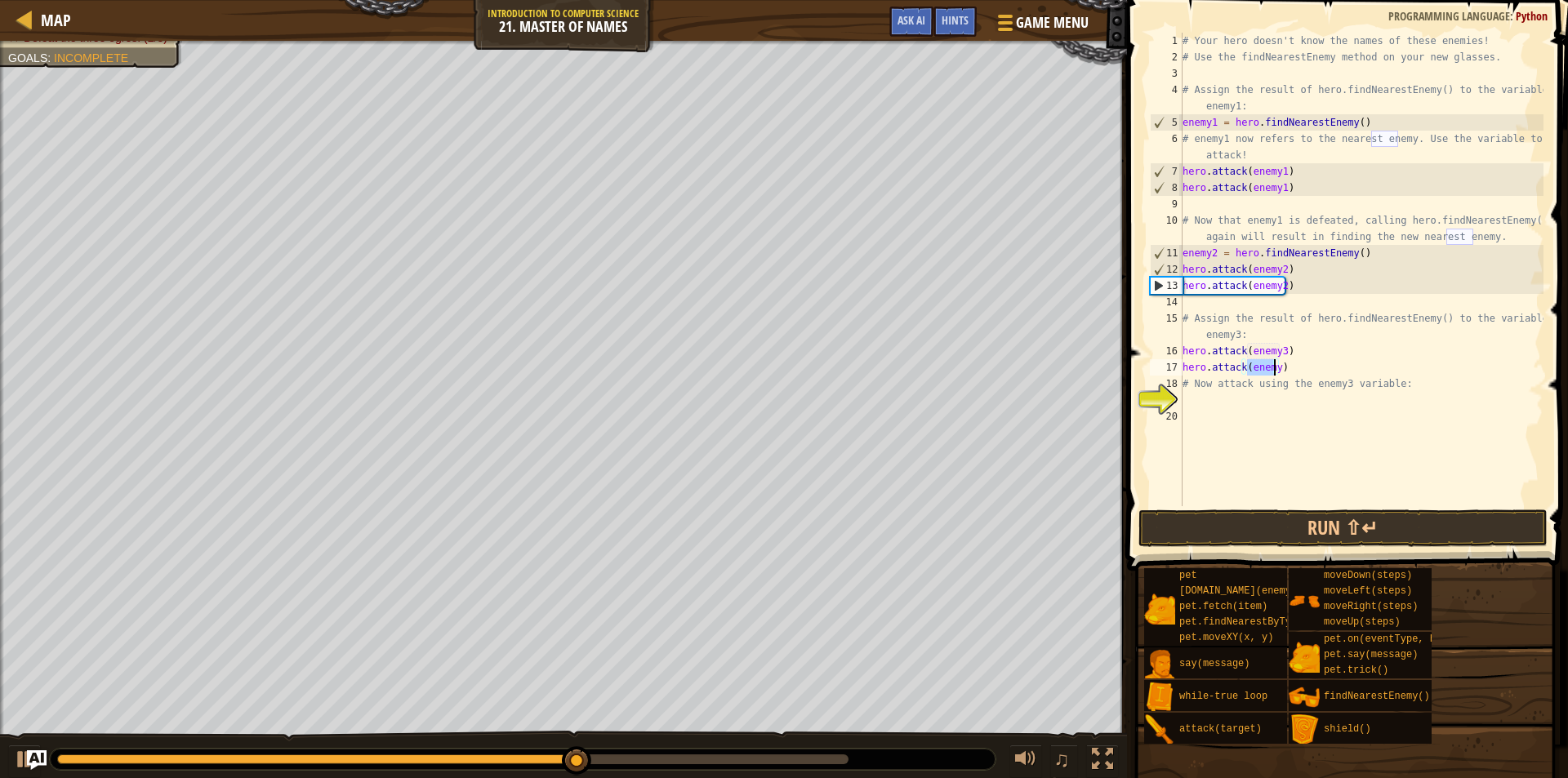
click at [1273, 367] on div "# Your hero doesn't know the names of these enemies! # Use the findNearestEnemy…" at bounding box center [1362, 270] width 364 height 474
click at [1278, 521] on button "Run ⇧↵" at bounding box center [1343, 528] width 410 height 37
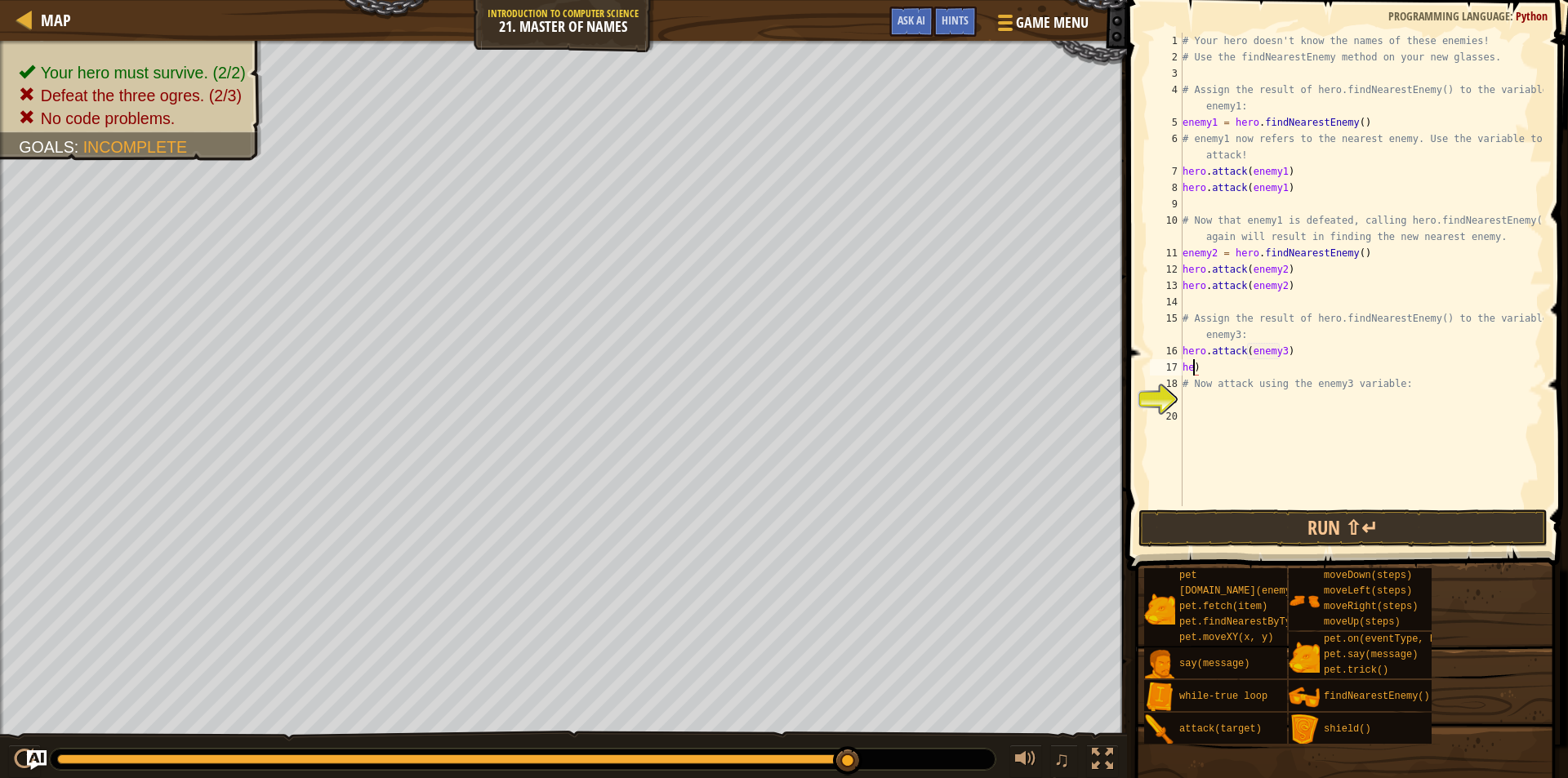
scroll to position [8, 0]
click at [1326, 354] on div "# Your hero doesn't know the names of these enemies! # Use the findNearestEnemy…" at bounding box center [1362, 286] width 364 height 507
type textarea "h"
type textarea "k"
type textarea "h"
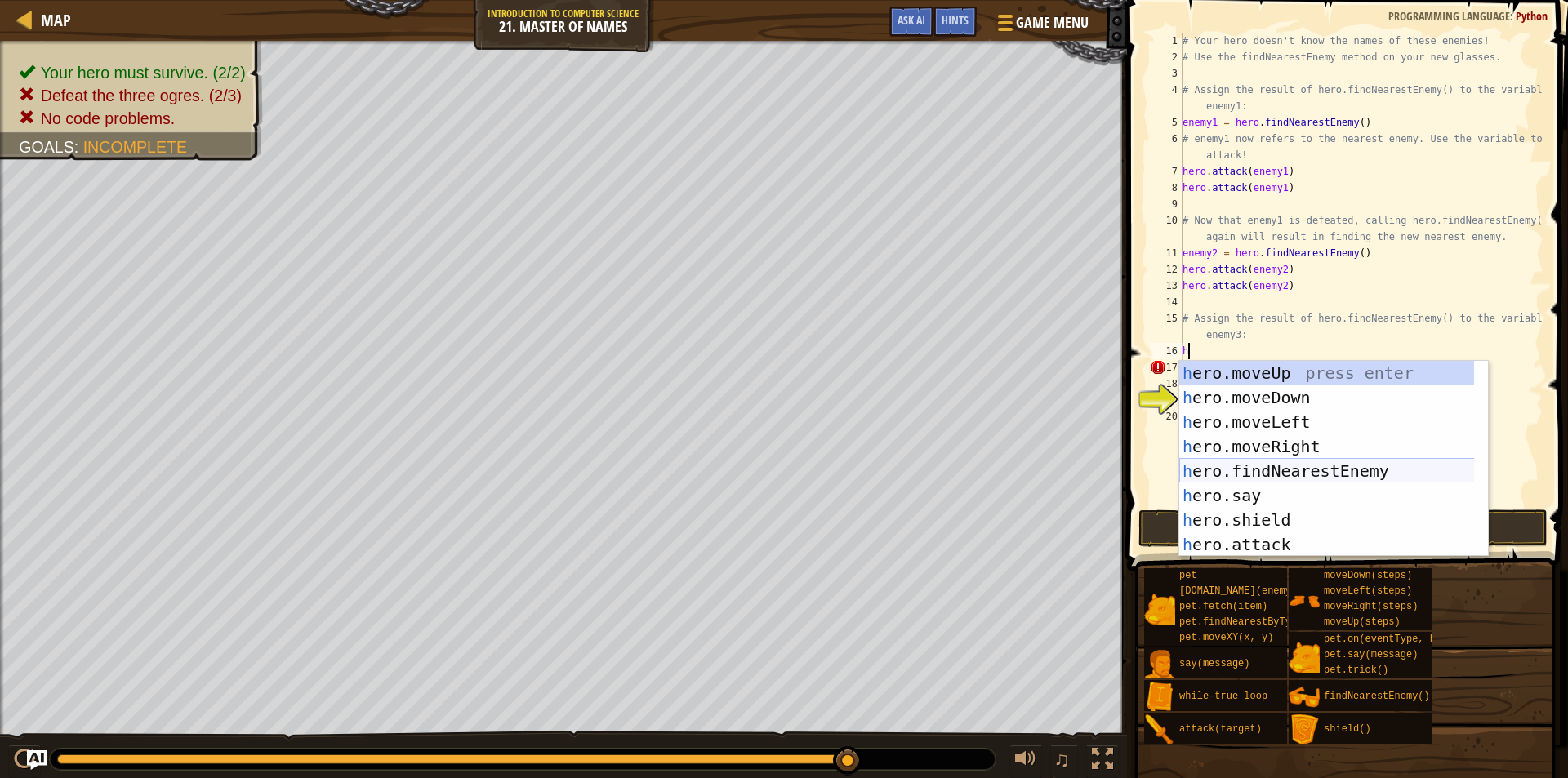
click at [1301, 469] on div "h ero.moveUp press enter h ero.moveDown press enter h ero.moveLeft press enter …" at bounding box center [1334, 483] width 309 height 245
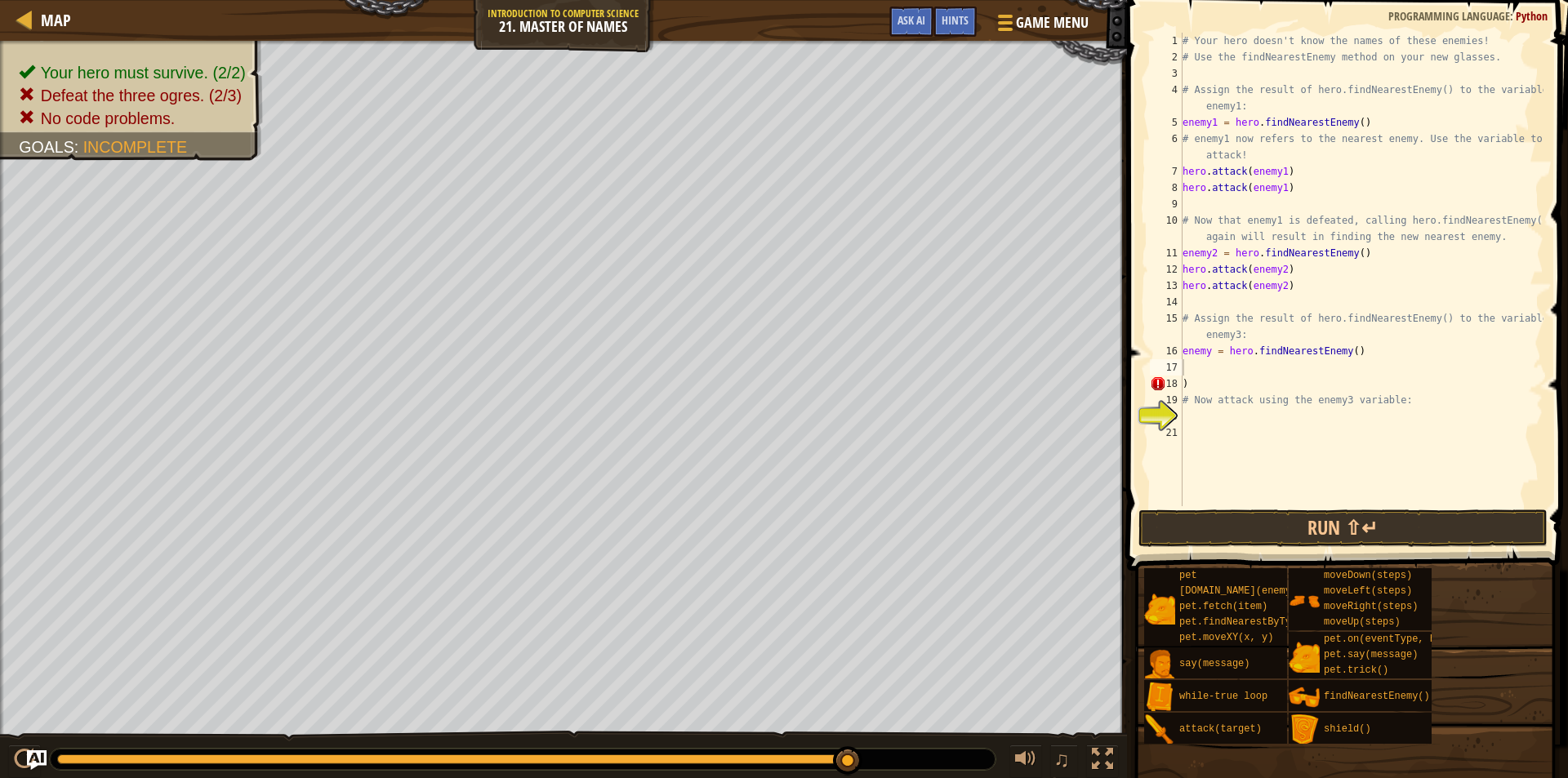
click at [1314, 507] on span at bounding box center [1348, 262] width 454 height 619
click at [1303, 518] on button "Run ⇧↵" at bounding box center [1343, 528] width 410 height 37
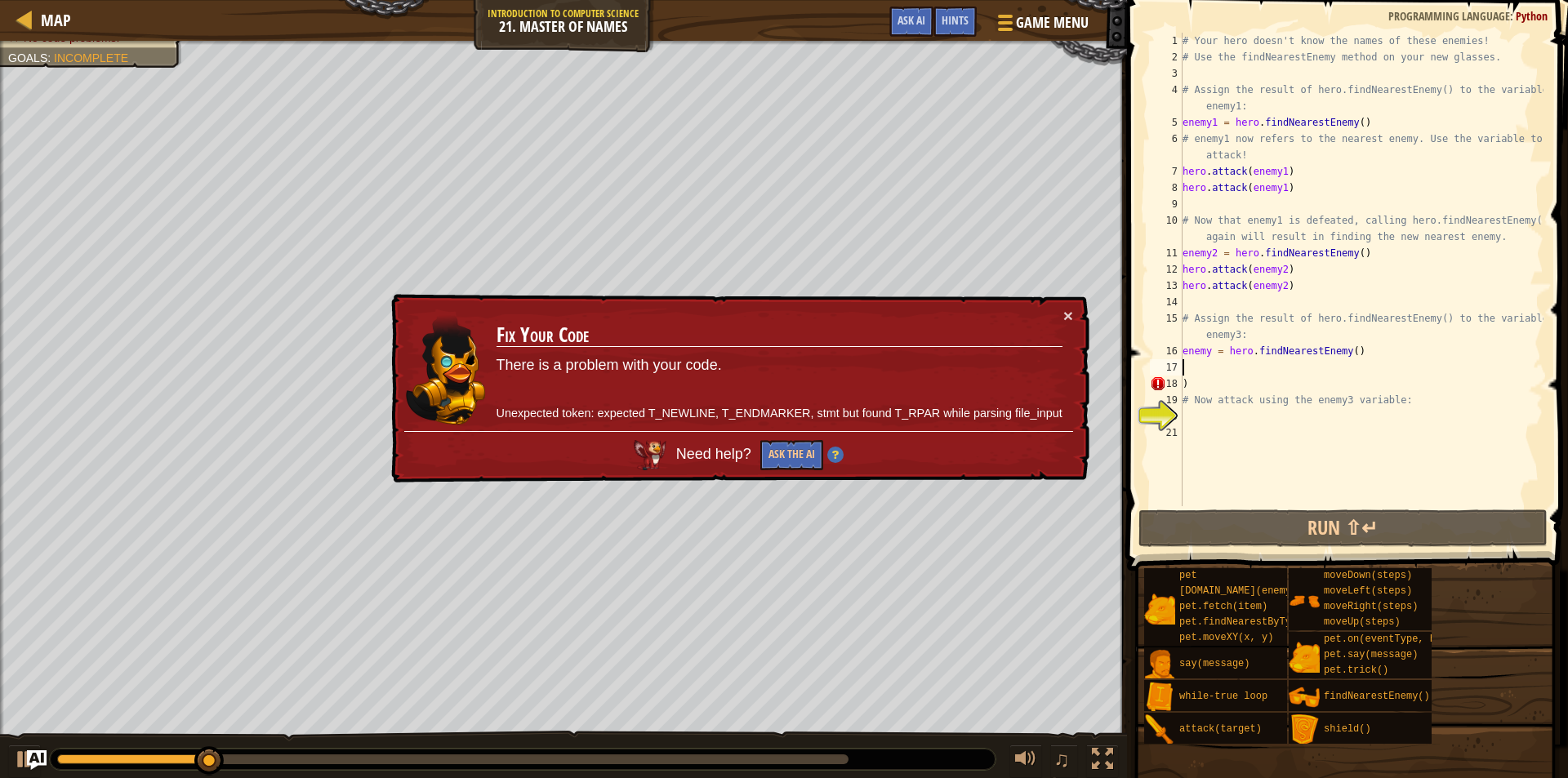
click at [1060, 310] on td "Fix Your Code There is a problem with your code. Unexpected token: expected T_N…" at bounding box center [780, 368] width 568 height 124
click at [1065, 314] on button "×" at bounding box center [1068, 316] width 10 height 17
click at [1207, 387] on div "# Your hero doesn't know the names of these enemies! # Use the findNearestEnemy…" at bounding box center [1362, 286] width 364 height 507
type textarea ")"
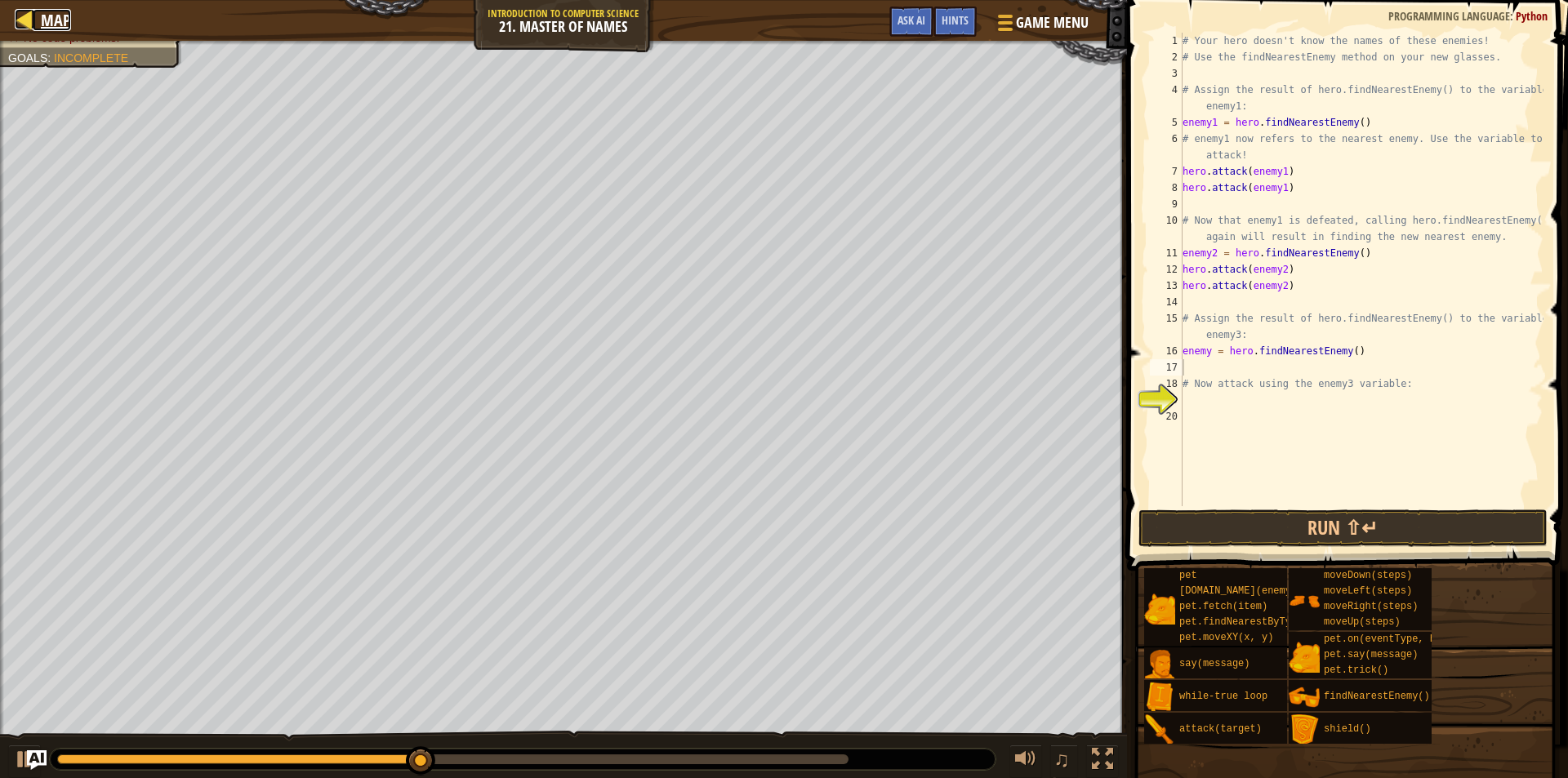
click at [61, 18] on span "Map" at bounding box center [57, 19] width 31 height 22
